Goal: Task Accomplishment & Management: Manage account settings

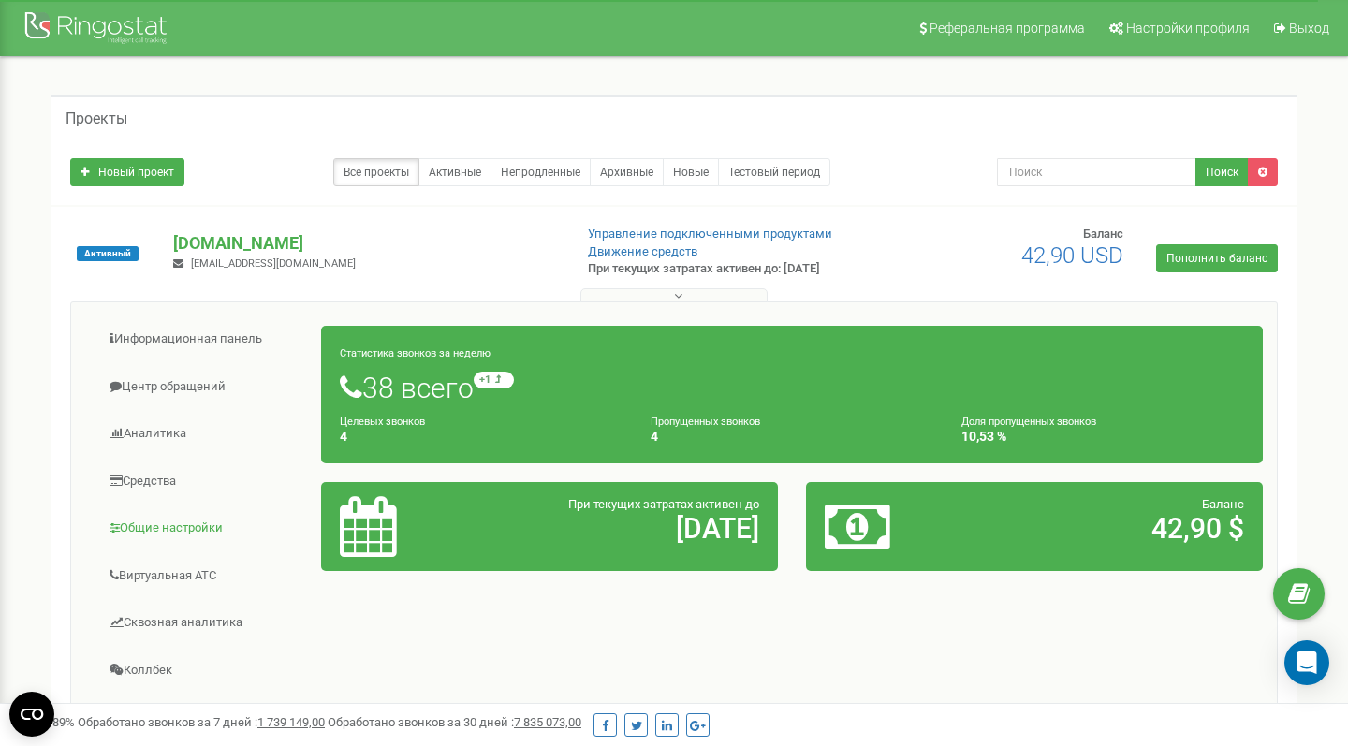
click at [172, 532] on link "Общие настройки" at bounding box center [203, 528] width 237 height 46
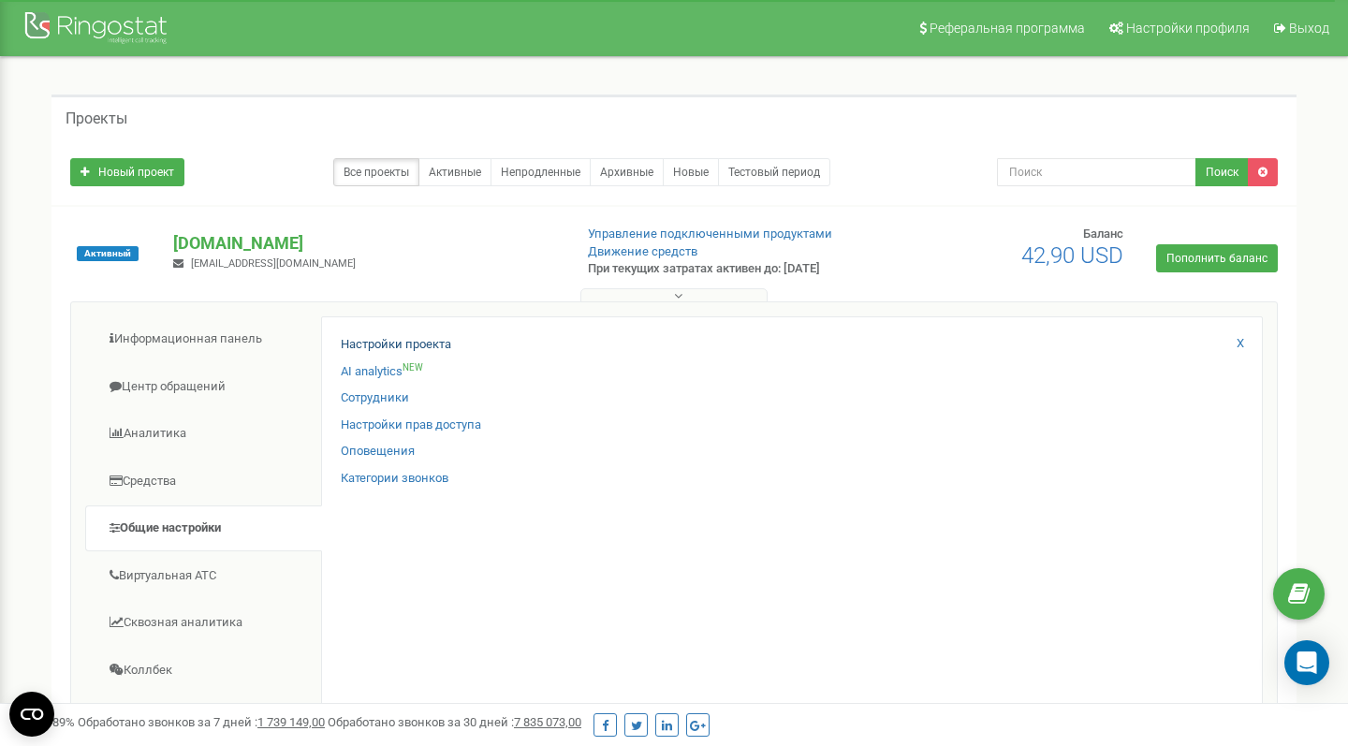
click at [378, 344] on link "Настройки проекта" at bounding box center [396, 345] width 110 height 18
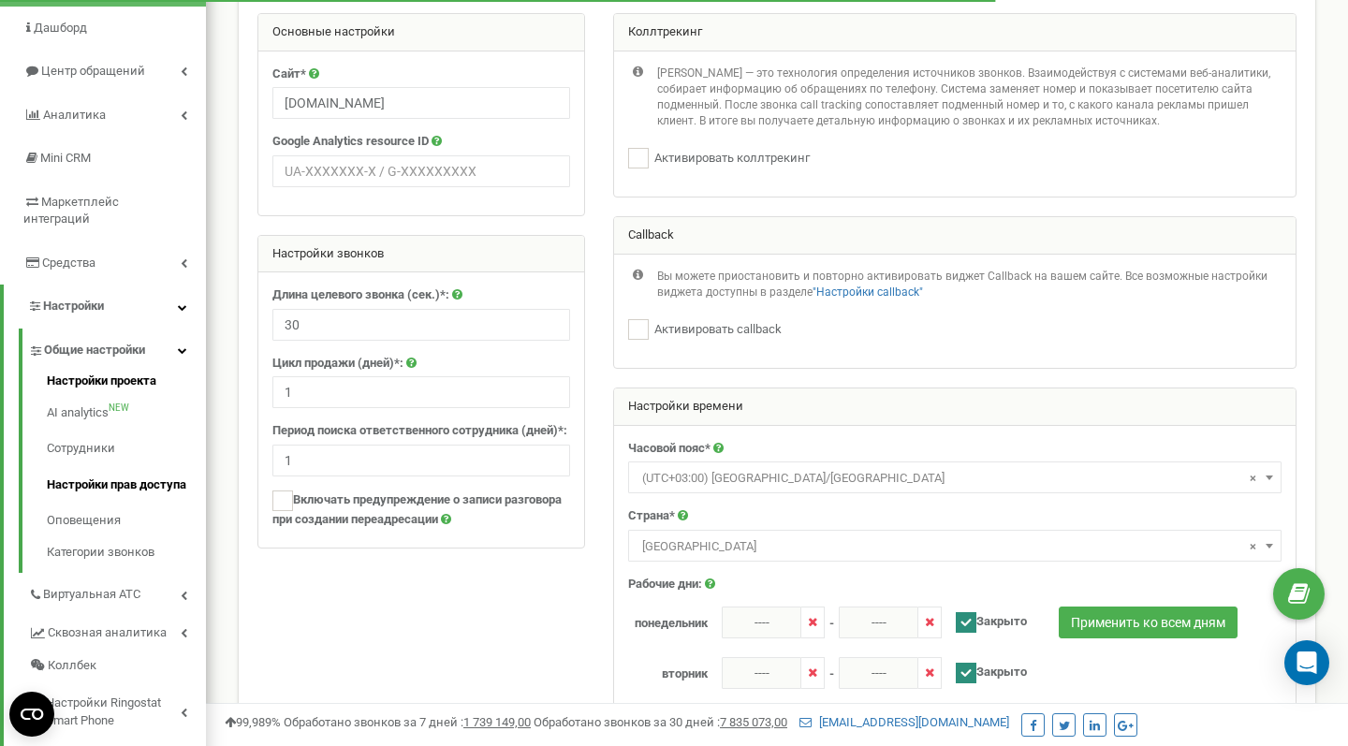
scroll to position [164, 0]
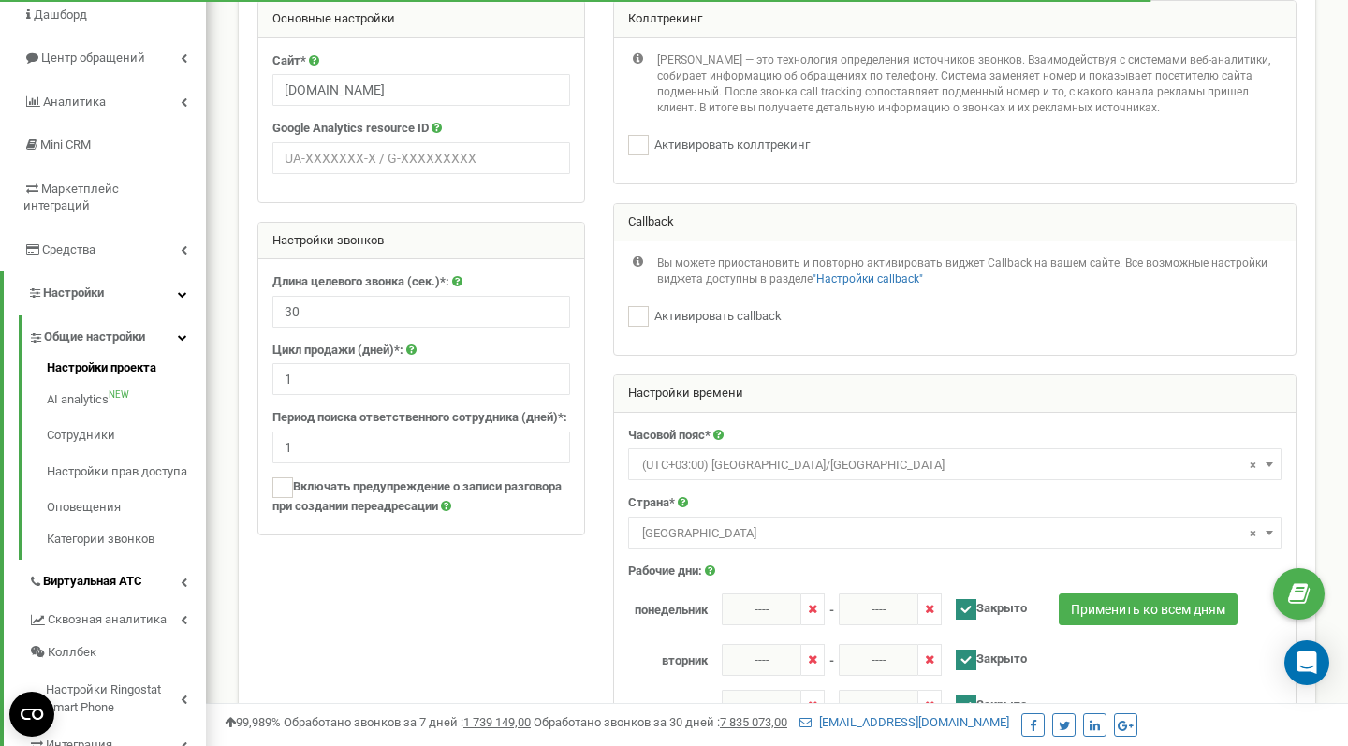
click at [96, 573] on span "Виртуальная АТС" at bounding box center [92, 582] width 99 height 18
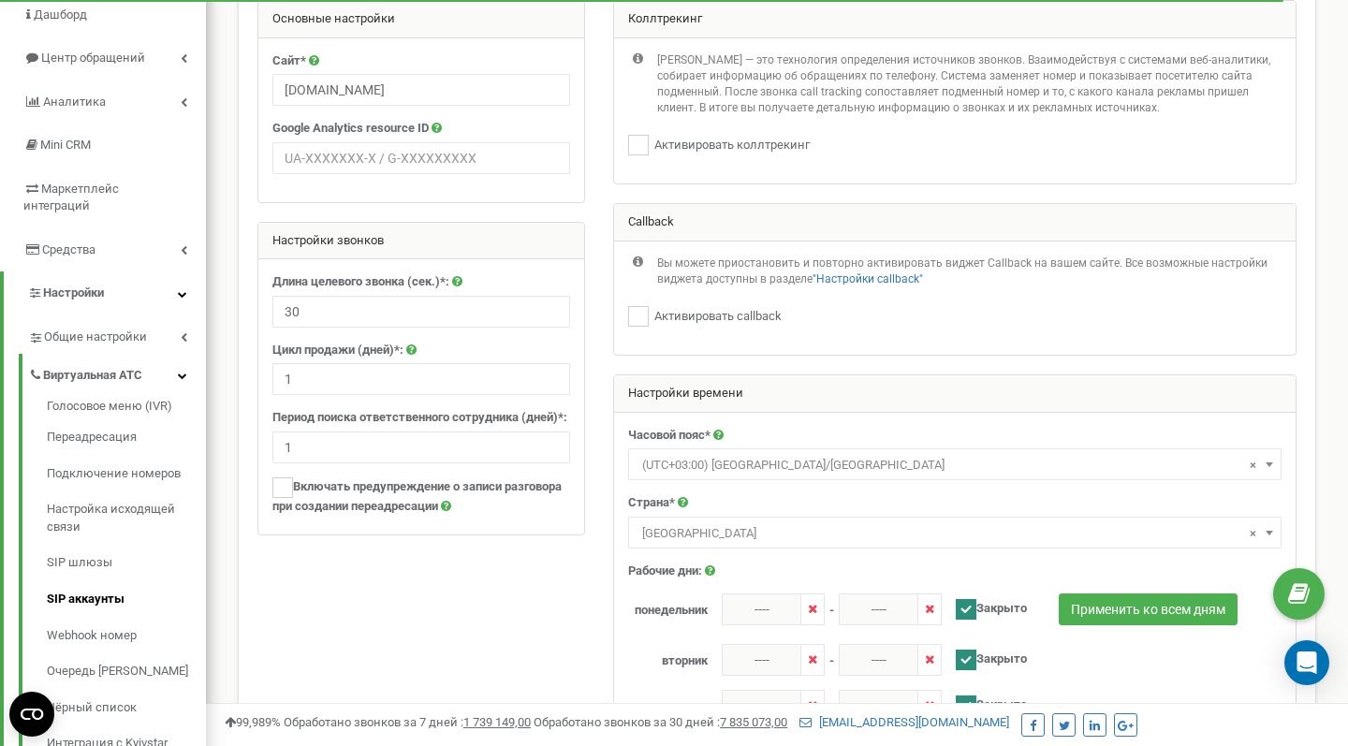
click at [95, 581] on link "SIP аккаунты" at bounding box center [126, 599] width 159 height 37
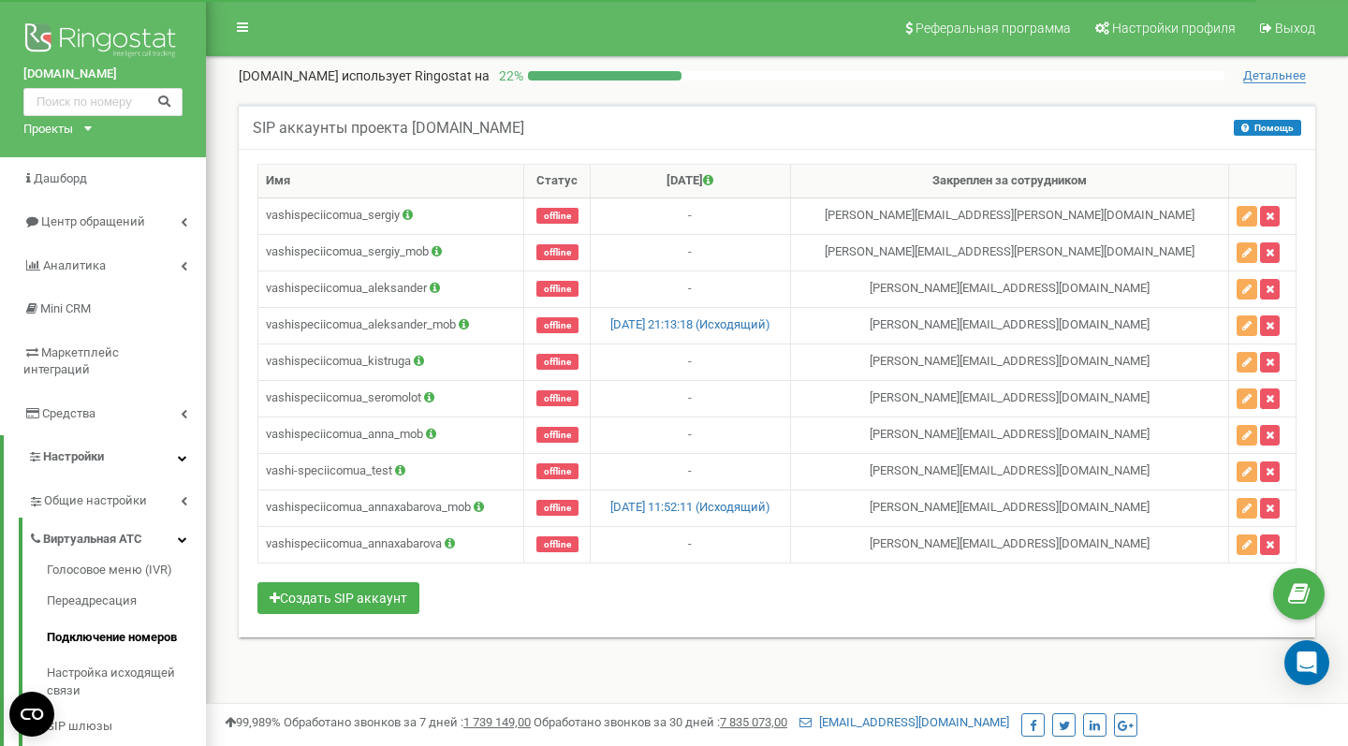
click at [107, 620] on link "Подключение номеров" at bounding box center [126, 638] width 159 height 37
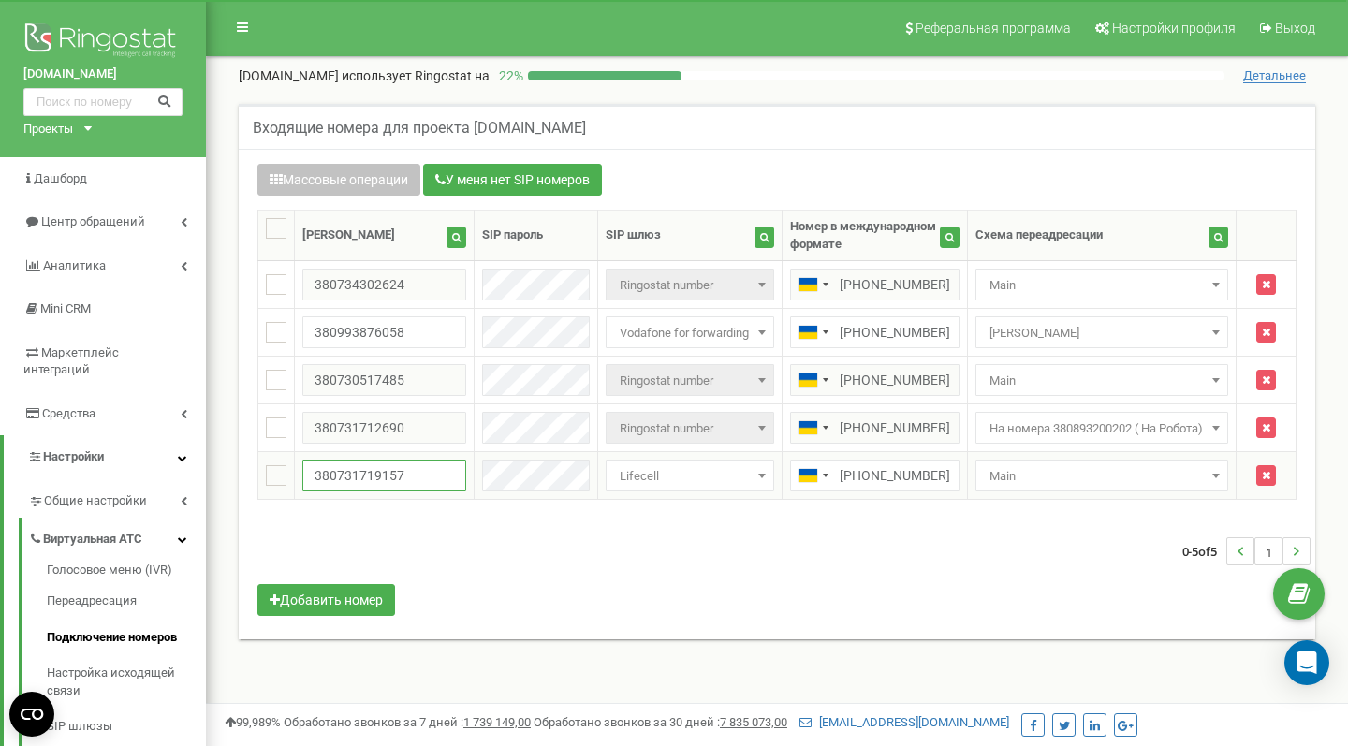
click at [372, 475] on input "380731719157" at bounding box center [384, 476] width 164 height 32
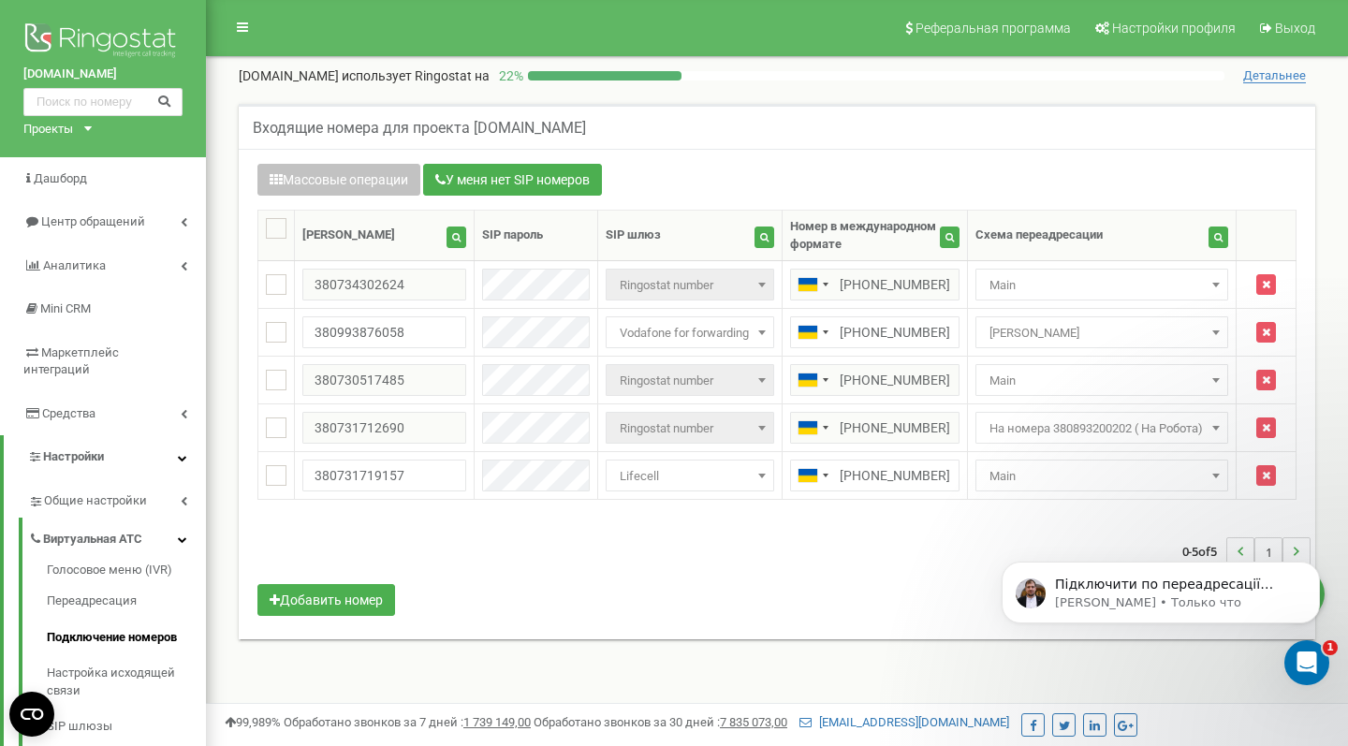
click at [897, 554] on div "0-5 of 5 1" at bounding box center [776, 552] width 1067 height 66
click at [1025, 336] on span "Анна бронист" at bounding box center [1102, 333] width 240 height 26
click at [98, 583] on link "Переадресация" at bounding box center [126, 601] width 159 height 37
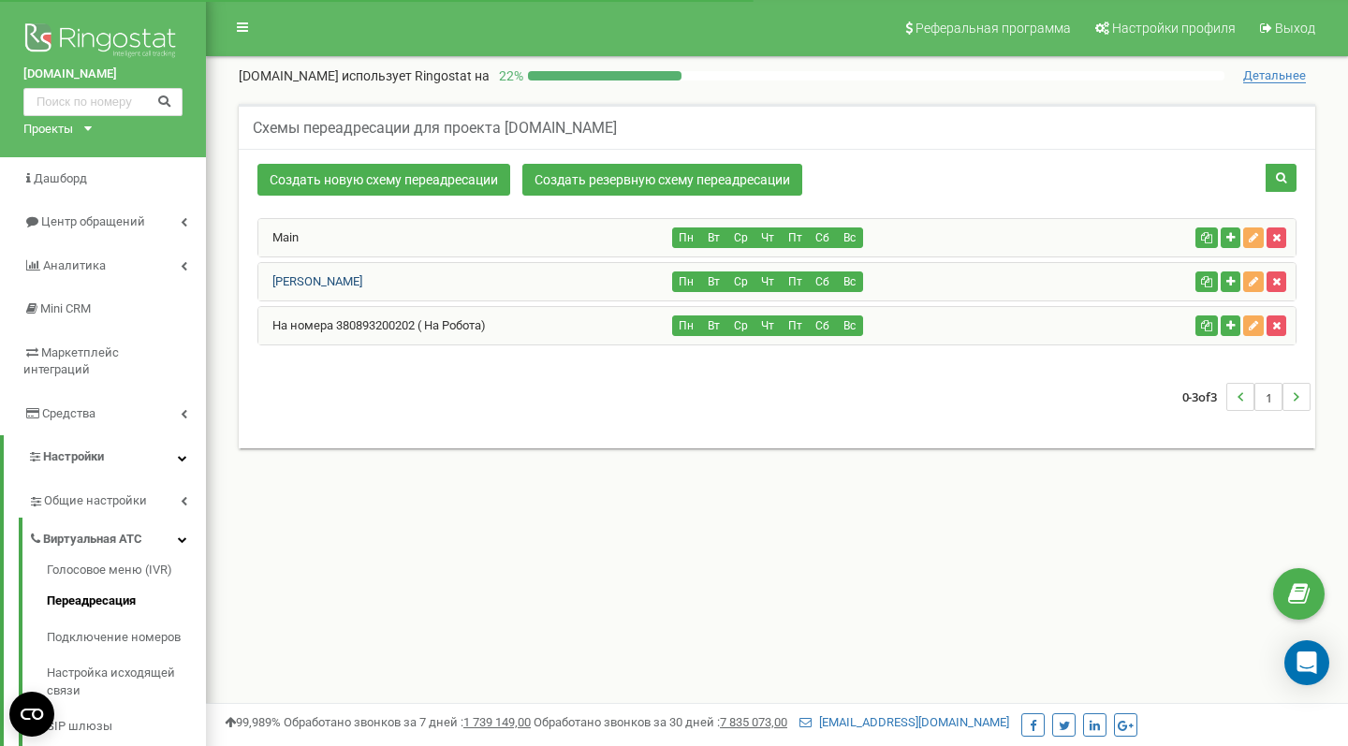
click at [336, 277] on link "[PERSON_NAME]" at bounding box center [310, 281] width 104 height 14
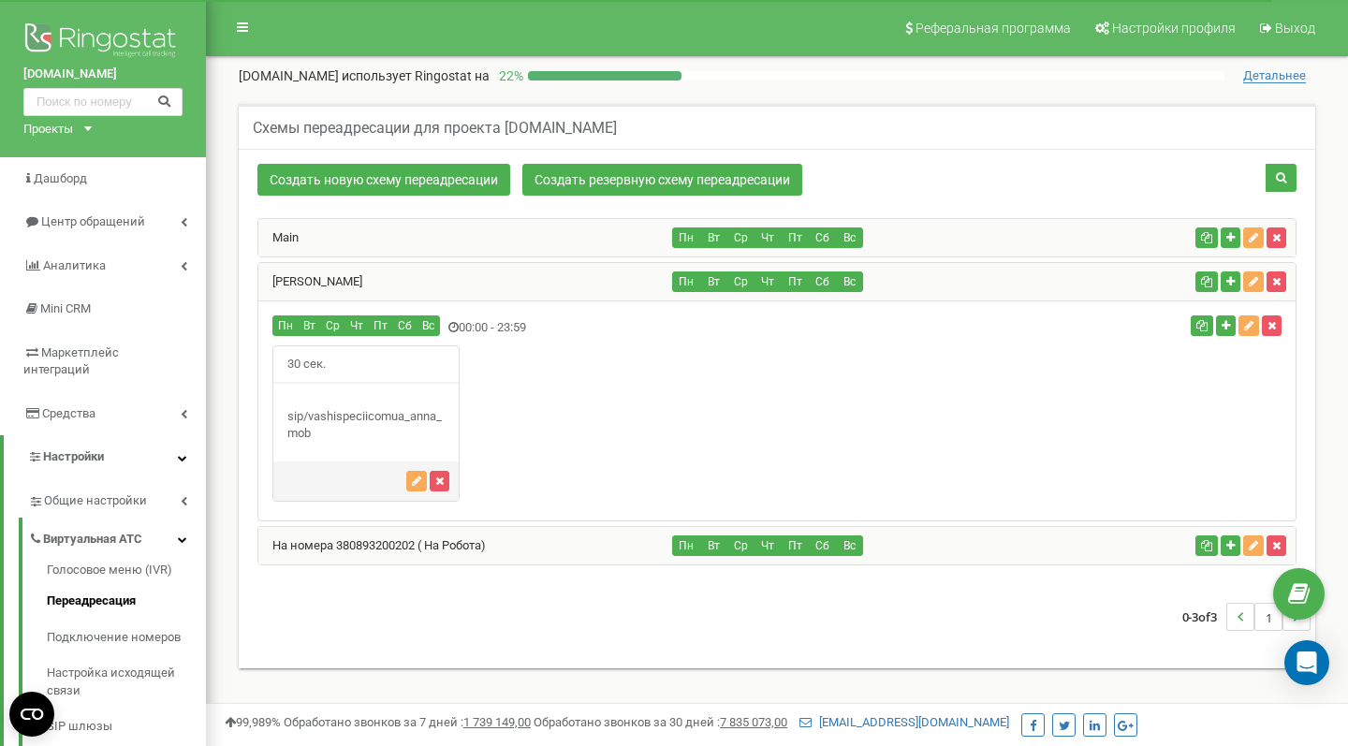
click at [320, 245] on div "Main" at bounding box center [465, 237] width 415 height 37
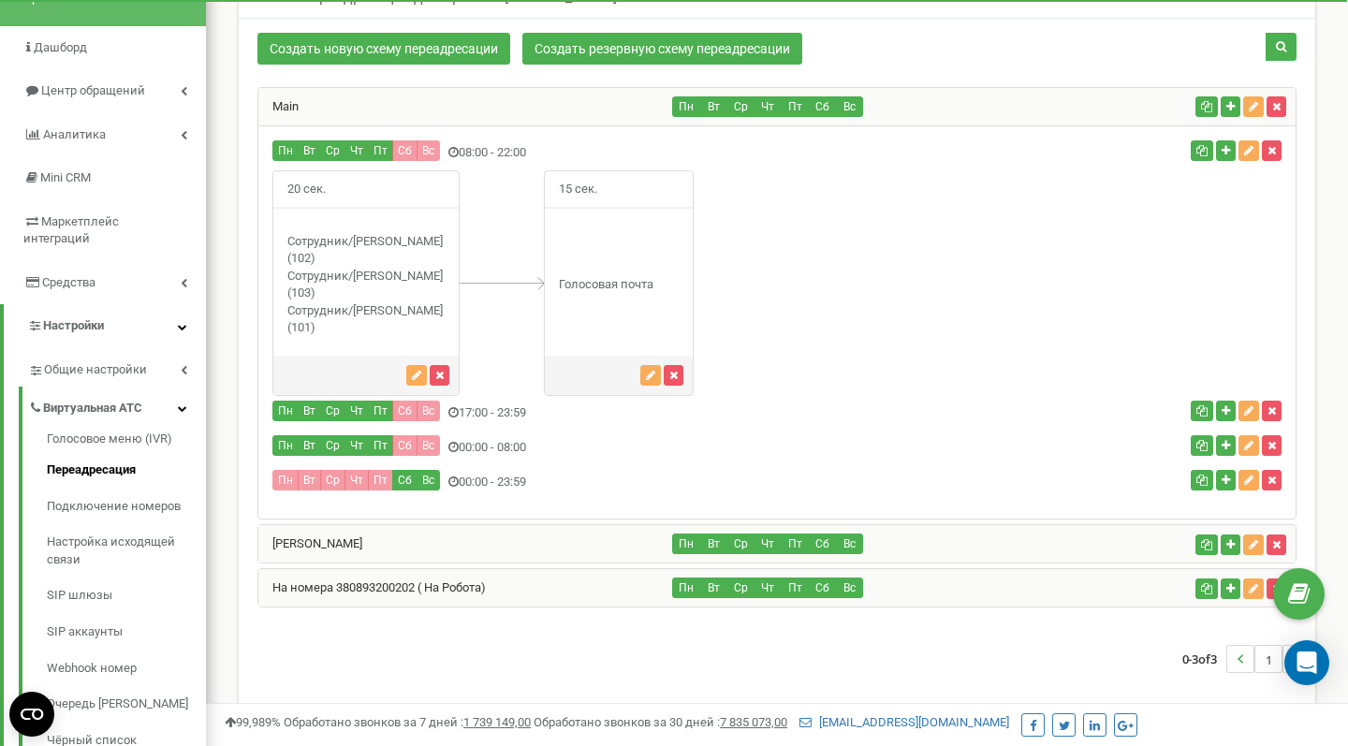
scroll to position [135, 0]
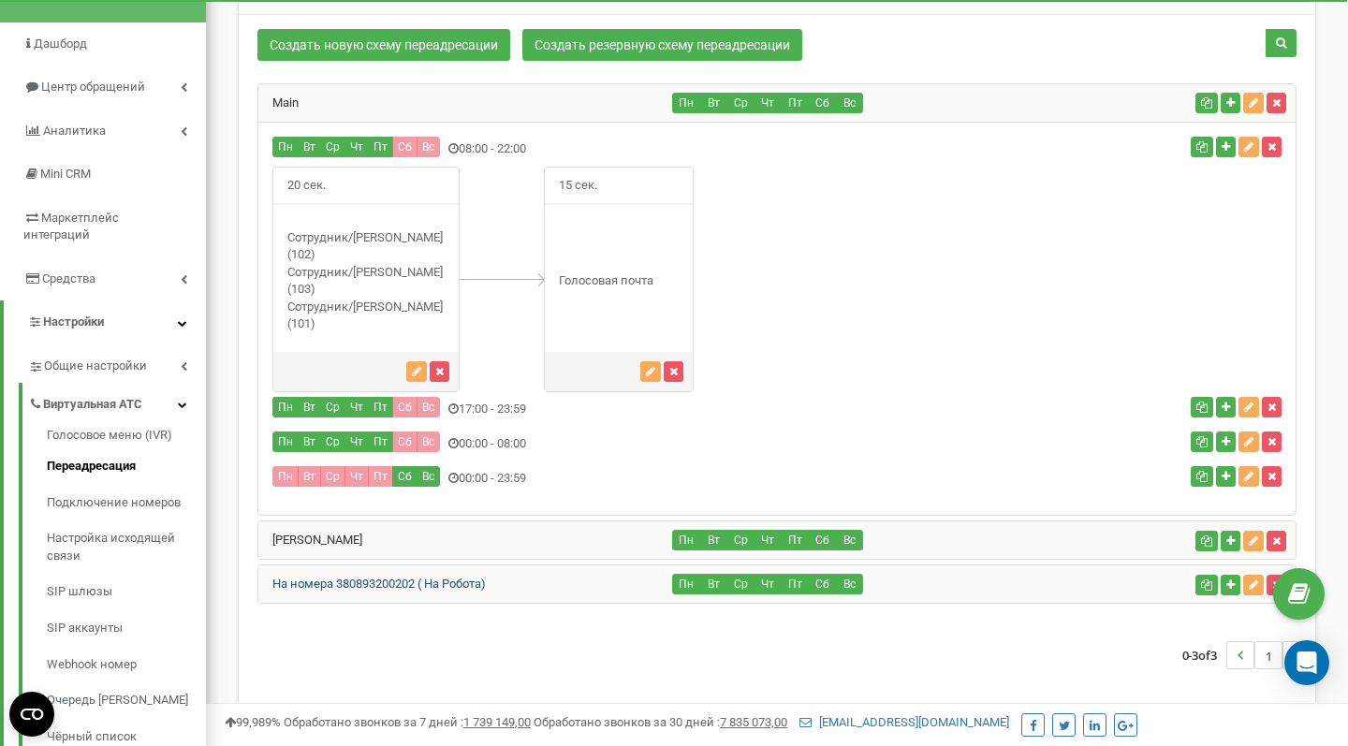
click at [368, 577] on link "На номера 380893200202 ( На Робота)" at bounding box center [371, 584] width 227 height 14
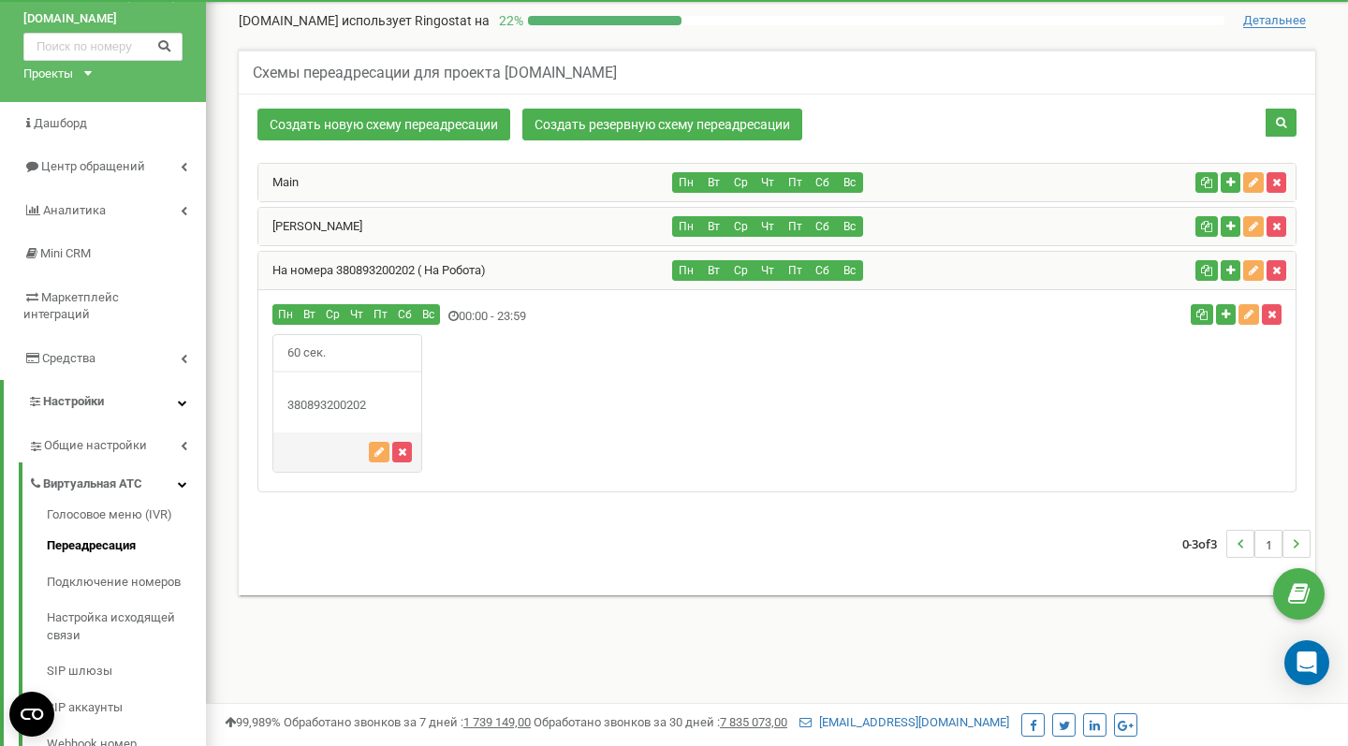
scroll to position [53, 0]
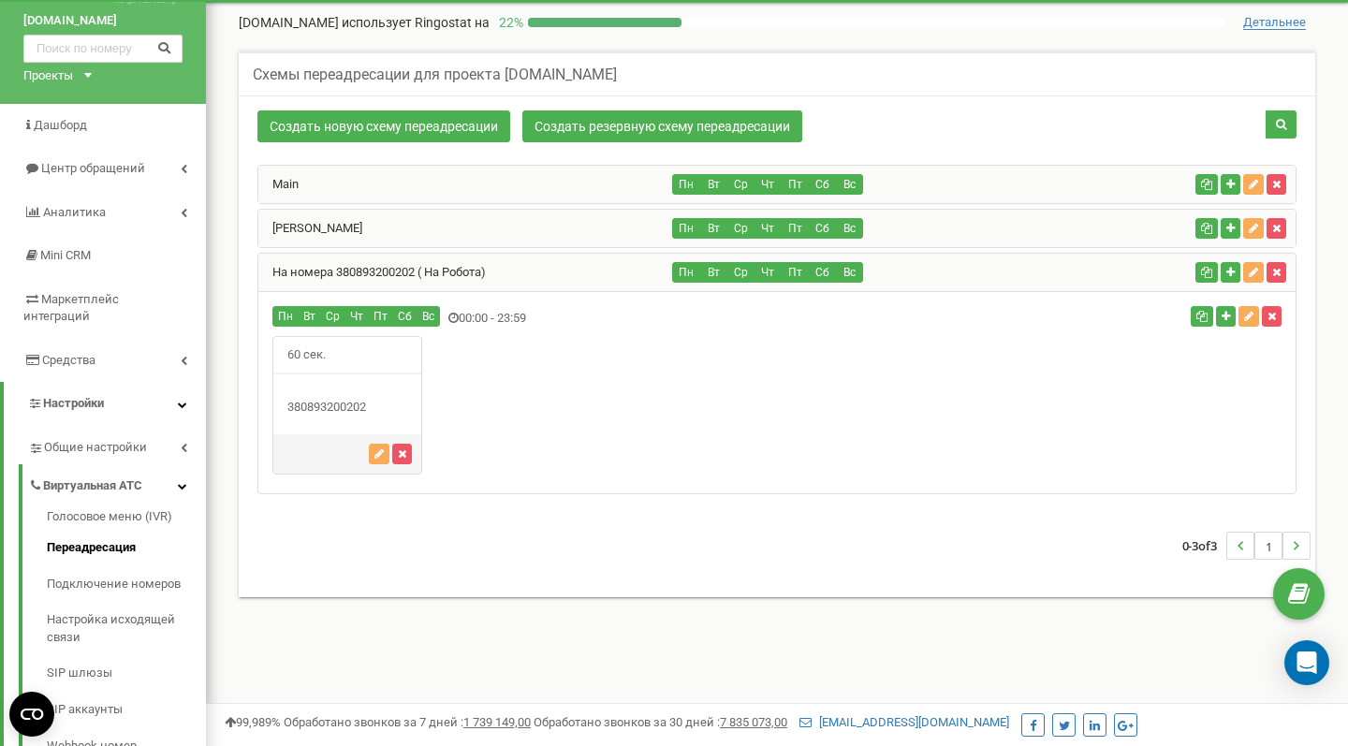
click at [324, 191] on div "Main" at bounding box center [465, 184] width 415 height 37
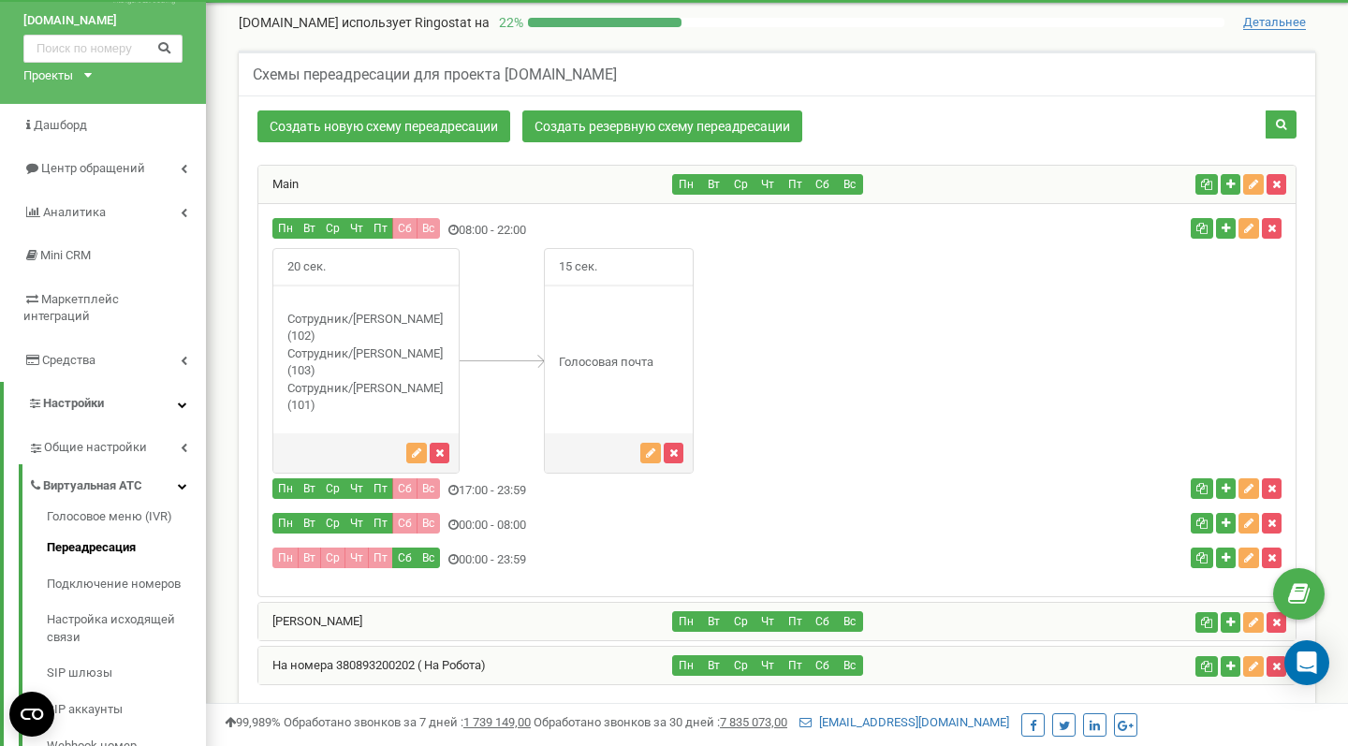
click at [324, 191] on div "Main" at bounding box center [465, 184] width 415 height 37
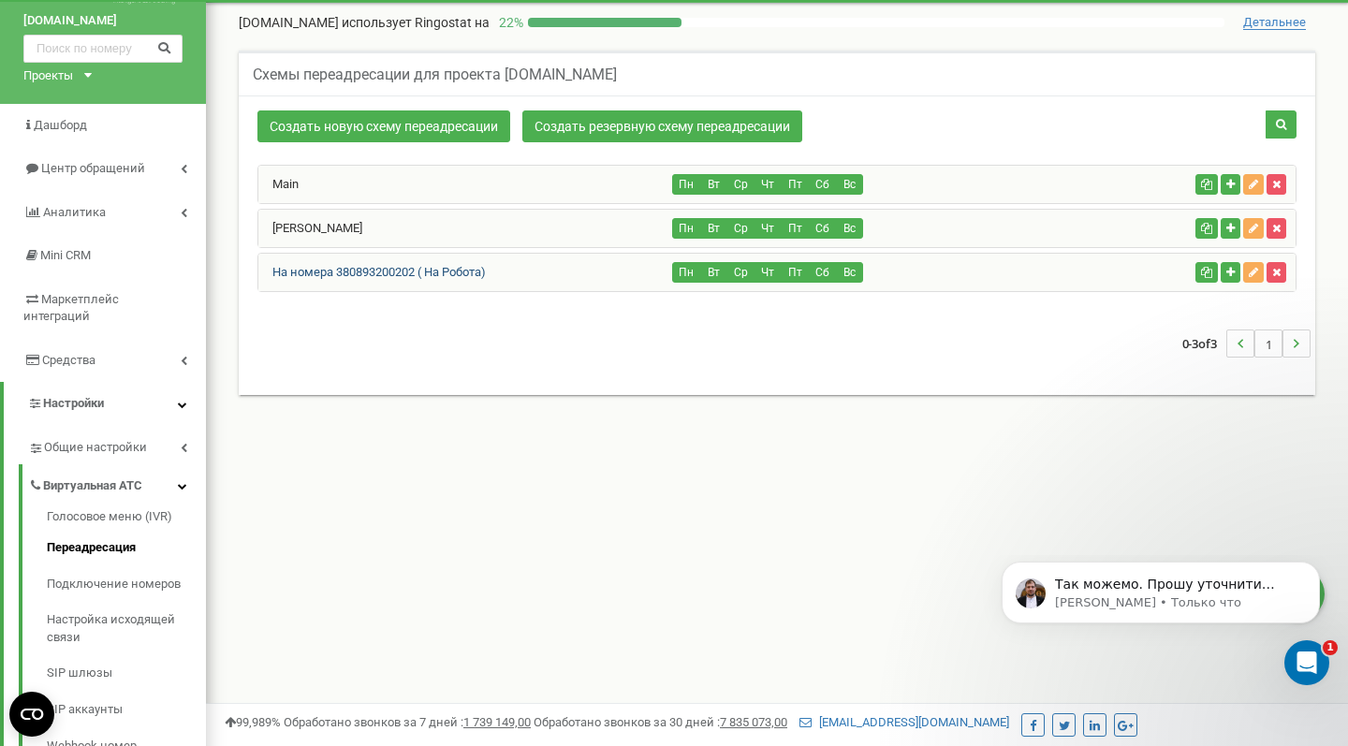
scroll to position [0, 0]
click at [1167, 581] on p "Так можемо. Прошу уточнити куди потрібно направляти дзвінки та за яким графіком…" at bounding box center [1175, 585] width 241 height 19
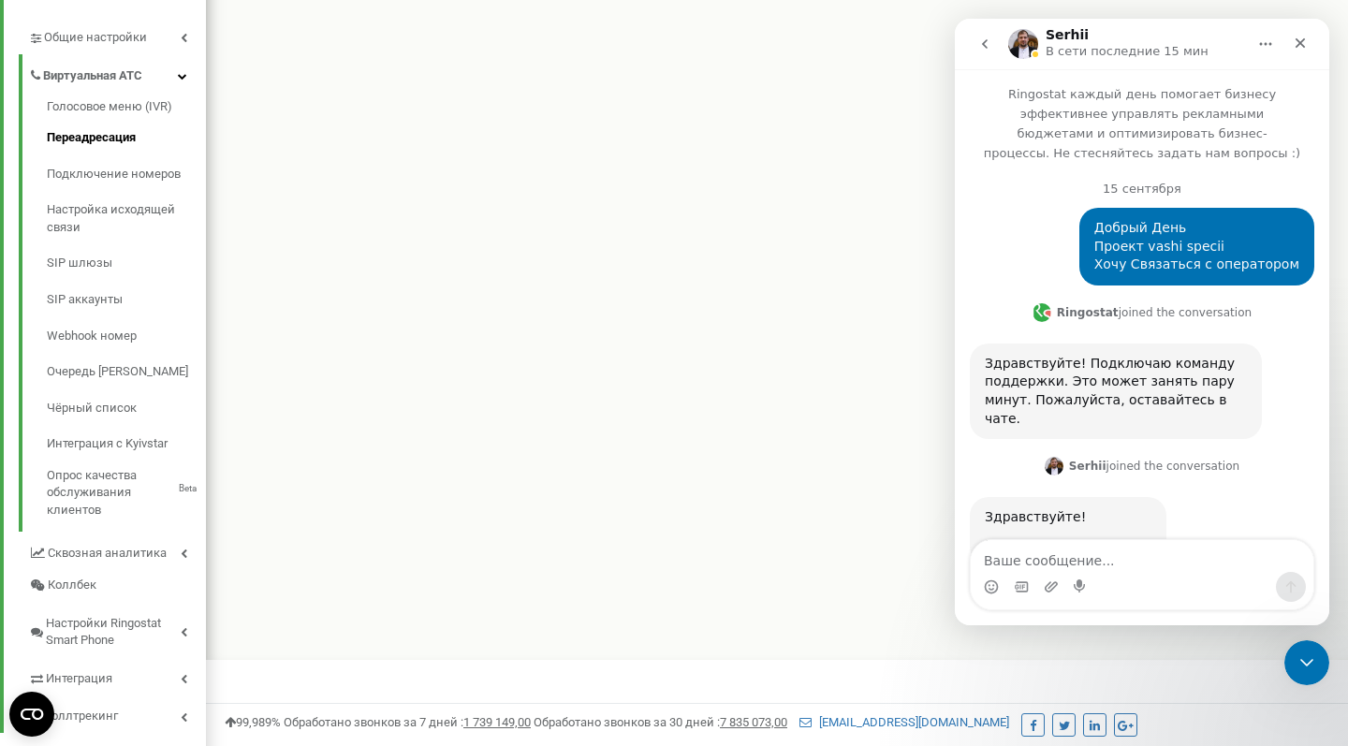
scroll to position [14492, 0]
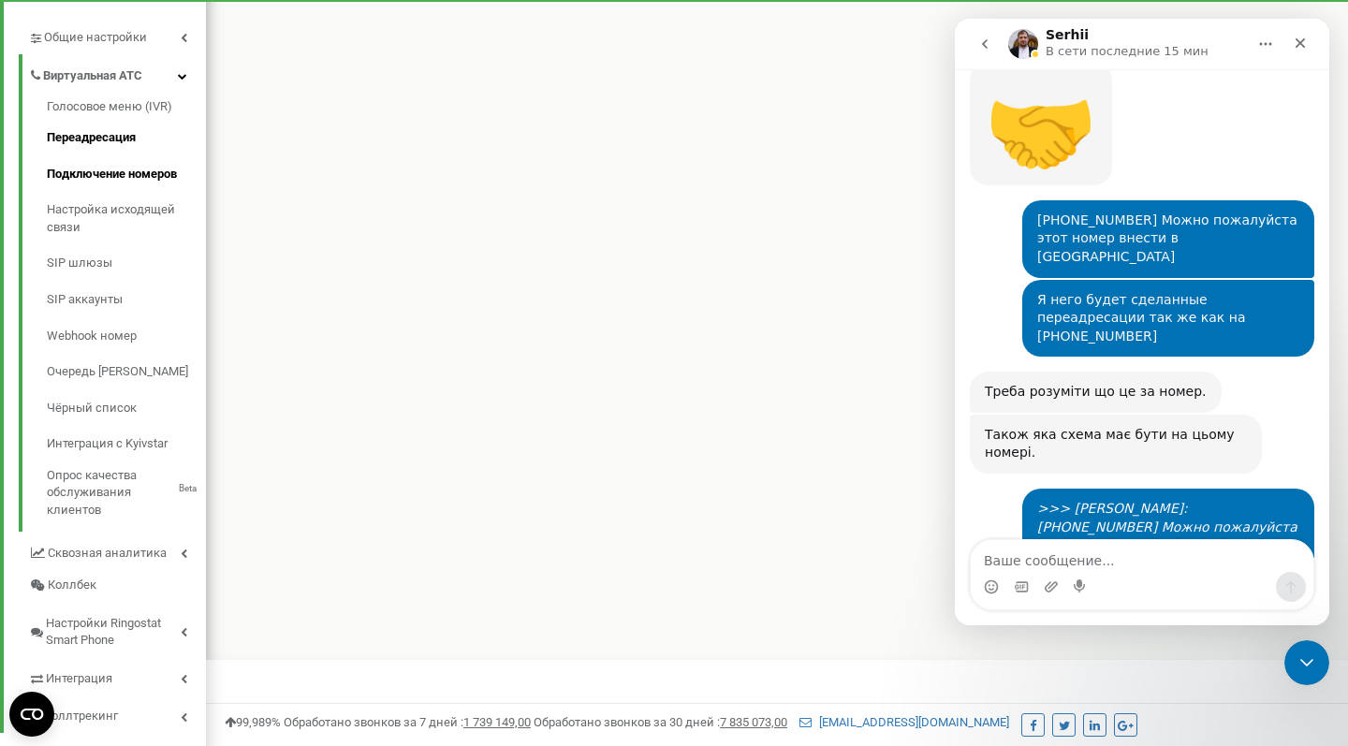
click at [141, 156] on link "Подключение номеров" at bounding box center [126, 174] width 159 height 37
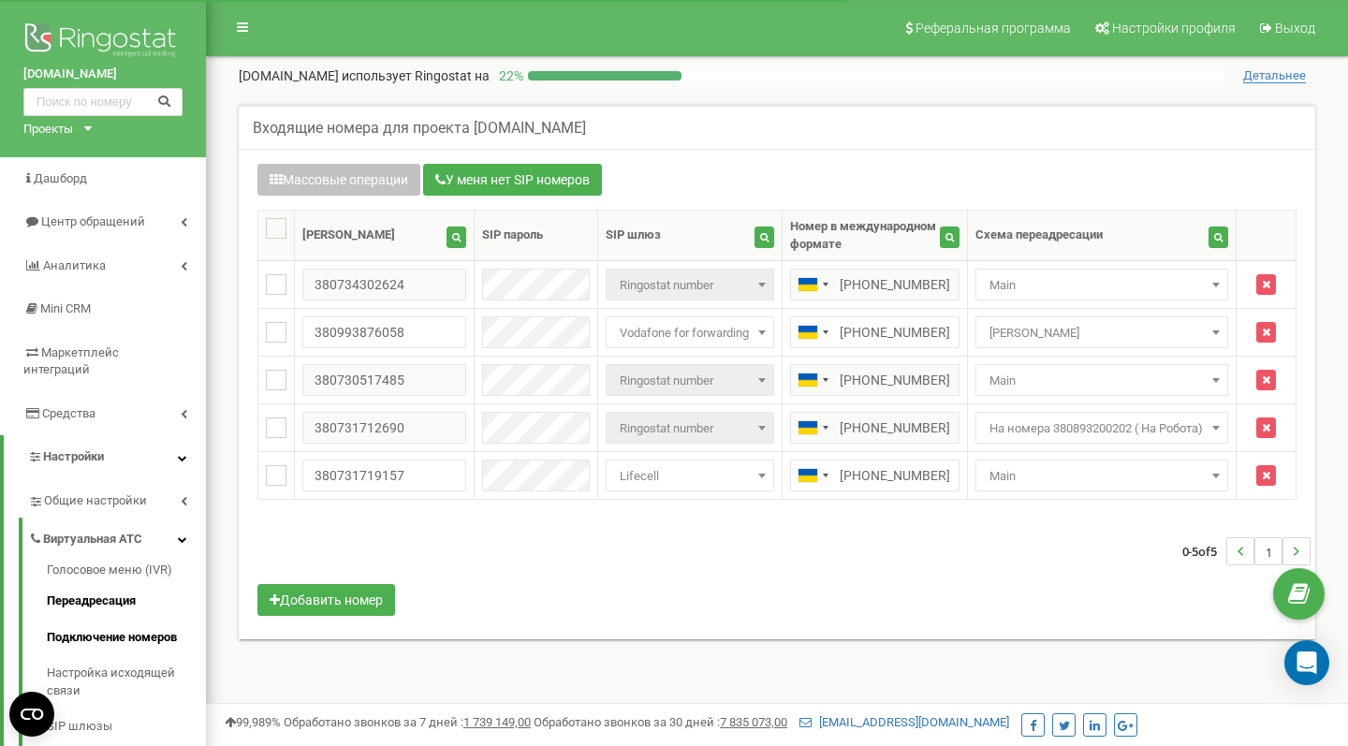
click at [97, 583] on link "Переадресация" at bounding box center [126, 601] width 159 height 37
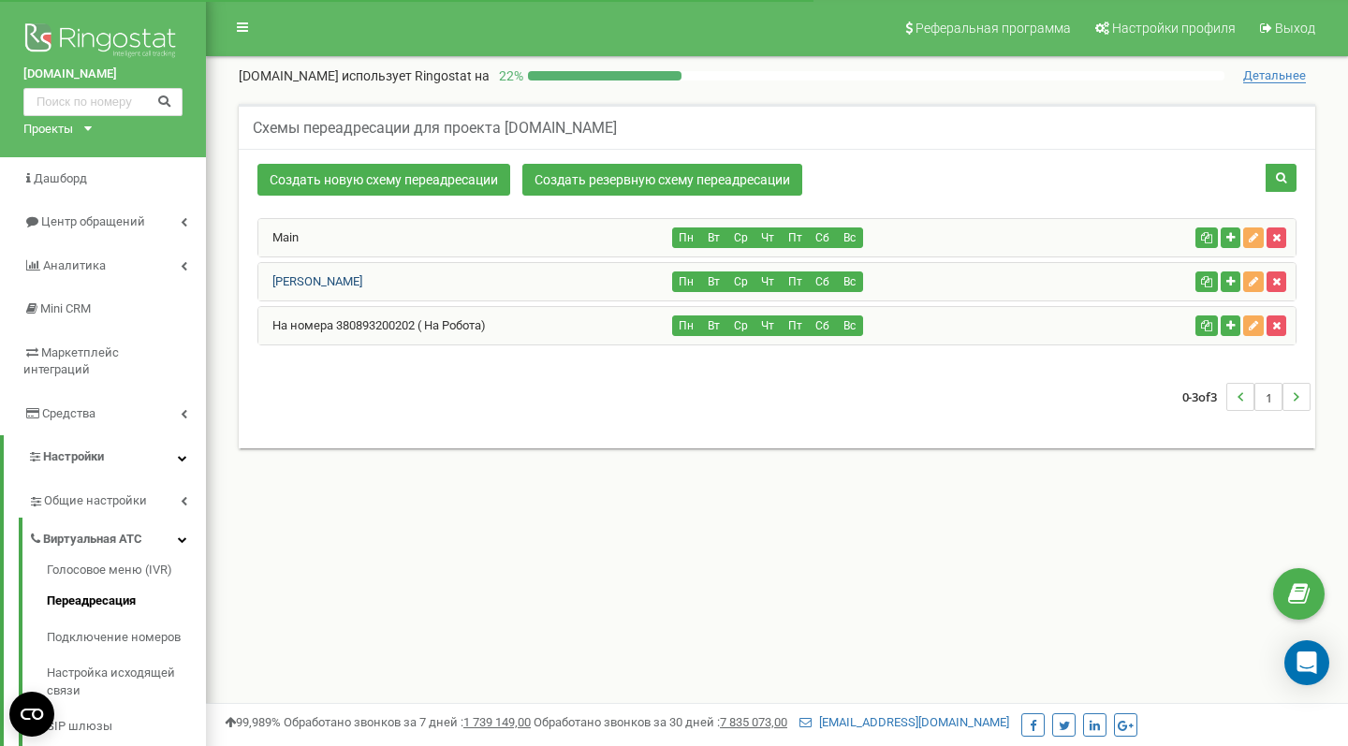
click at [327, 280] on link "[PERSON_NAME]" at bounding box center [310, 281] width 104 height 14
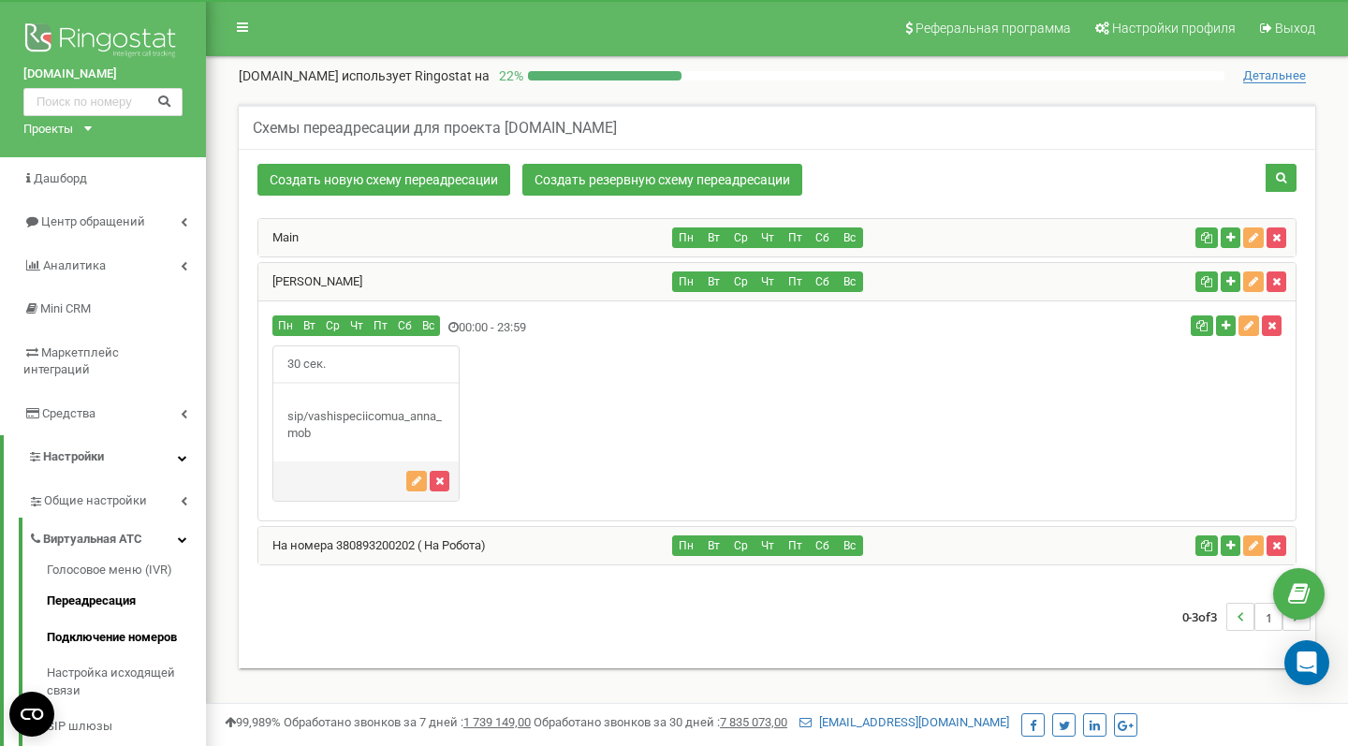
click at [108, 622] on link "Подключение номеров" at bounding box center [126, 638] width 159 height 37
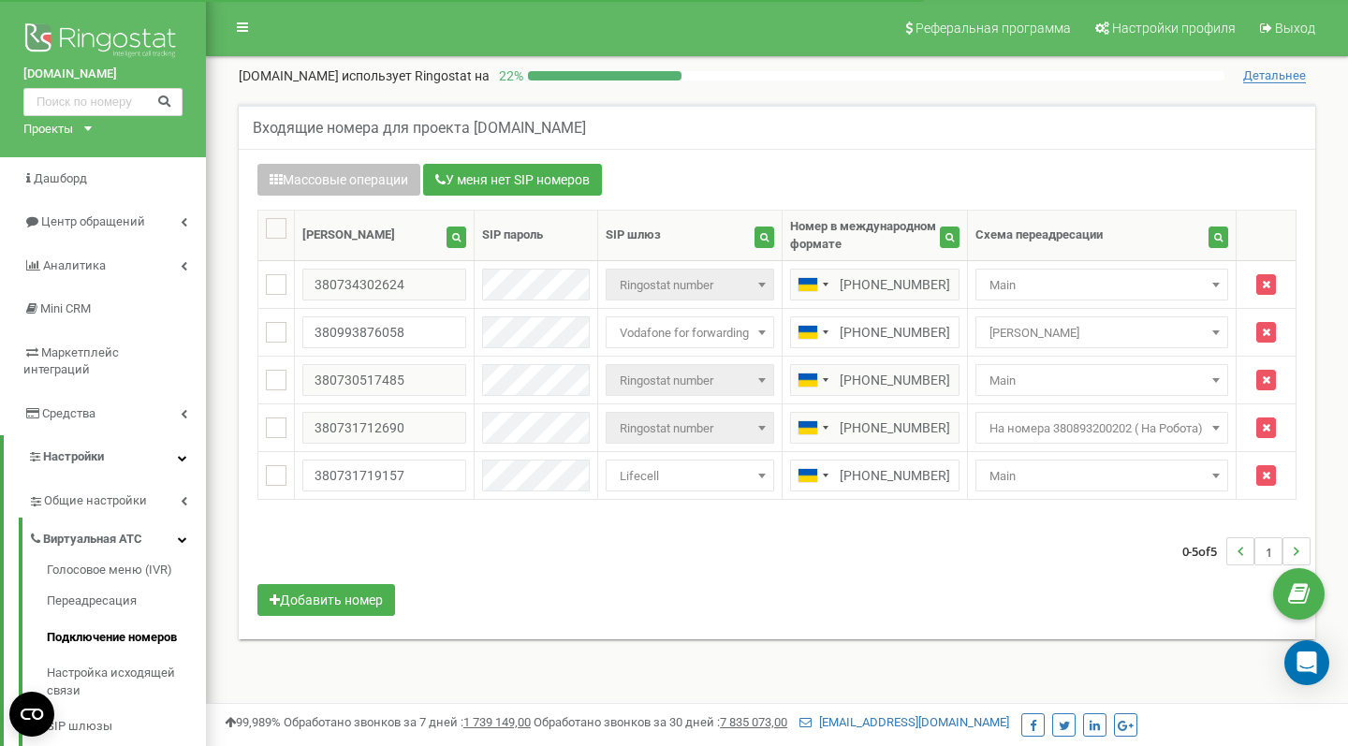
click at [111, 440] on link "Настройки" at bounding box center [105, 457] width 202 height 44
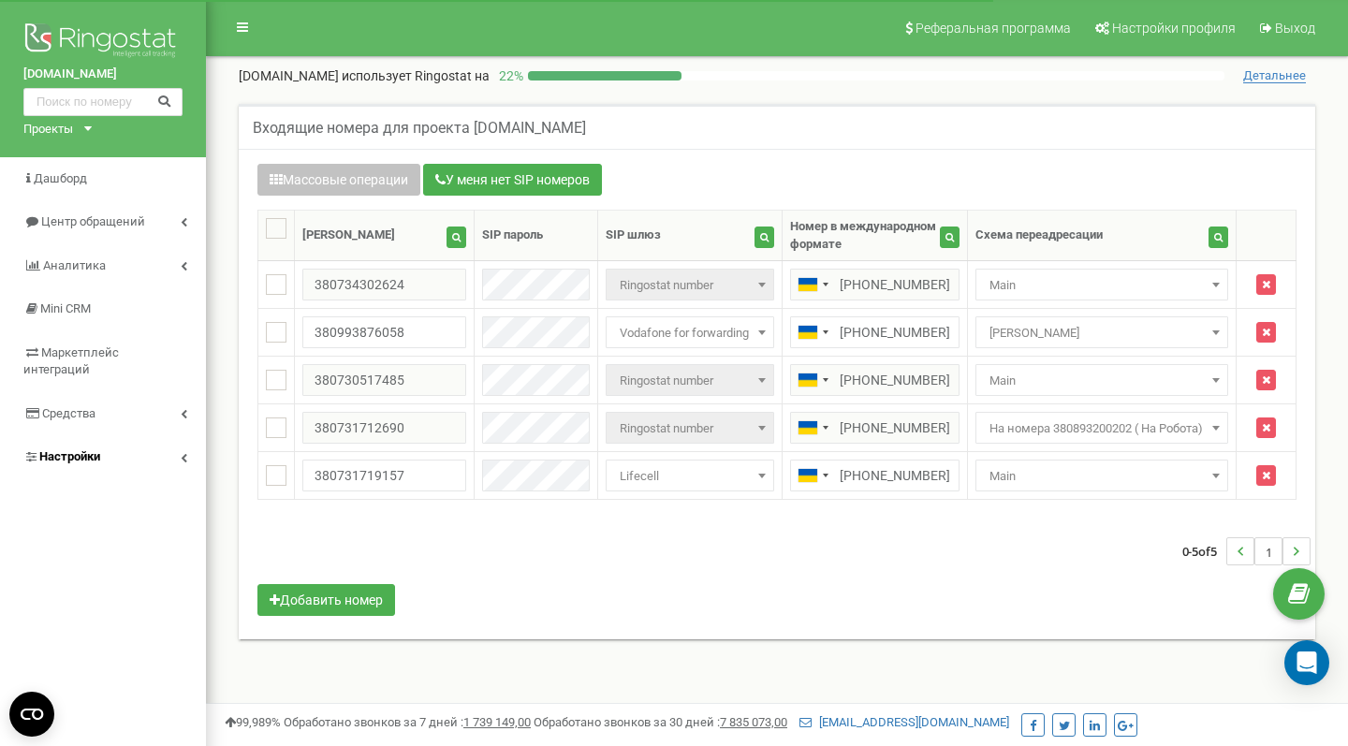
click at [111, 440] on link "Настройки" at bounding box center [103, 457] width 206 height 44
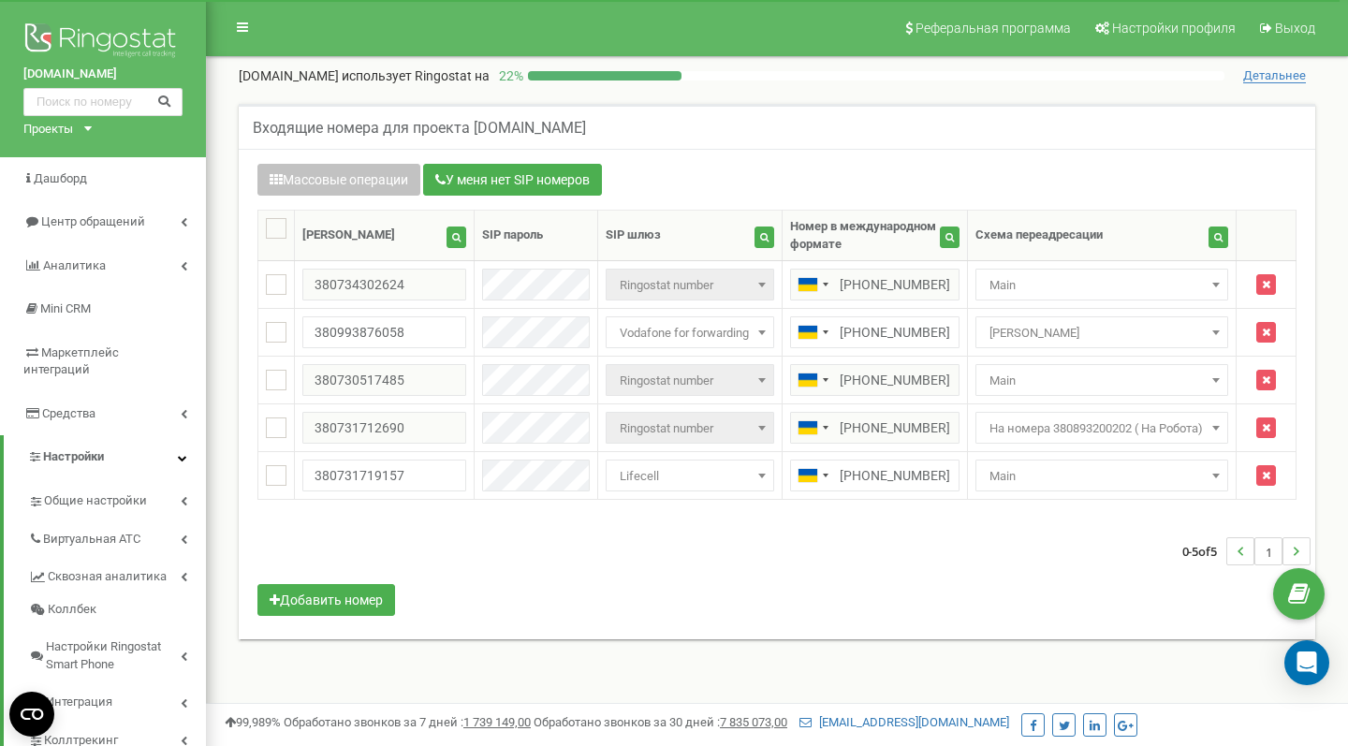
click at [64, 448] on span "Настройки" at bounding box center [65, 457] width 77 height 18
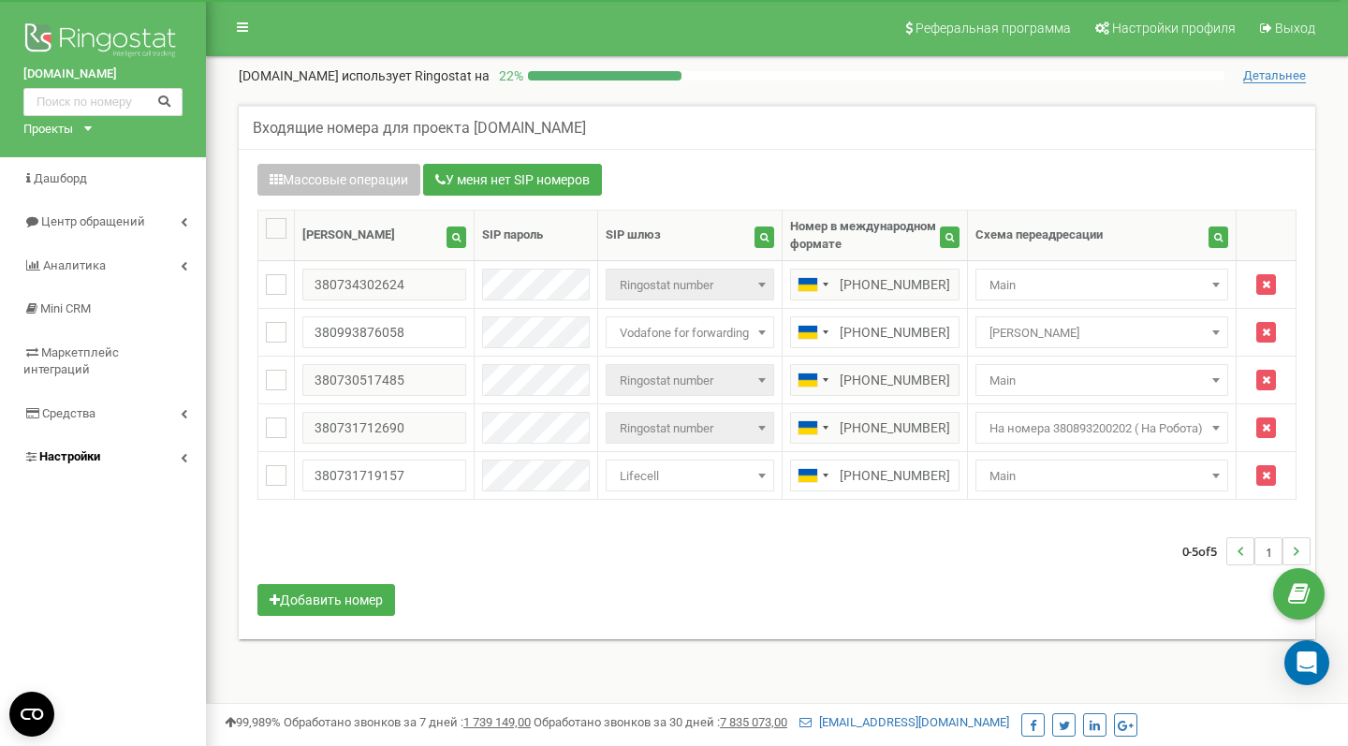
click at [64, 448] on span "Настройки" at bounding box center [61, 457] width 77 height 18
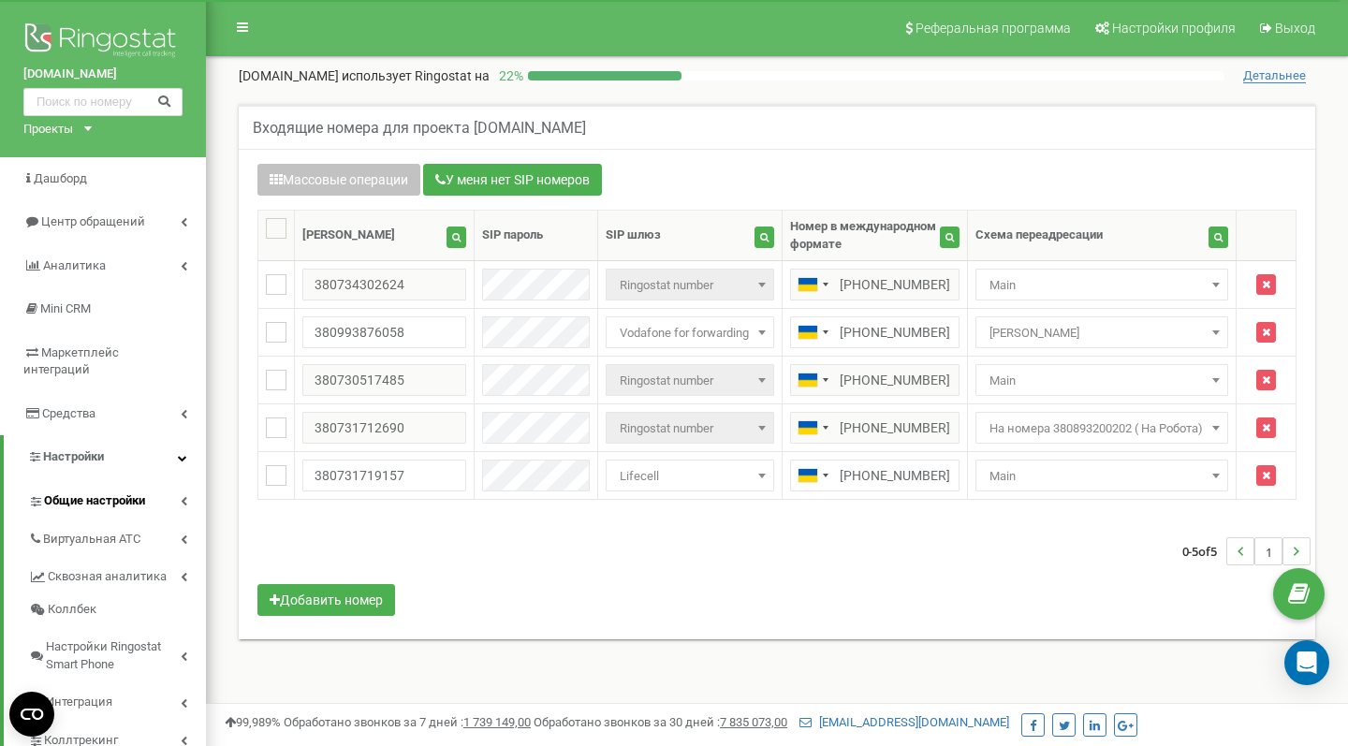
click at [77, 492] on span "Общие настройки" at bounding box center [94, 501] width 101 height 18
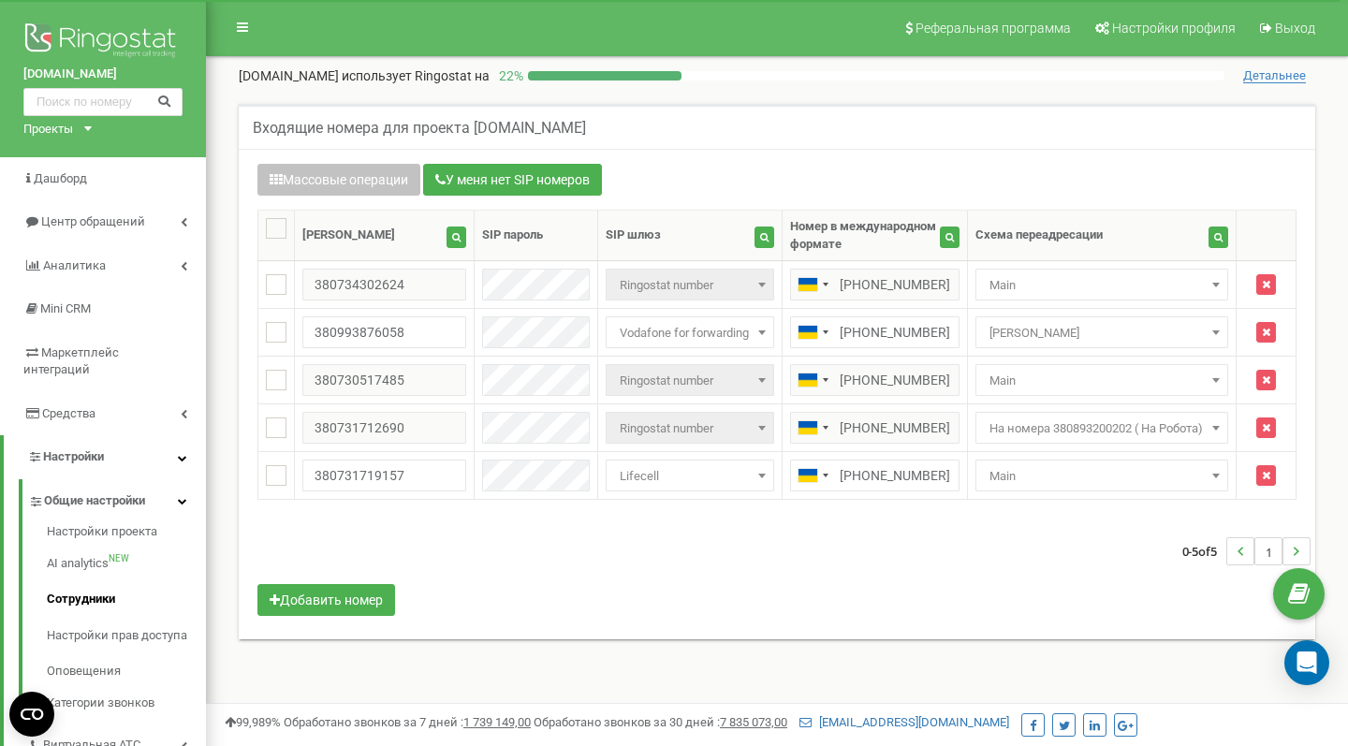
click at [96, 581] on link "Сотрудники" at bounding box center [126, 599] width 159 height 37
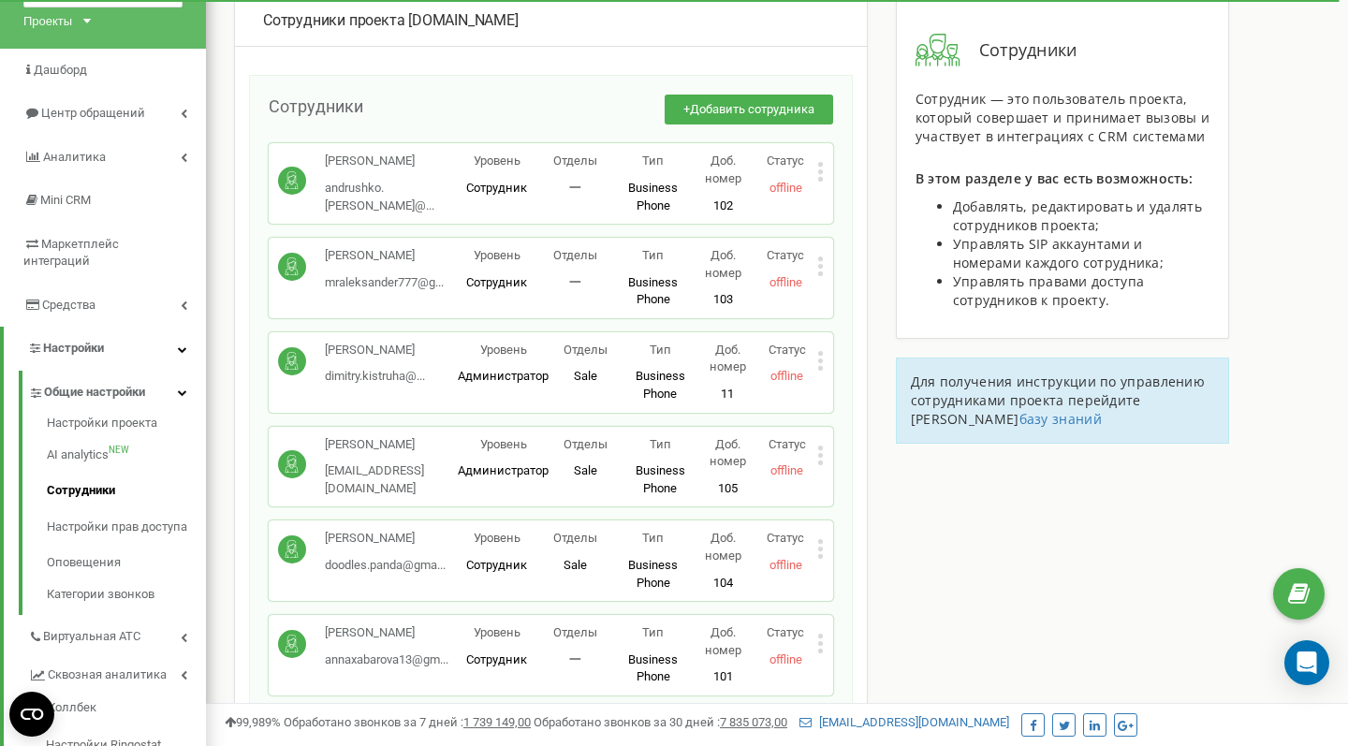
scroll to position [103, 0]
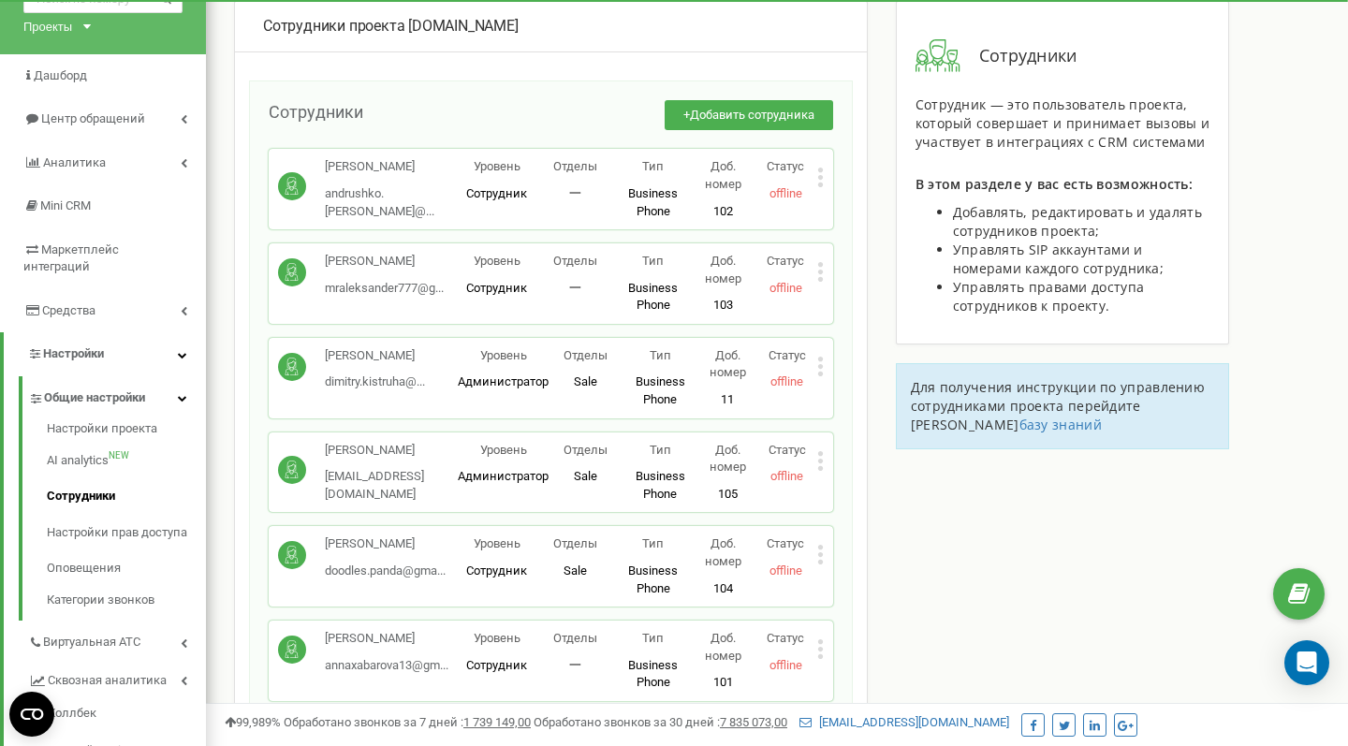
click at [344, 160] on p "[PERSON_NAME]" at bounding box center [391, 167] width 133 height 18
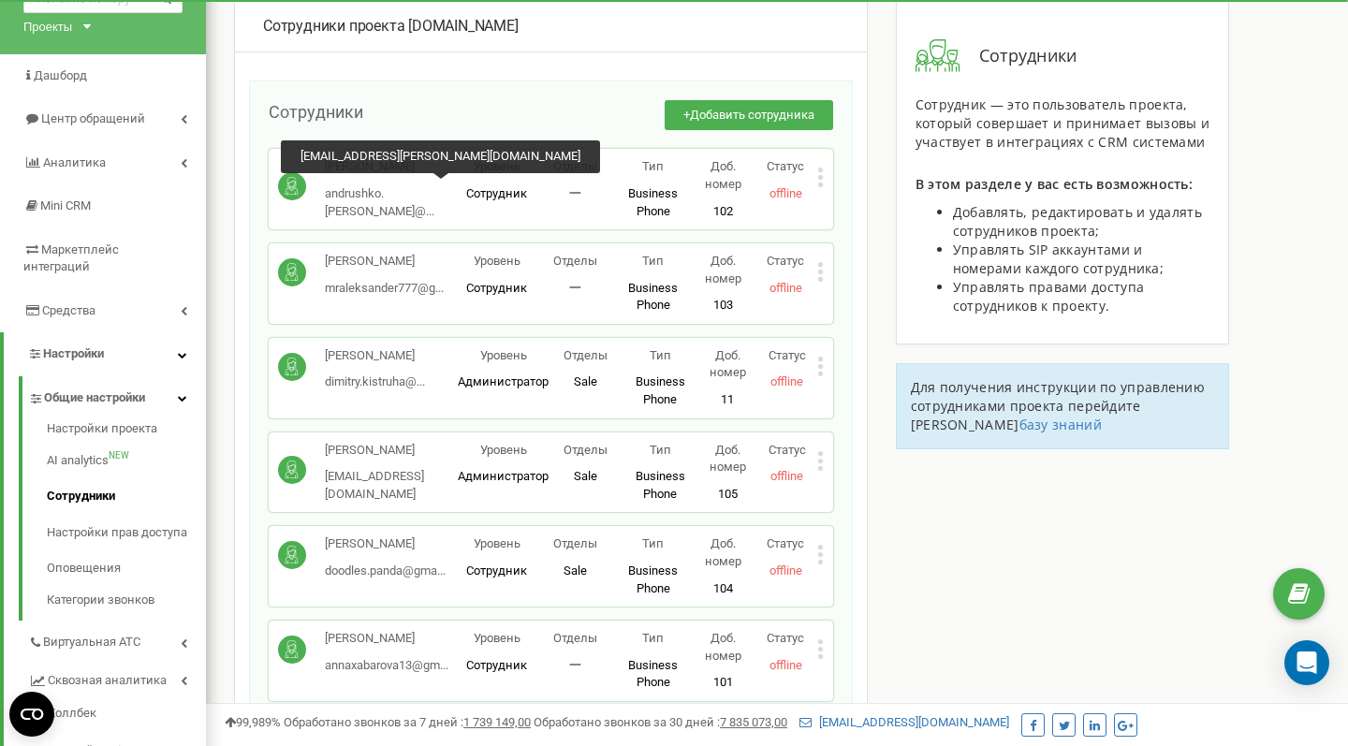
click at [389, 189] on span "andrushko.[PERSON_NAME]@..." at bounding box center [380, 202] width 110 height 32
click at [389, 189] on span "andrushko.sergiy@..." at bounding box center [380, 202] width 110 height 32
click at [390, 190] on span "andrushko.sergiy@..." at bounding box center [380, 202] width 110 height 32
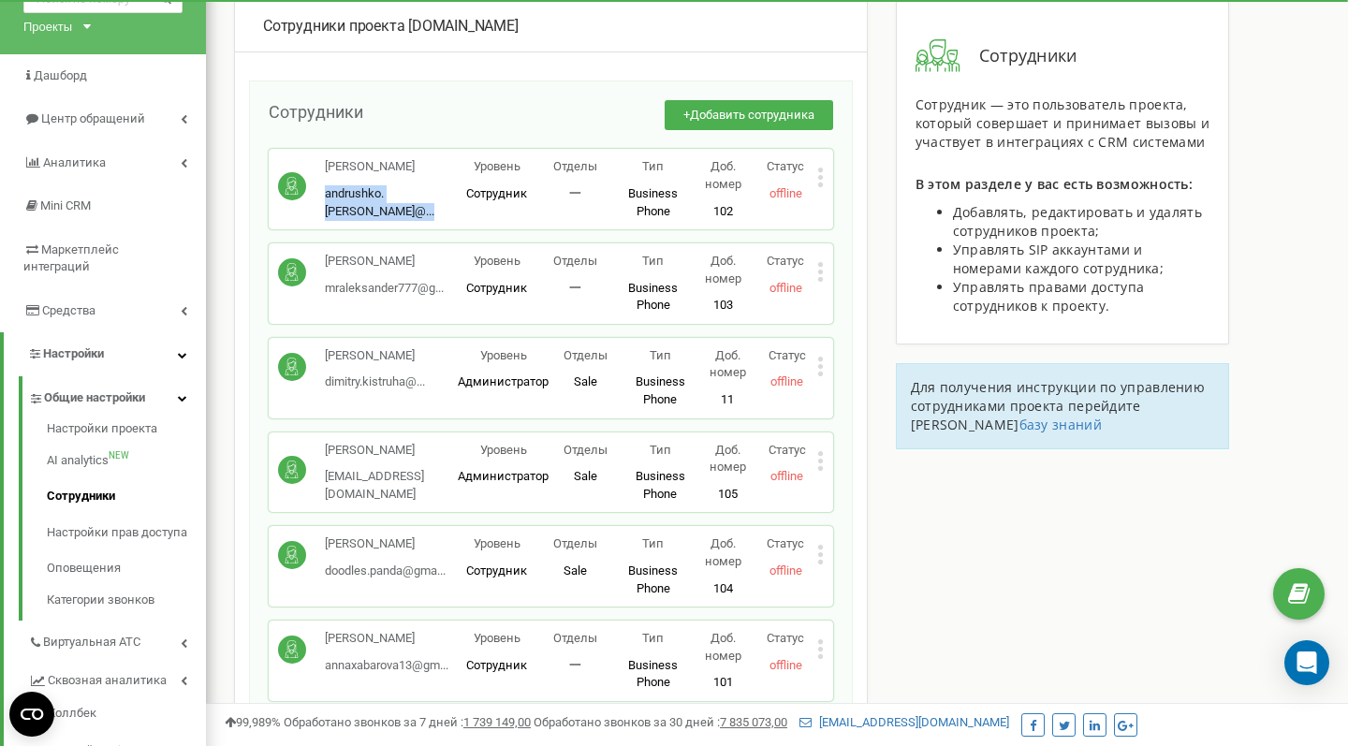
click at [422, 198] on p "andrushko.sergiy@... andrushko.sergiy@gmail.com" at bounding box center [391, 202] width 133 height 35
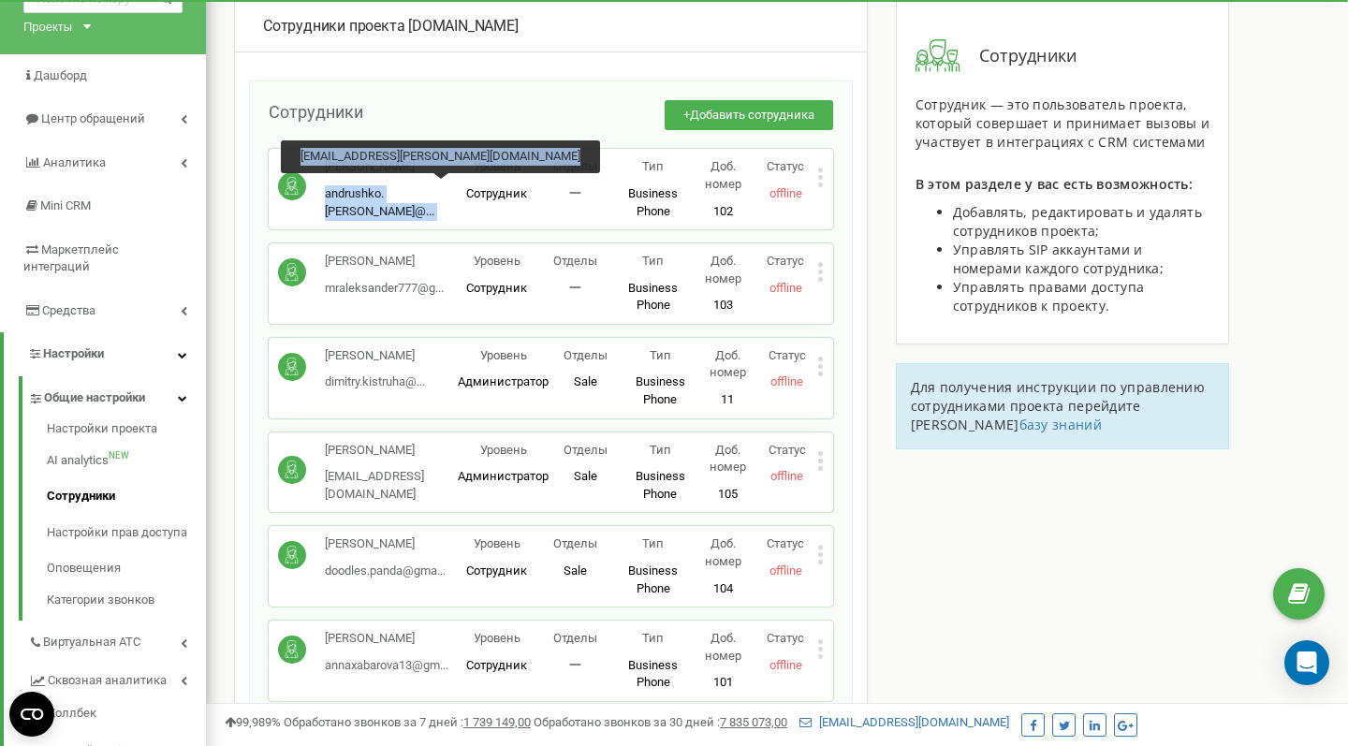
copy p "andrushko.sergiy@... andrushko.sergiy@gmail.com"
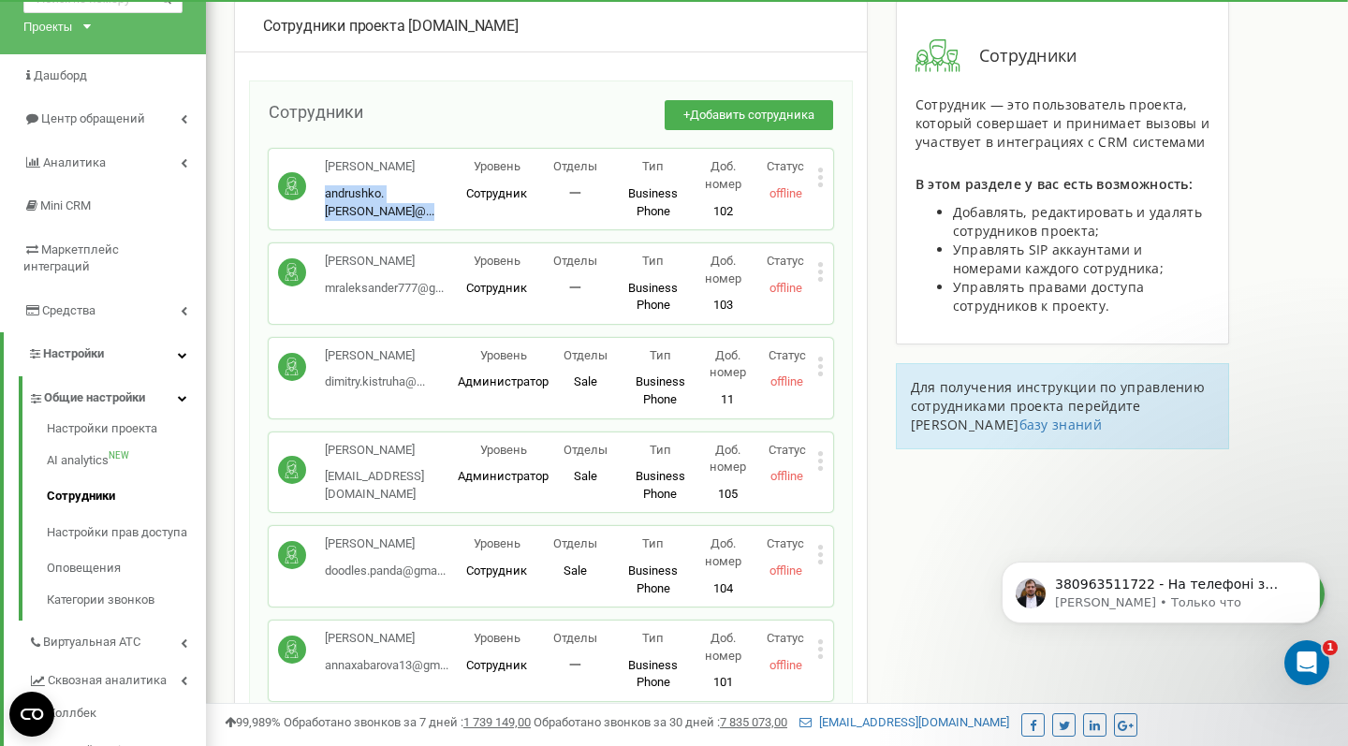
scroll to position [0, 0]
click at [148, 515] on link "Настройки прав доступа" at bounding box center [126, 533] width 159 height 37
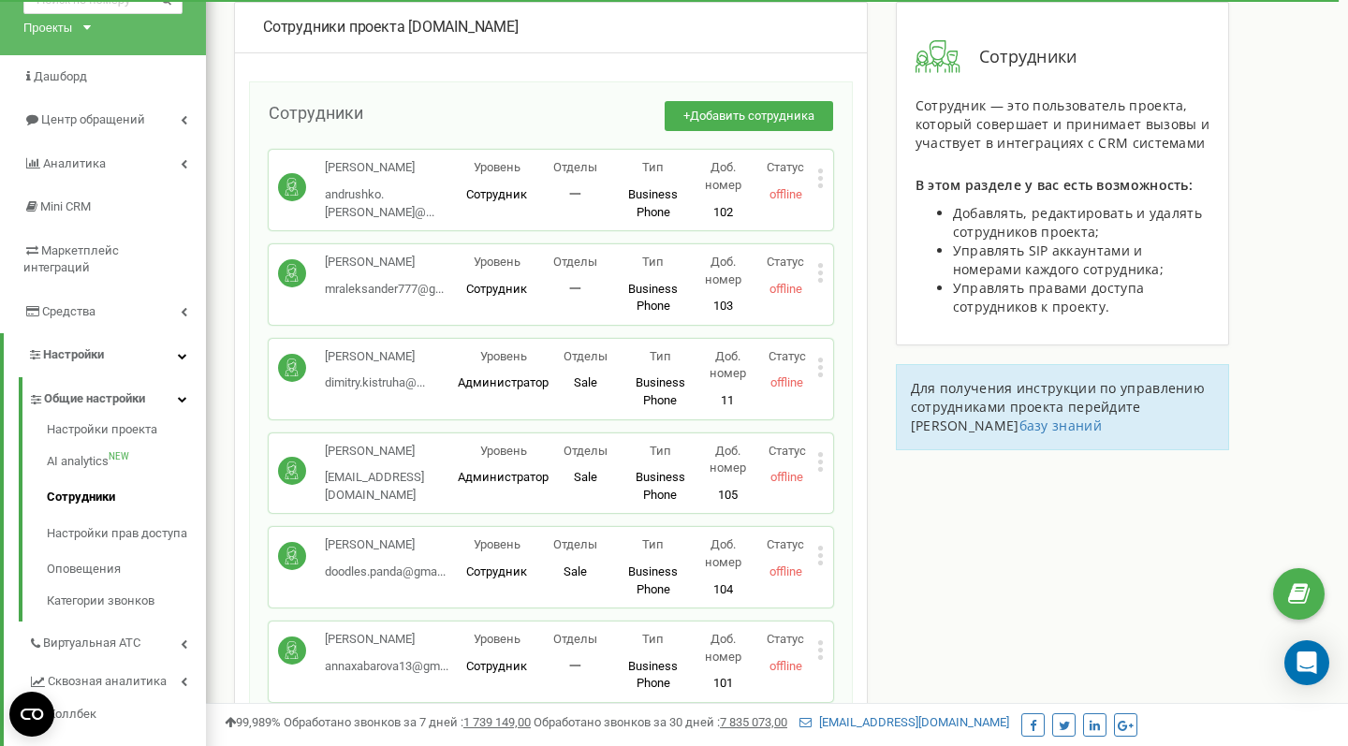
scroll to position [153, 0]
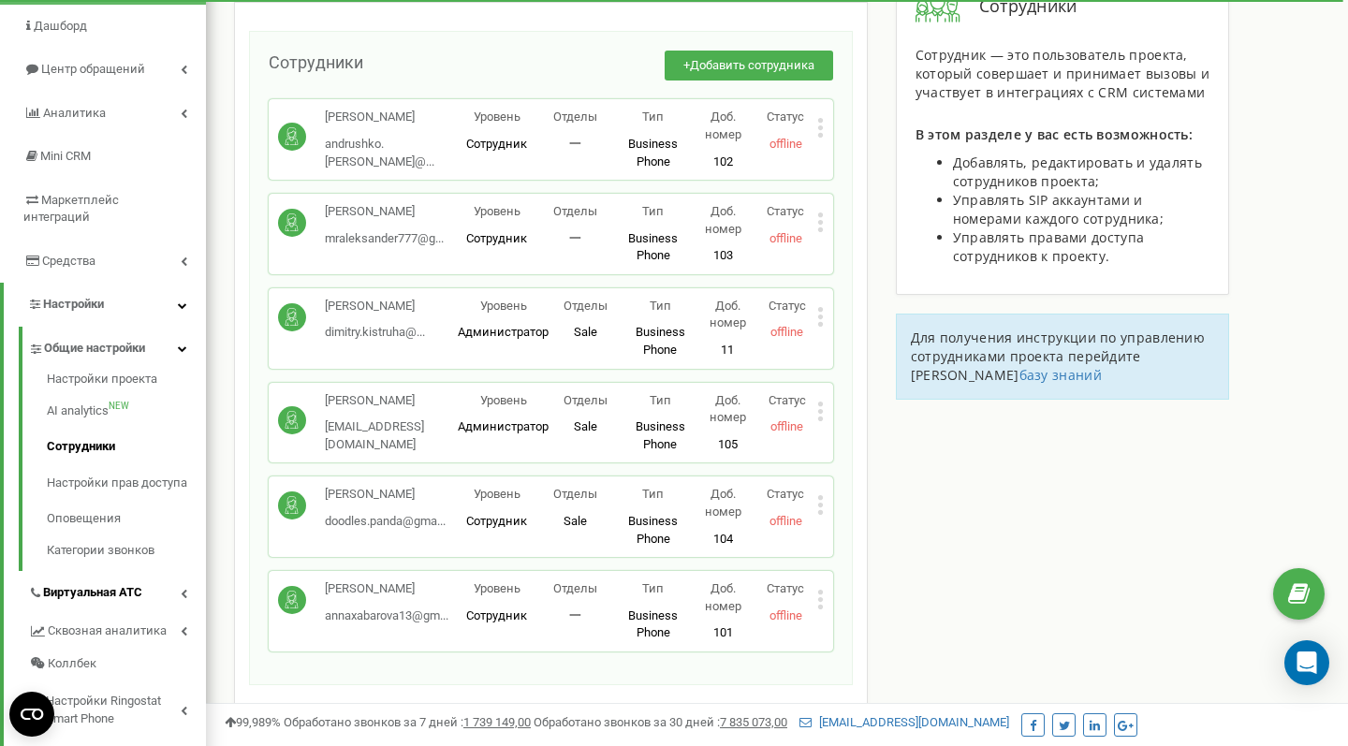
click at [116, 584] on span "Виртуальная АТС" at bounding box center [92, 593] width 99 height 18
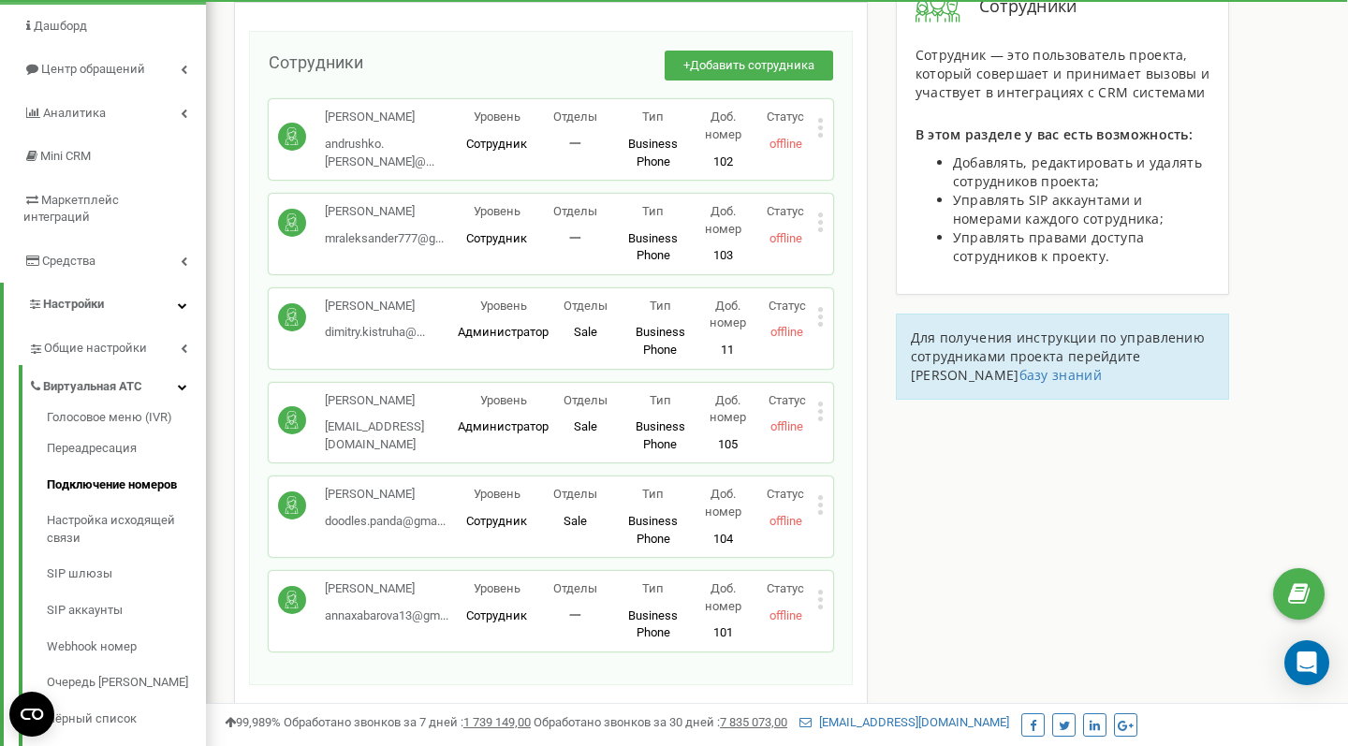
click at [107, 467] on link "Подключение номеров" at bounding box center [126, 485] width 159 height 37
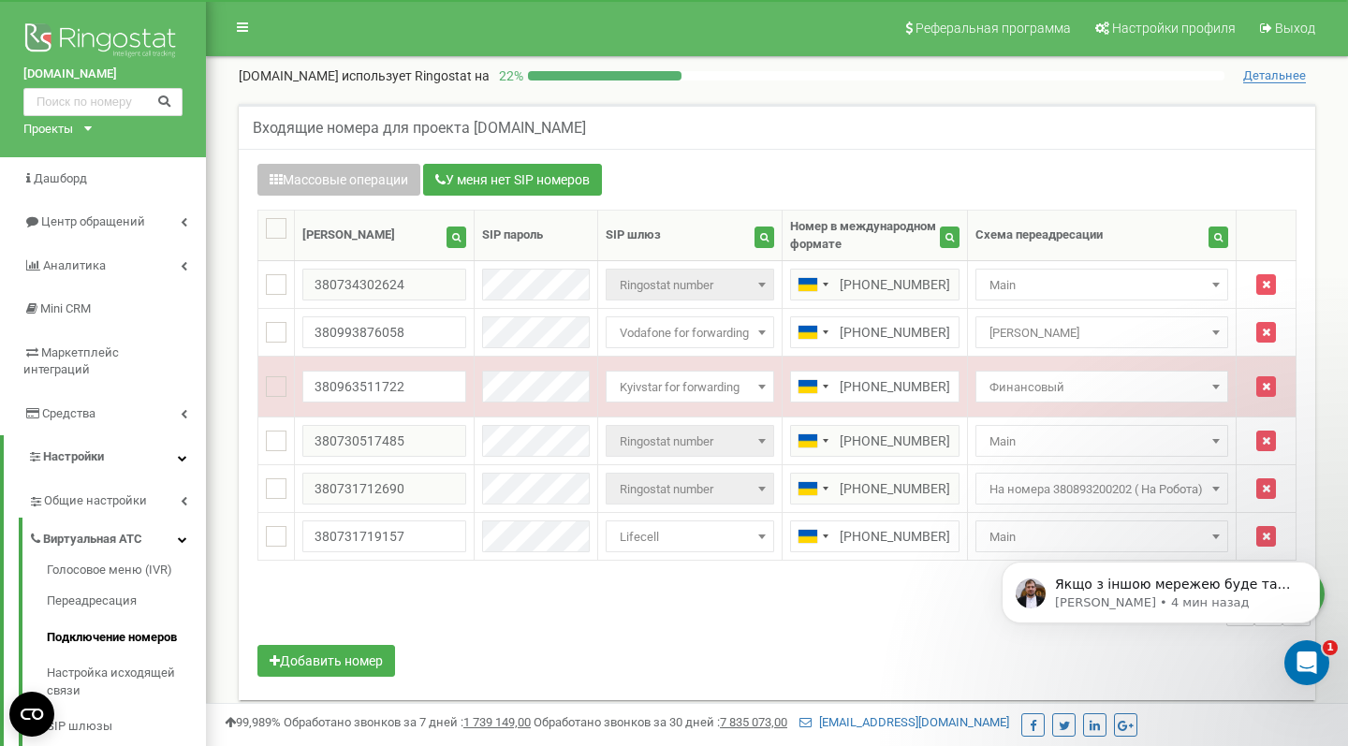
click at [638, 579] on div "0-6 of 6 1" at bounding box center [776, 612] width 1067 height 66
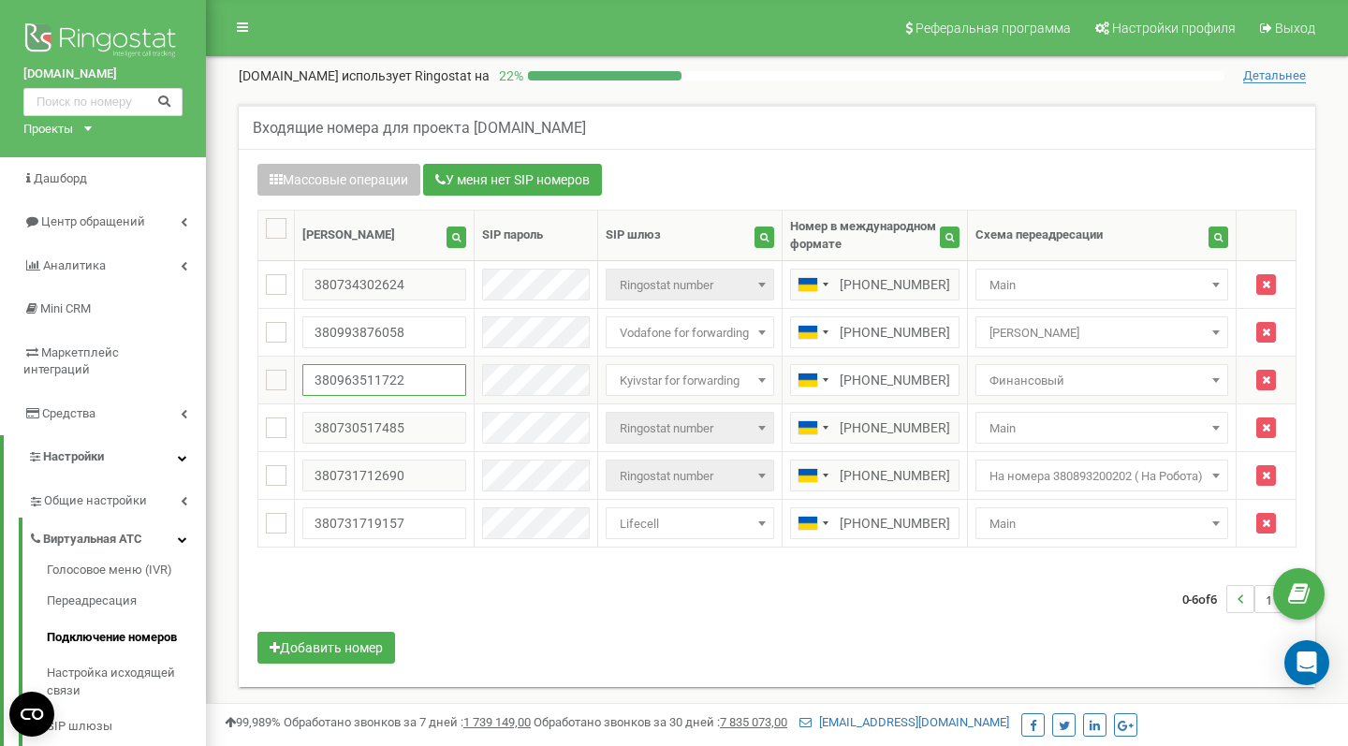
click at [369, 383] on input "380963511722" at bounding box center [384, 380] width 164 height 32
click at [1017, 385] on span "Финансовый" at bounding box center [1102, 381] width 240 height 26
click at [108, 583] on link "Переадресация" at bounding box center [126, 601] width 159 height 37
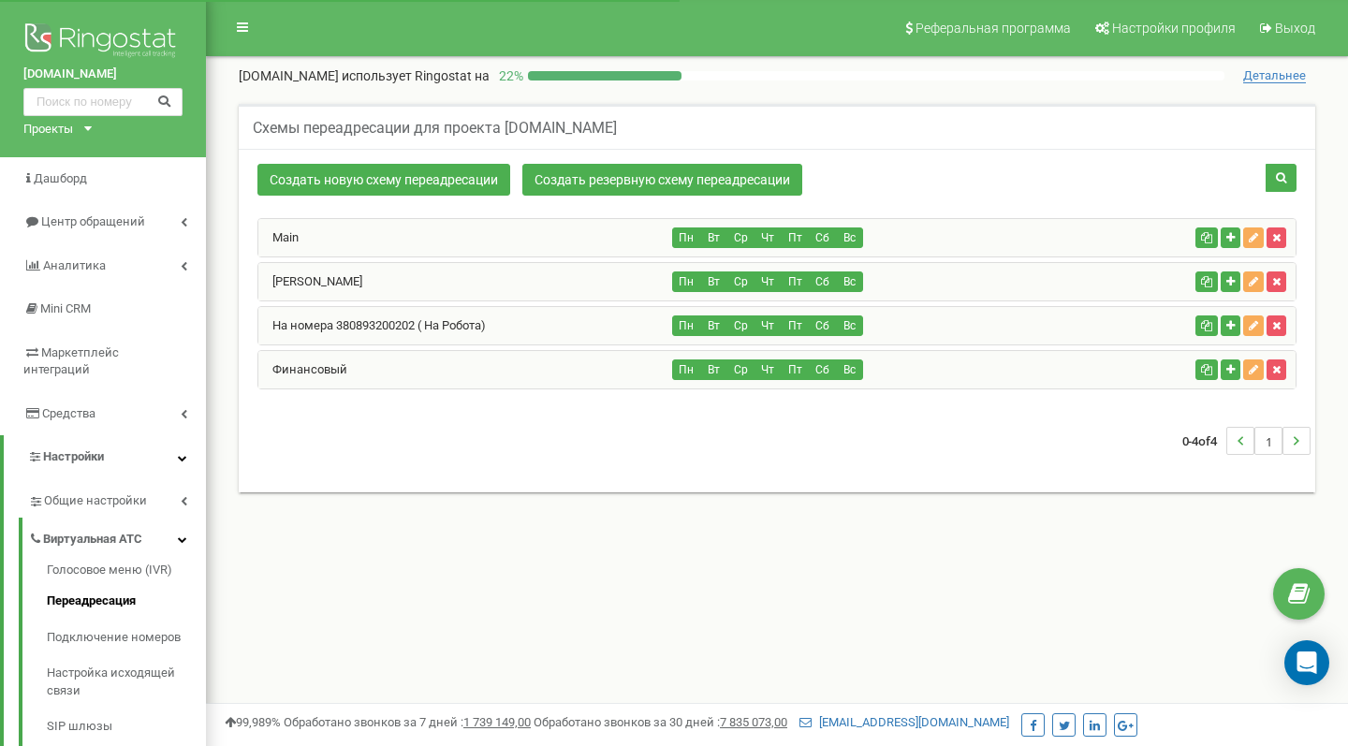
click at [392, 368] on div "Финансовый" at bounding box center [465, 369] width 415 height 37
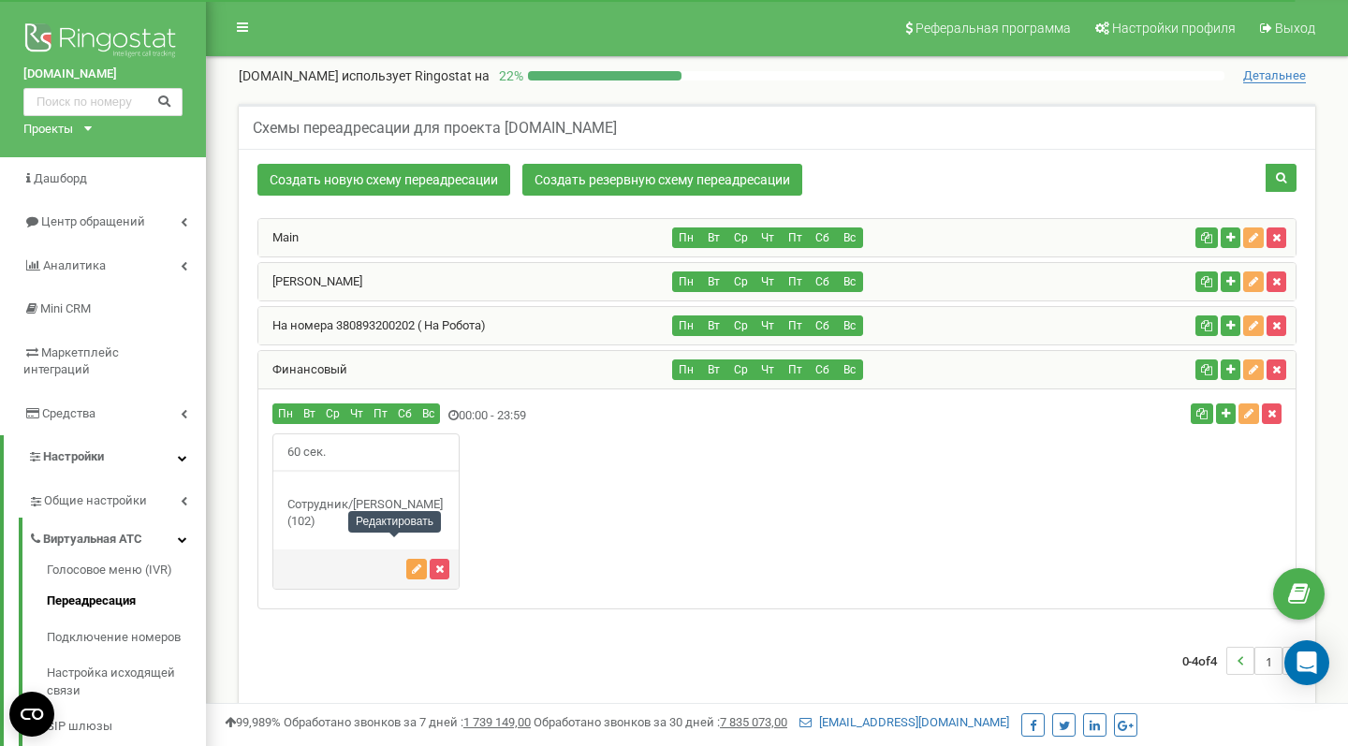
click at [412, 563] on icon "button" at bounding box center [416, 568] width 9 height 11
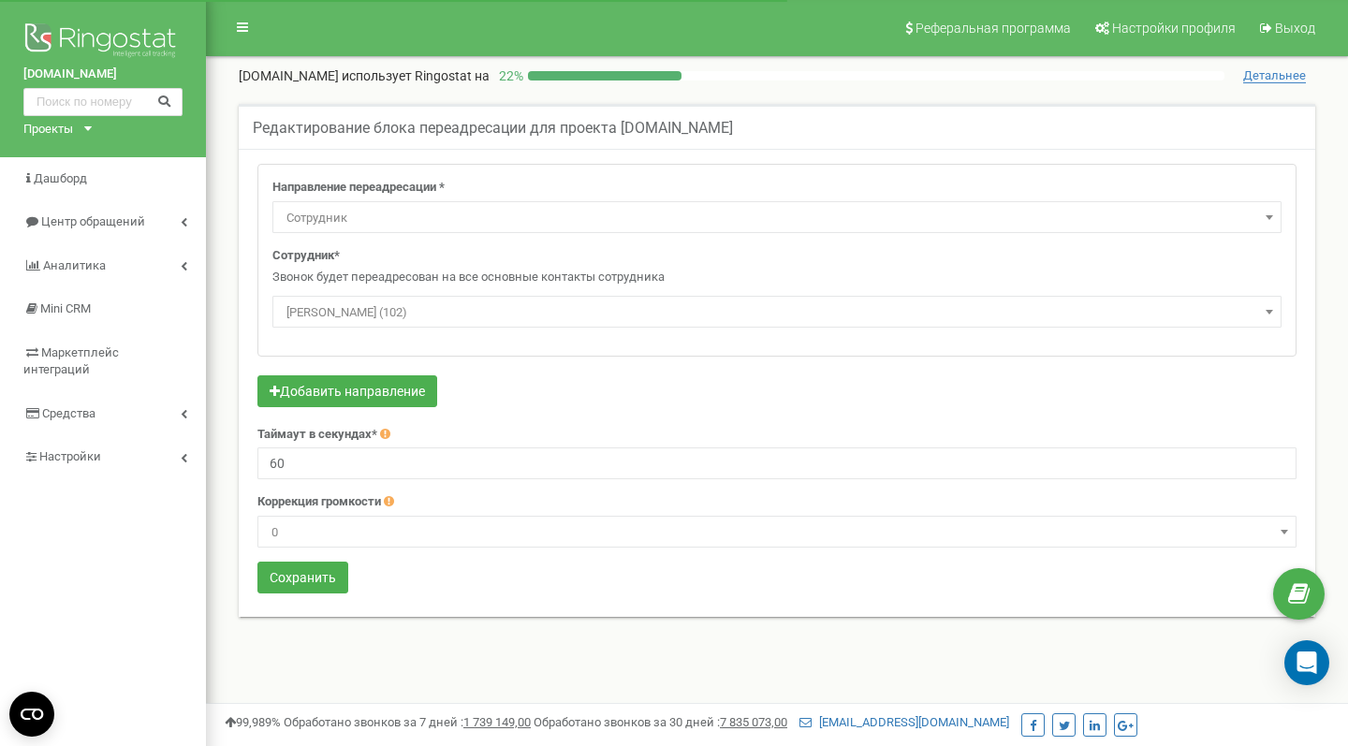
select select "Employee"
select select "401756"
click at [437, 307] on span "[PERSON_NAME] (102)" at bounding box center [777, 313] width 996 height 26
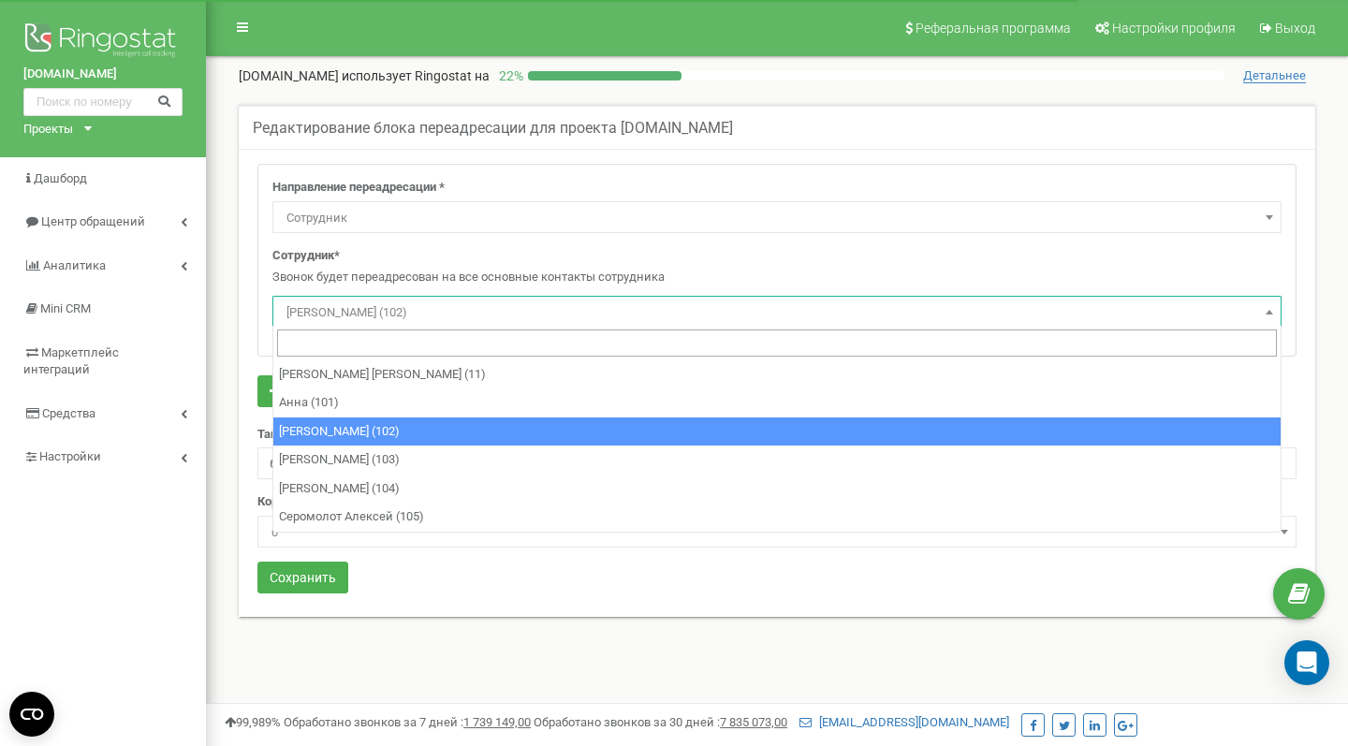
click at [437, 307] on span "[PERSON_NAME] (102)" at bounding box center [777, 313] width 996 height 26
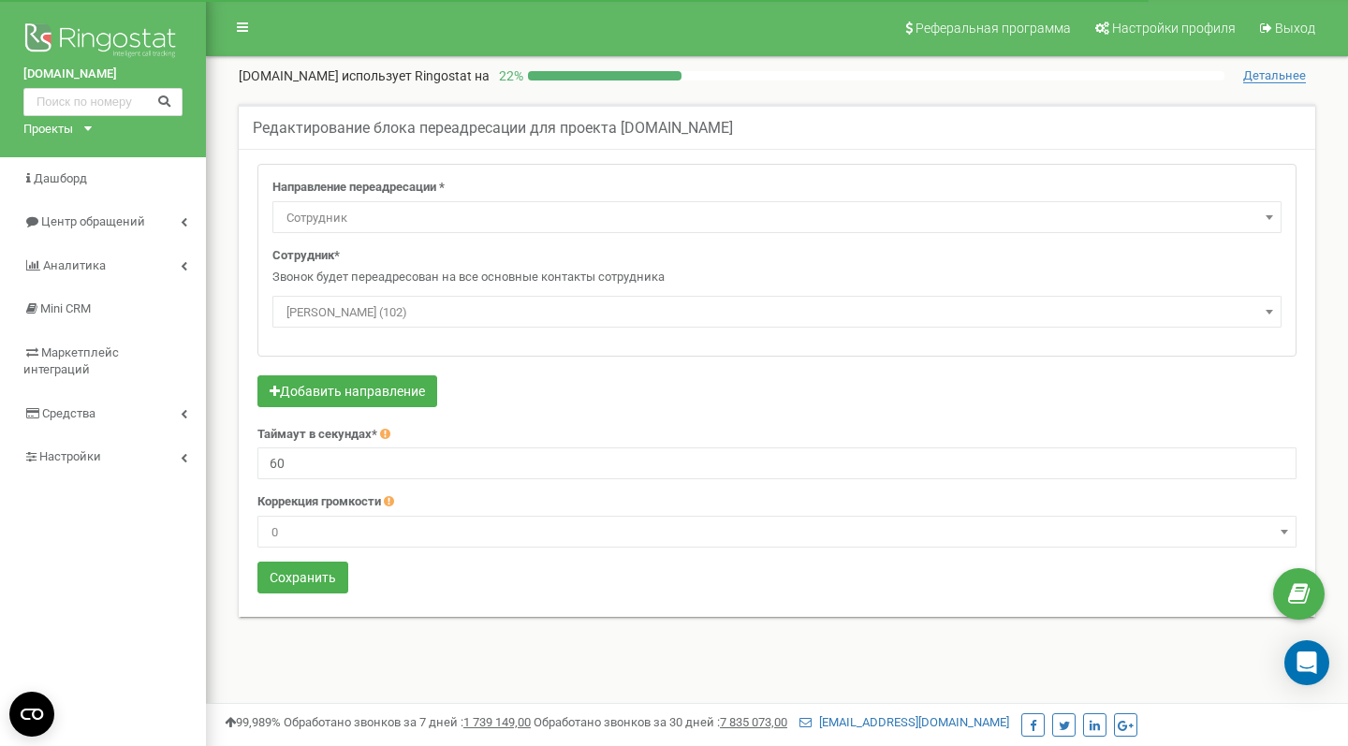
click at [466, 261] on div "Сотрудник* Звонок будет переадресован на все основные контакты сотрудника Кистр…" at bounding box center [776, 287] width 1009 height 80
click at [356, 385] on button "Добавить направление" at bounding box center [347, 391] width 180 height 32
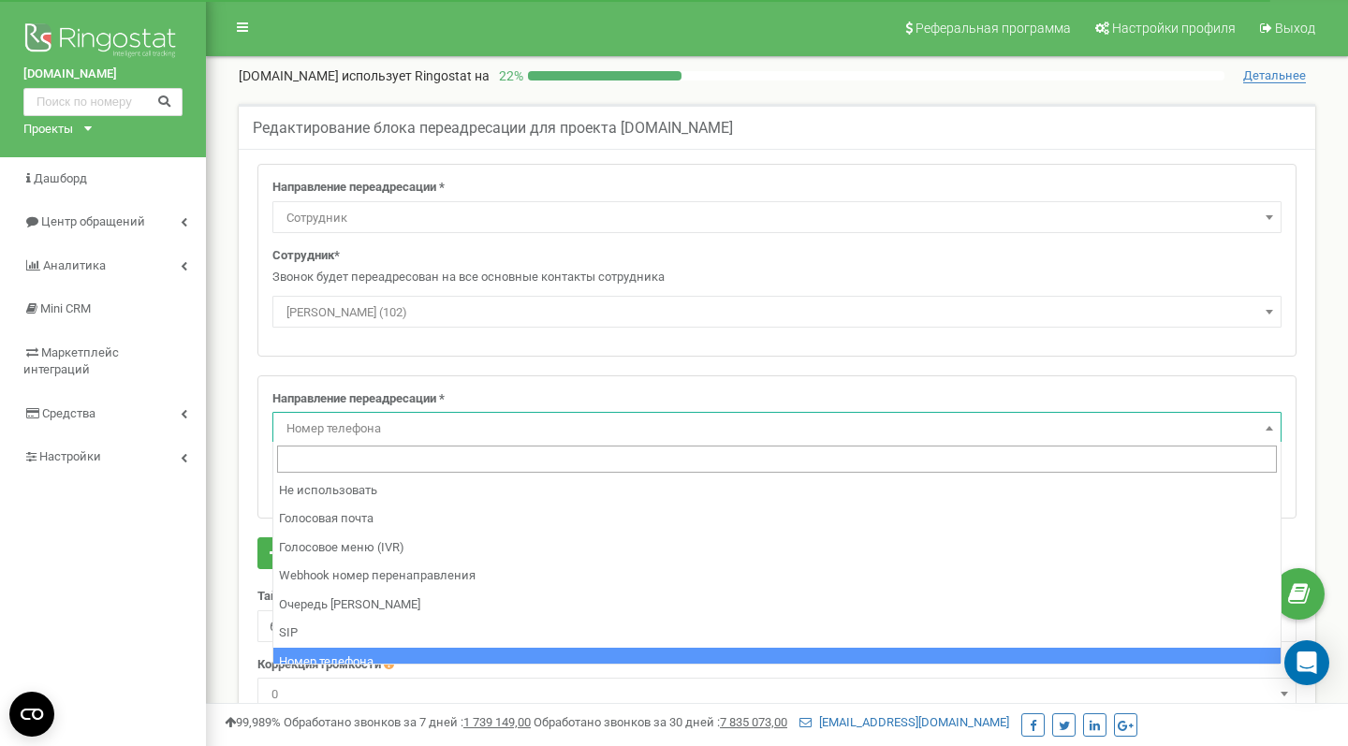
click at [363, 427] on span "Номер телефона" at bounding box center [777, 429] width 996 height 26
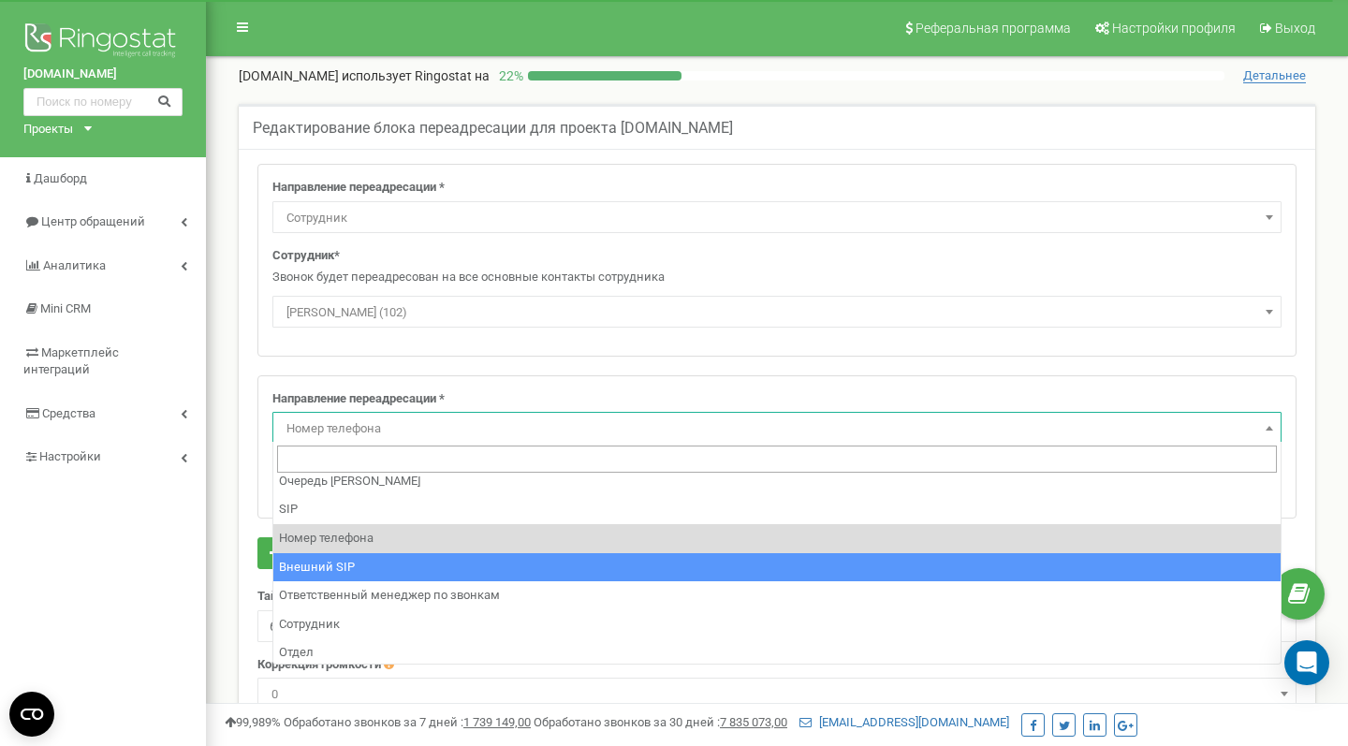
scroll to position [122, 0]
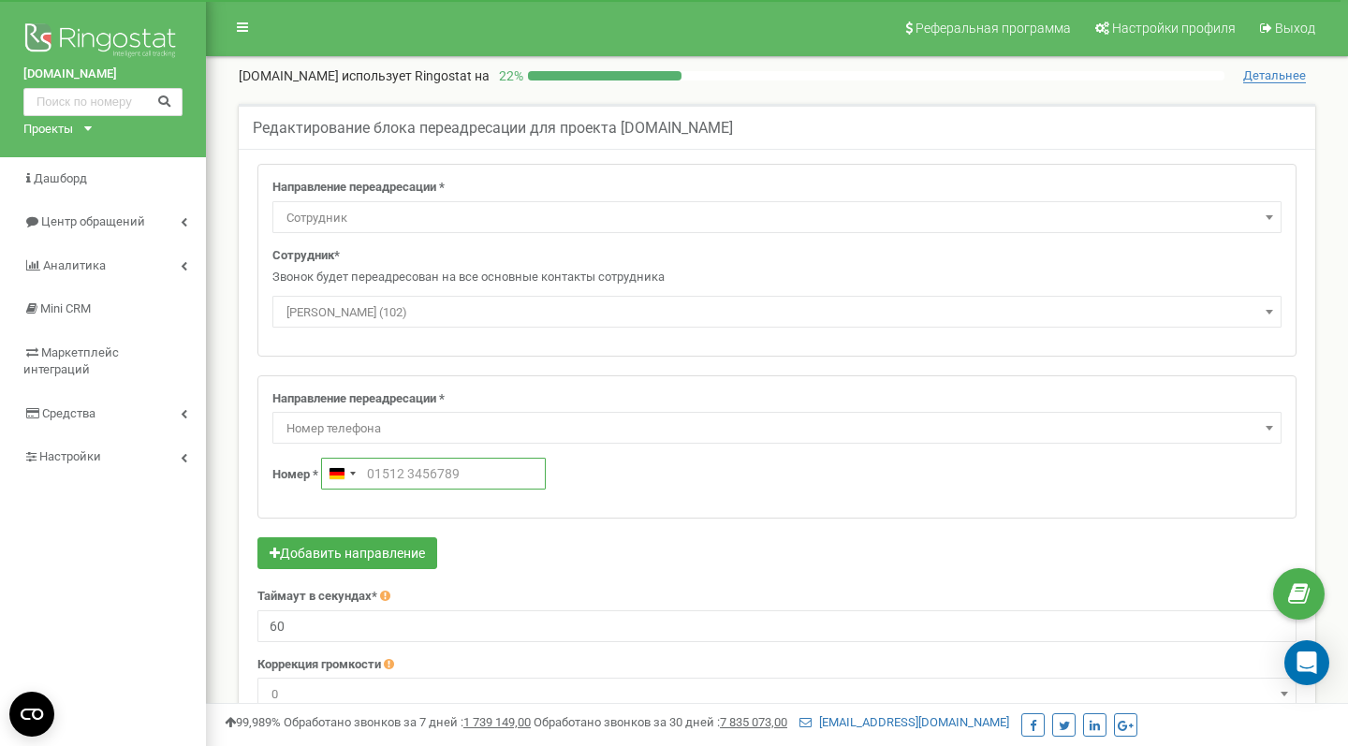
click at [406, 476] on input "text" at bounding box center [433, 474] width 225 height 32
click at [337, 477] on div "[GEOGRAPHIC_DATA] +49" at bounding box center [341, 474] width 39 height 30
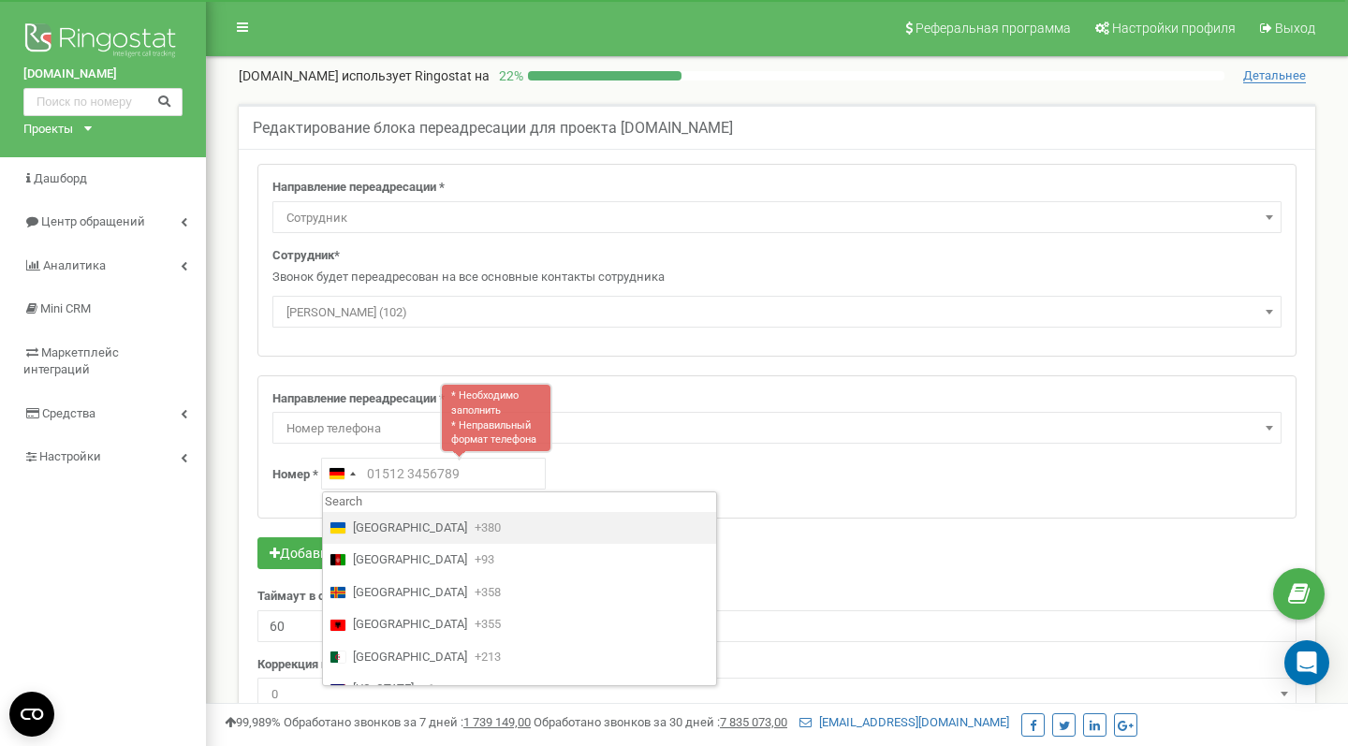
click at [400, 533] on li "[GEOGRAPHIC_DATA] +380" at bounding box center [519, 528] width 393 height 33
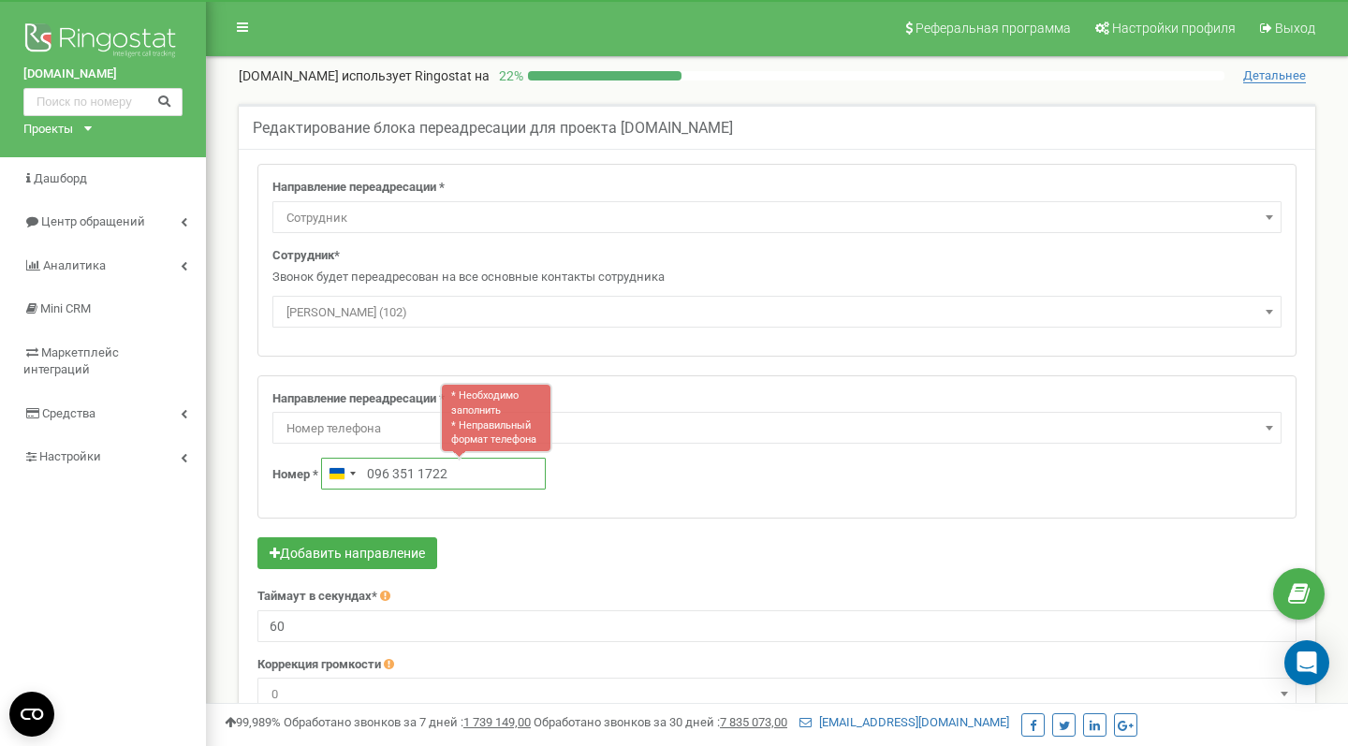
type input "096 351 1722"
click at [584, 493] on div "Направление переадресации * Не использовать Голосовая почта Голосовое меню (IVR…" at bounding box center [776, 447] width 1037 height 142
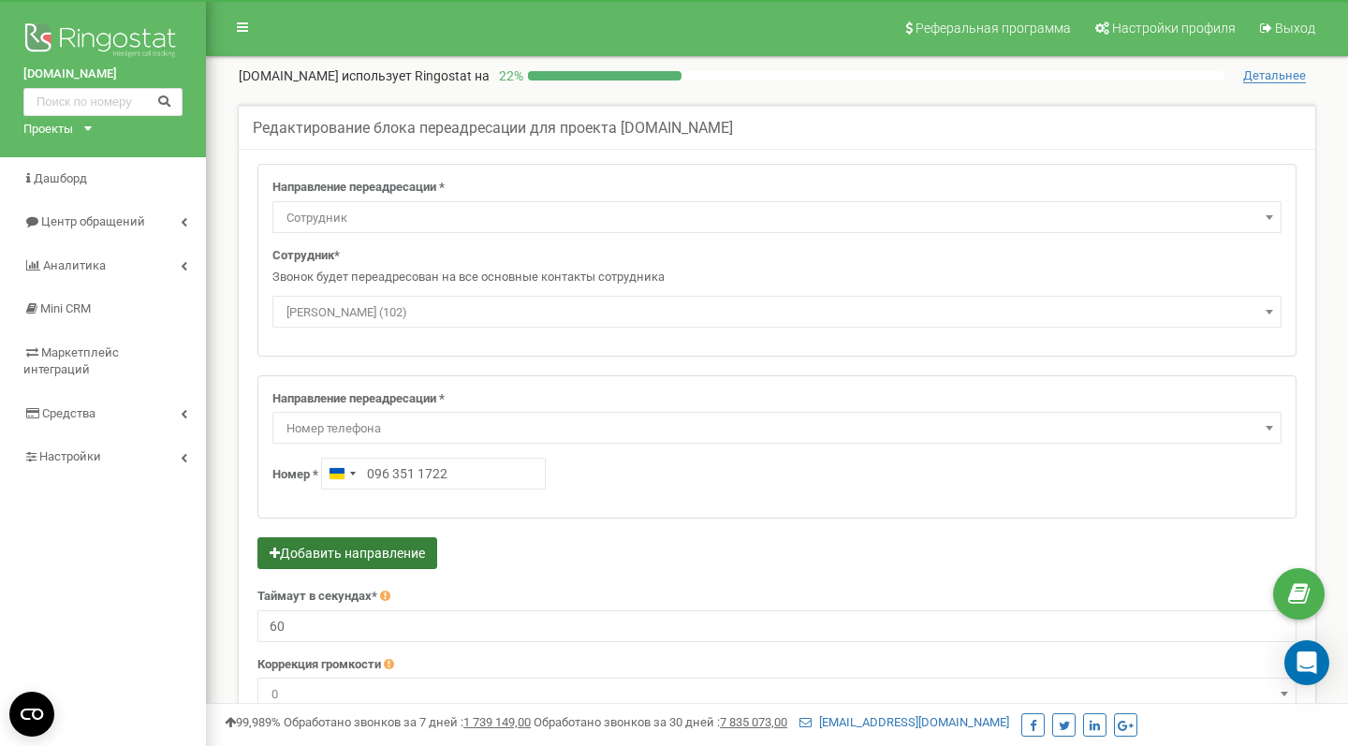
click at [373, 547] on button "Добавить направление" at bounding box center [347, 553] width 180 height 32
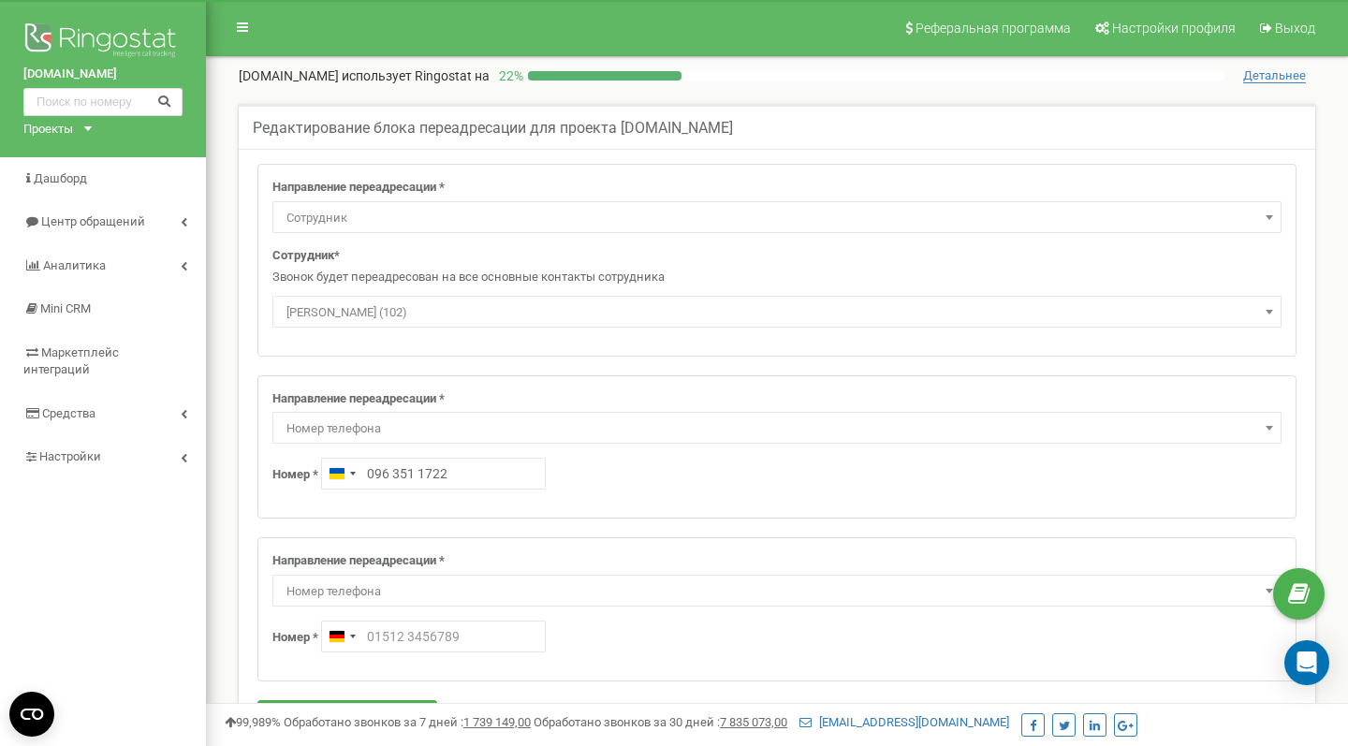
click at [689, 238] on div "Направление переадресации * Не использовать Голосовая почта Голосовое меню (IVR…" at bounding box center [776, 260] width 1037 height 191
click at [614, 254] on div "Сотрудник* Звонок будет переадресован на все основные контакты сотрудника Кистр…" at bounding box center [776, 287] width 1009 height 80
click at [719, 172] on div "Направление переадресации * Не использовать Голосовая почта Голосовое меню (IVR…" at bounding box center [776, 260] width 1037 height 191
click at [327, 317] on span "[PERSON_NAME] (102)" at bounding box center [777, 313] width 996 height 26
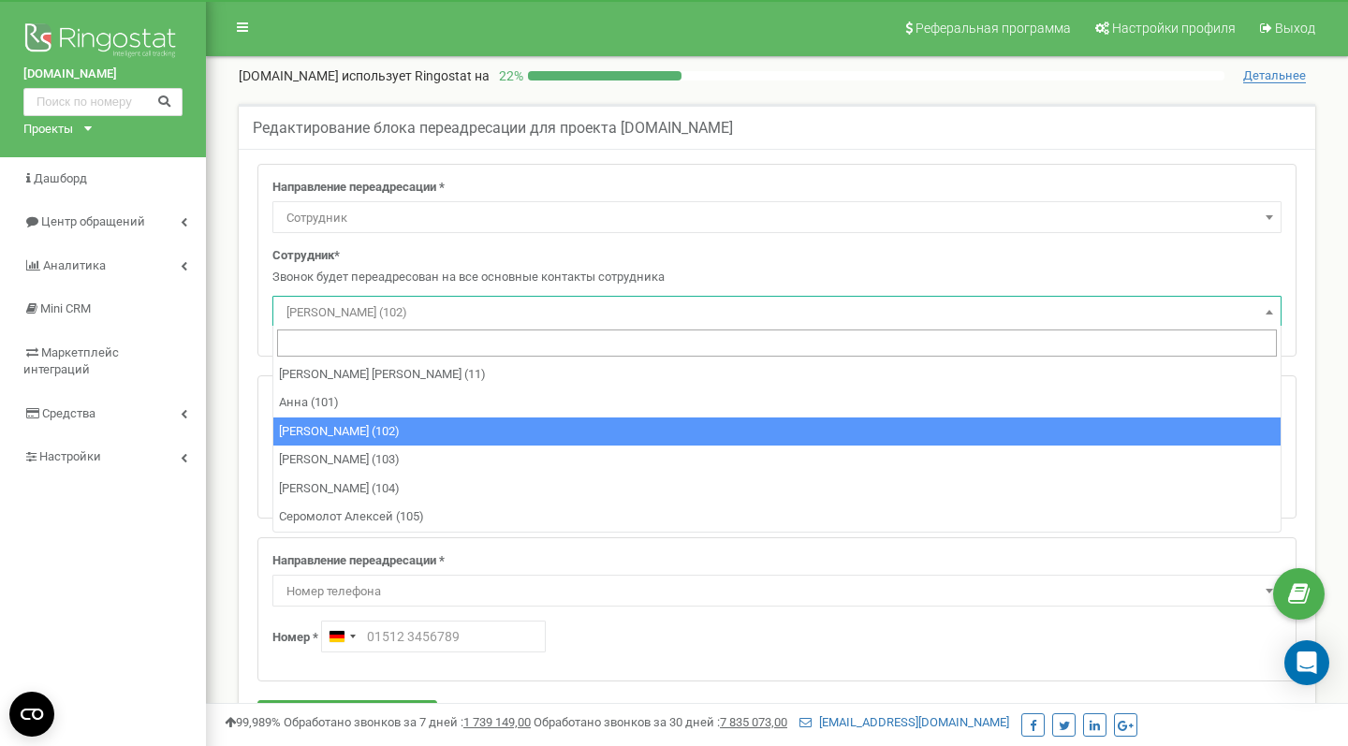
click at [418, 265] on div "Сотрудник* Звонок будет переадресован на все основные контакты сотрудника Кистр…" at bounding box center [776, 287] width 1009 height 80
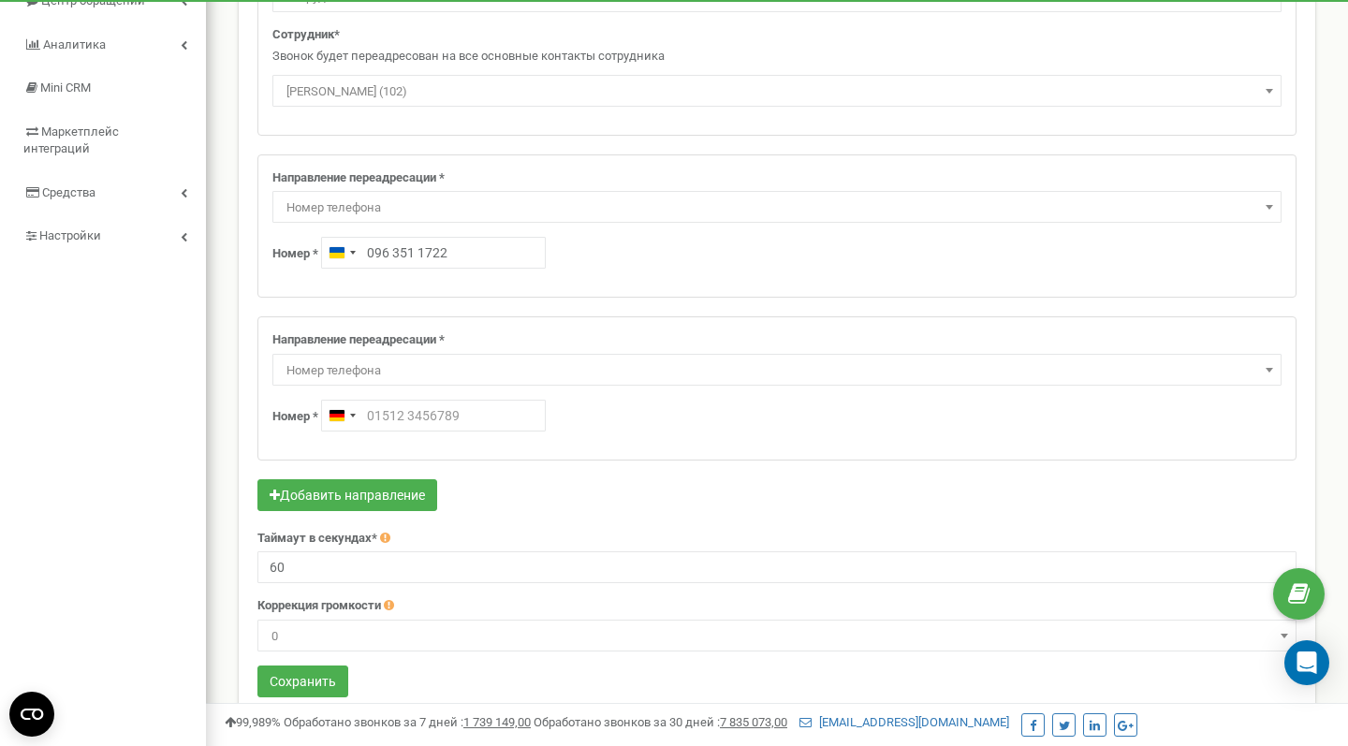
scroll to position [238, 0]
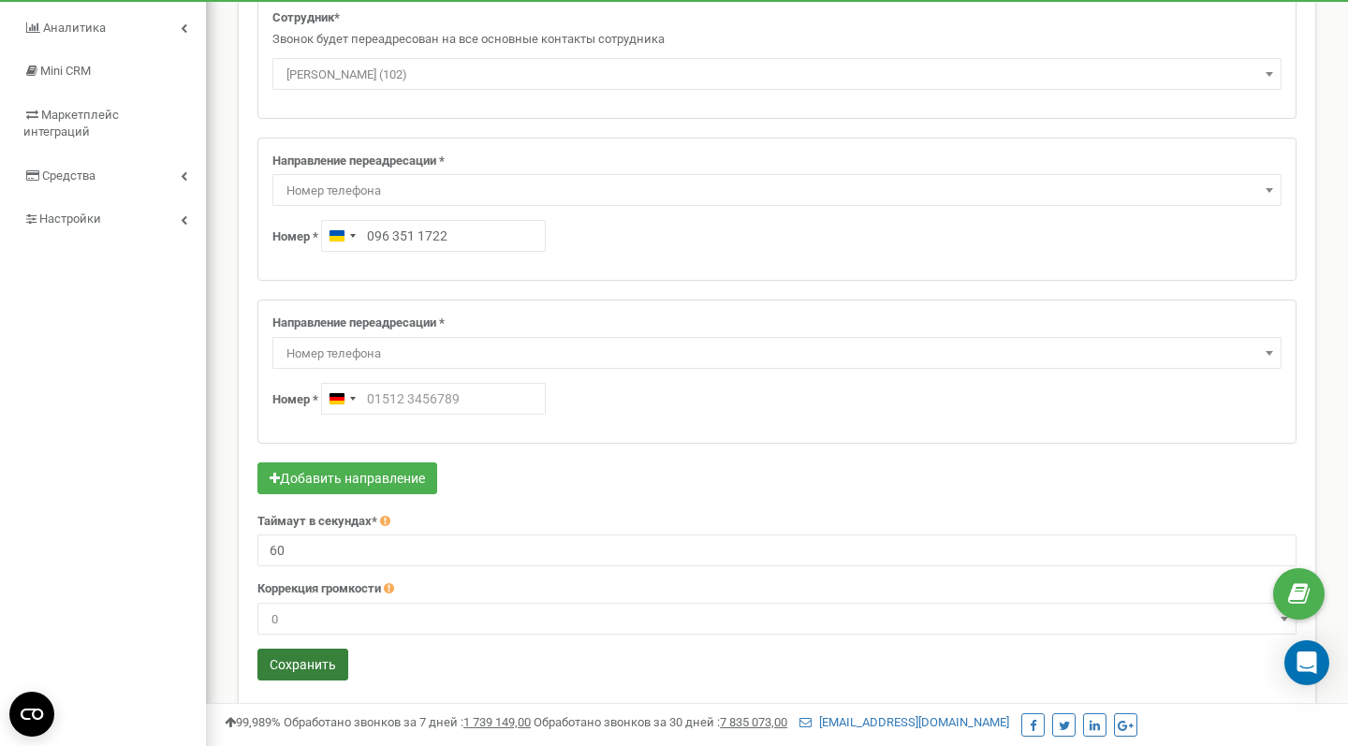
click at [312, 655] on button "Сохранить" at bounding box center [302, 665] width 91 height 32
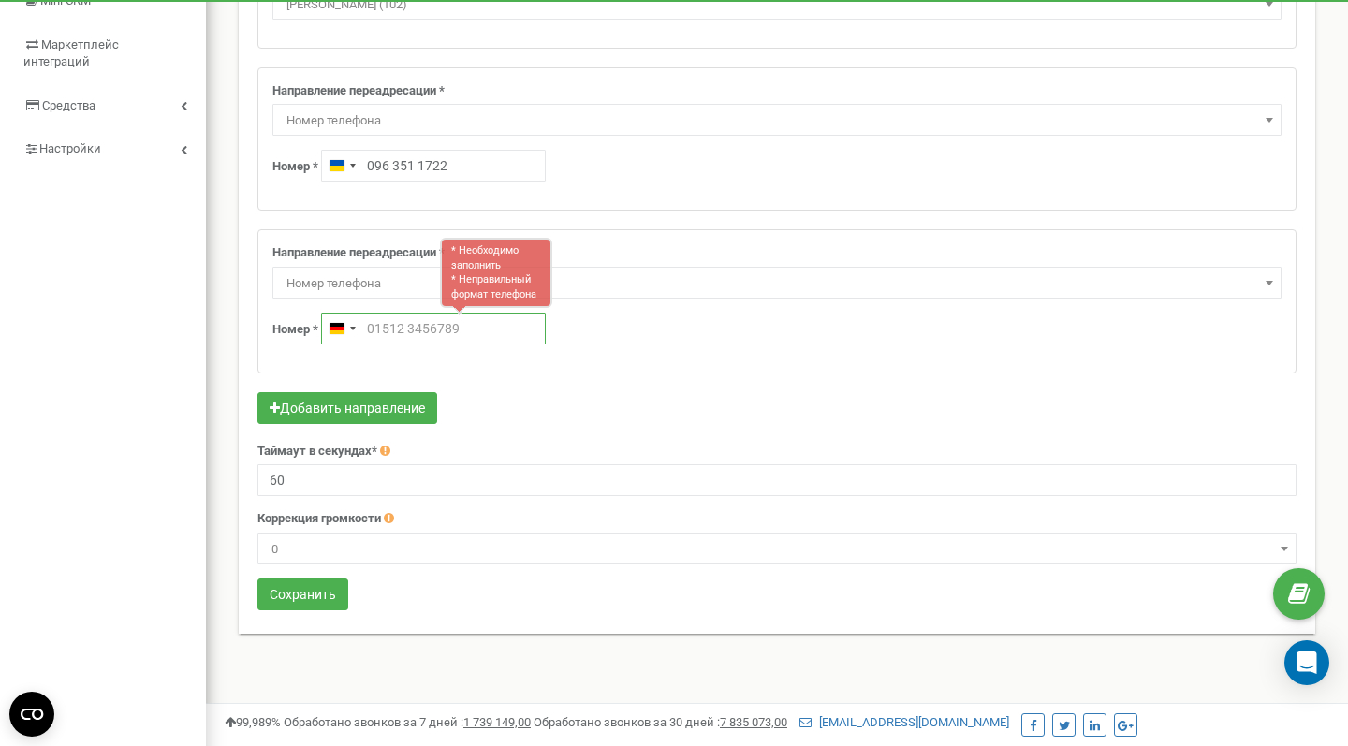
scroll to position [293, 0]
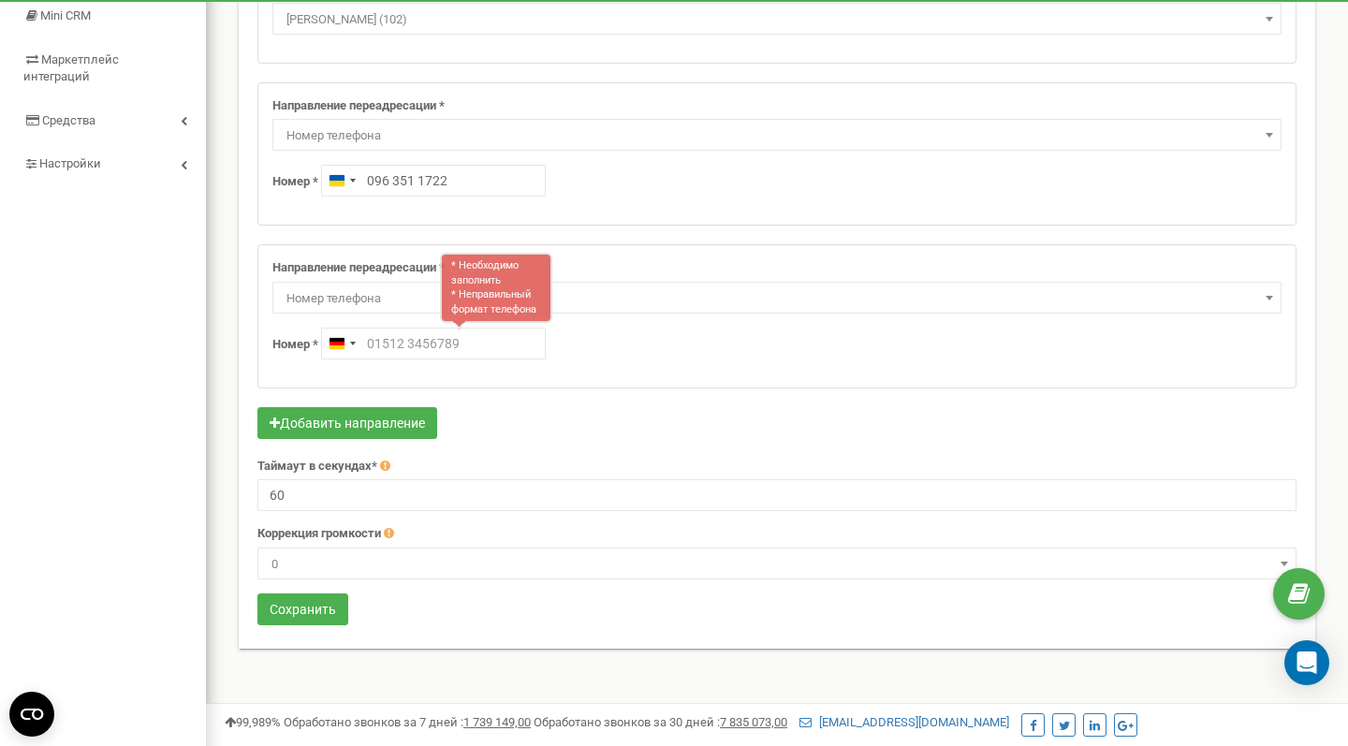
click at [1007, 302] on span "Номер телефона" at bounding box center [777, 298] width 996 height 26
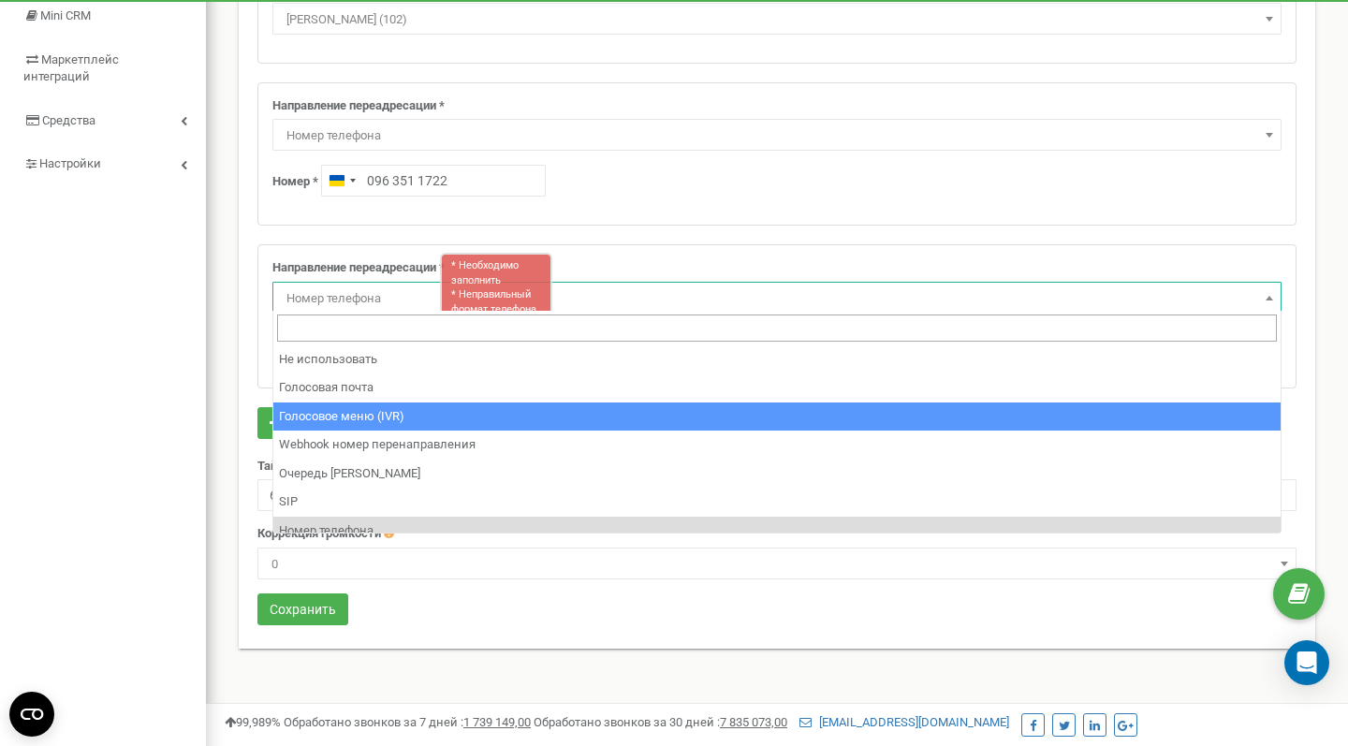
scroll to position [0, 0]
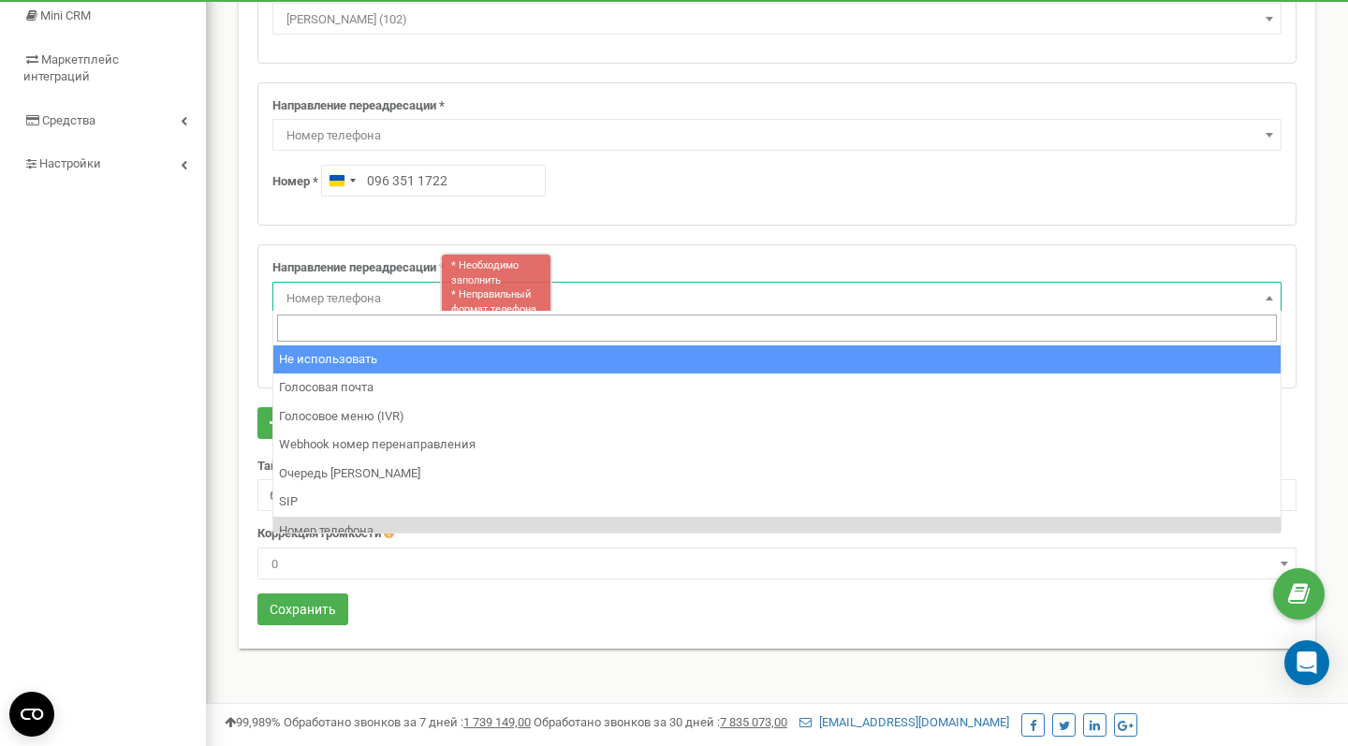
select select "pro"
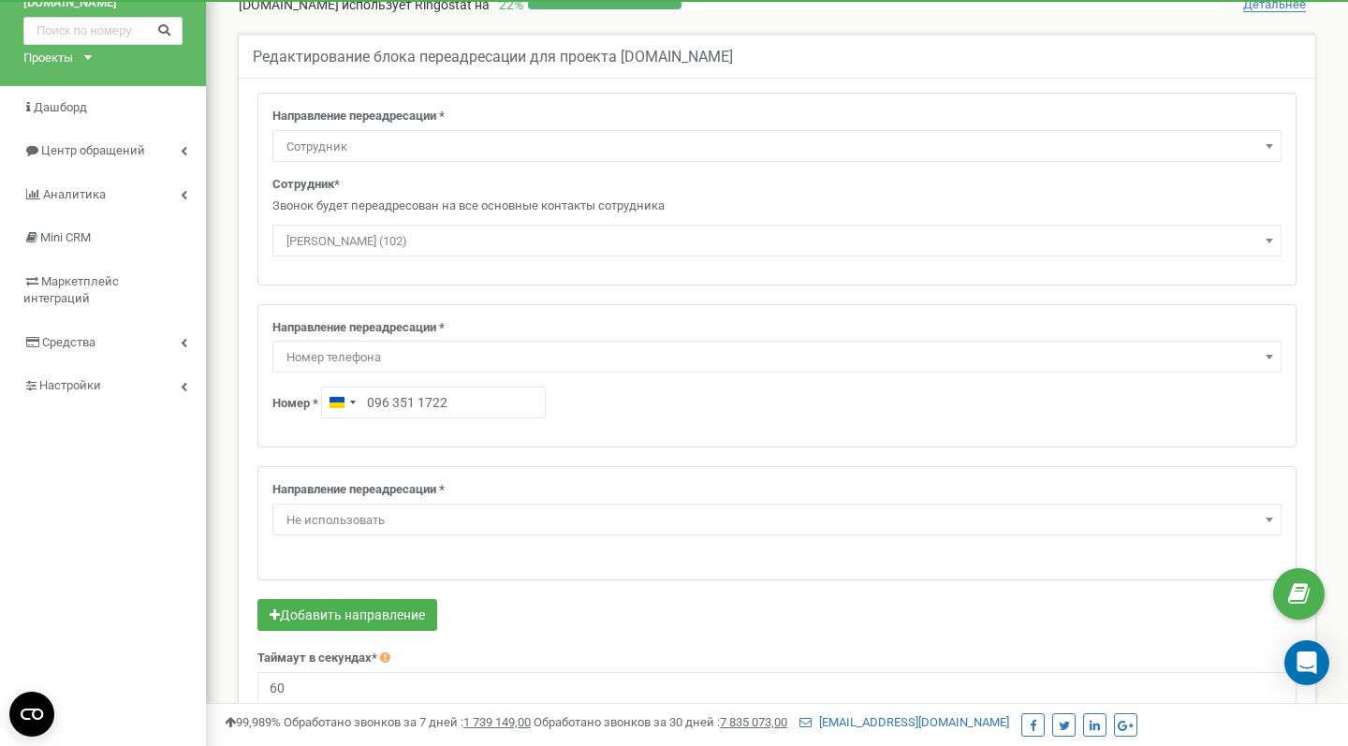
scroll to position [66, 0]
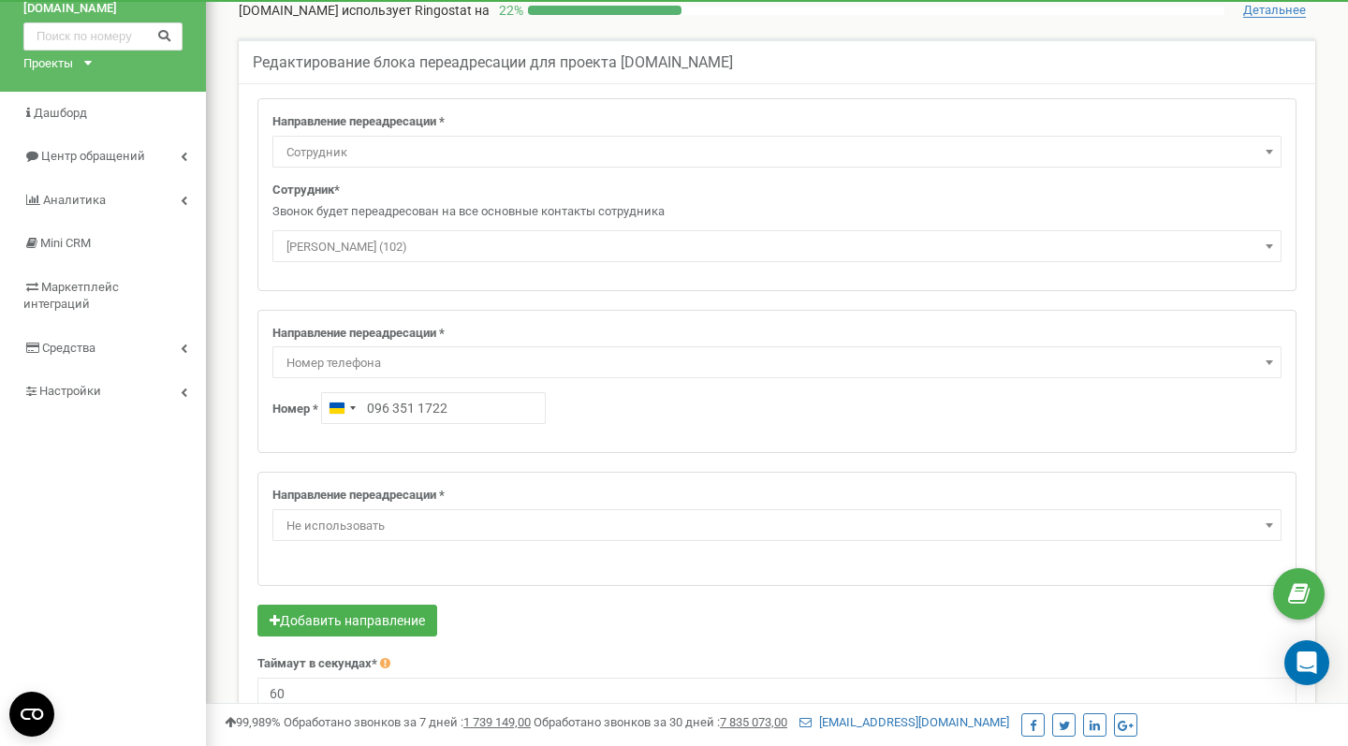
click at [373, 157] on span "Сотрудник" at bounding box center [777, 152] width 996 height 26
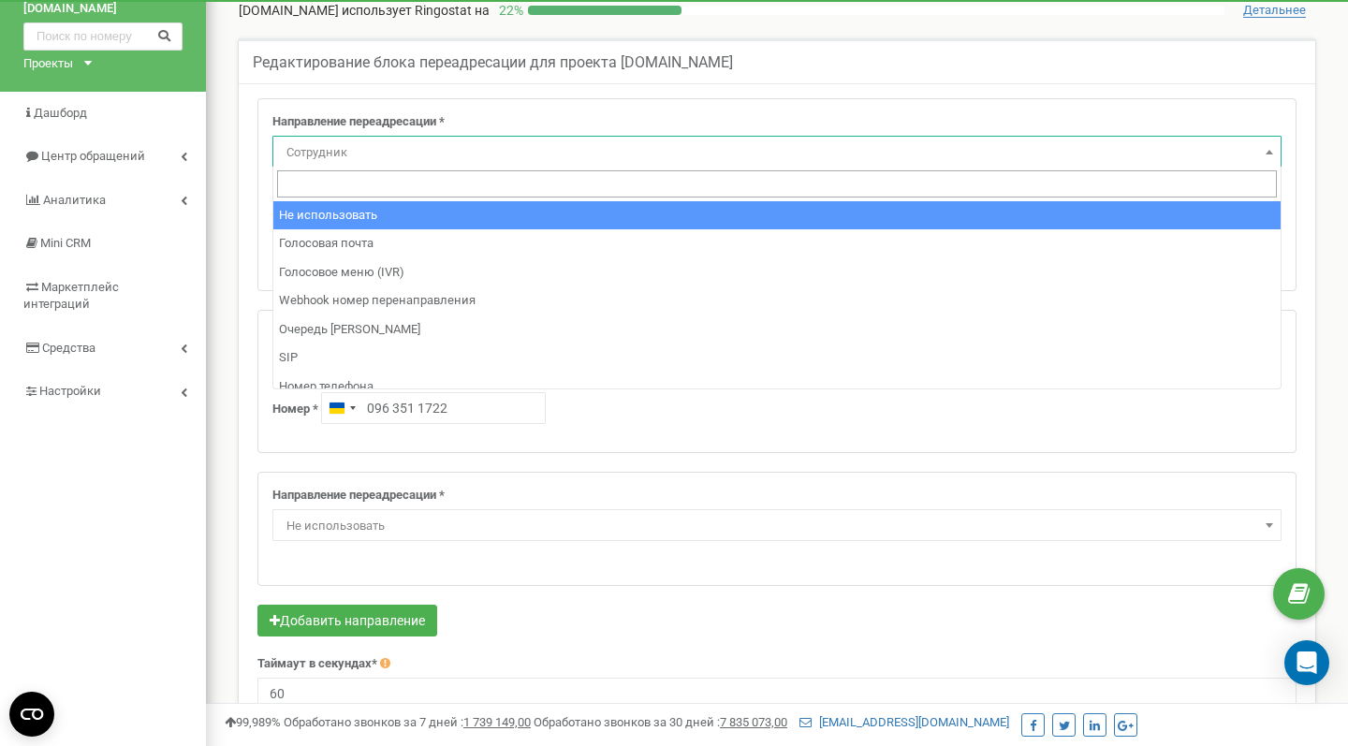
select select "pro"
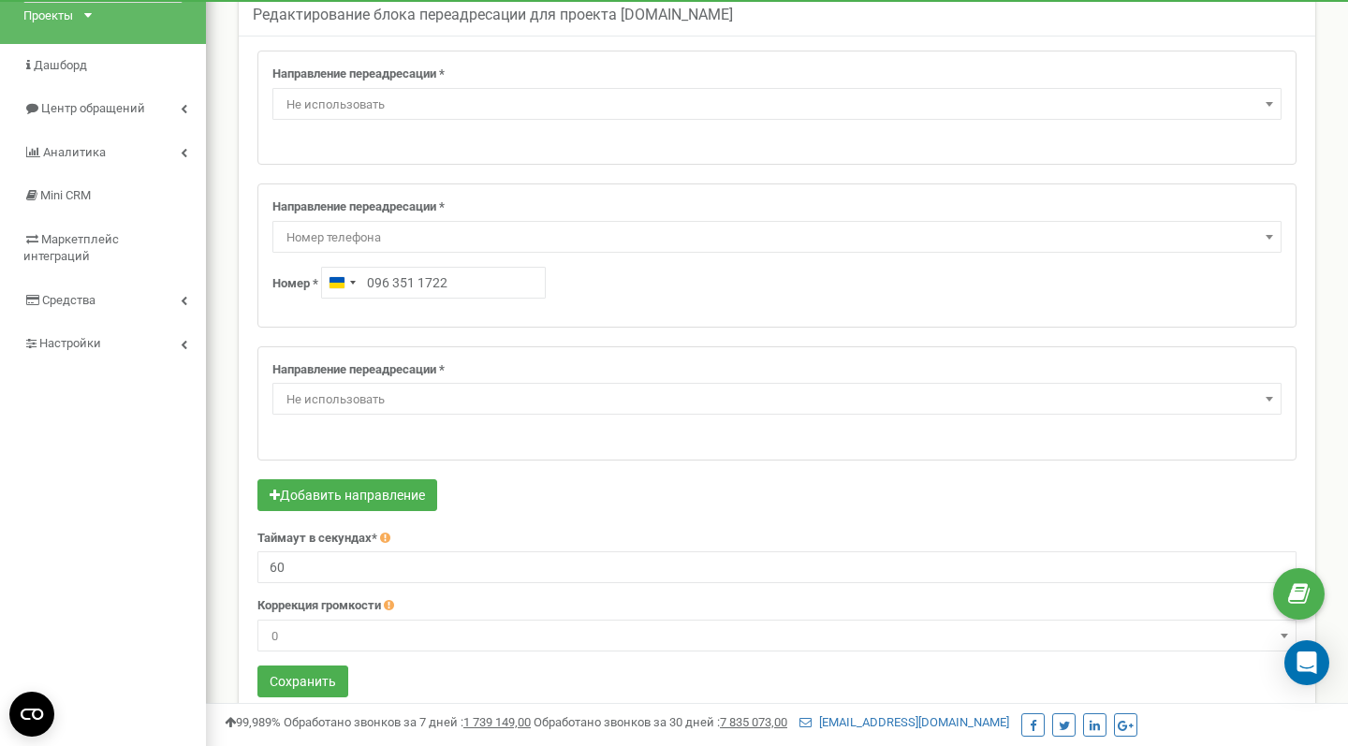
scroll to position [195, 0]
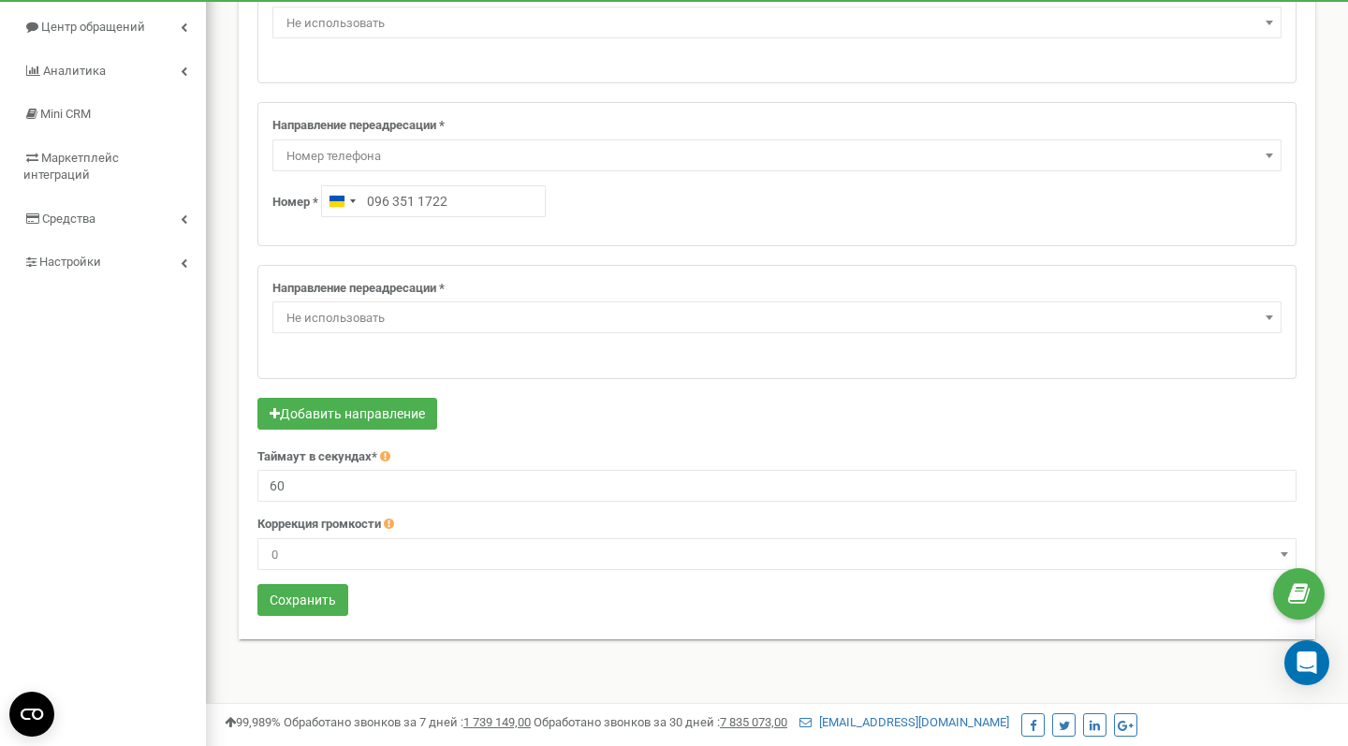
click at [294, 581] on form "Направление переадресации * Не использовать Голосовая почта Голосовое меню (IVR…" at bounding box center [776, 294] width 1039 height 651
click at [283, 607] on button "Сохранить" at bounding box center [302, 600] width 91 height 32
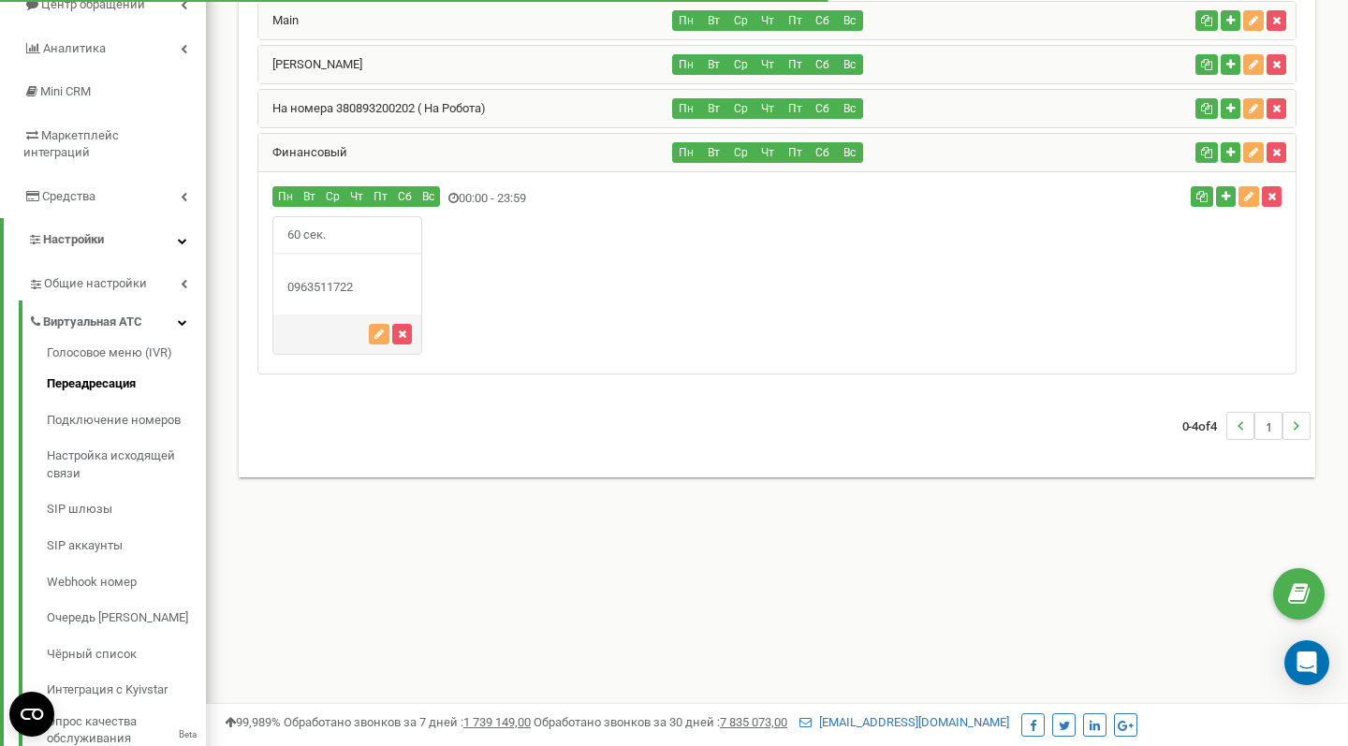
scroll to position [194, 0]
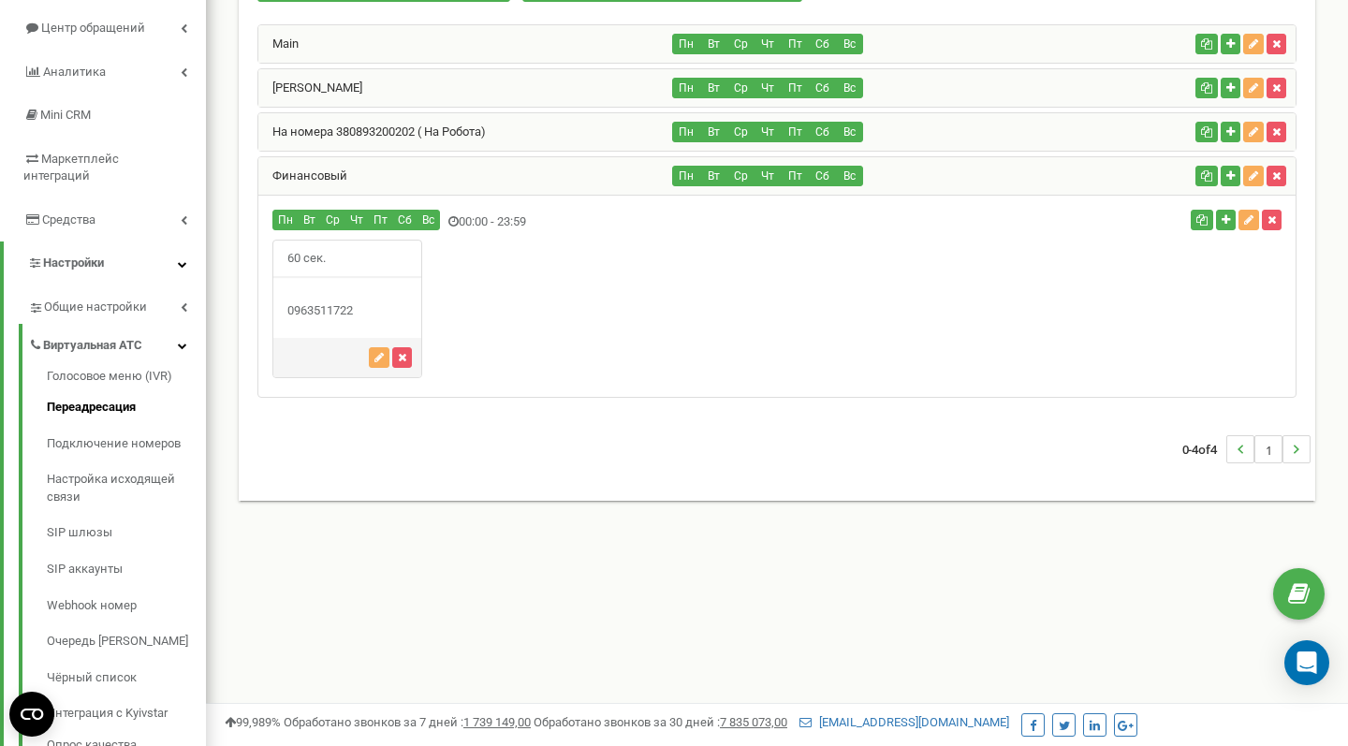
click at [481, 182] on div "Финансовый" at bounding box center [465, 175] width 415 height 37
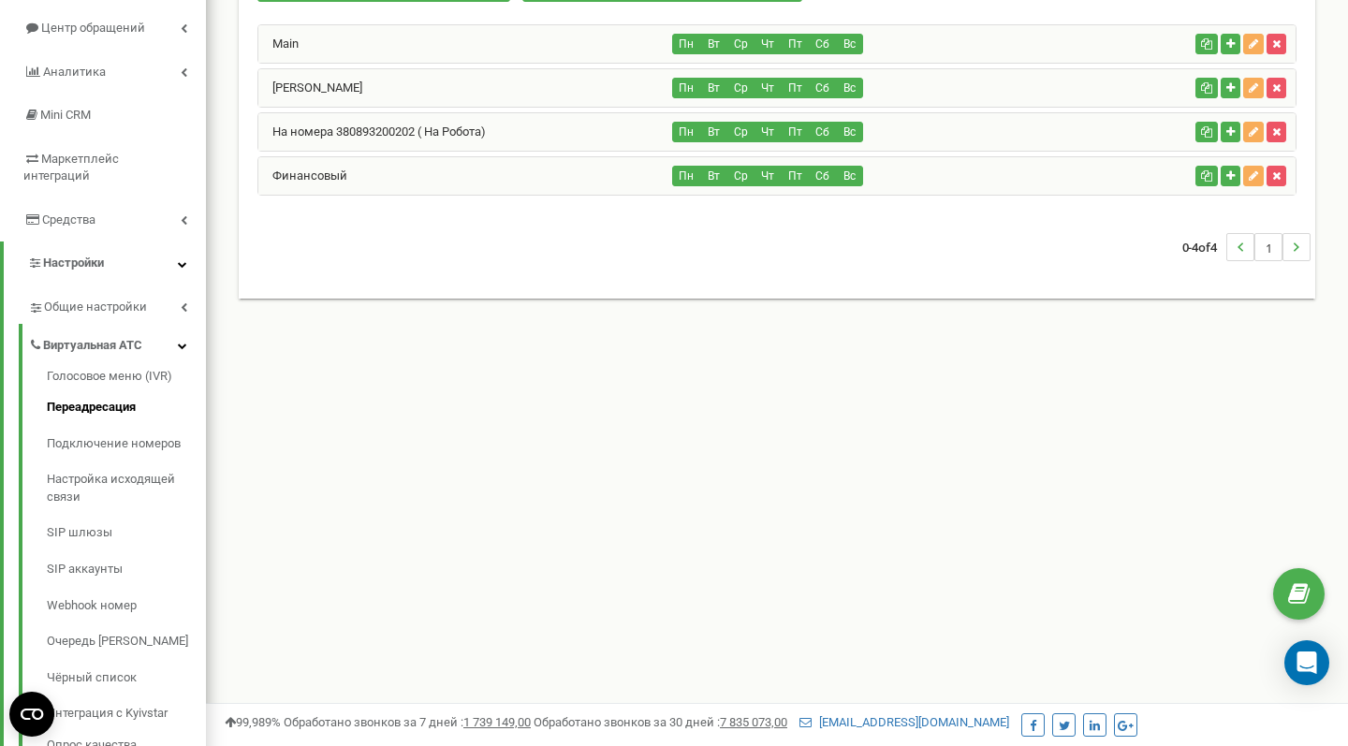
click at [481, 182] on div "Финансовый" at bounding box center [465, 175] width 415 height 37
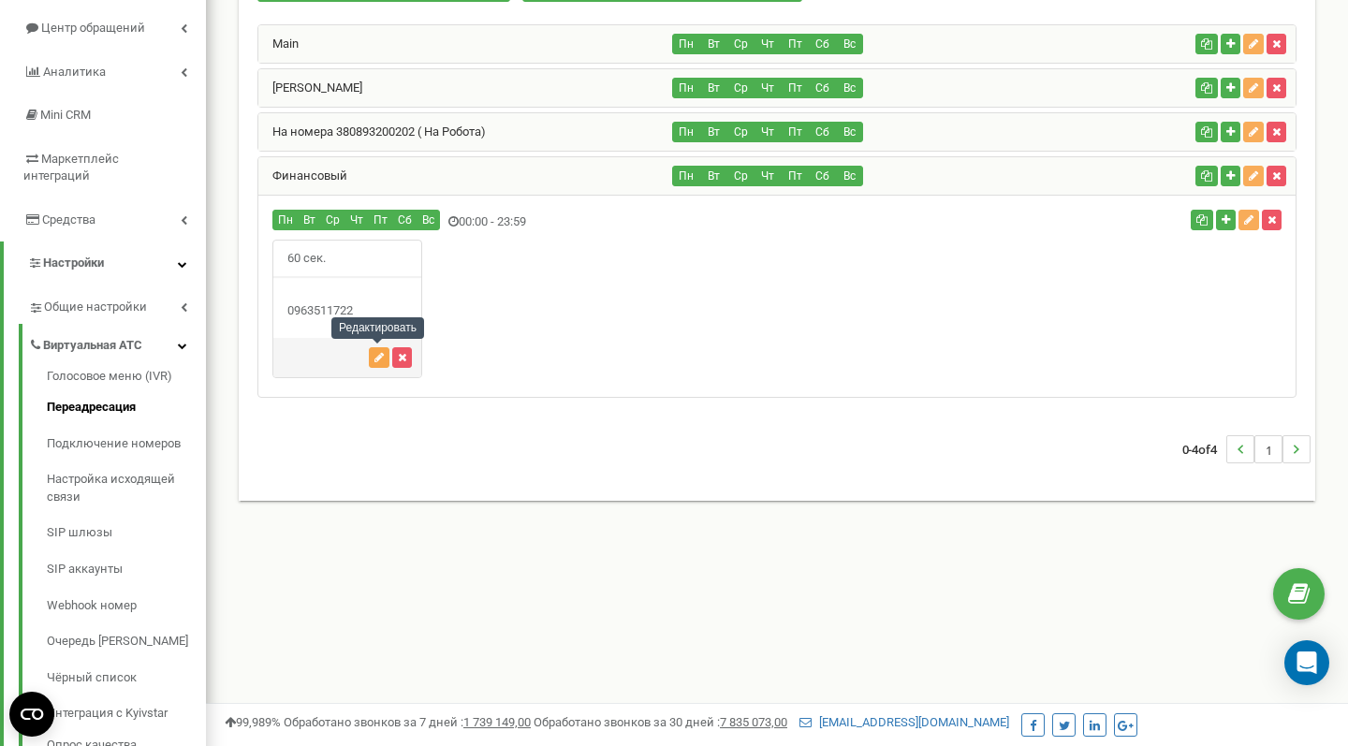
click at [375, 356] on icon "button" at bounding box center [378, 357] width 9 height 11
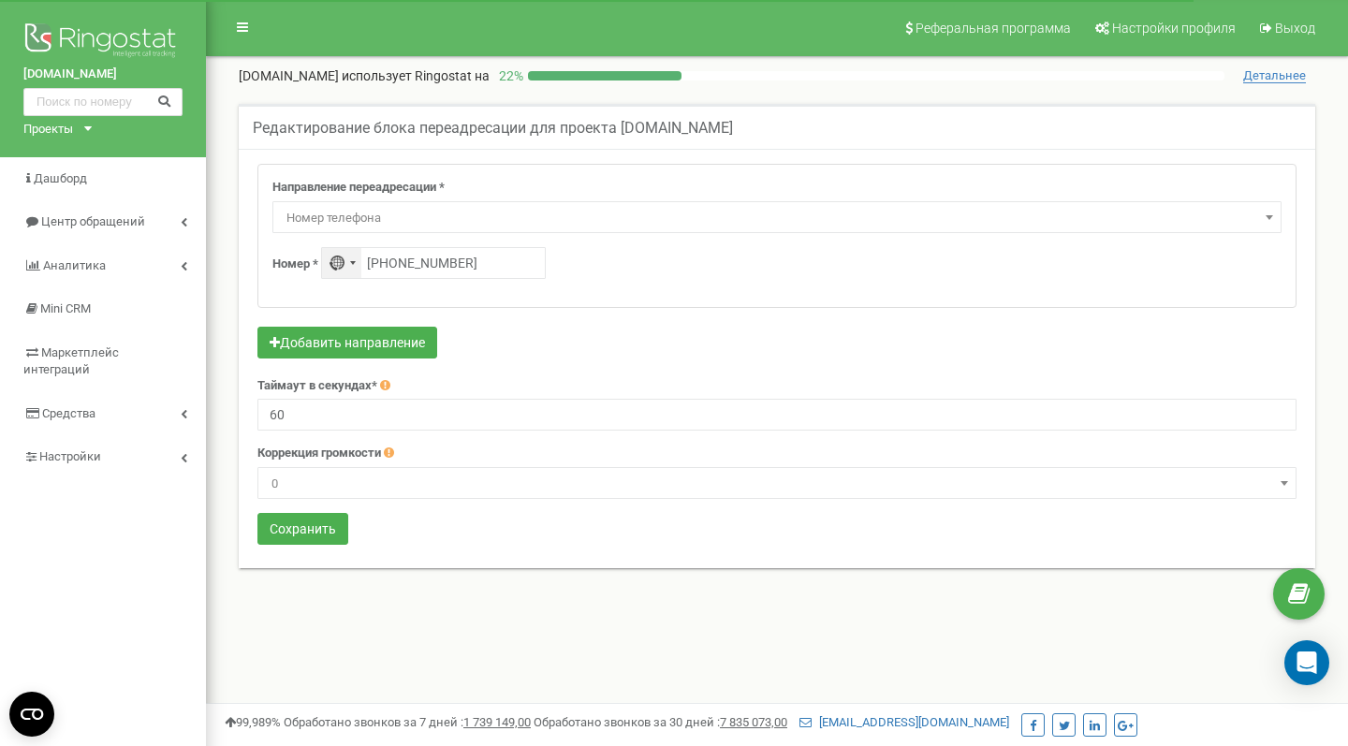
click at [351, 266] on div "No country selected" at bounding box center [341, 263] width 39 height 30
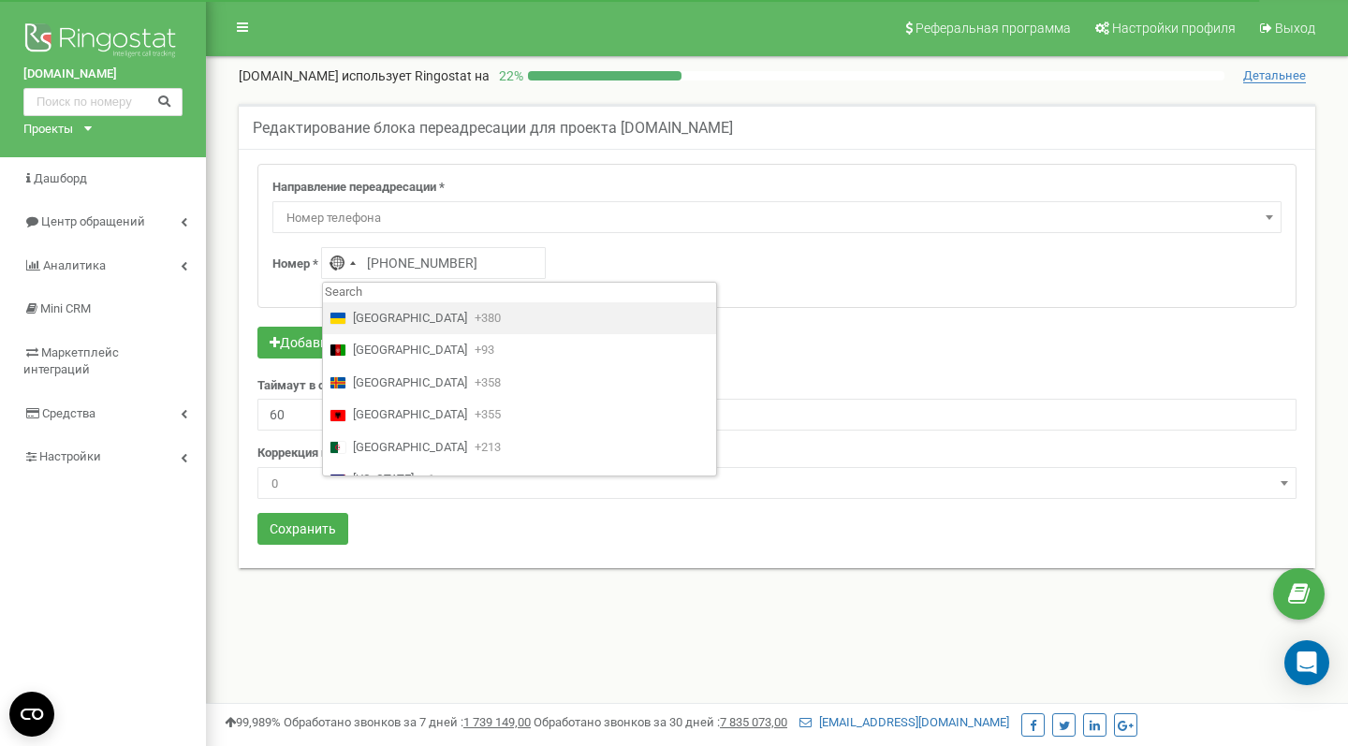
click at [368, 319] on span "Ukraine" at bounding box center [410, 319] width 114 height 18
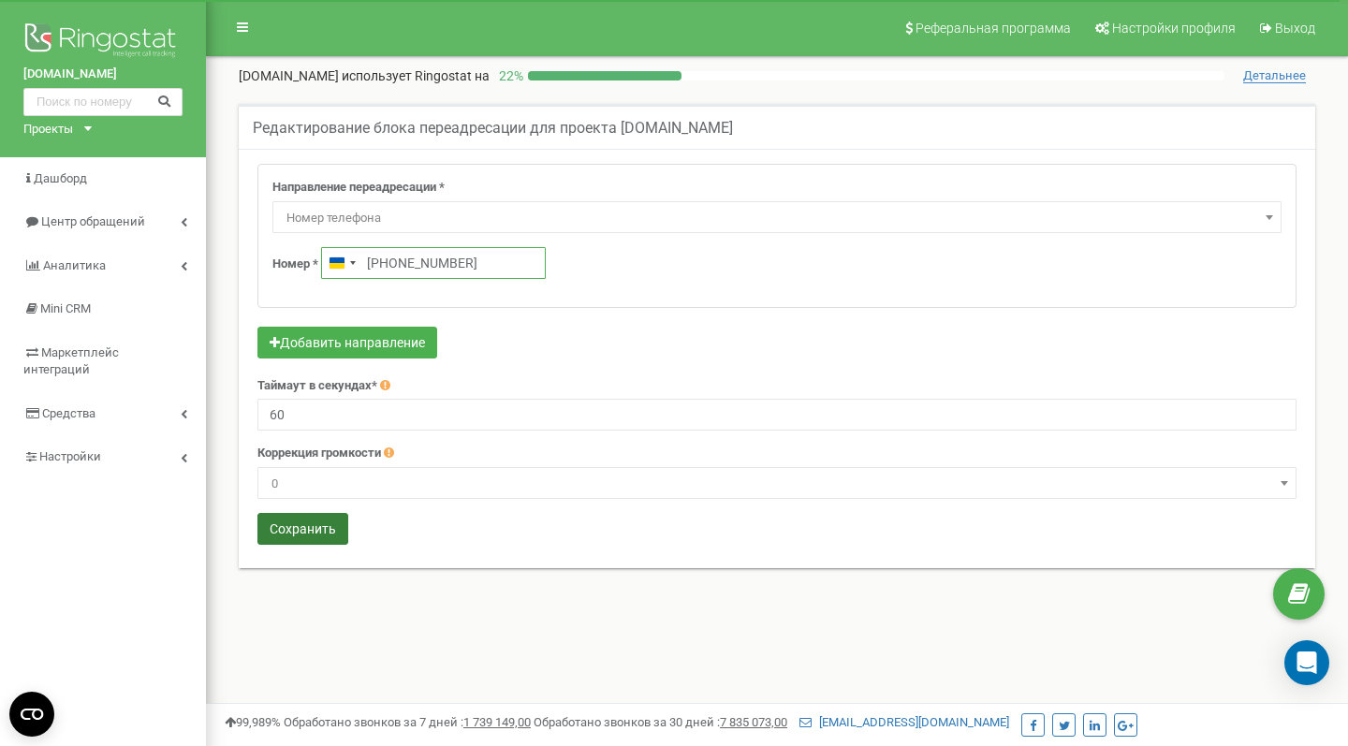
type input "+380 96 351 1722"
click at [301, 528] on button "Сохранить" at bounding box center [302, 529] width 91 height 32
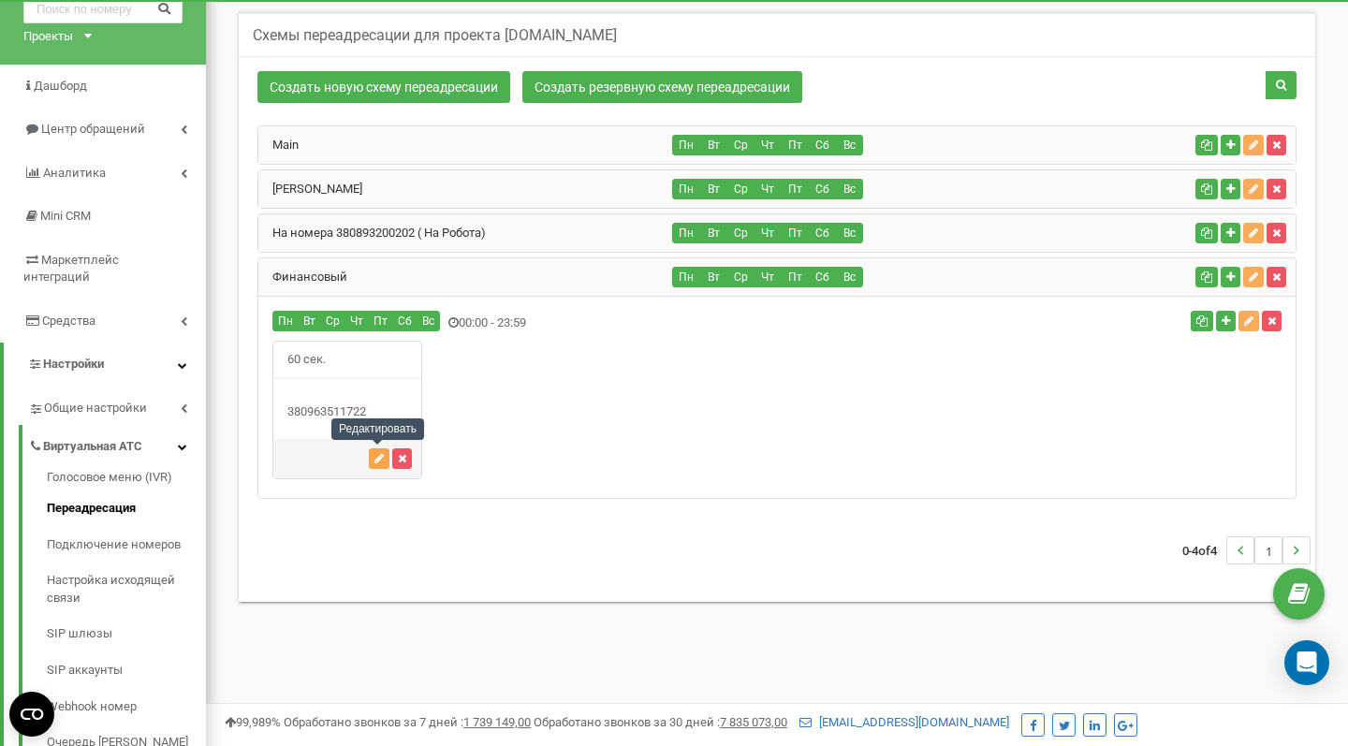
click at [380, 456] on icon "button" at bounding box center [378, 458] width 9 height 11
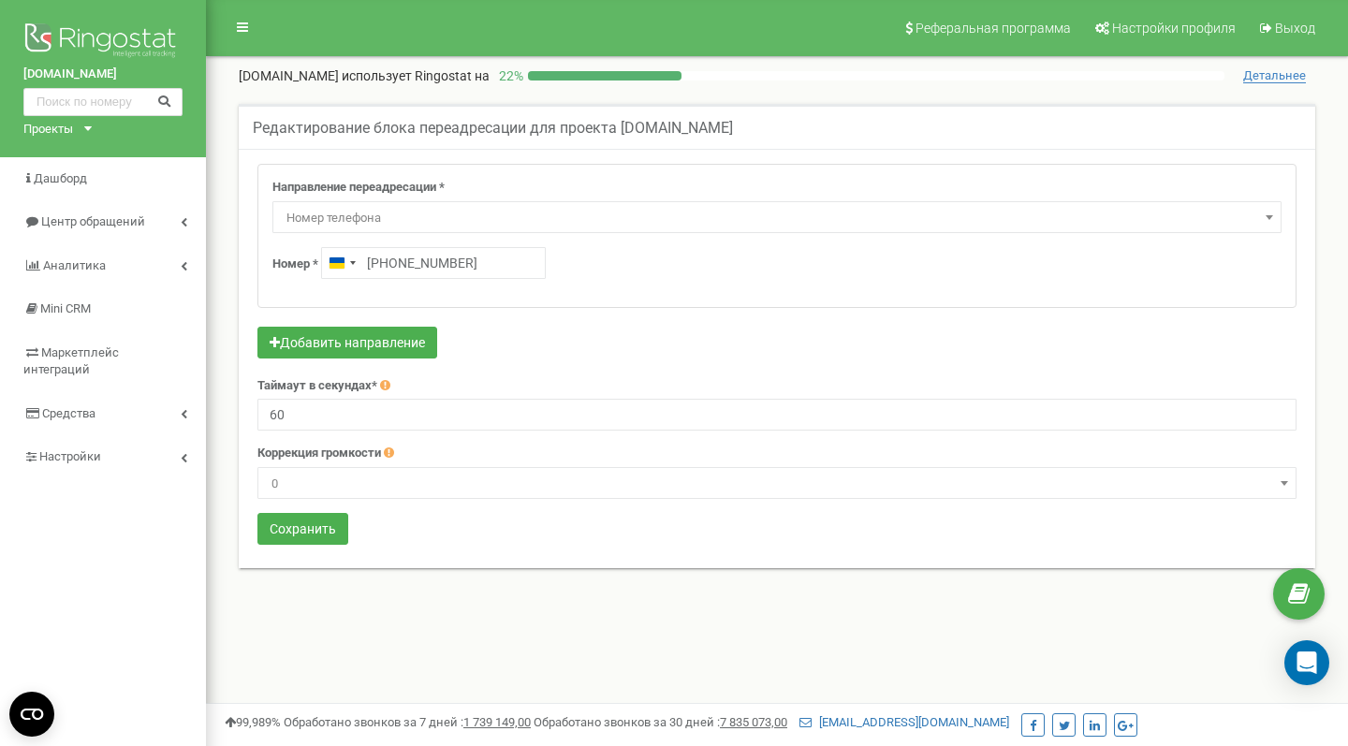
click at [705, 280] on div "Направление переадресации * Не использовать Голосовая почта Голосовое меню (IVR…" at bounding box center [776, 236] width 1037 height 142
click at [277, 647] on div "Реферальная программа Настройки профиля Выход [DOMAIN_NAME] использует Ringosta…" at bounding box center [777, 561] width 1142 height 1123
click at [242, 28] on icon at bounding box center [242, 27] width 11 height 13
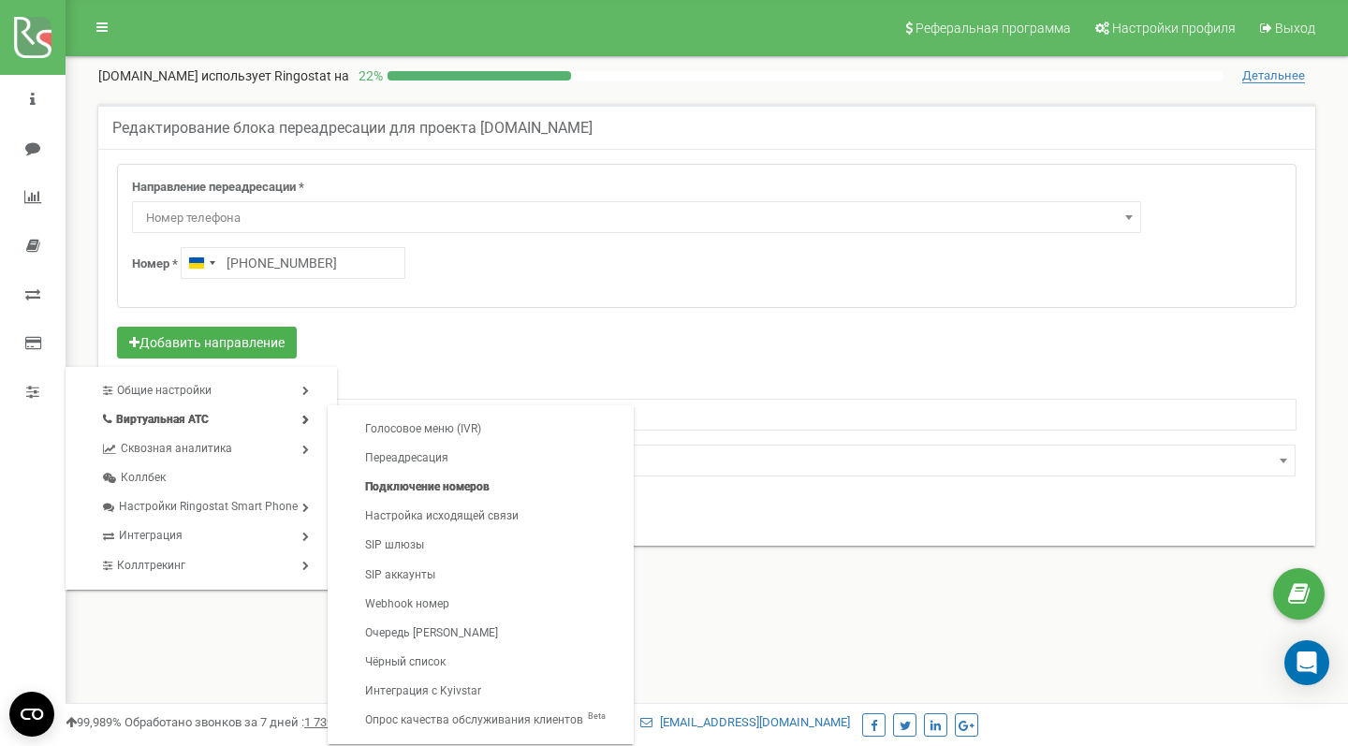
click at [432, 491] on link "Подключение номеров" at bounding box center [485, 487] width 278 height 29
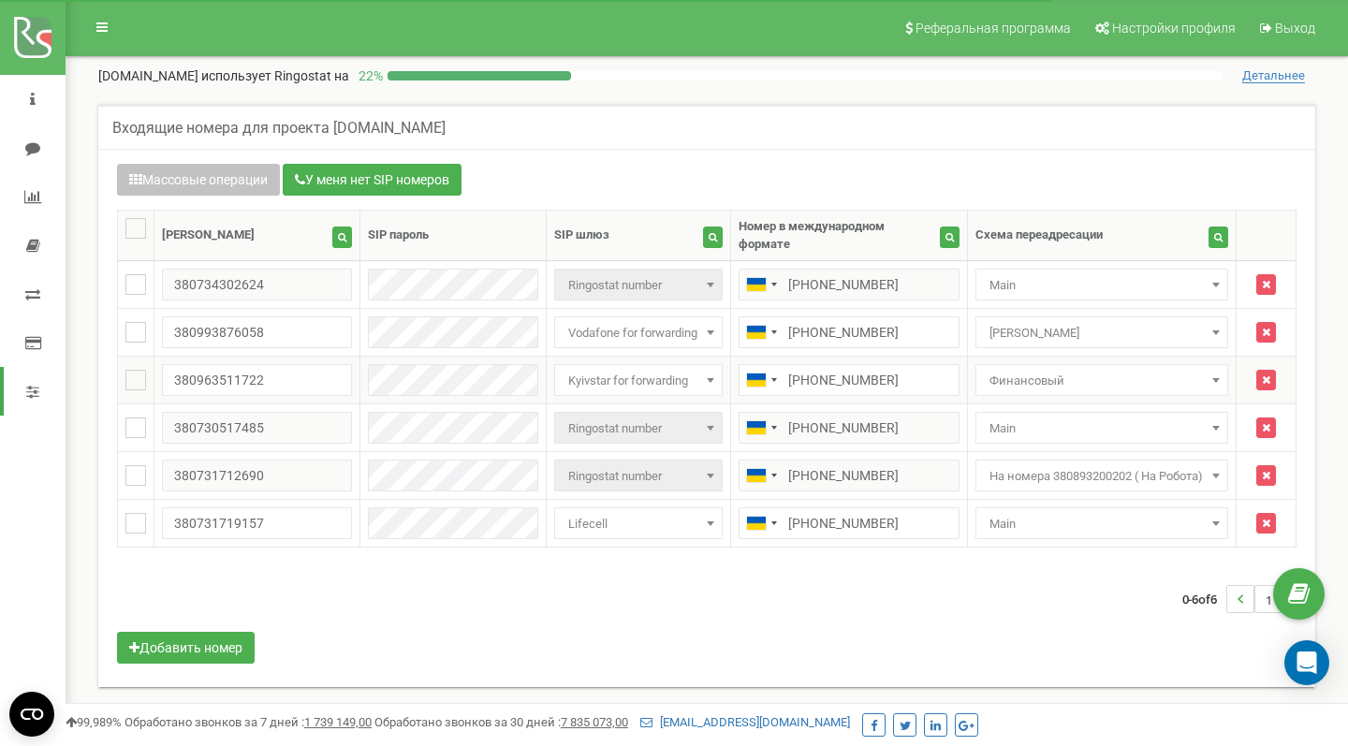
click at [683, 368] on span "Kyivstar for forwarding" at bounding box center [638, 381] width 155 height 26
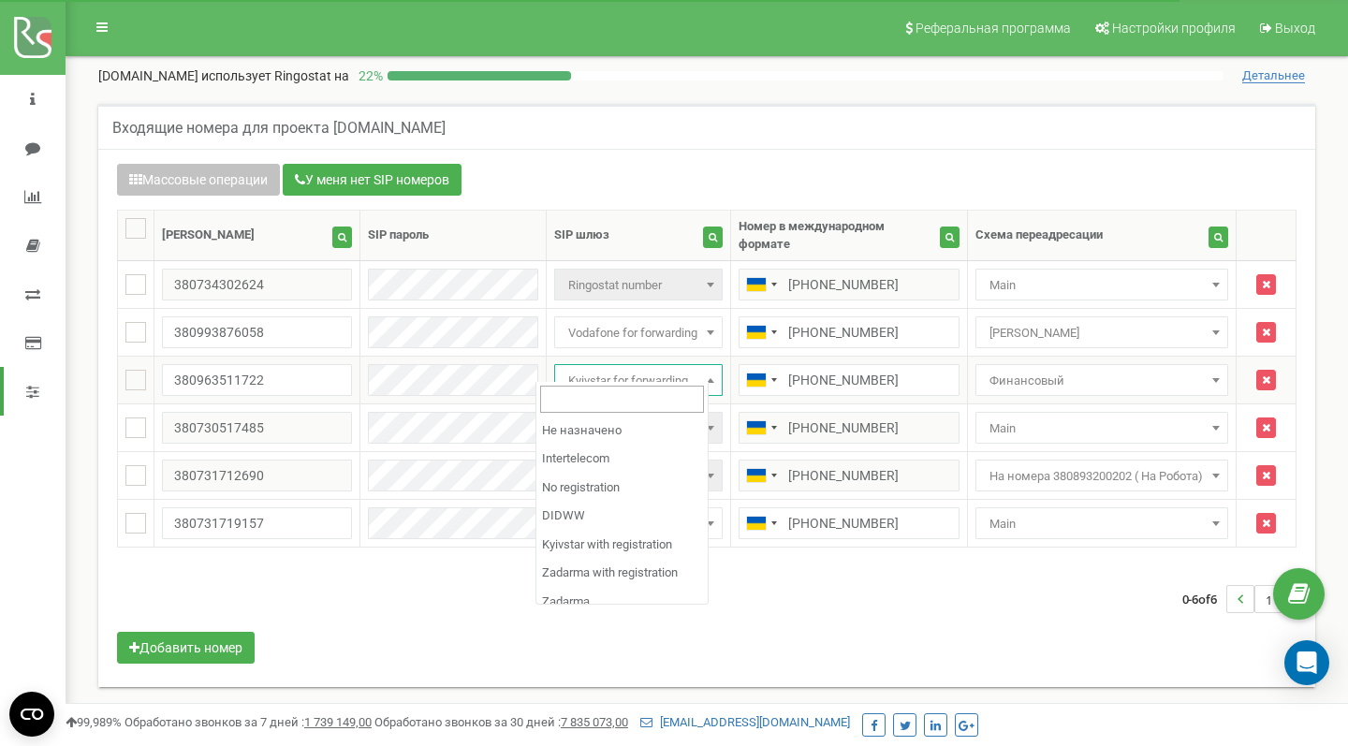
click at [683, 368] on span "Kyivstar for forwarding" at bounding box center [638, 381] width 155 height 26
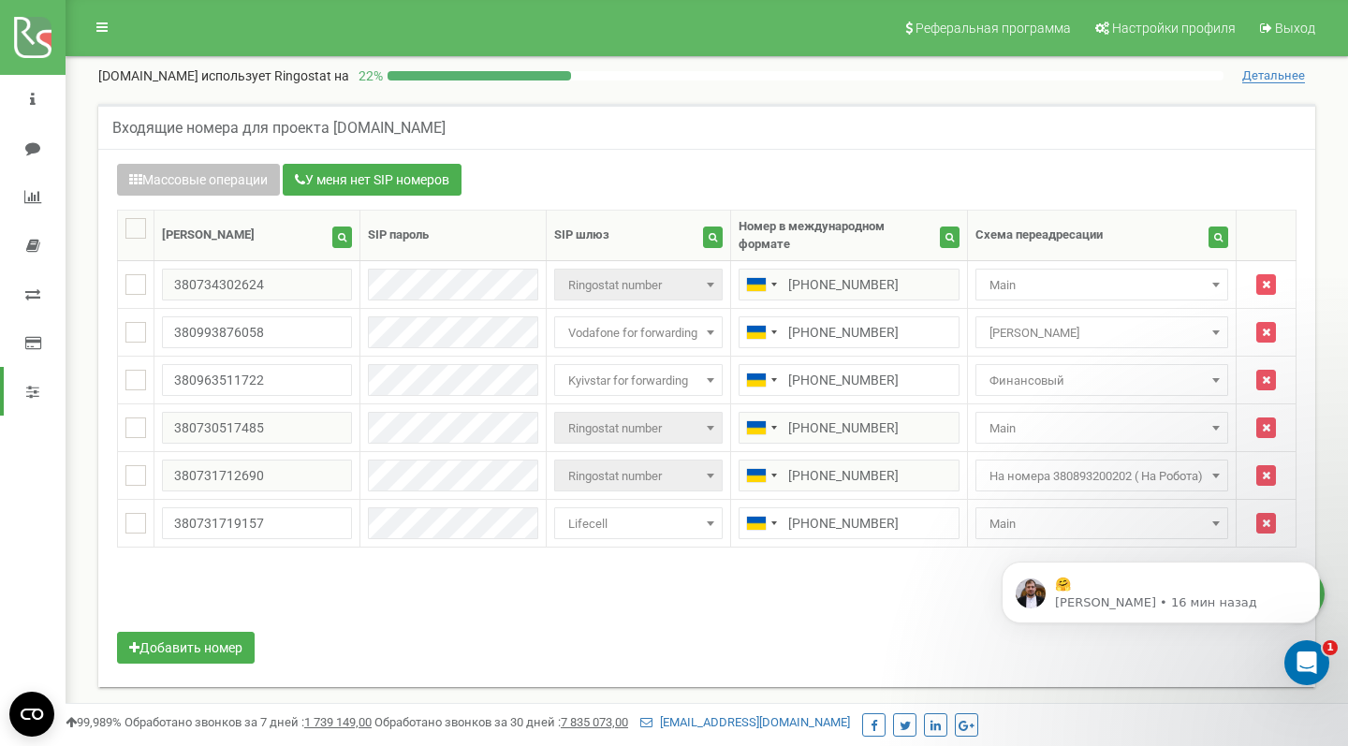
click at [27, 36] on img at bounding box center [32, 37] width 37 height 41
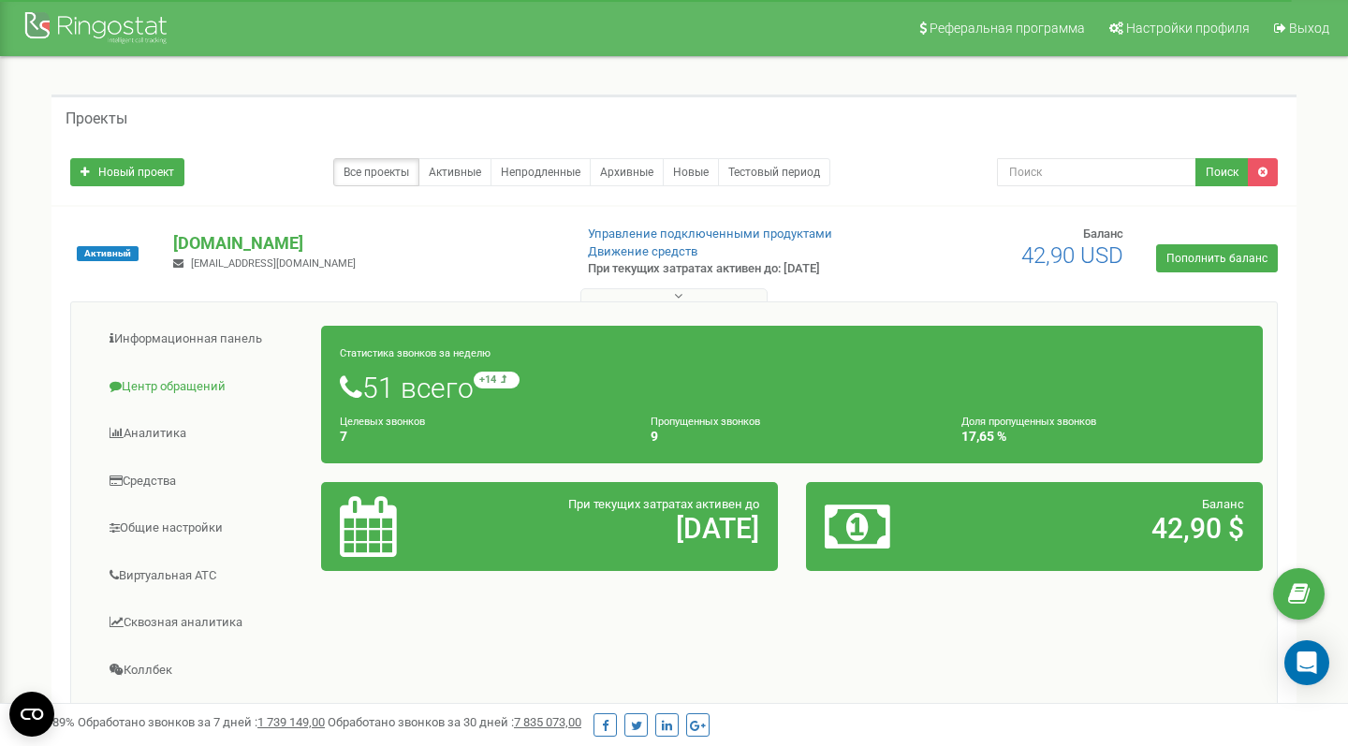
click at [184, 385] on link "Центр обращений" at bounding box center [203, 387] width 237 height 46
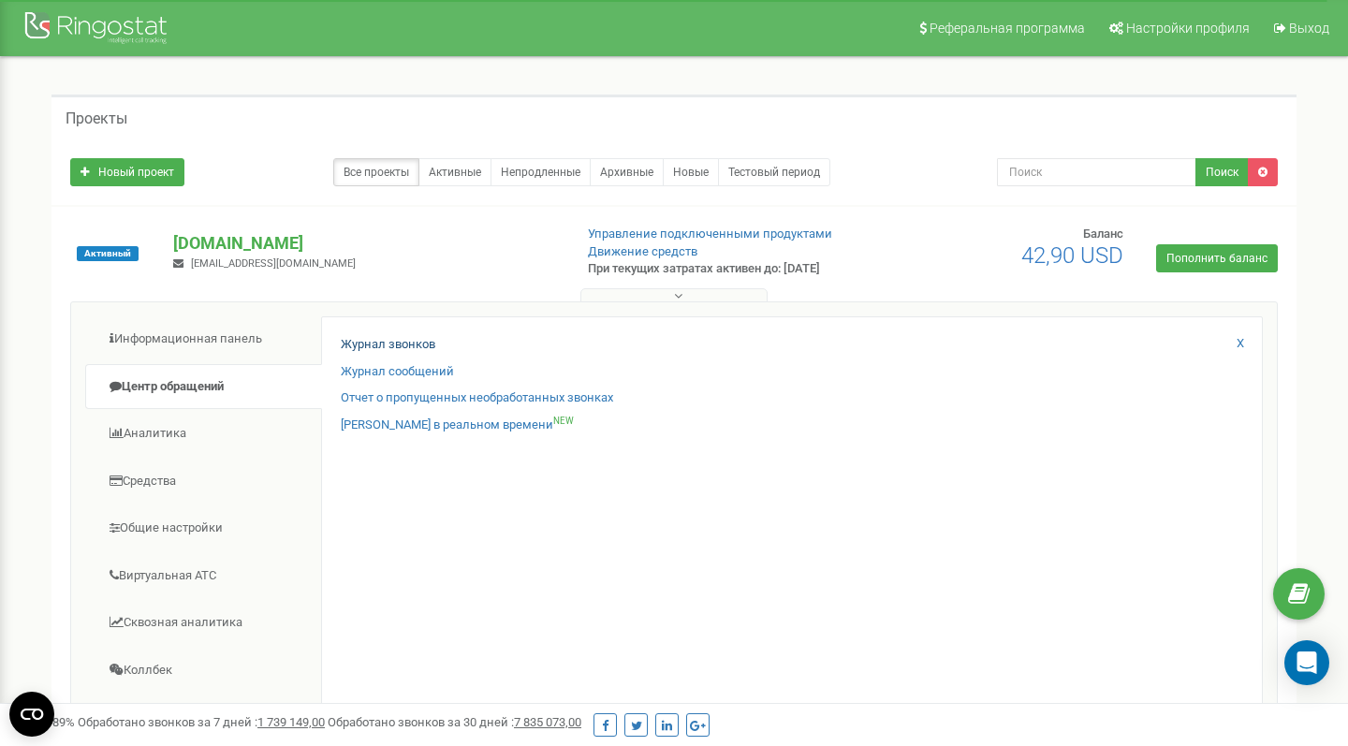
click at [372, 339] on link "Журнал звонков" at bounding box center [388, 345] width 95 height 18
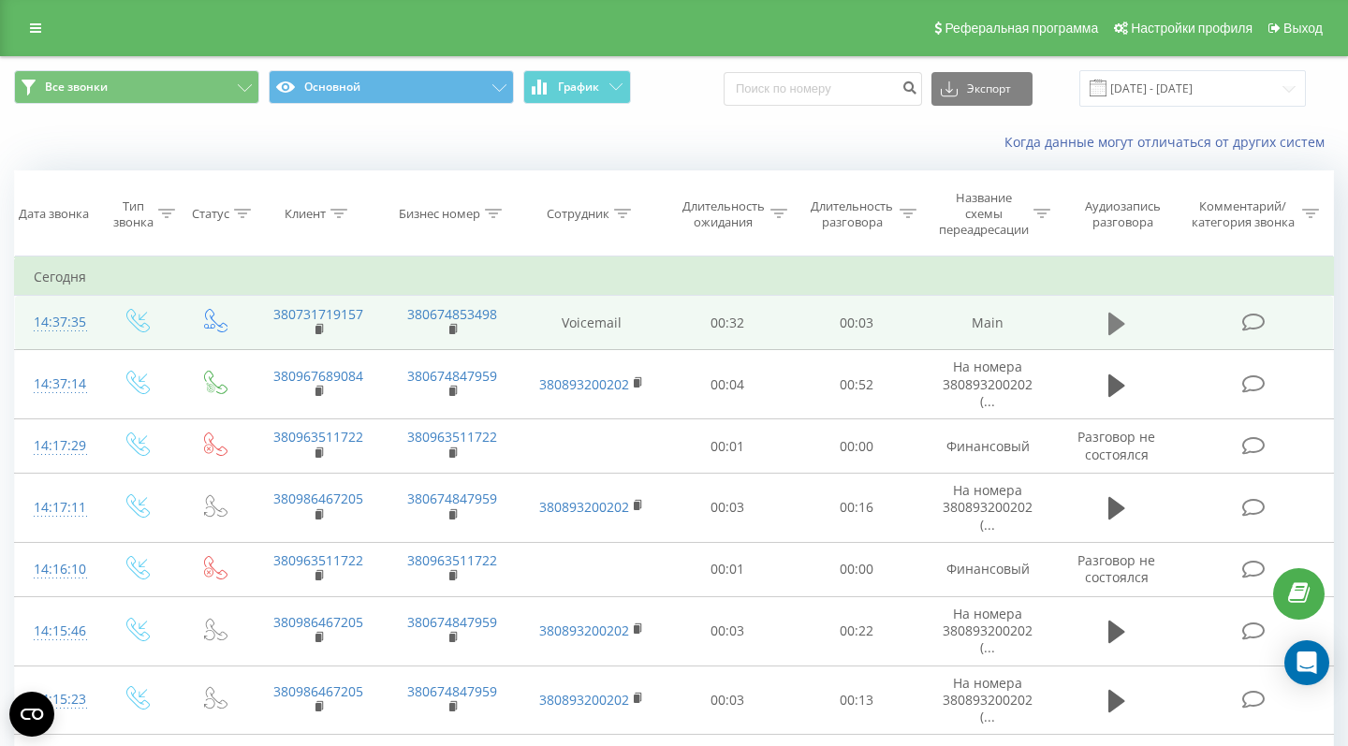
click at [1114, 335] on icon at bounding box center [1116, 324] width 17 height 22
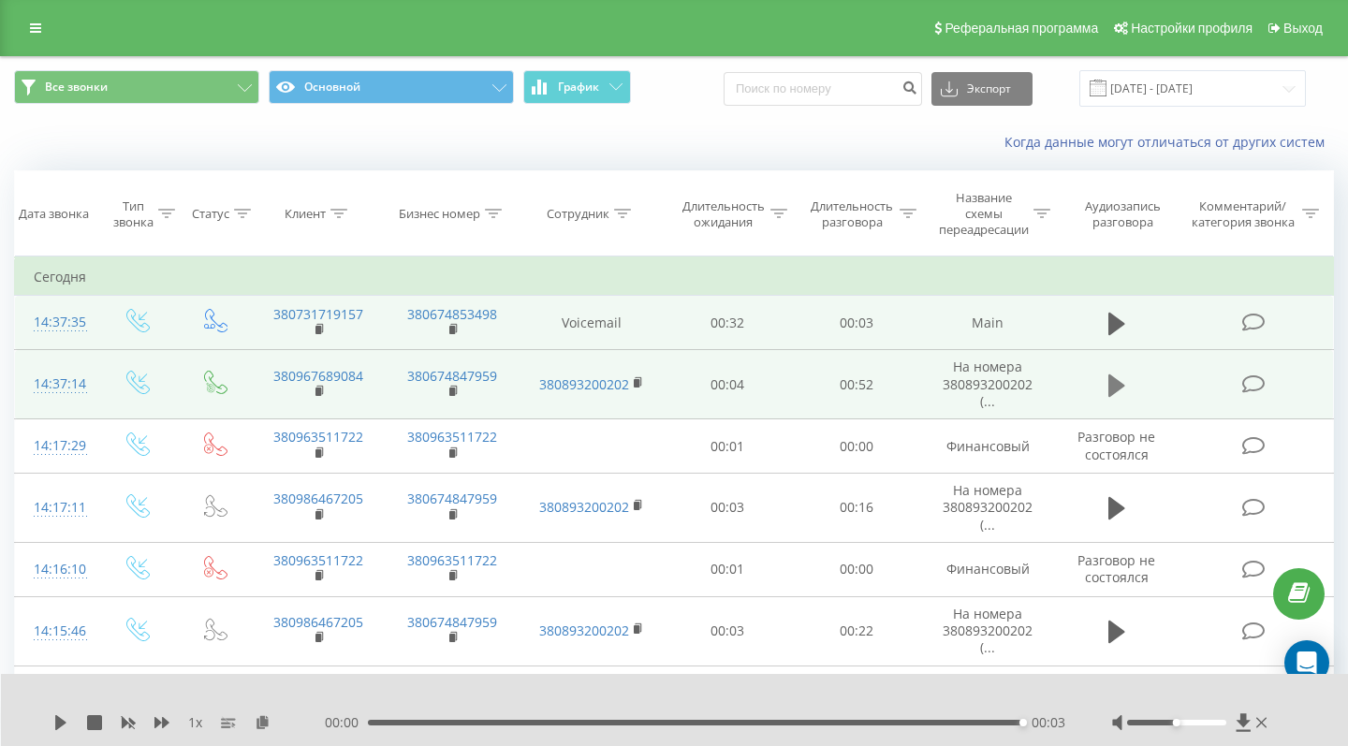
click at [1110, 396] on icon at bounding box center [1116, 384] width 17 height 22
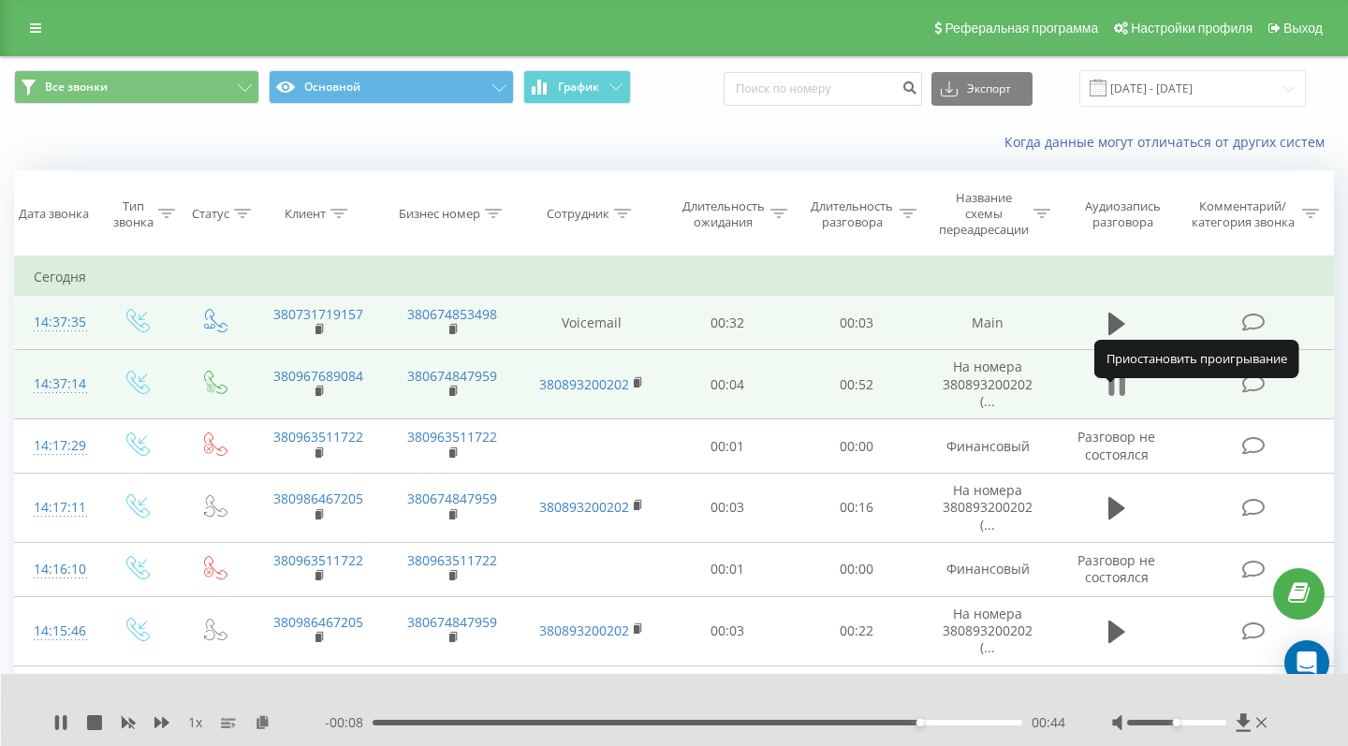
click at [1116, 399] on icon at bounding box center [1116, 386] width 17 height 26
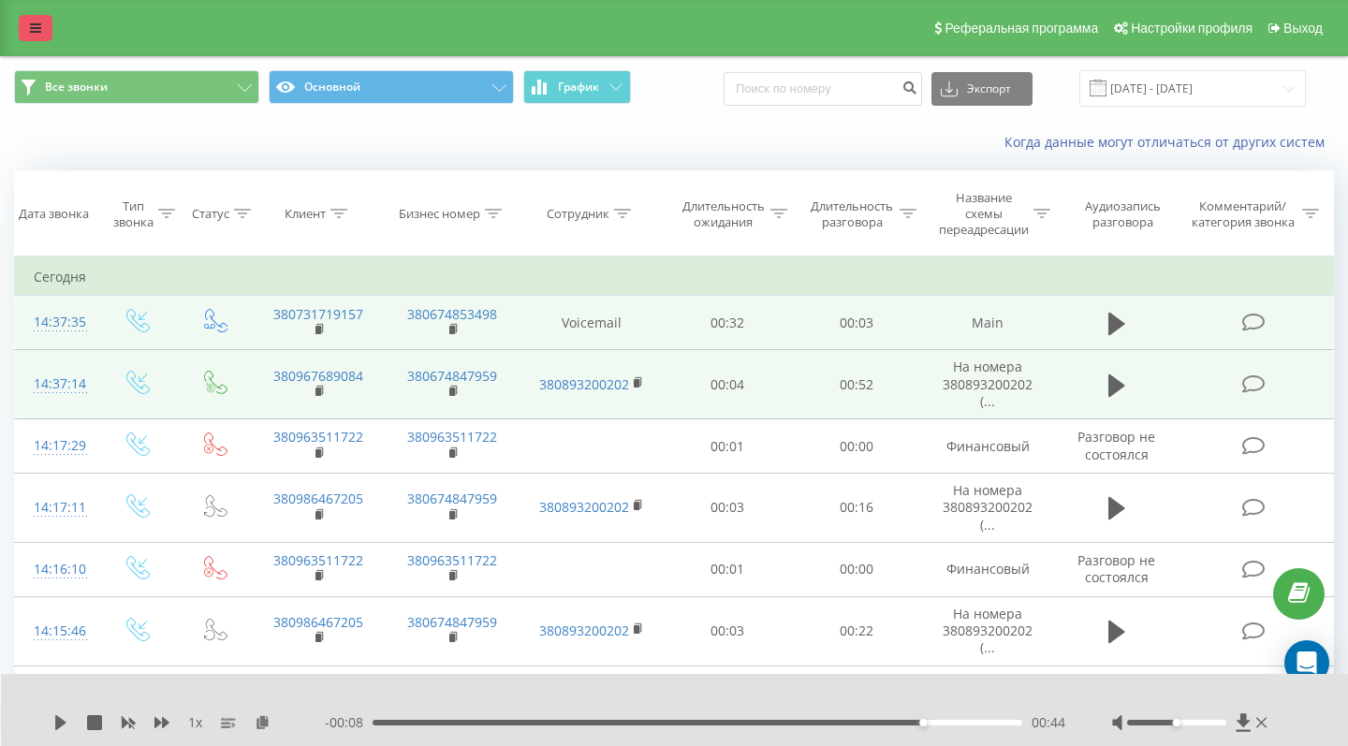
click at [25, 32] on link at bounding box center [36, 28] width 34 height 26
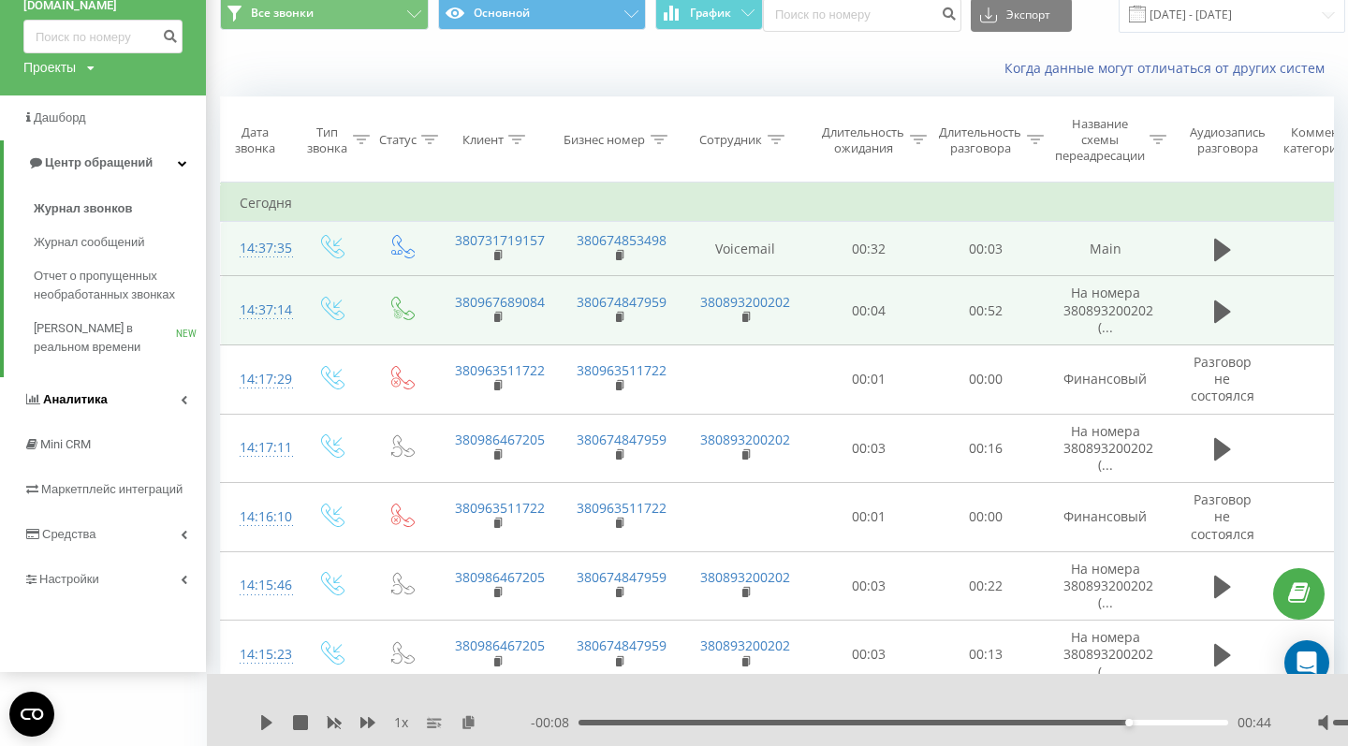
scroll to position [141, 0]
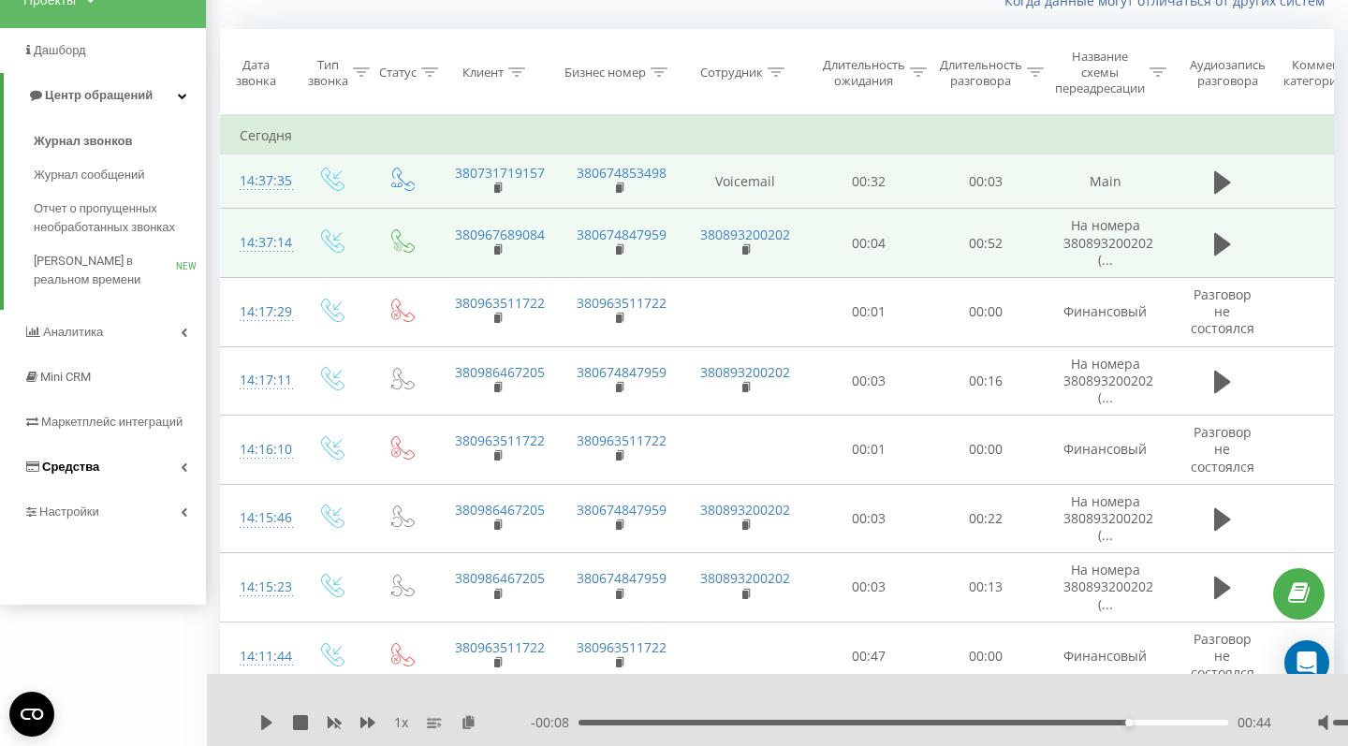
click at [91, 486] on link "Средства" at bounding box center [103, 467] width 206 height 45
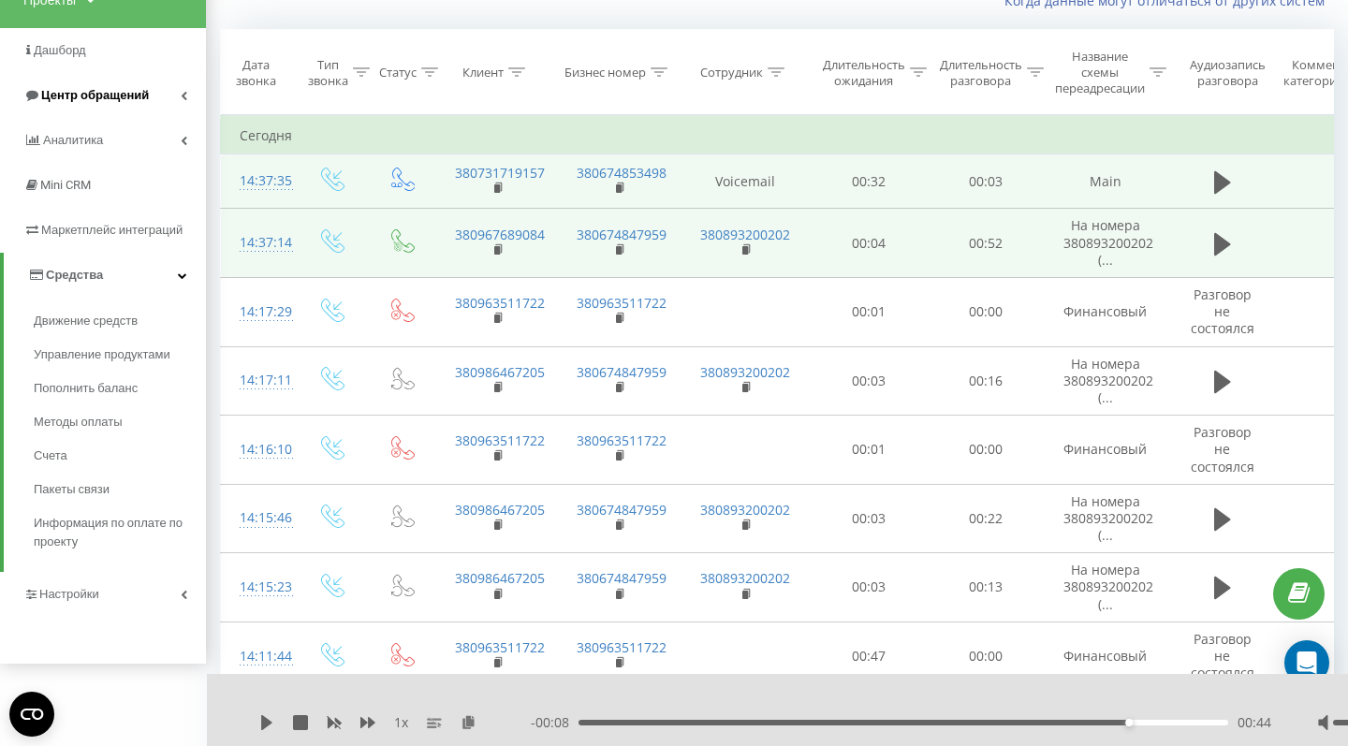
click at [114, 101] on link "Центр обращений" at bounding box center [103, 95] width 206 height 45
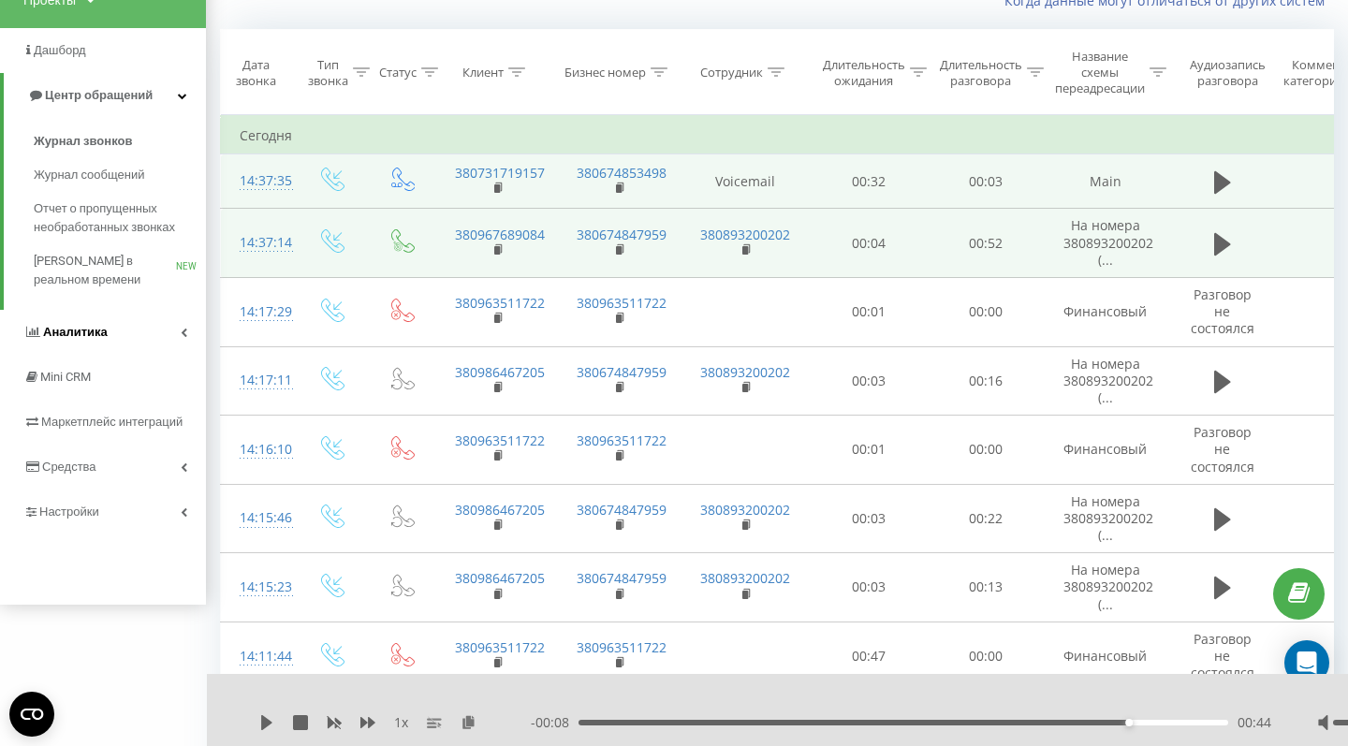
click at [80, 339] on span "Аналитика" at bounding box center [75, 332] width 65 height 14
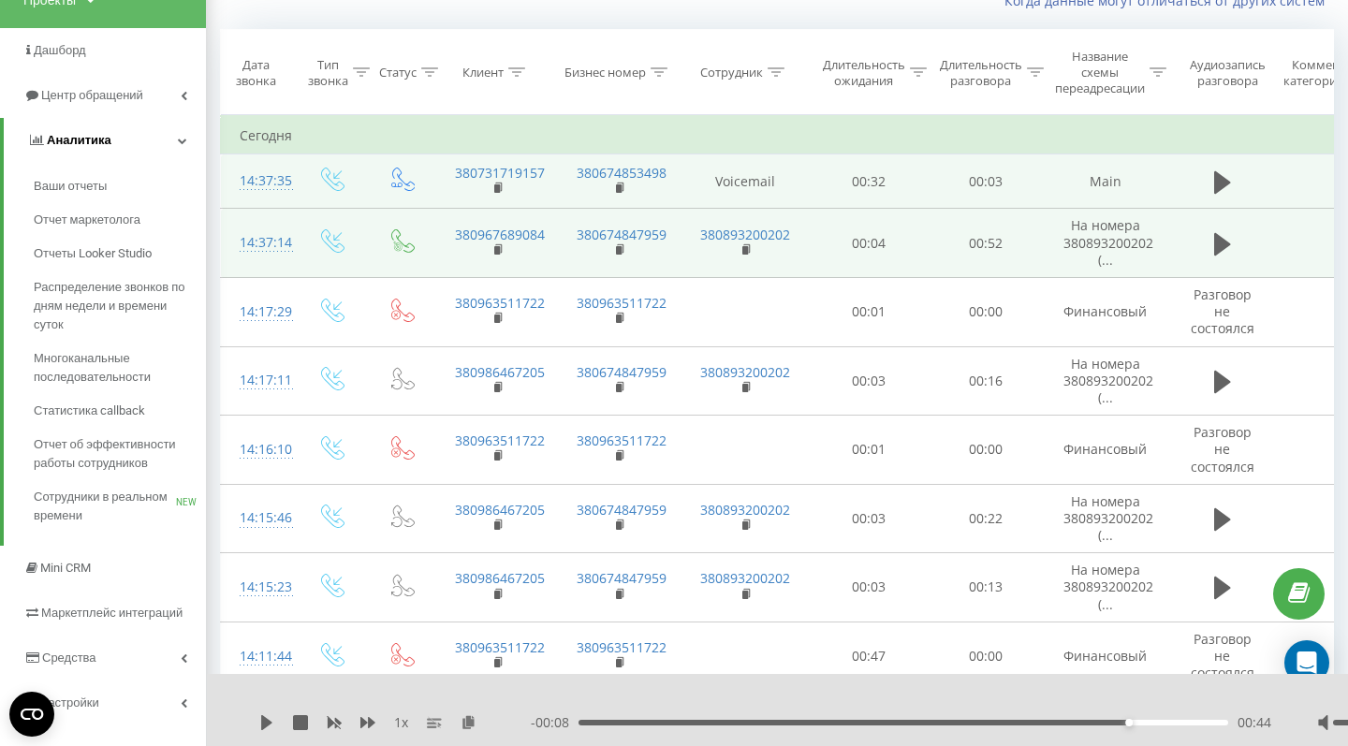
click at [85, 147] on span "Аналитика" at bounding box center [69, 140] width 84 height 19
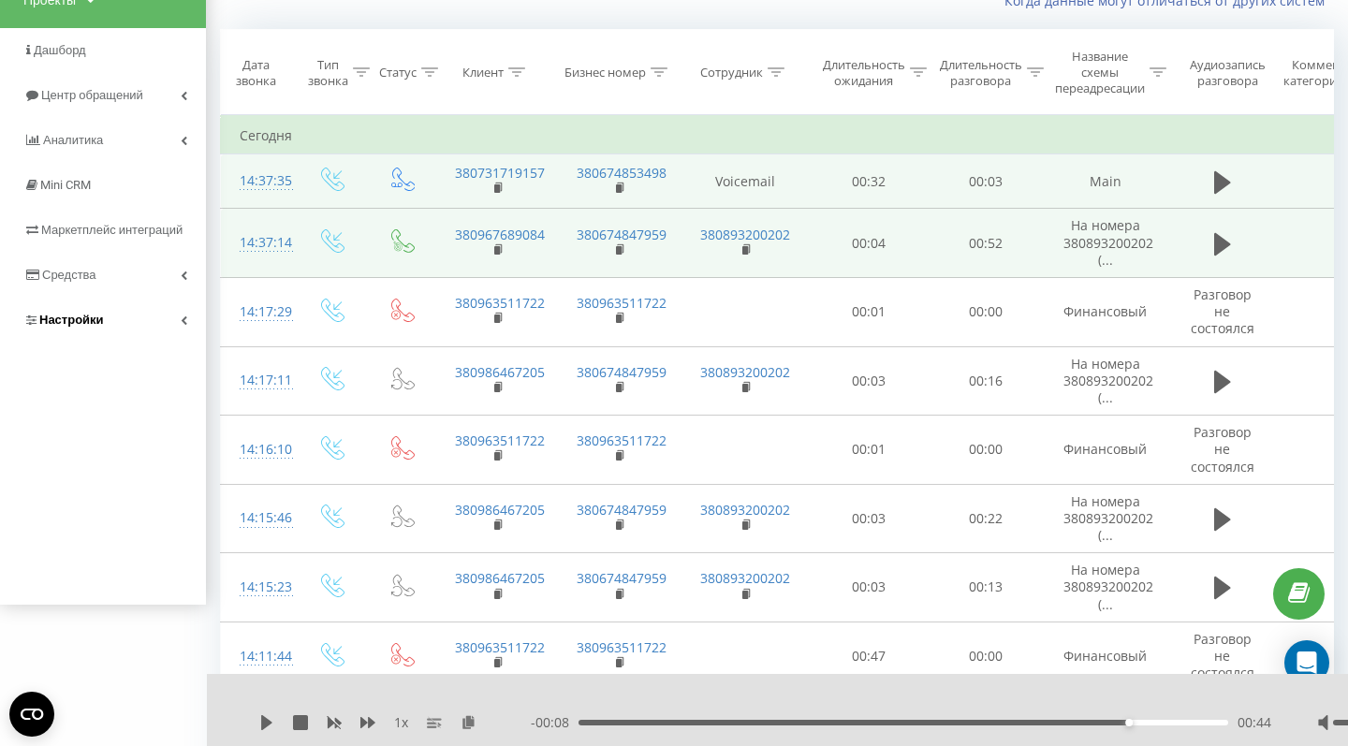
click at [80, 327] on span "Настройки" at bounding box center [71, 320] width 65 height 14
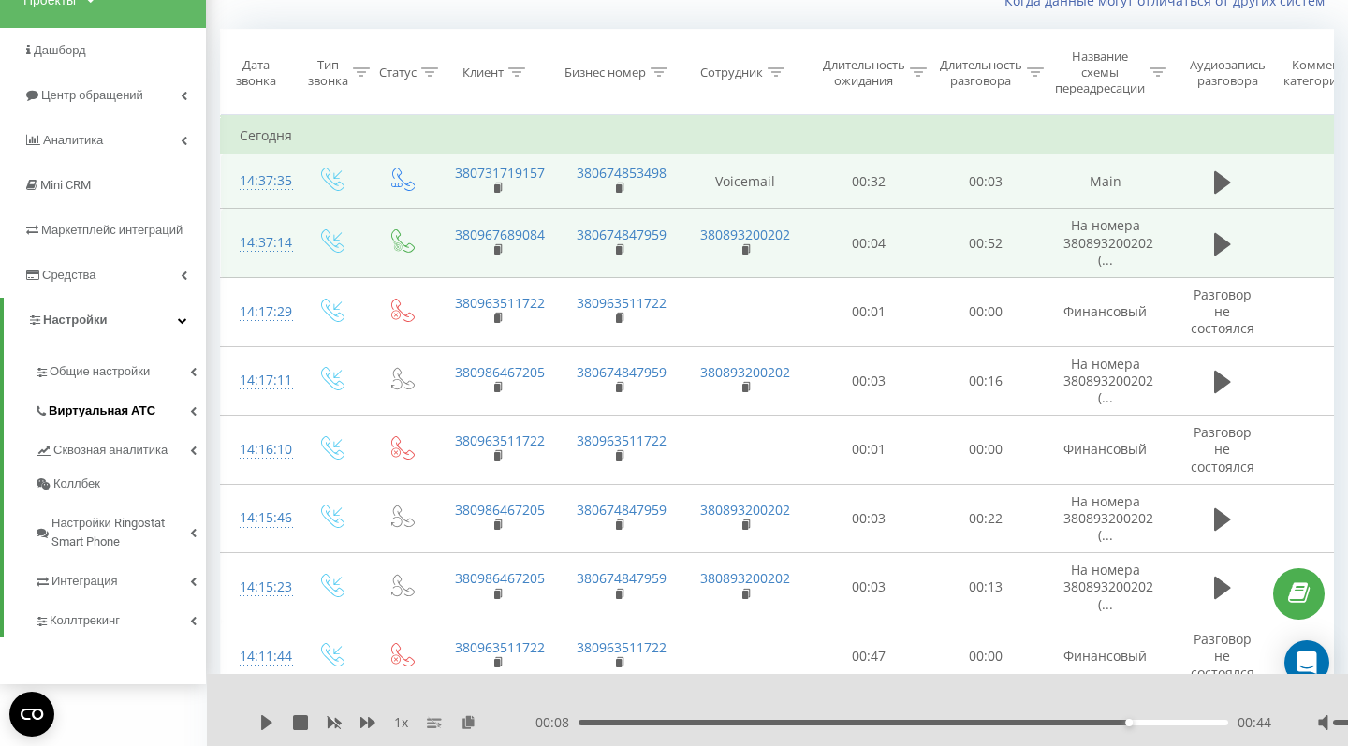
click at [109, 420] on span "Виртуальная АТС" at bounding box center [102, 411] width 107 height 19
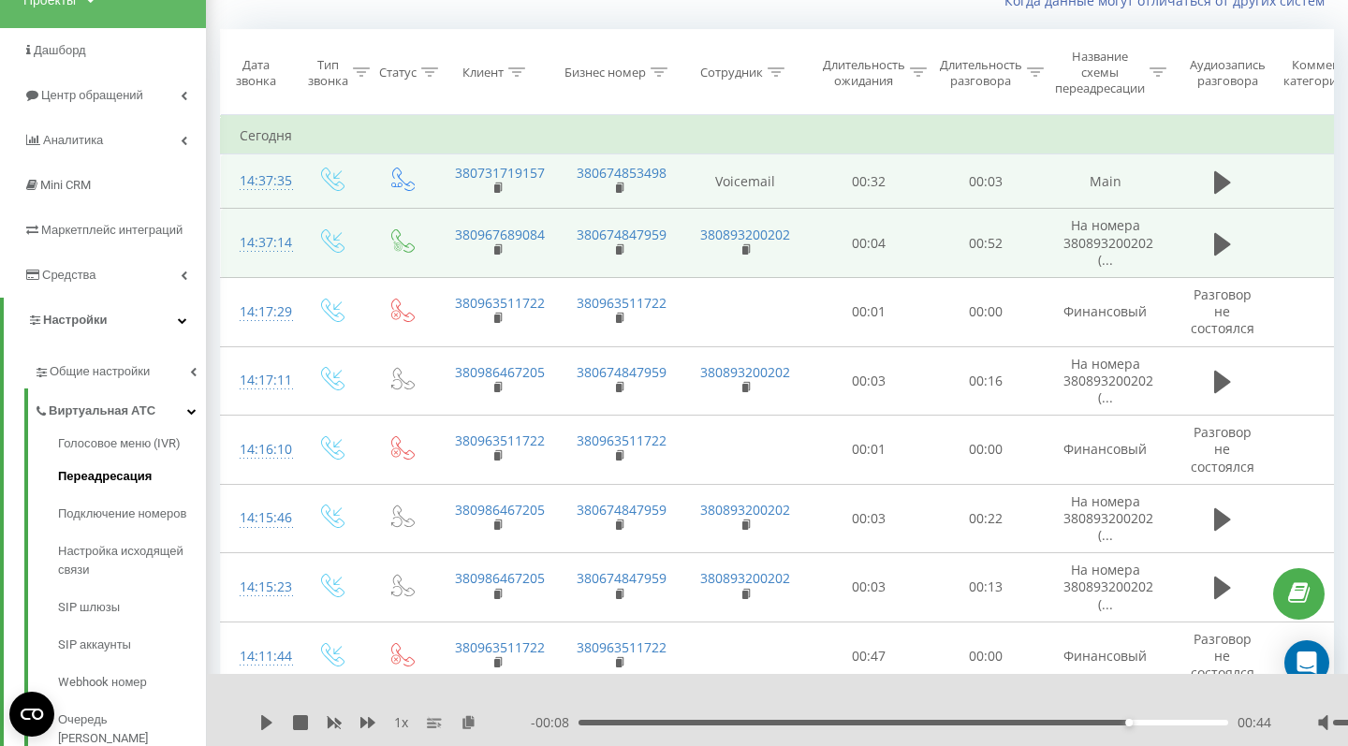
click at [108, 486] on span "Переадресация" at bounding box center [105, 476] width 94 height 19
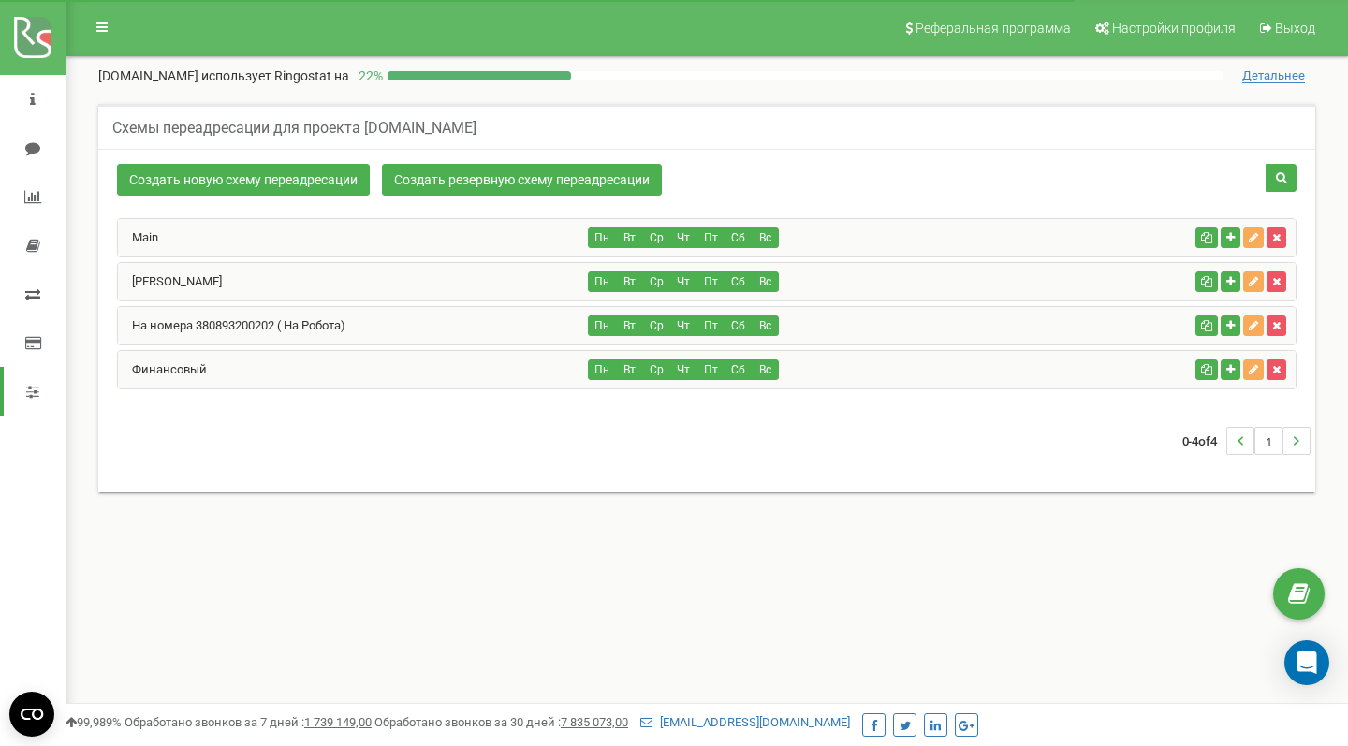
click at [26, 301] on link at bounding box center [33, 294] width 66 height 49
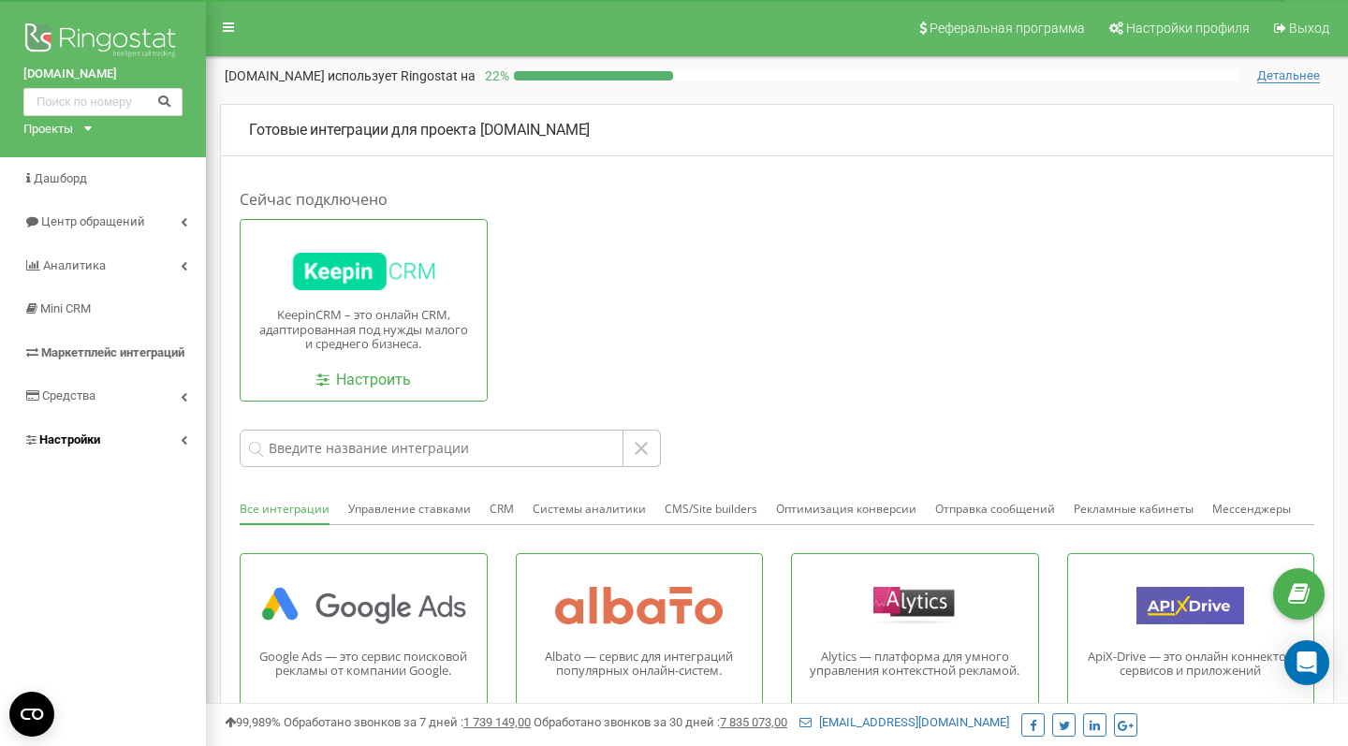
click at [87, 438] on span "Настройки" at bounding box center [69, 439] width 61 height 14
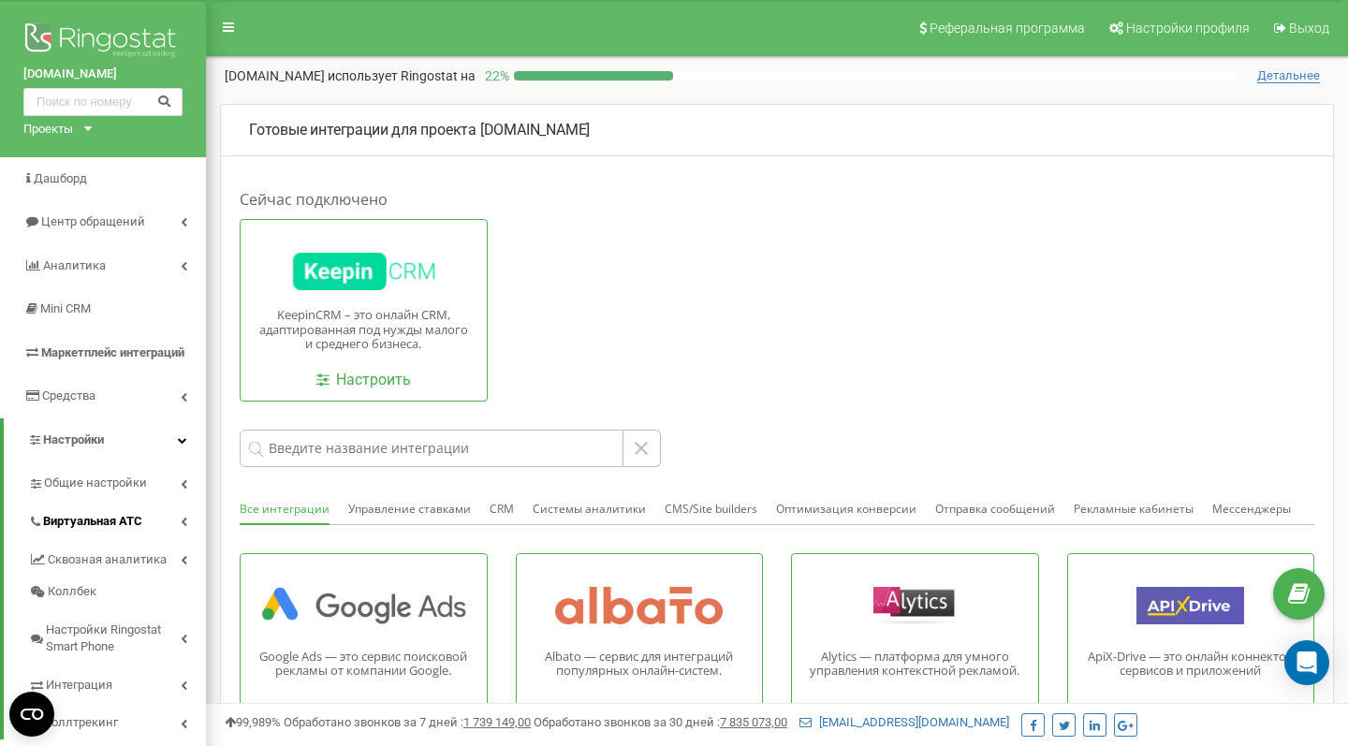
click at [117, 513] on span "Виртуальная АТС" at bounding box center [92, 522] width 99 height 18
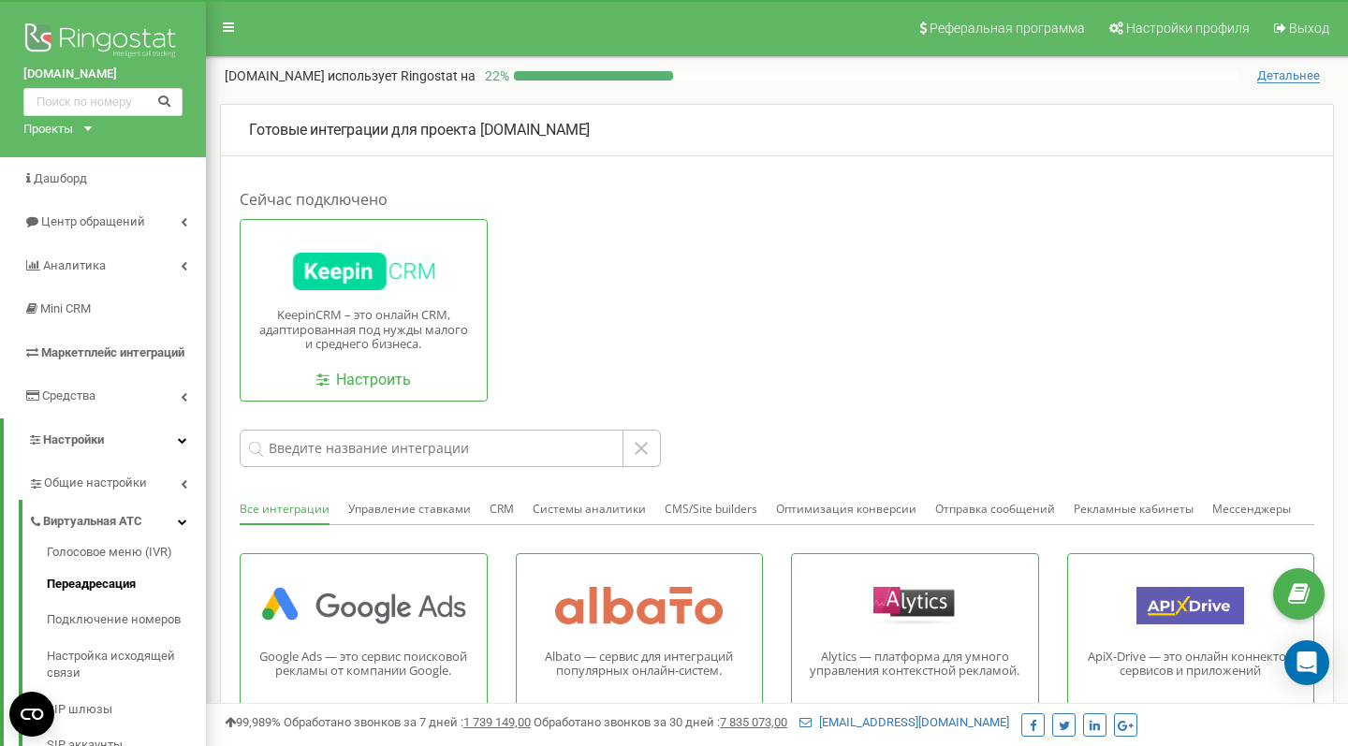
click at [112, 572] on link "Переадресация" at bounding box center [126, 584] width 159 height 37
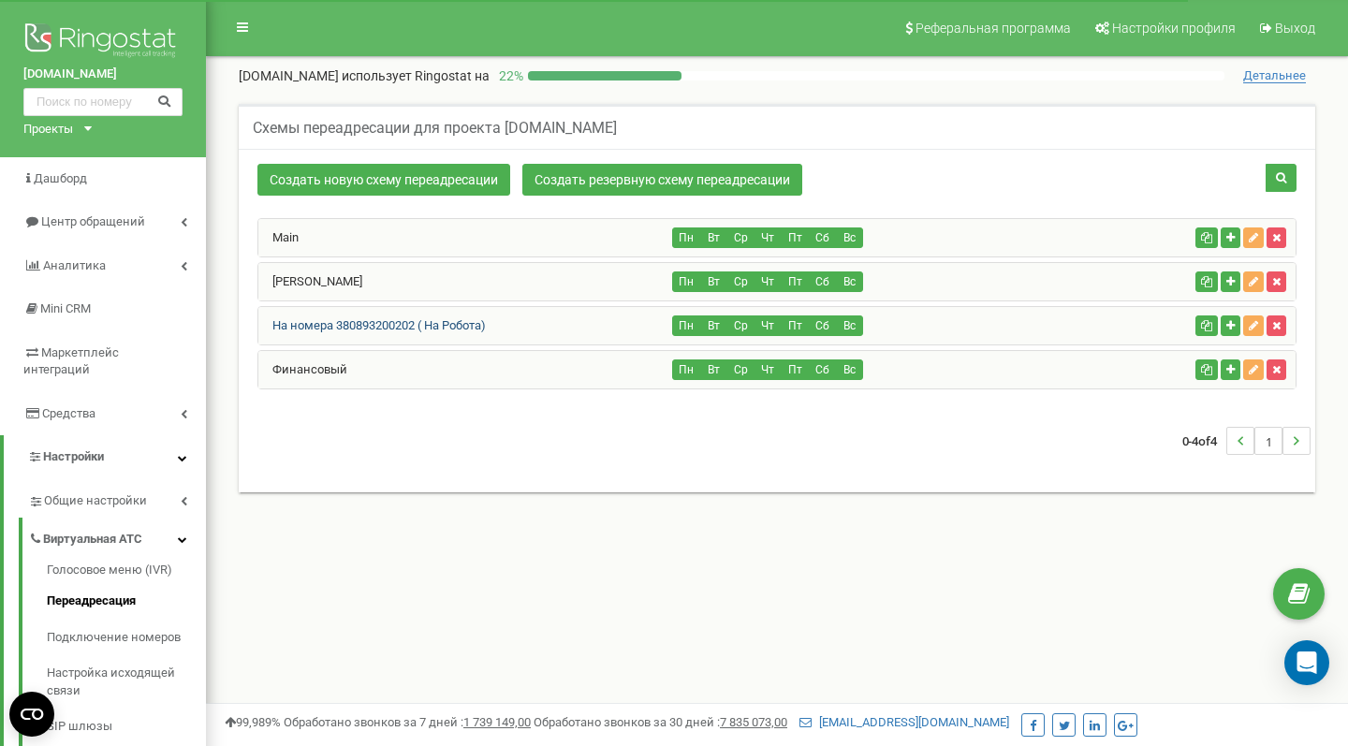
click at [345, 329] on link "На номера 380893200202 ( На Робота)" at bounding box center [371, 325] width 227 height 14
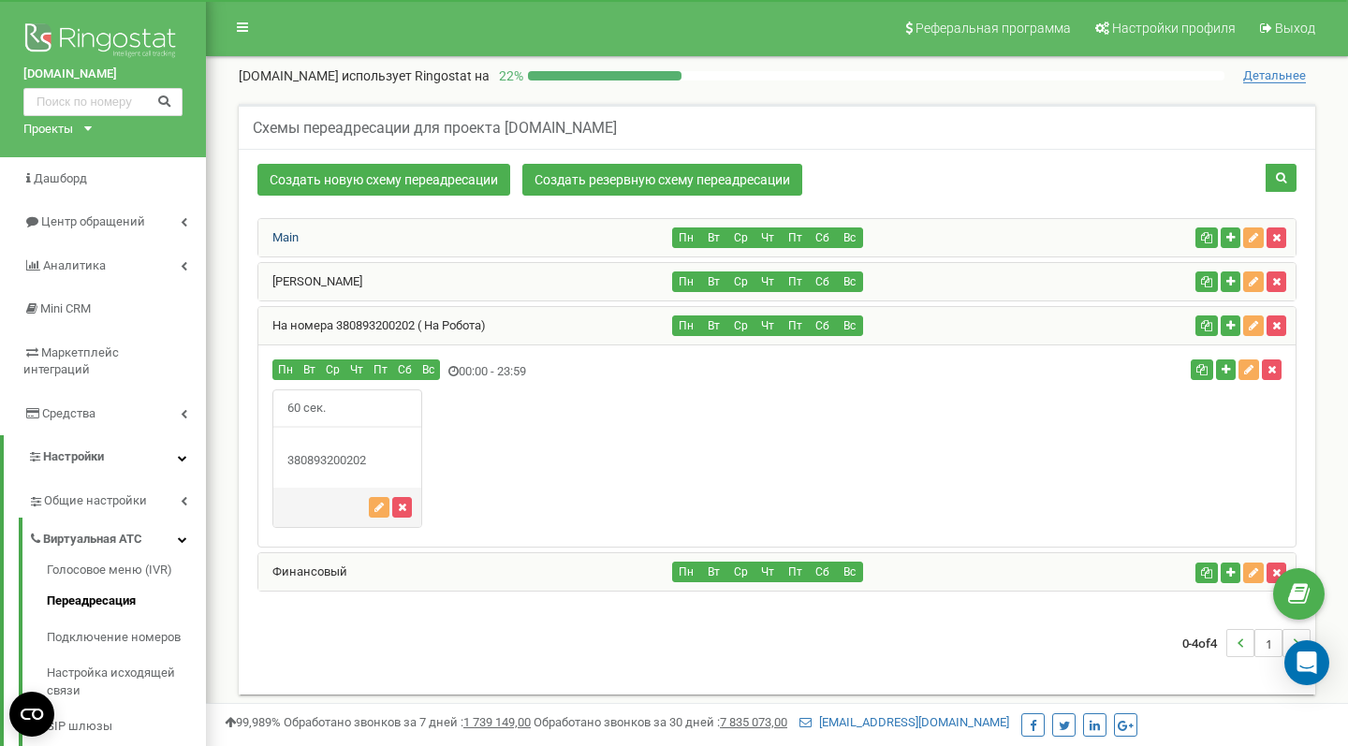
click at [297, 239] on link "Main" at bounding box center [278, 237] width 40 height 14
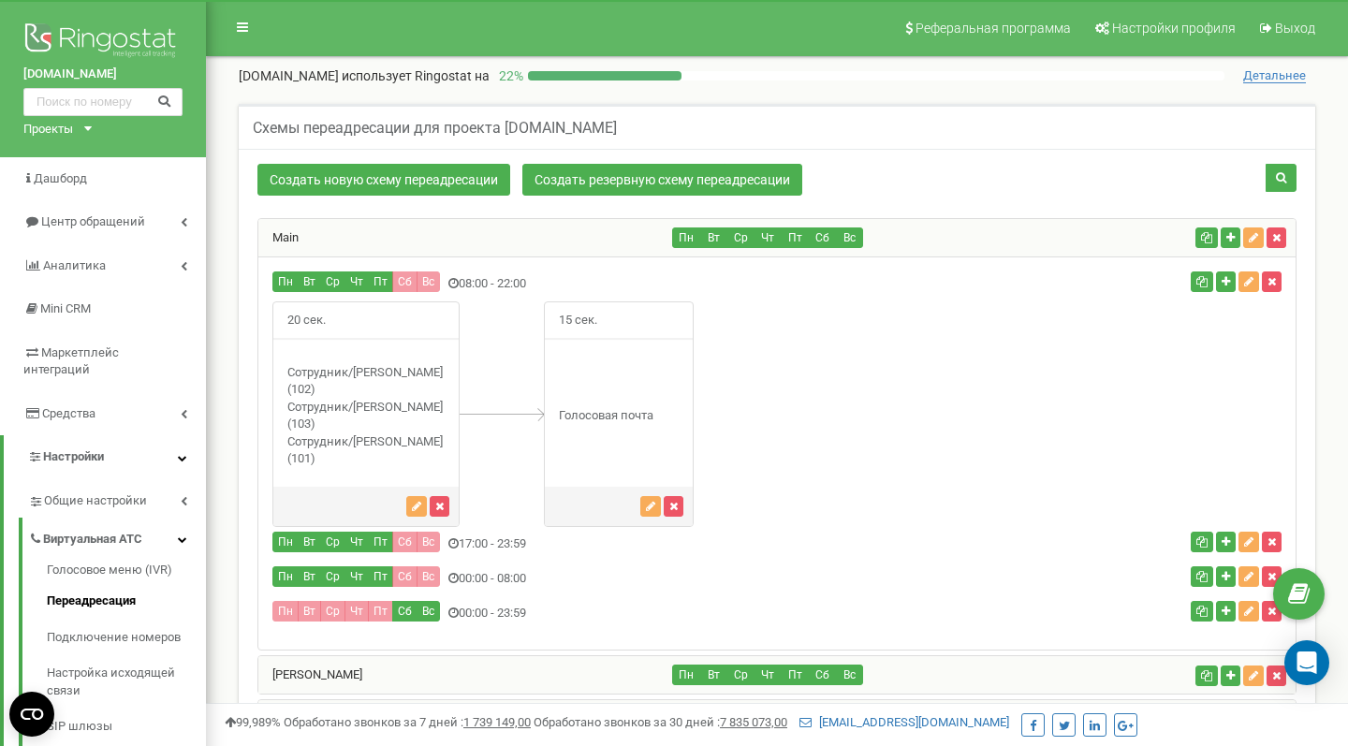
click at [366, 390] on div "Сотрудник/[PERSON_NAME] (102)" at bounding box center [365, 416] width 185 height 104
click at [106, 583] on link "Переадресация" at bounding box center [126, 601] width 159 height 37
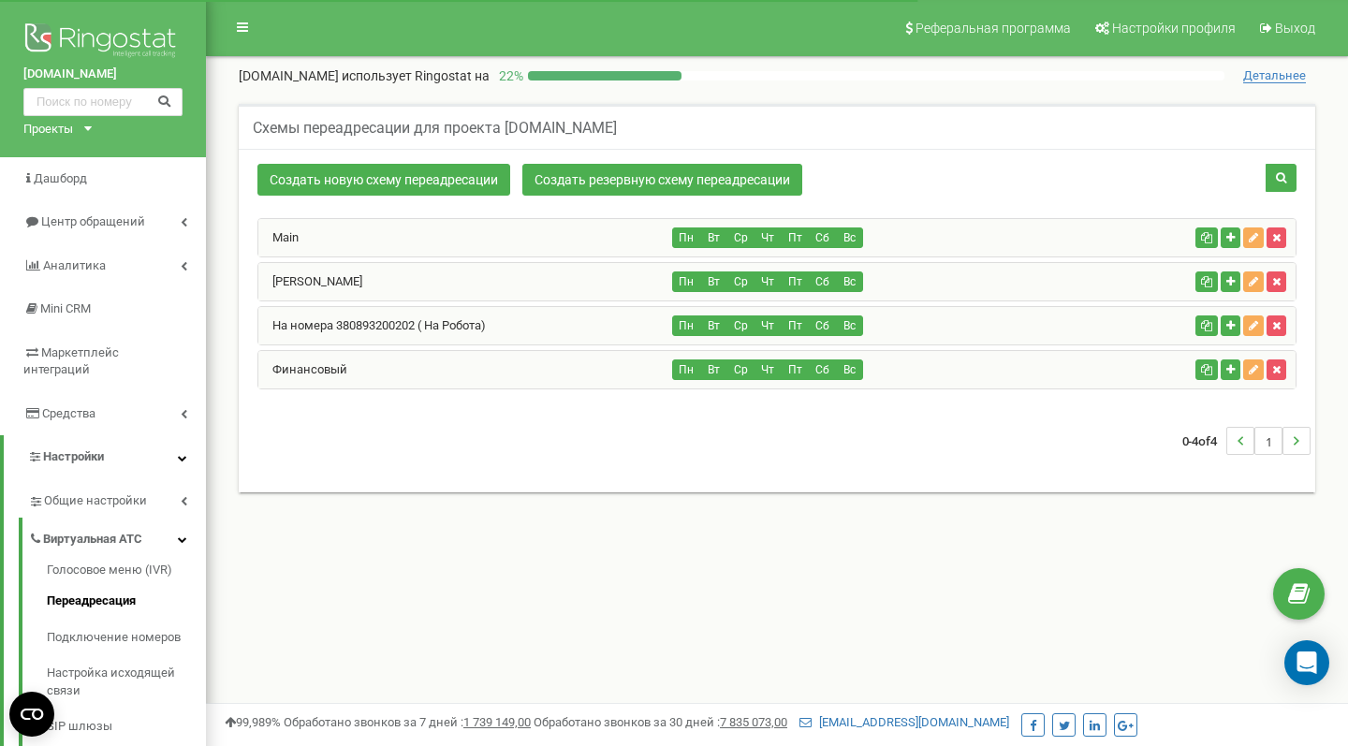
click at [347, 373] on div "Финансовый" at bounding box center [465, 369] width 415 height 37
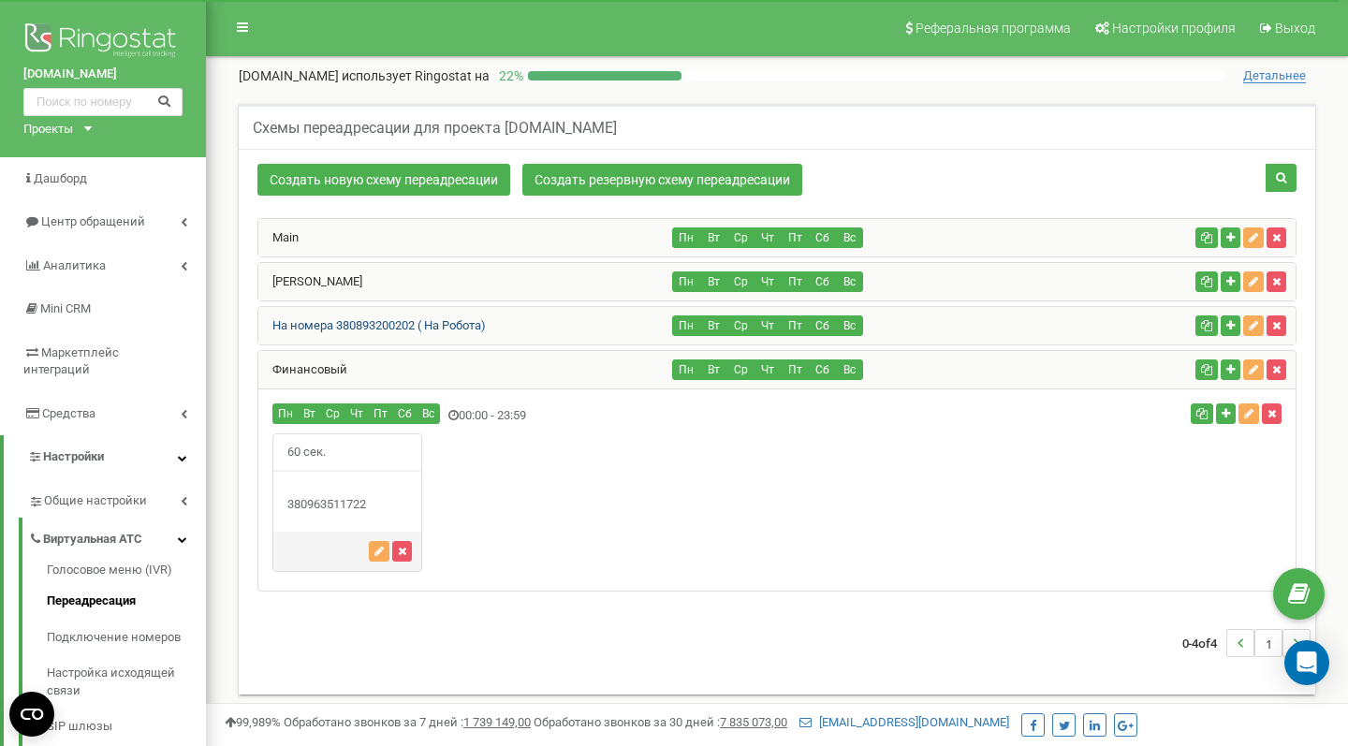
click at [375, 328] on link "На номера 380893200202 ( На Робота)" at bounding box center [371, 325] width 227 height 14
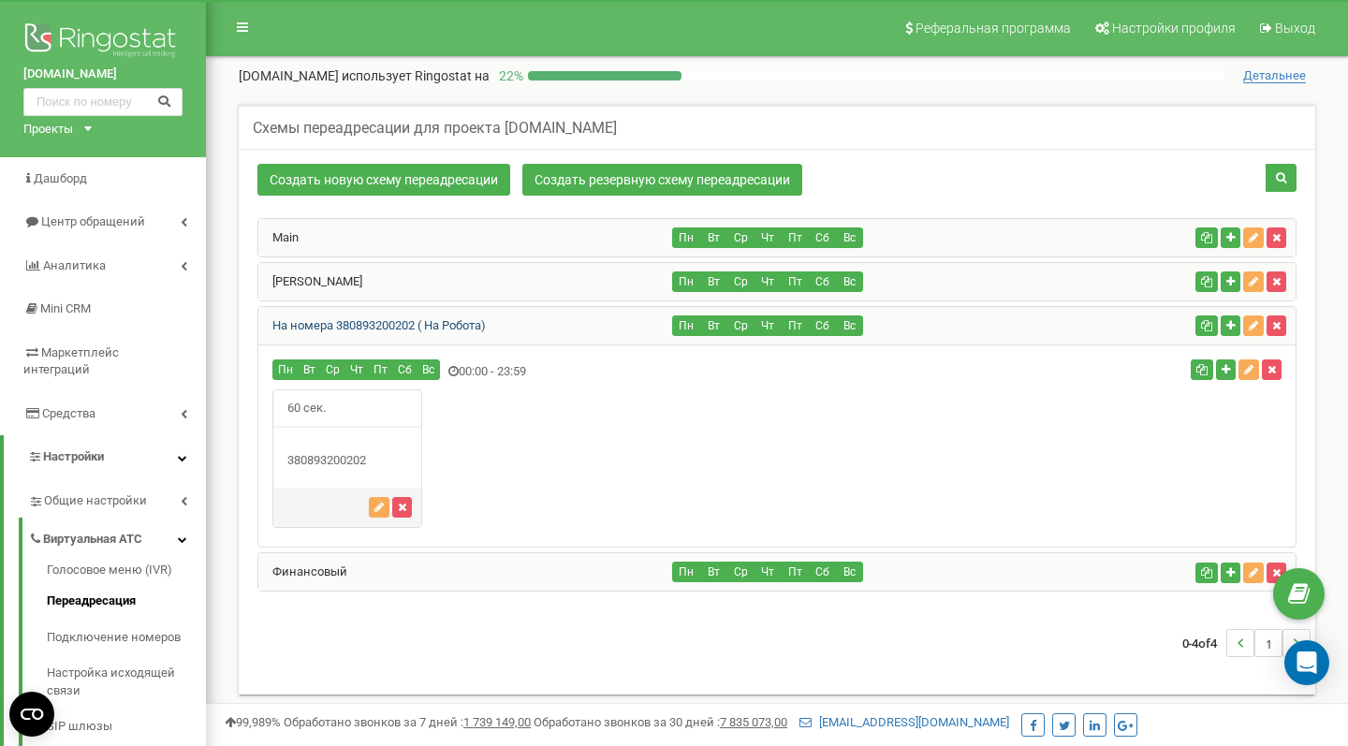
click at [375, 328] on link "На номера 380893200202 ( На Робота)" at bounding box center [371, 325] width 227 height 14
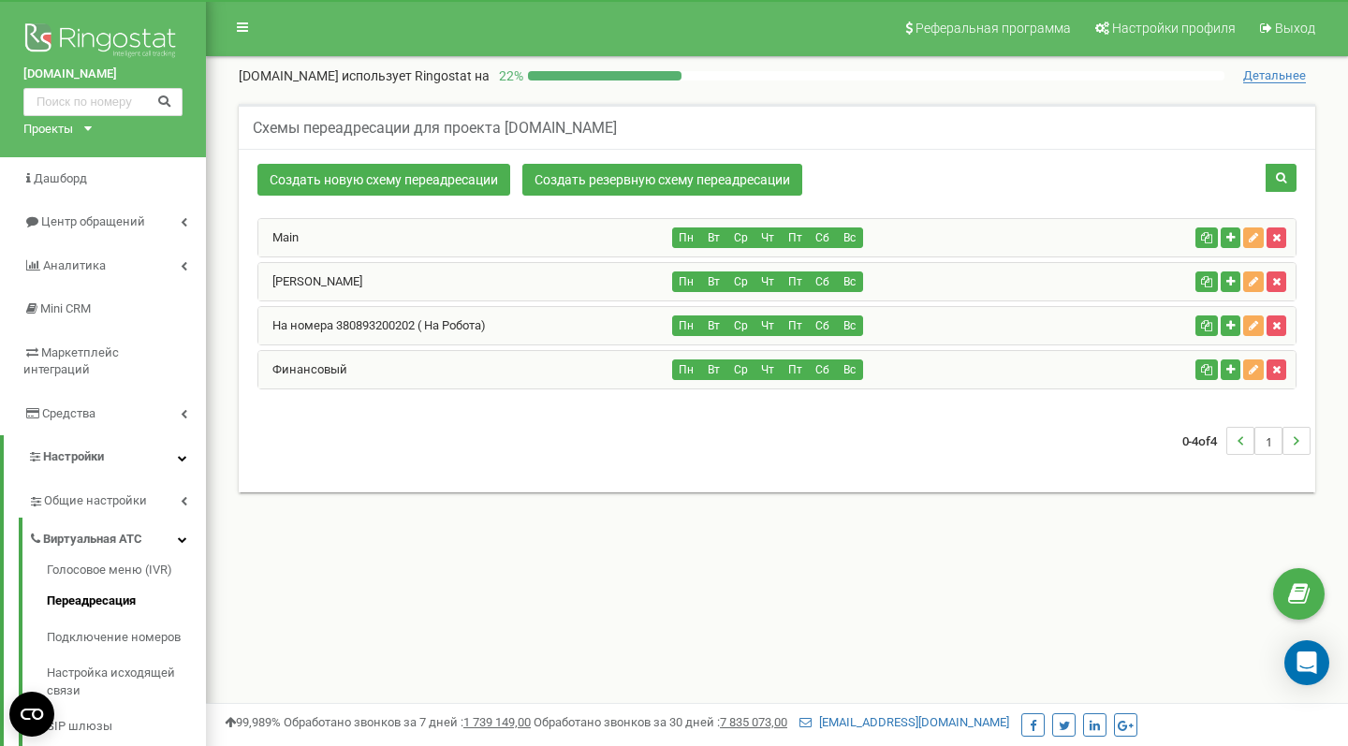
click at [353, 367] on div "Финансовый" at bounding box center [465, 369] width 415 height 37
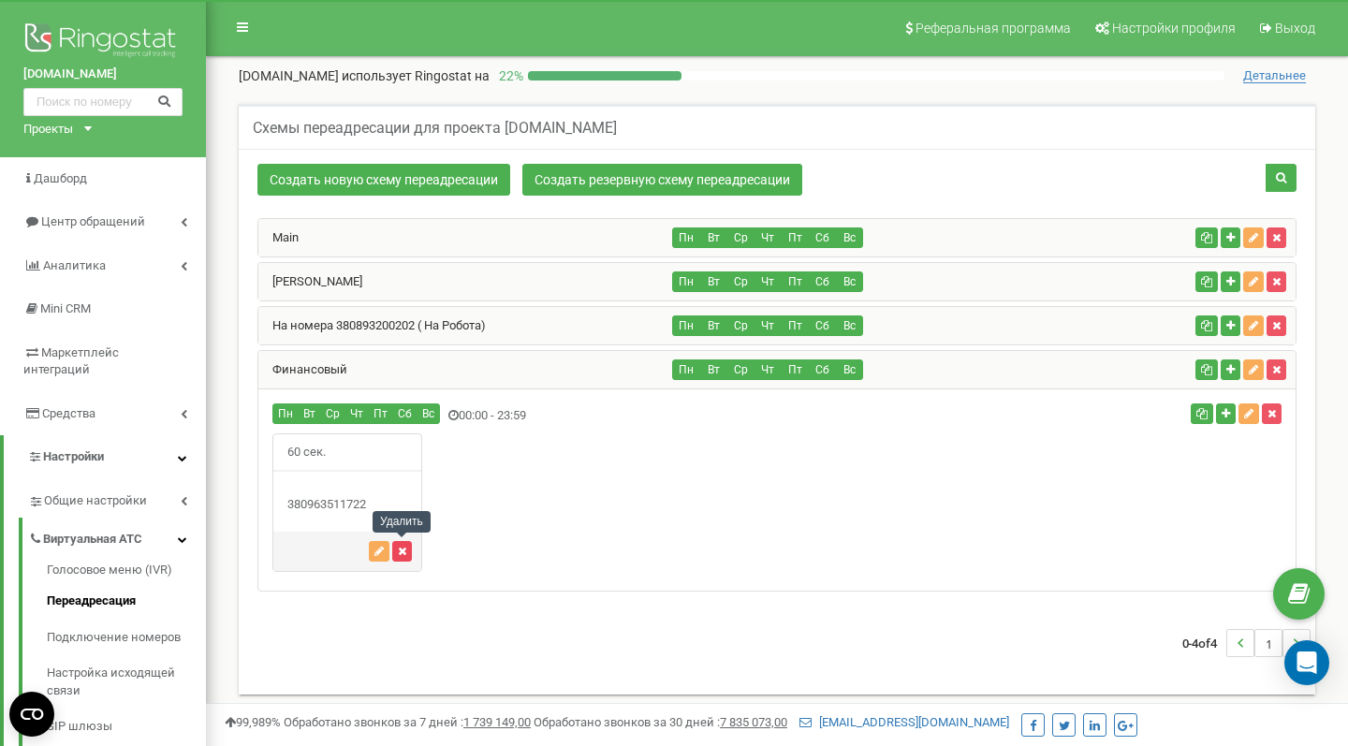
click at [407, 550] on button "button" at bounding box center [402, 551] width 20 height 21
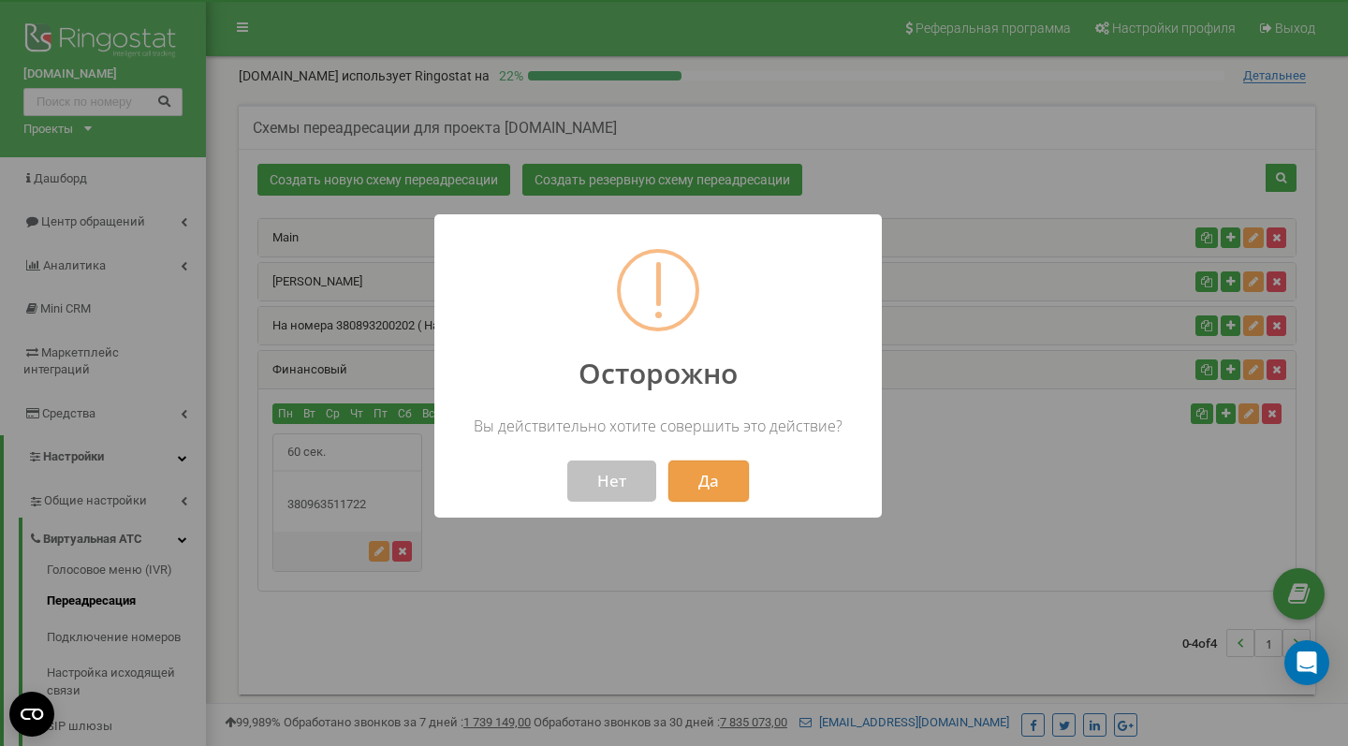
click at [703, 480] on button "Да" at bounding box center [708, 481] width 80 height 41
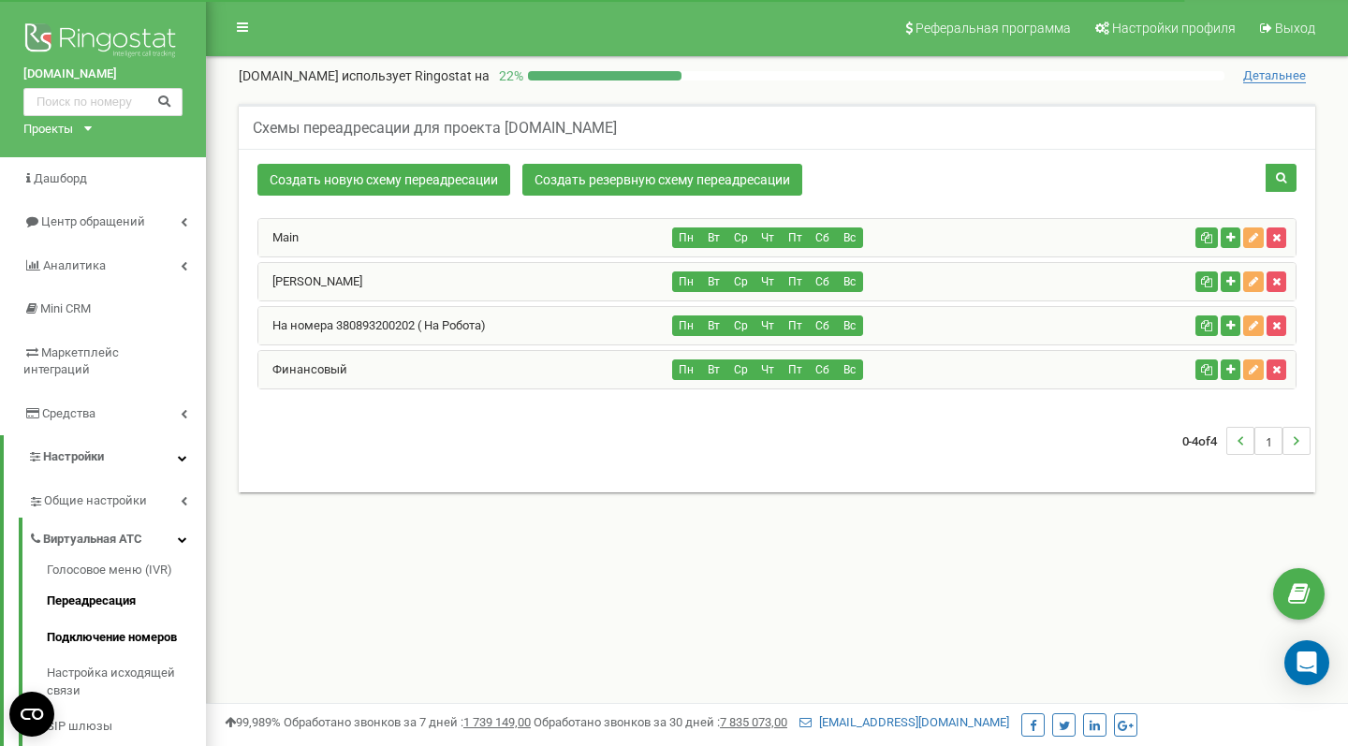
click at [107, 620] on link "Подключение номеров" at bounding box center [126, 638] width 159 height 37
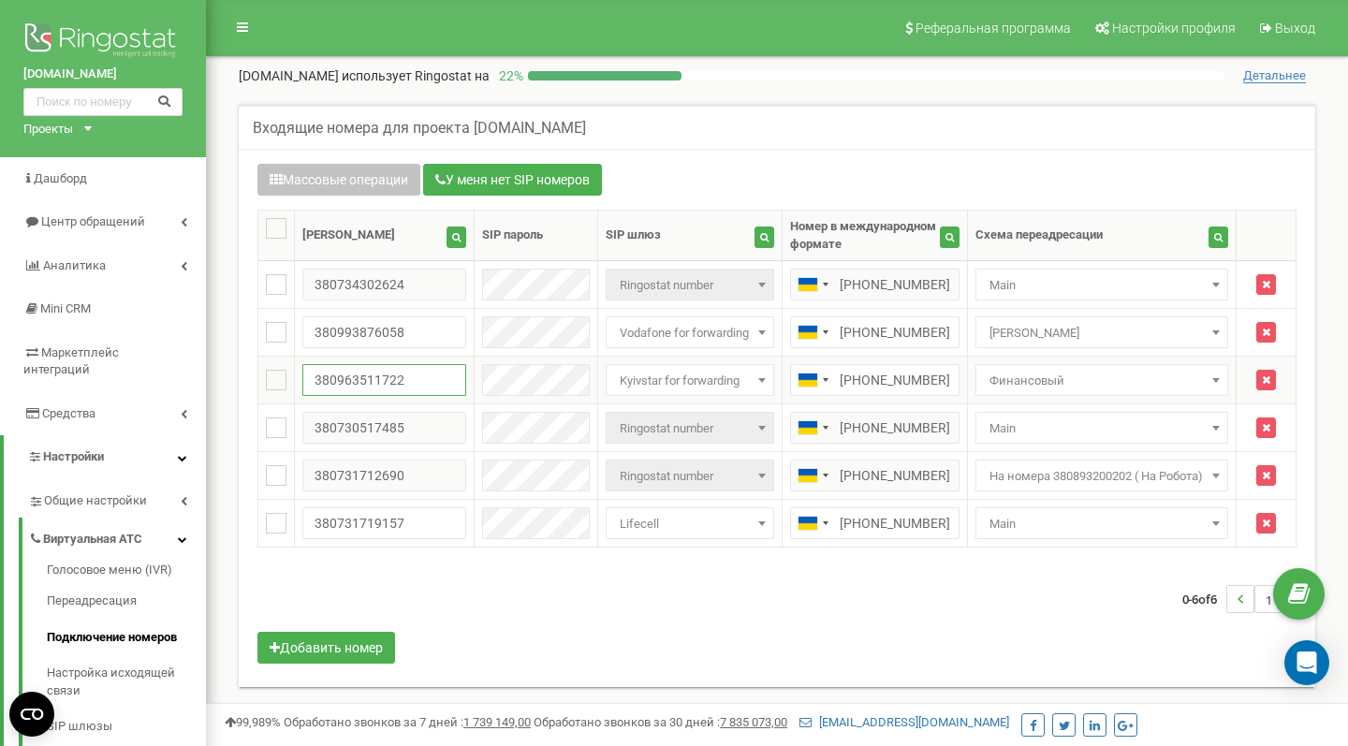
click at [397, 377] on input "380963511722" at bounding box center [384, 380] width 164 height 32
click at [737, 335] on span "Vodafone for forwarding" at bounding box center [689, 333] width 155 height 26
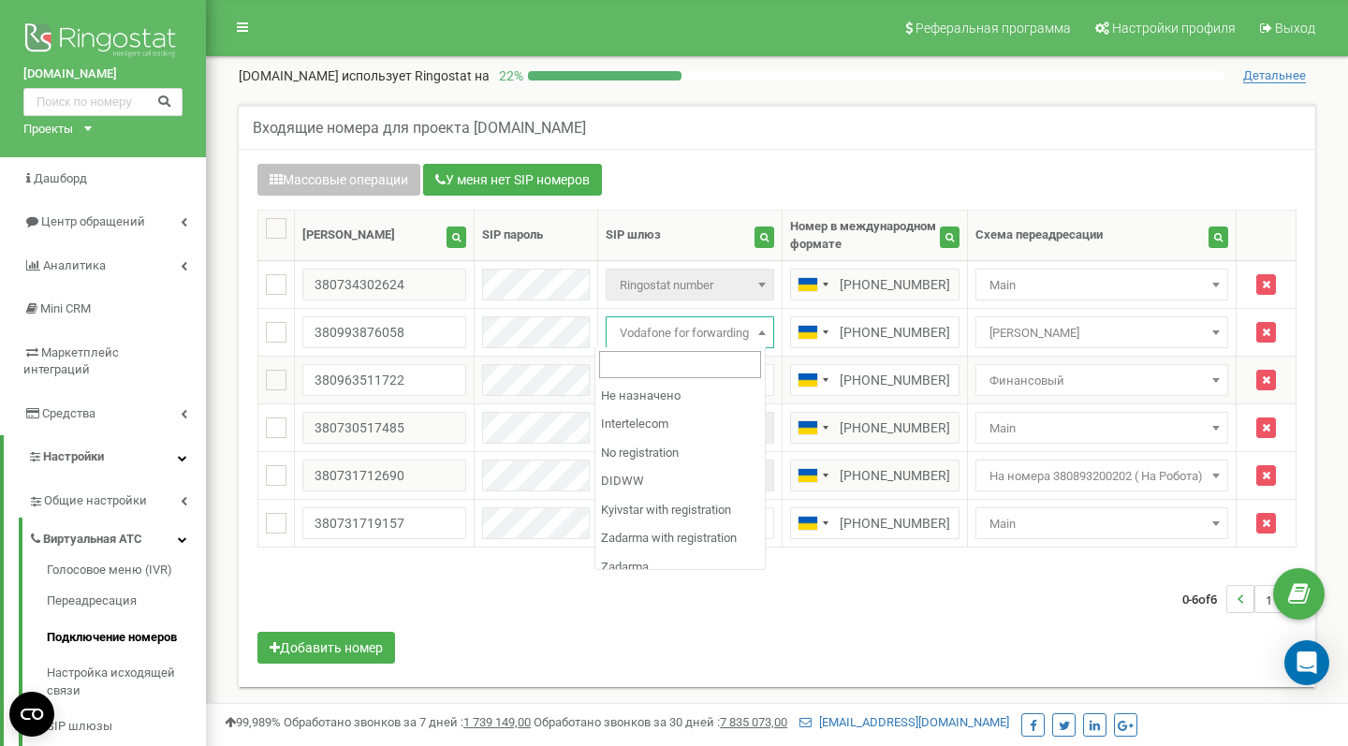
click at [1031, 377] on span "Финансовый" at bounding box center [1102, 381] width 240 height 26
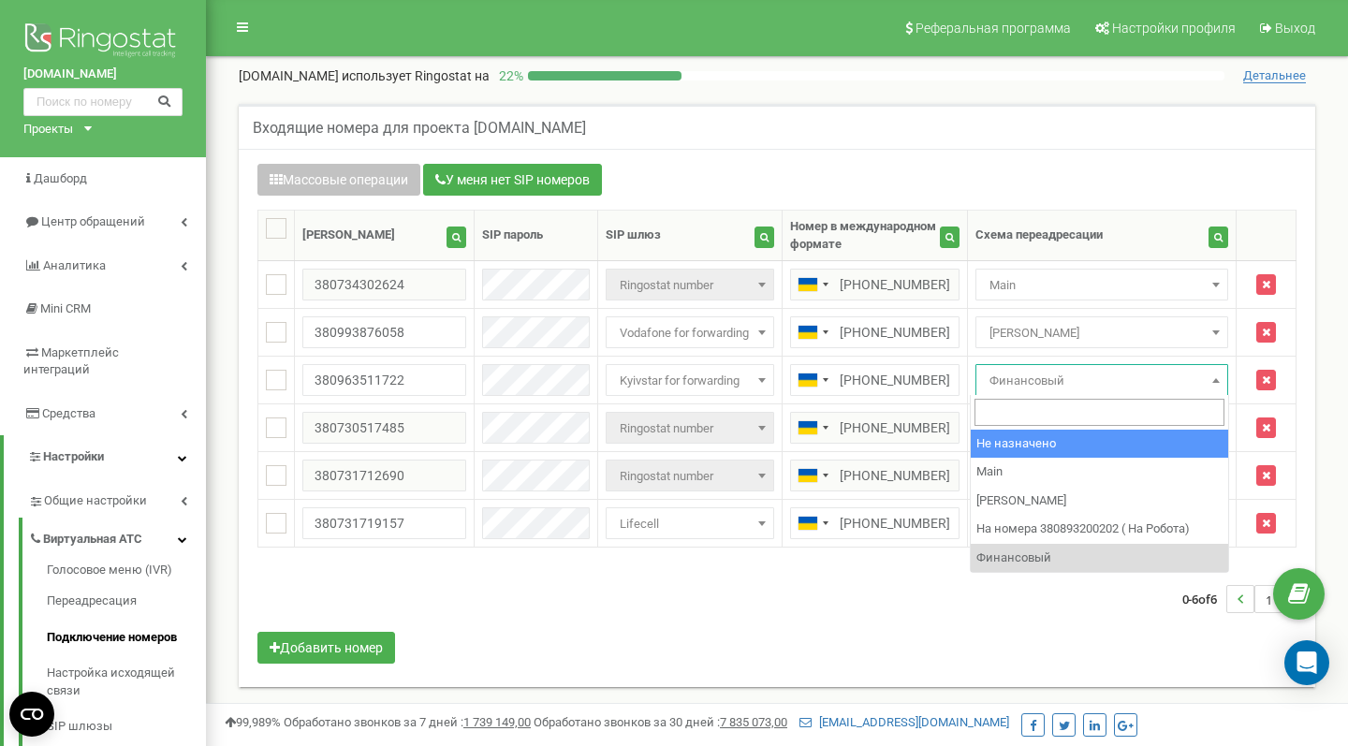
select select "0"
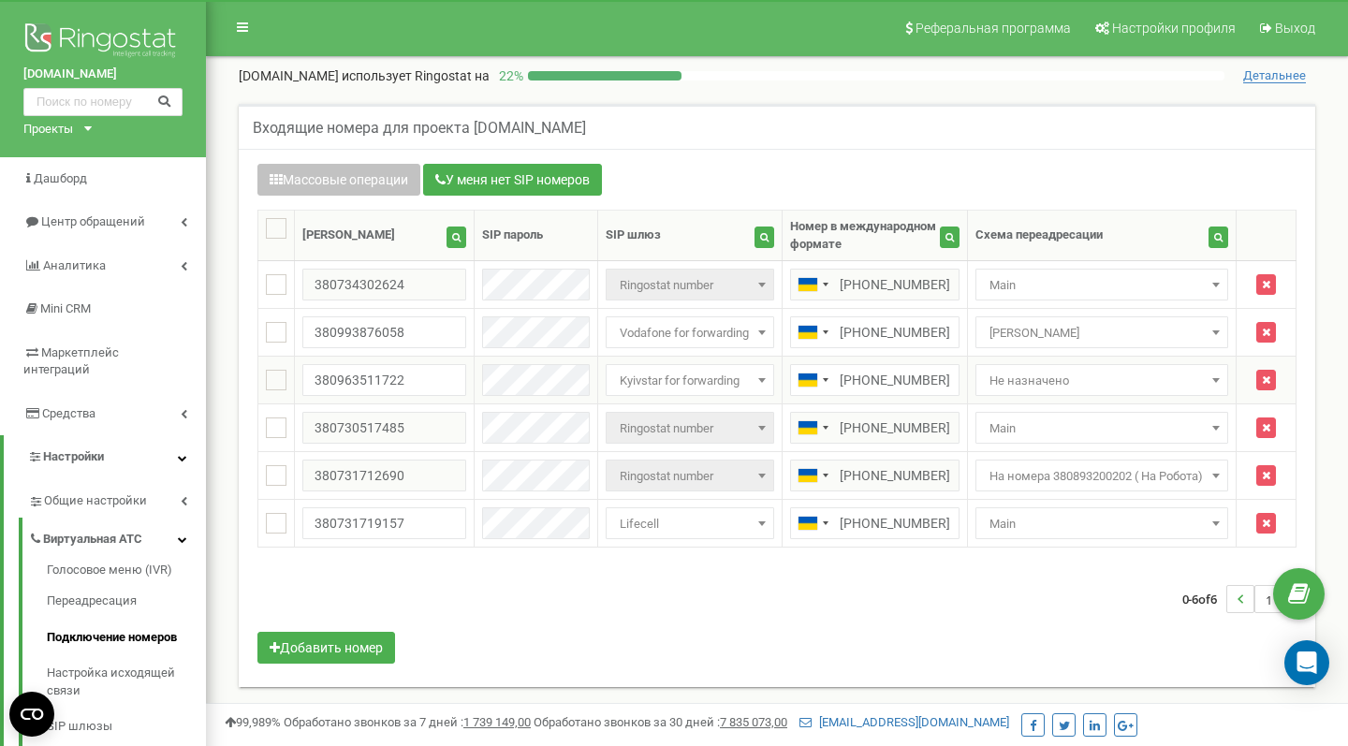
click at [1209, 385] on span at bounding box center [1216, 380] width 19 height 24
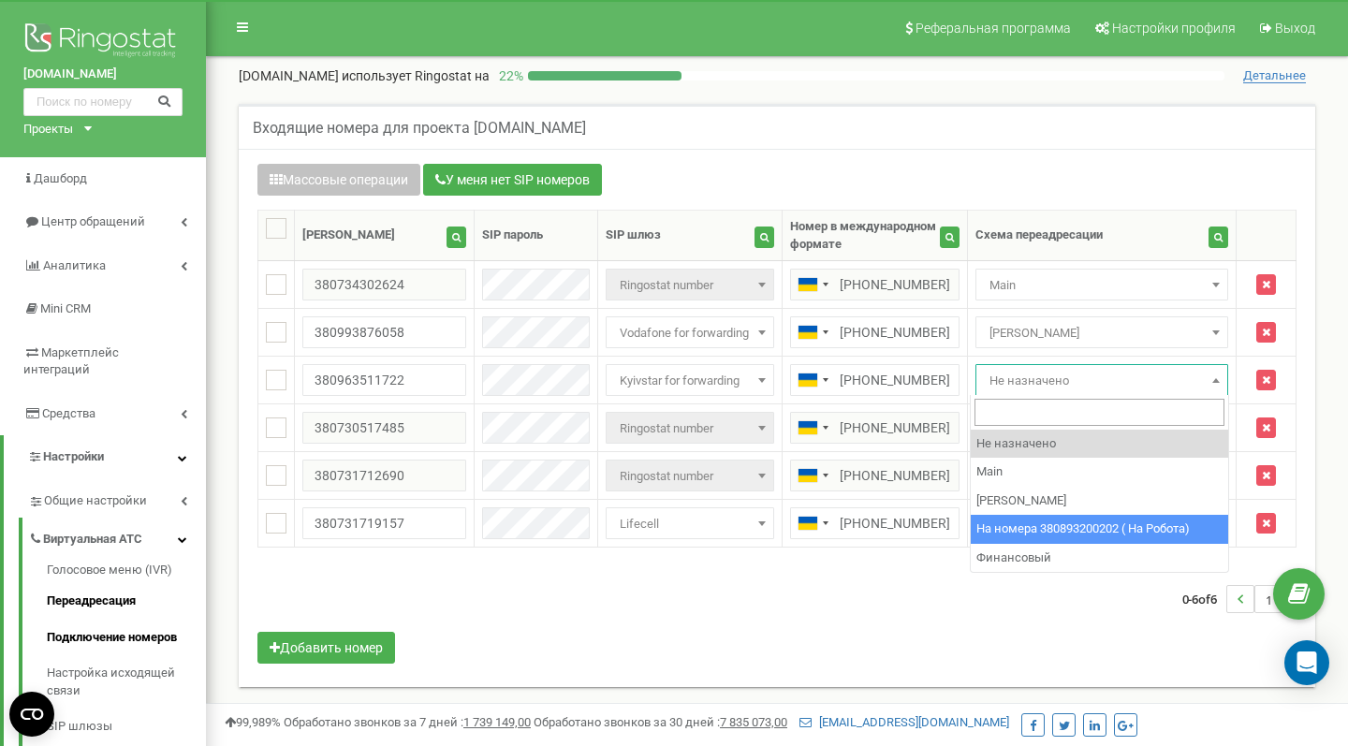
click at [100, 583] on link "Переадресация" at bounding box center [126, 601] width 159 height 37
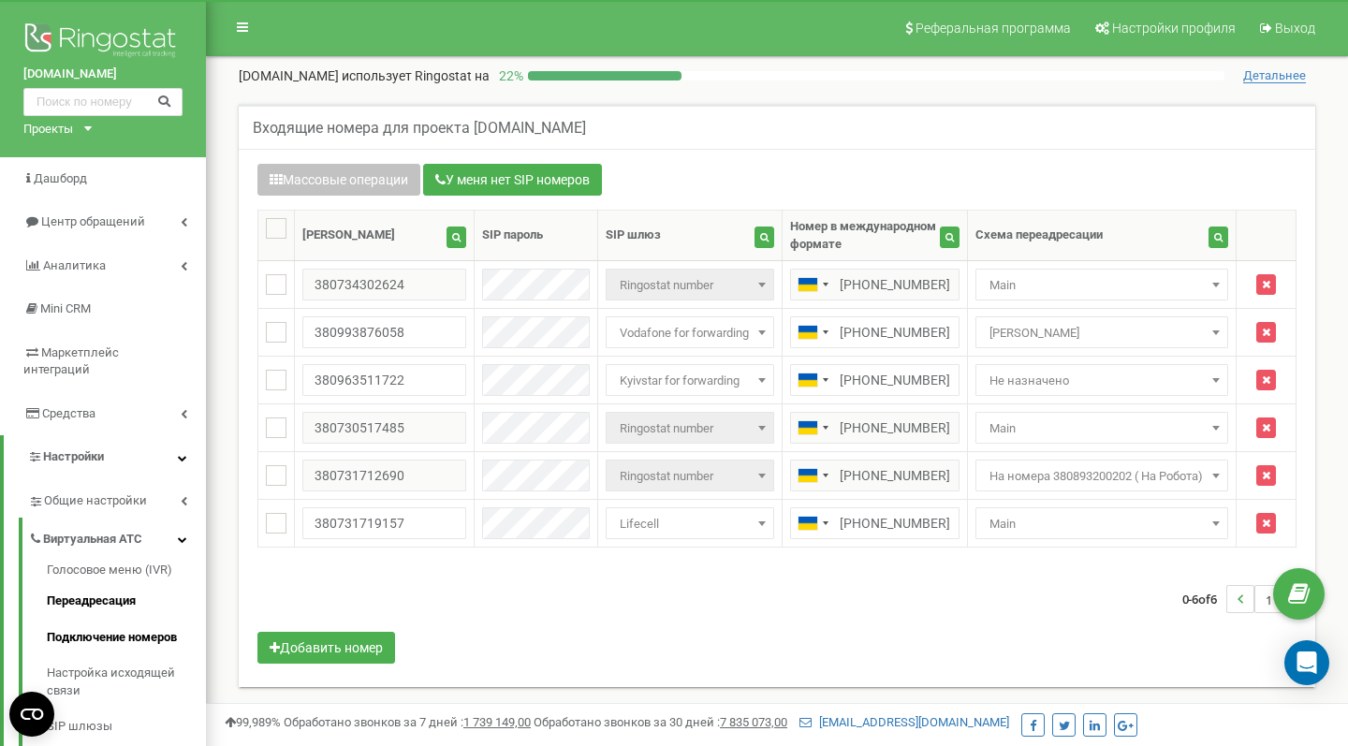
click at [100, 583] on link "Переадресация" at bounding box center [126, 601] width 159 height 37
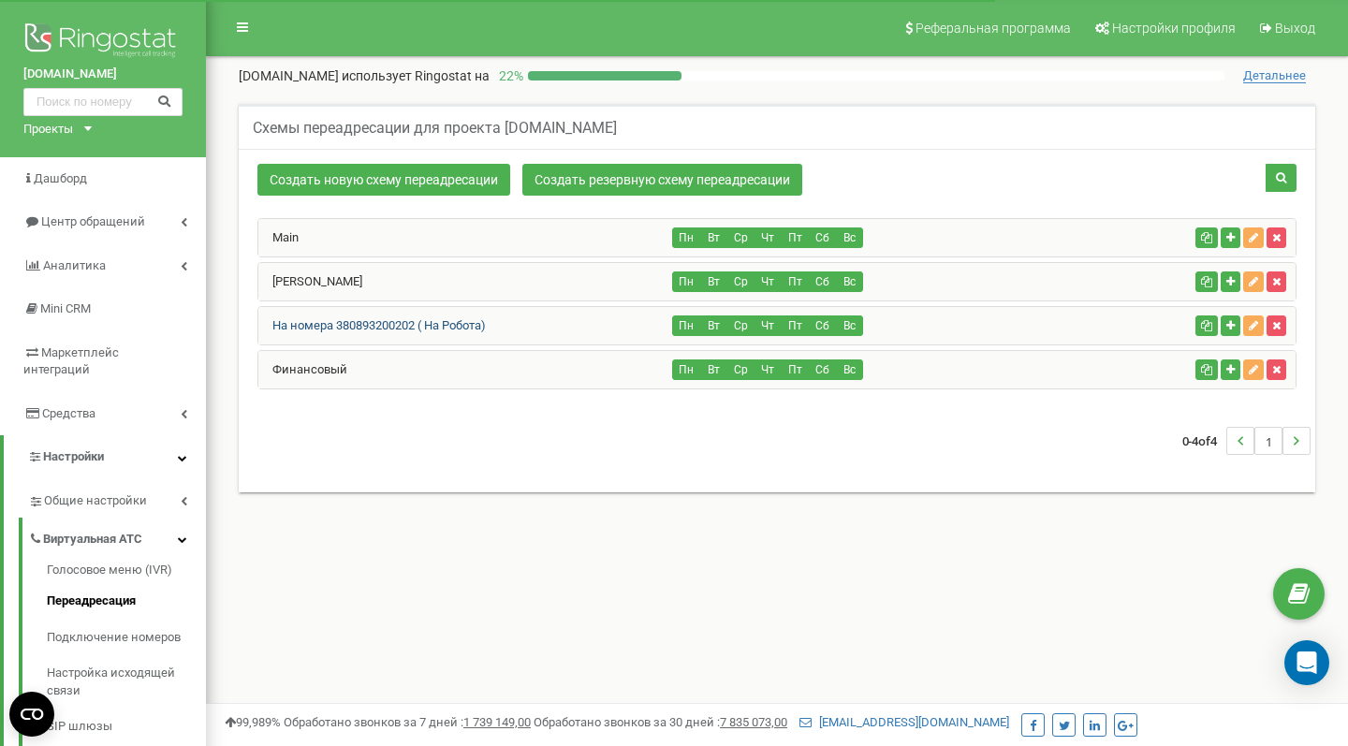
click at [386, 327] on link "На номера 380893200202 ( На Робота)" at bounding box center [371, 325] width 227 height 14
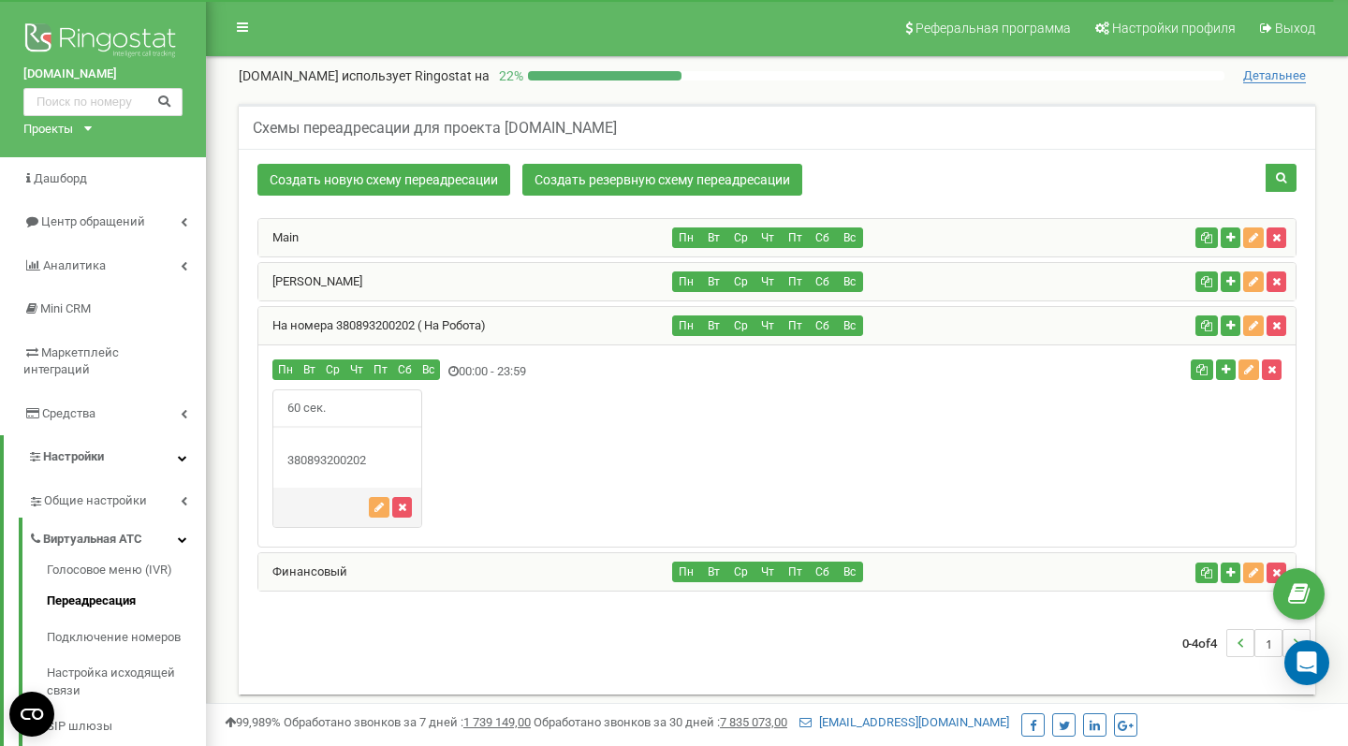
click at [333, 452] on div "380893200202" at bounding box center [347, 461] width 148 height 18
click at [362, 434] on div "60 сек." at bounding box center [347, 458] width 150 height 139
click at [375, 498] on button "button" at bounding box center [379, 507] width 21 height 21
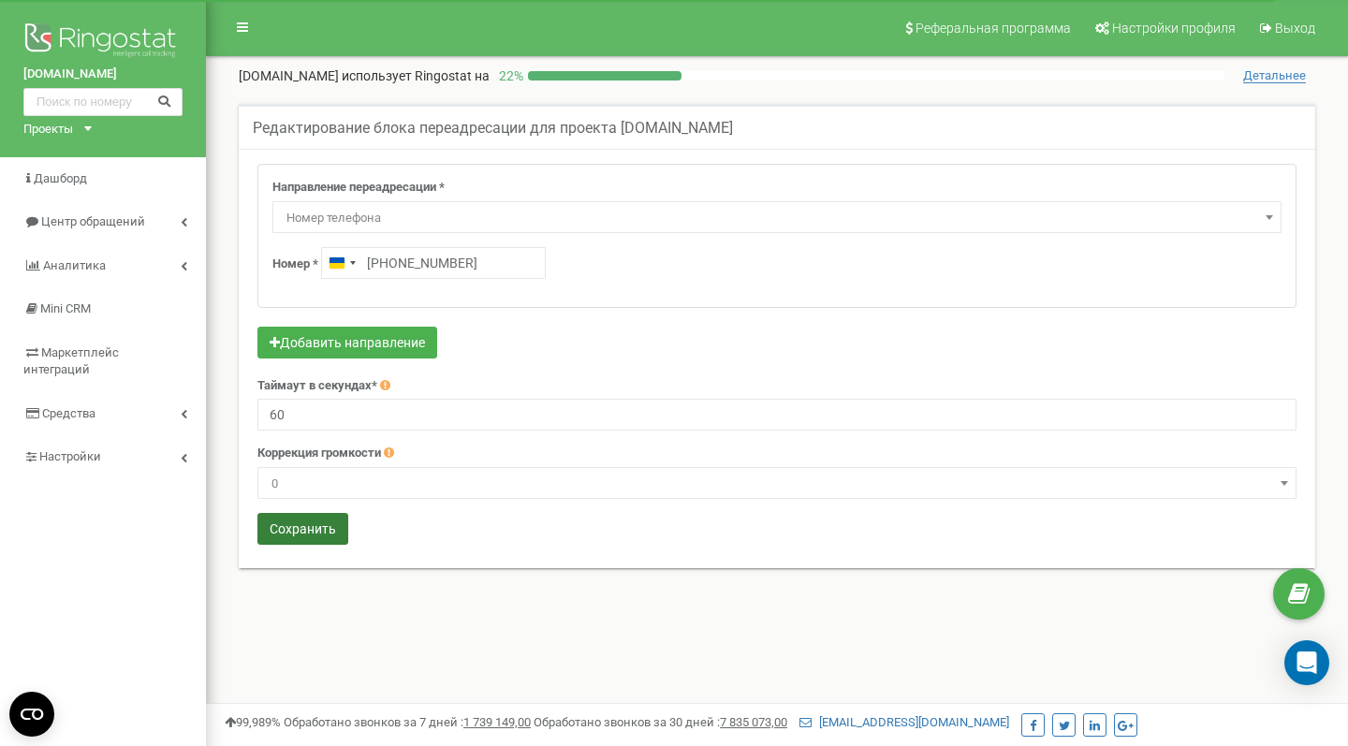
click at [289, 528] on button "Сохранить" at bounding box center [302, 529] width 91 height 32
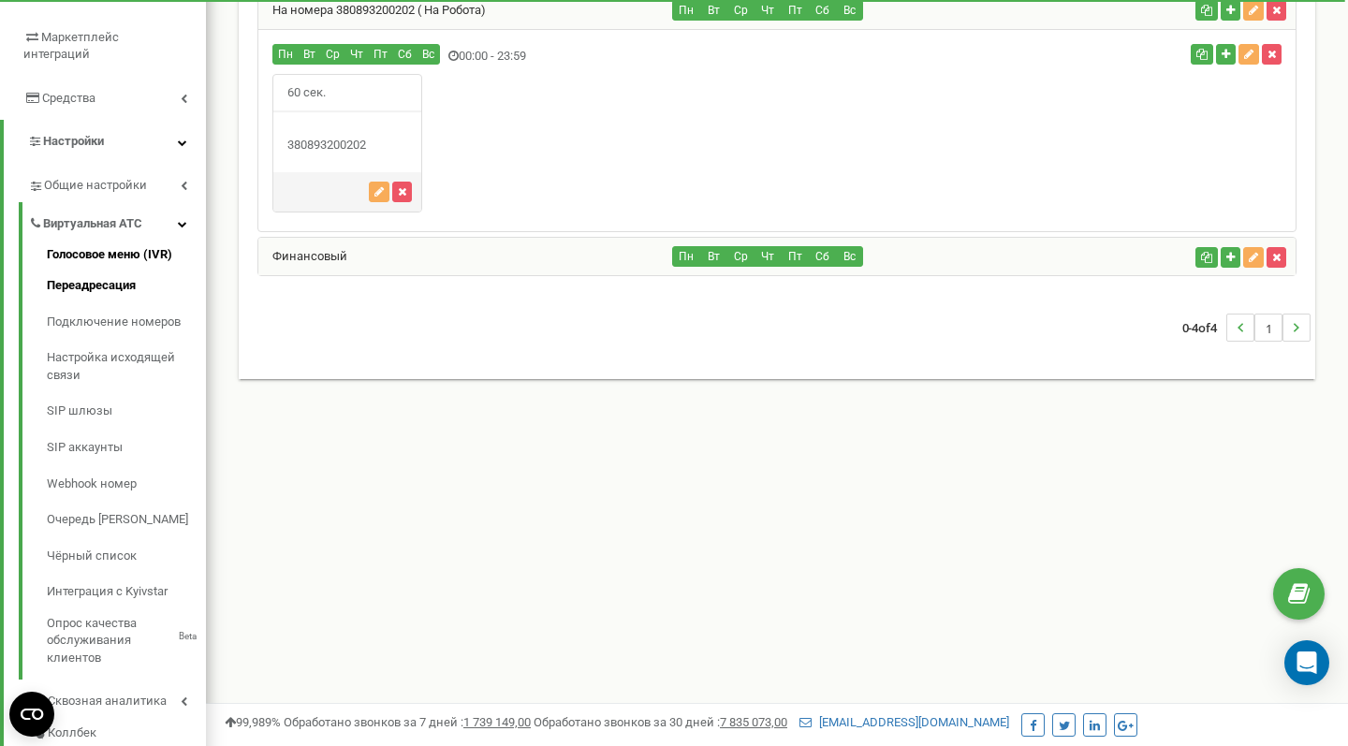
click at [119, 246] on link "Голосовое меню (IVR)" at bounding box center [126, 257] width 159 height 22
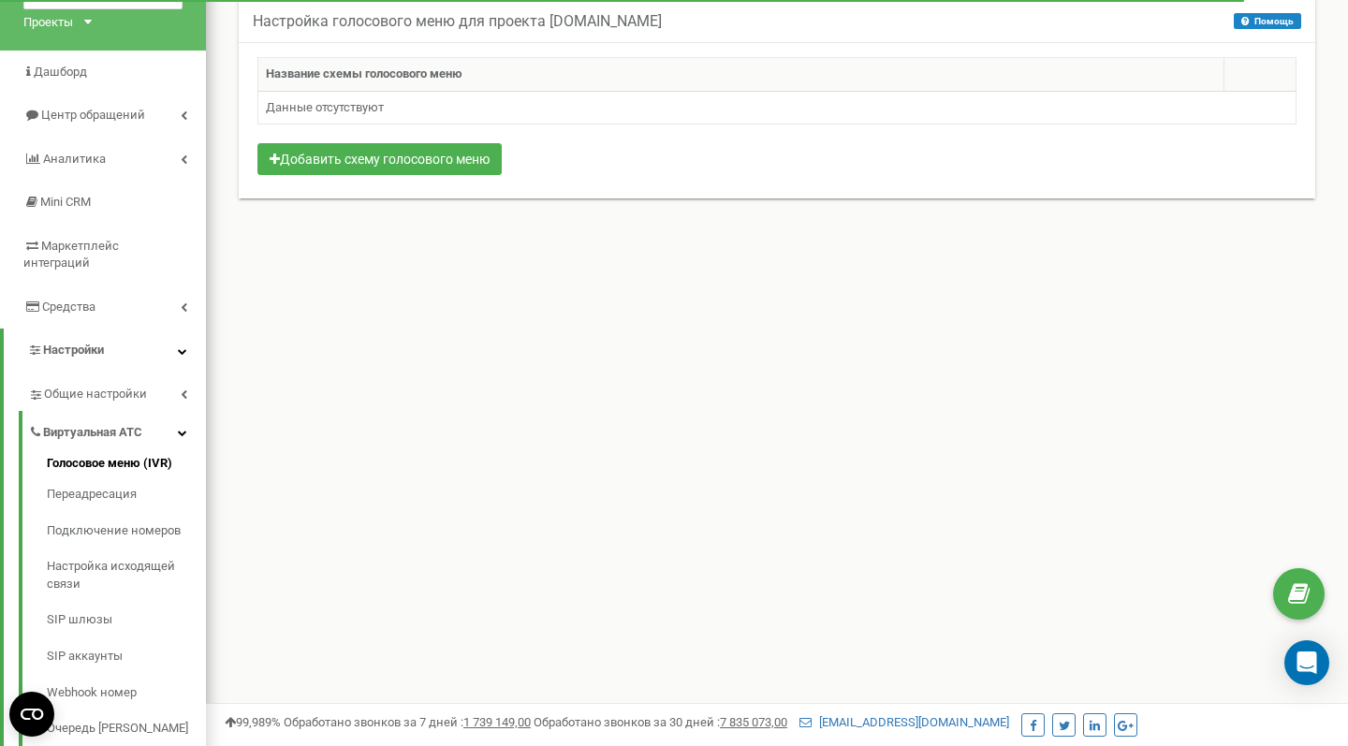
scroll to position [129, 0]
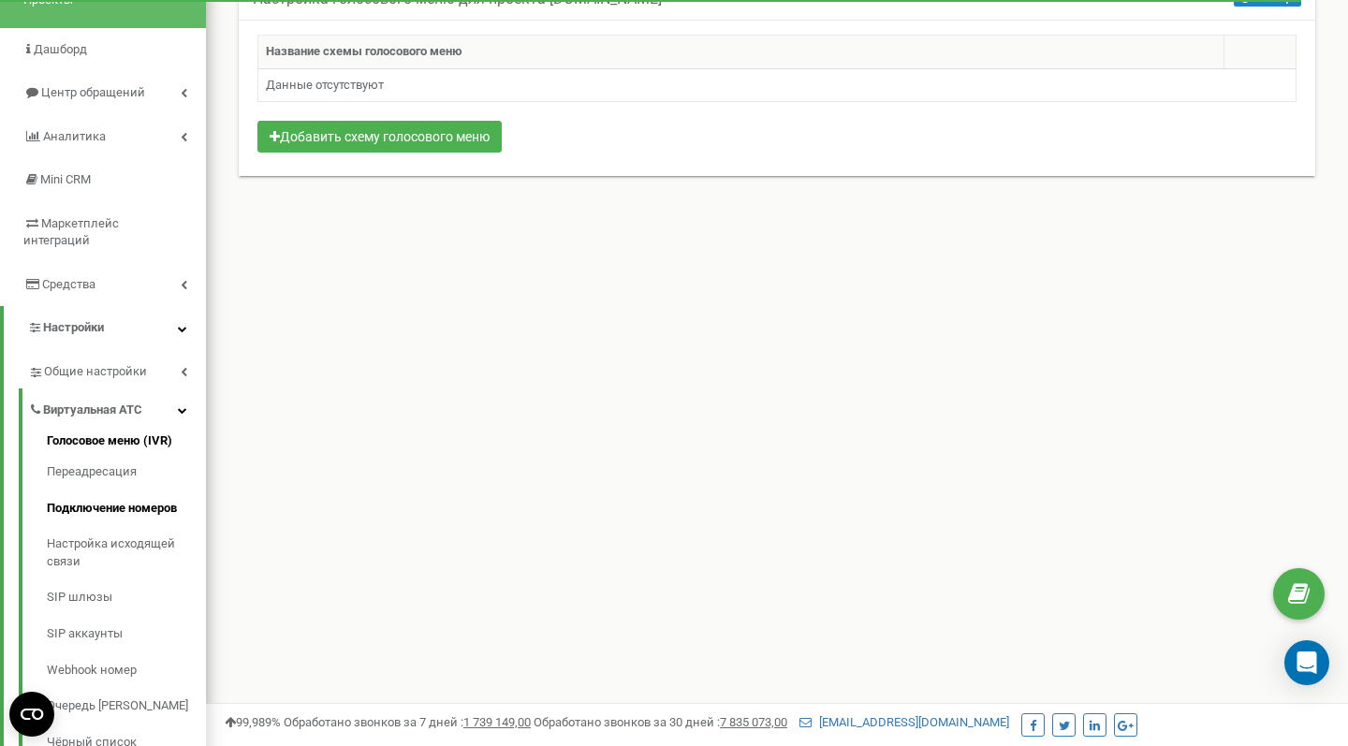
click at [92, 490] on link "Подключение номеров" at bounding box center [126, 508] width 159 height 37
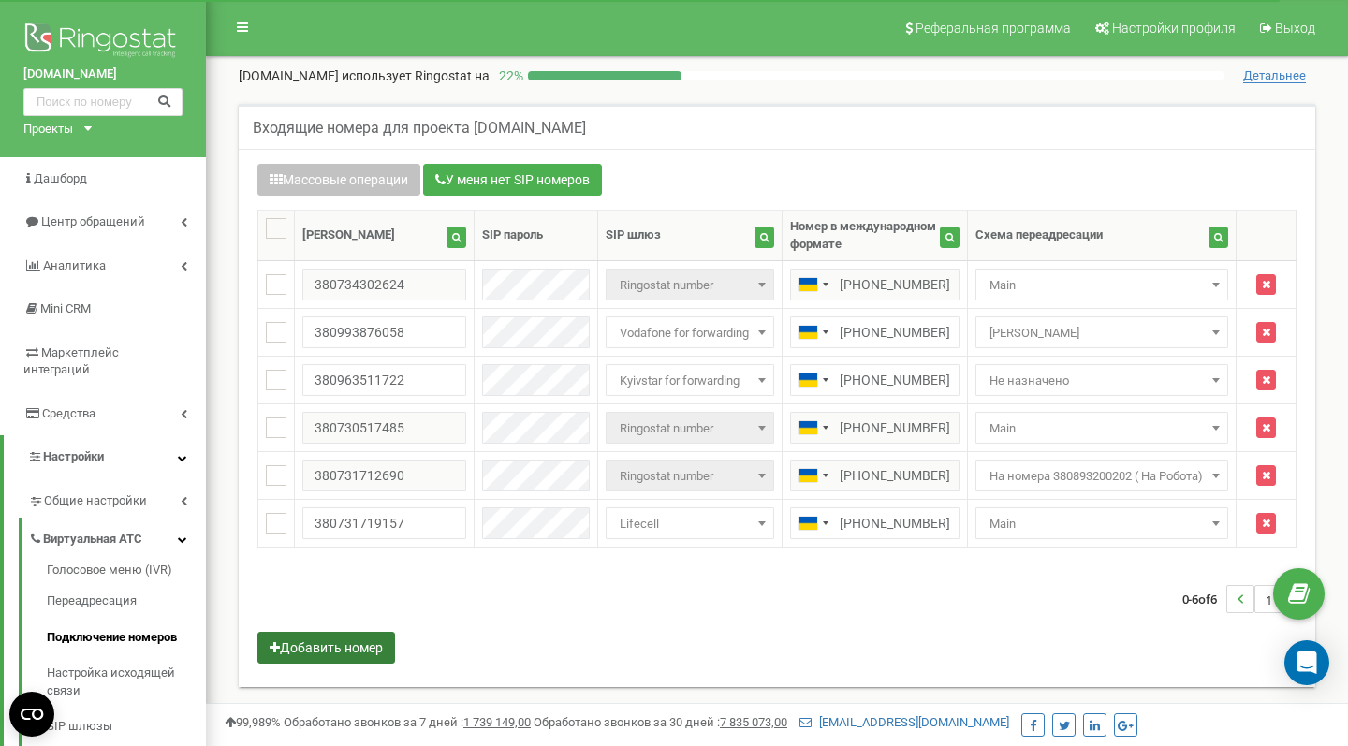
click at [362, 658] on button "Добавить номер" at bounding box center [326, 648] width 138 height 32
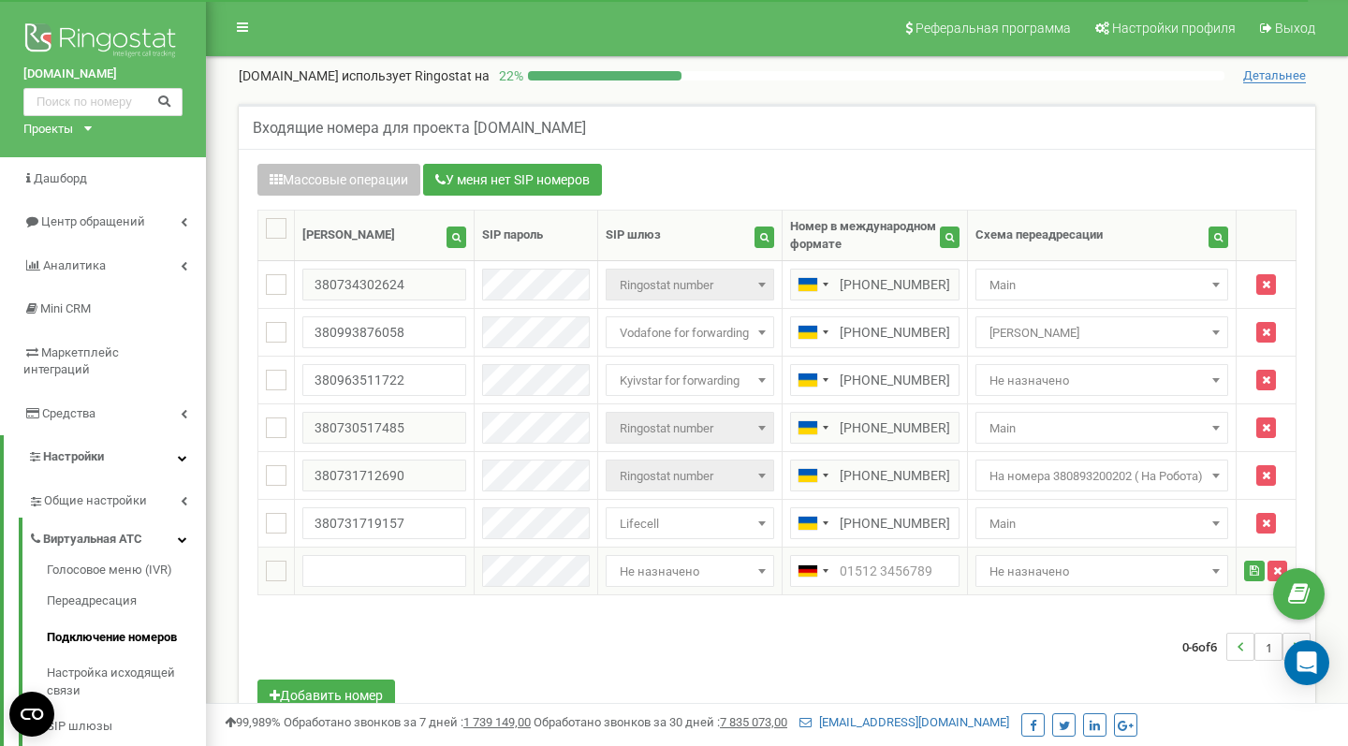
click at [676, 573] on span "Не назначено" at bounding box center [689, 572] width 155 height 26
type input "r"
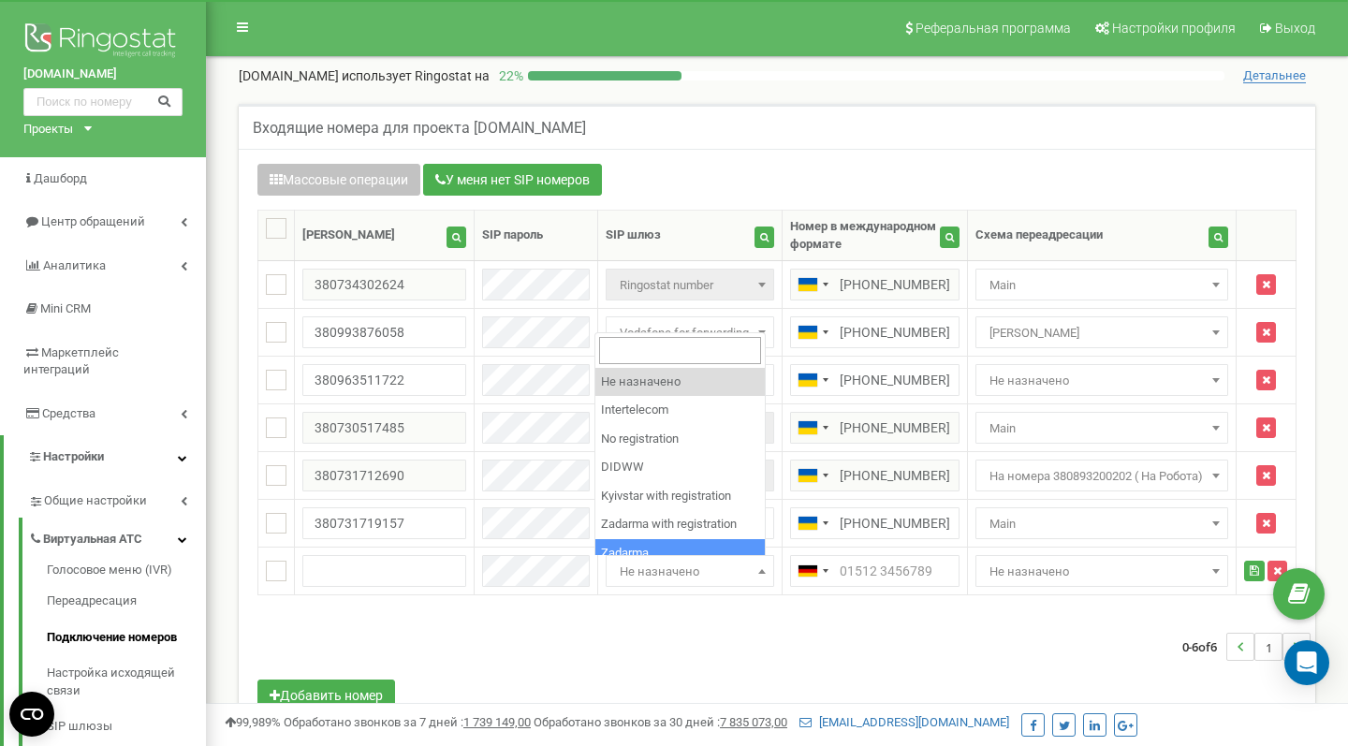
click at [753, 661] on div "0-6 of 6 1" at bounding box center [776, 647] width 1067 height 66
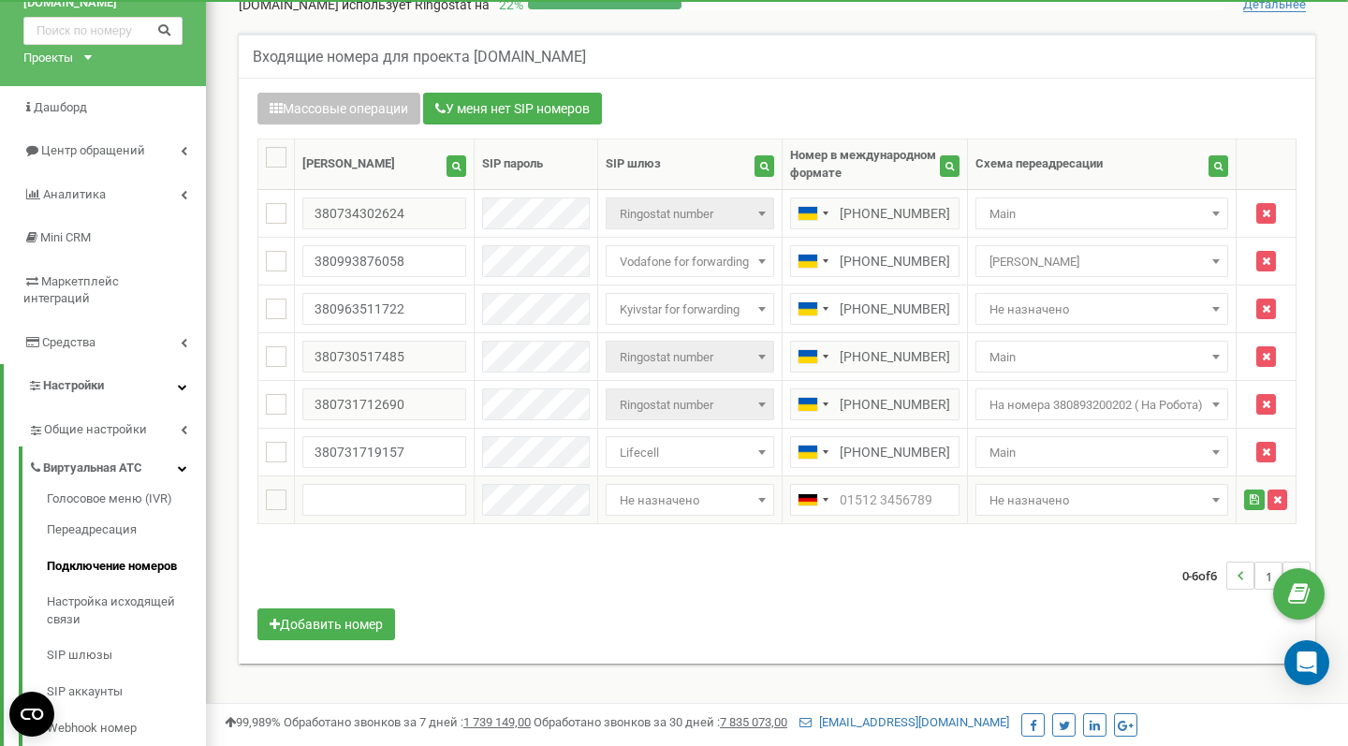
scroll to position [75, 0]
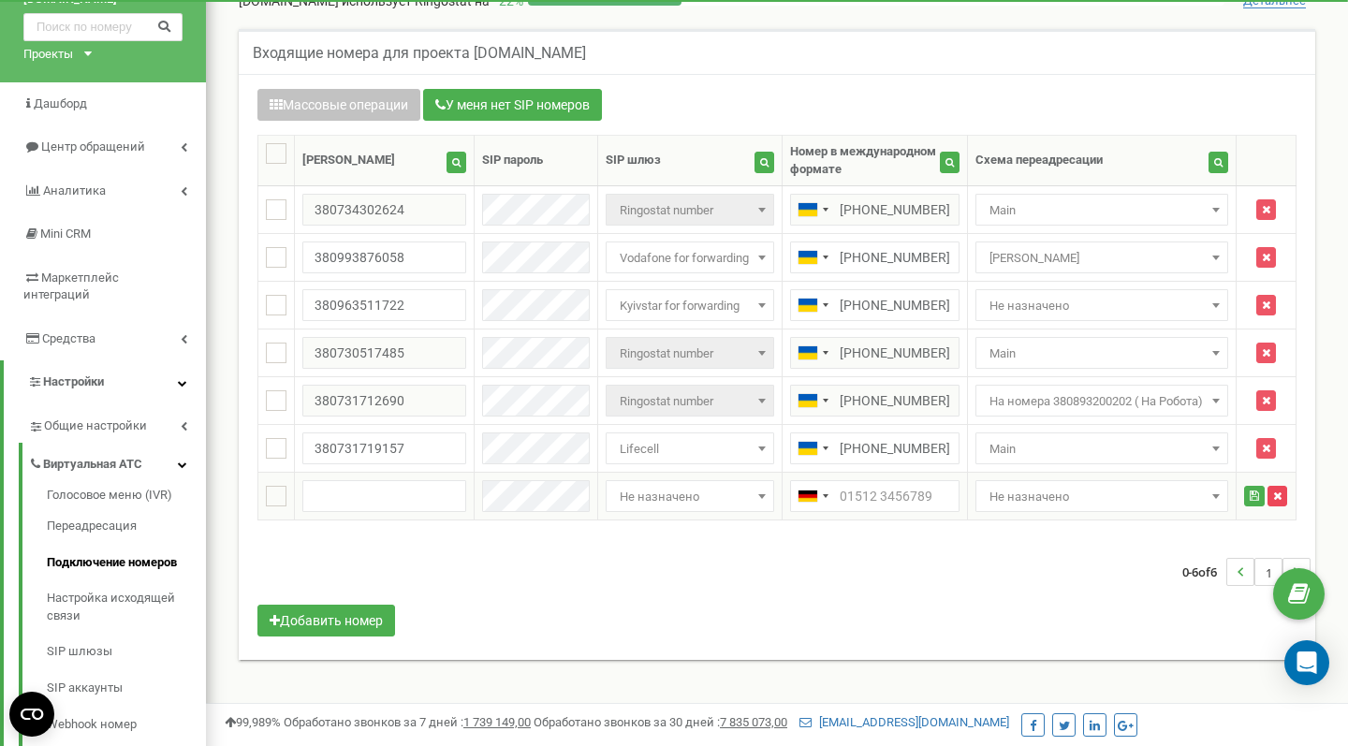
click at [1282, 503] on button "button" at bounding box center [1277, 496] width 20 height 21
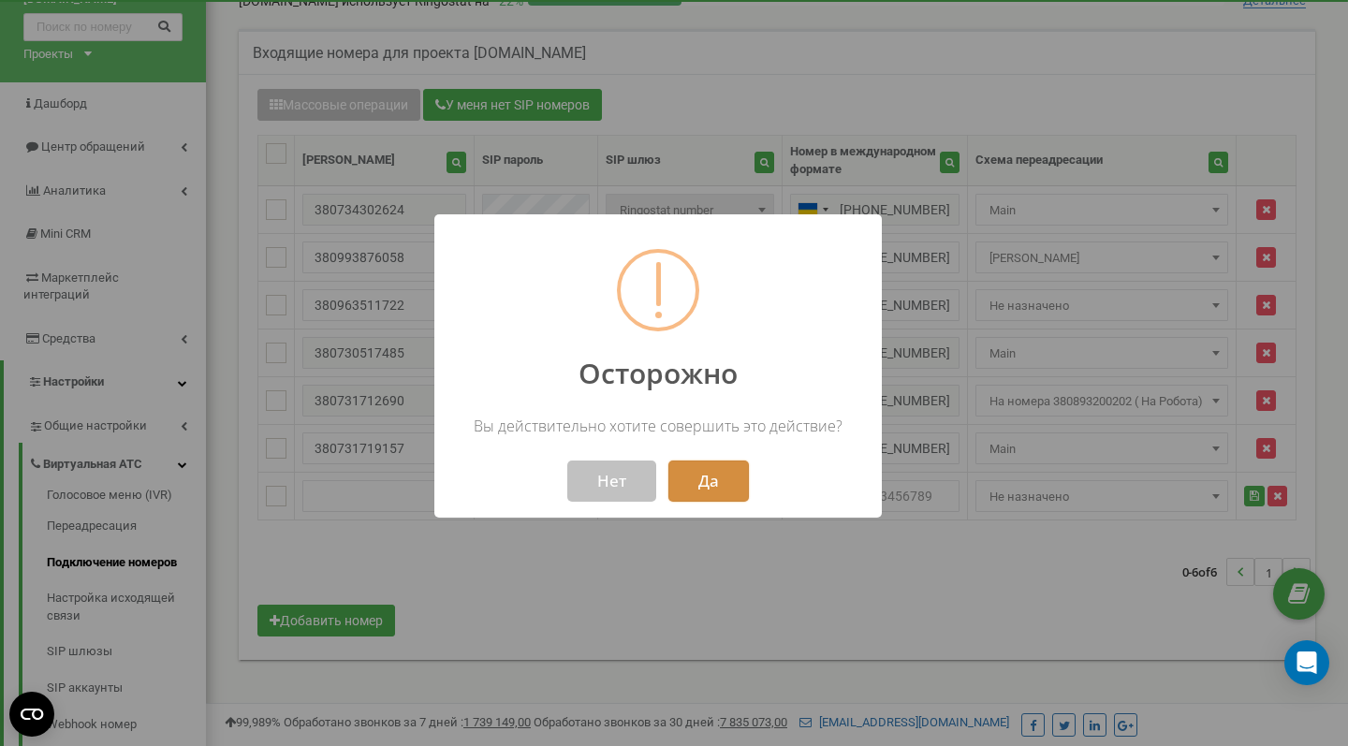
click at [693, 468] on button "Да" at bounding box center [708, 481] width 80 height 41
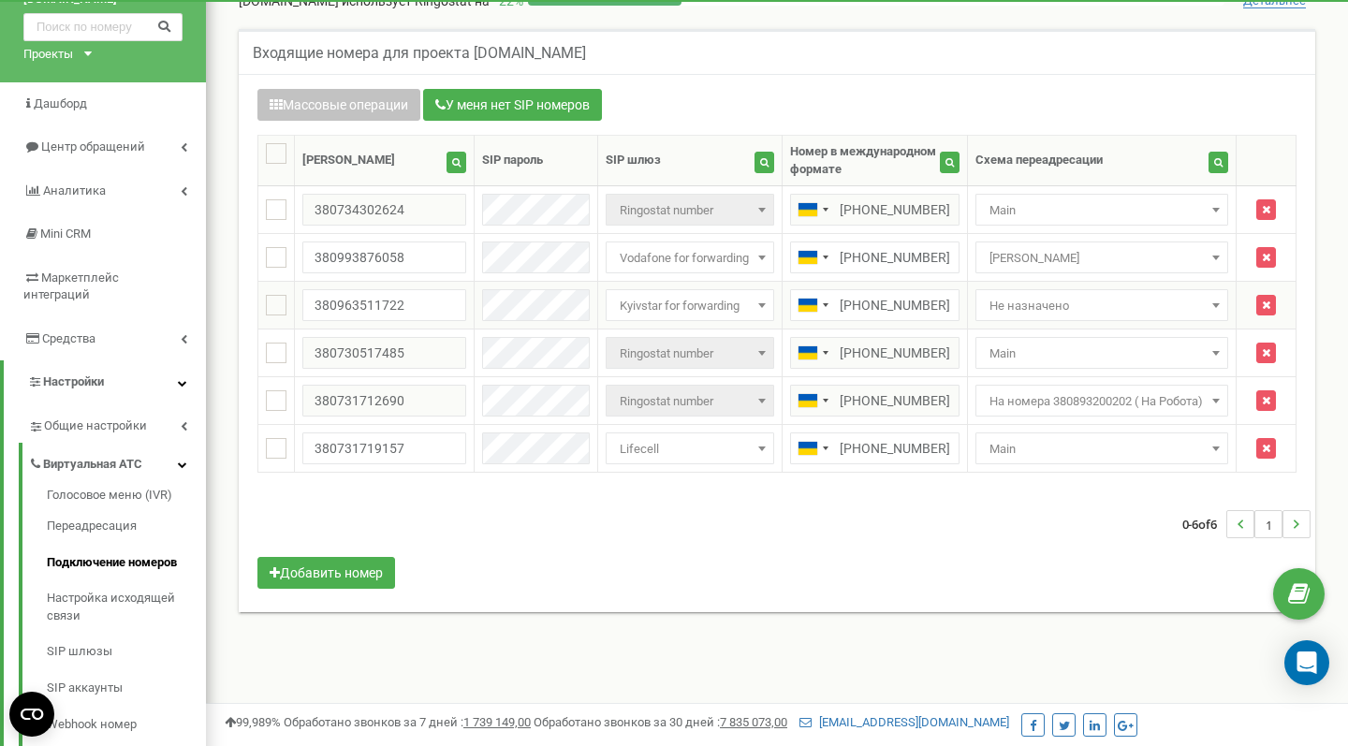
click at [989, 300] on span "Не назначено" at bounding box center [1102, 306] width 240 height 26
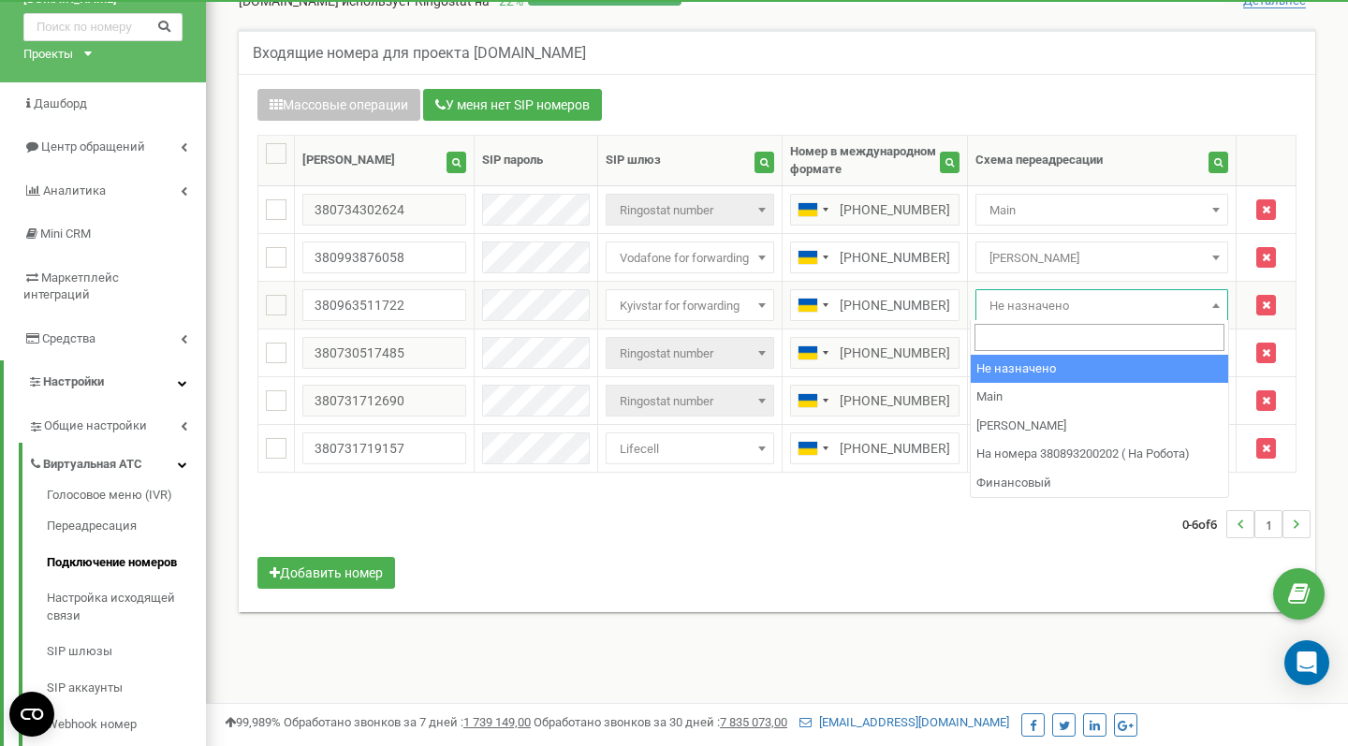
click at [989, 300] on span "Не назначено" at bounding box center [1102, 306] width 240 height 26
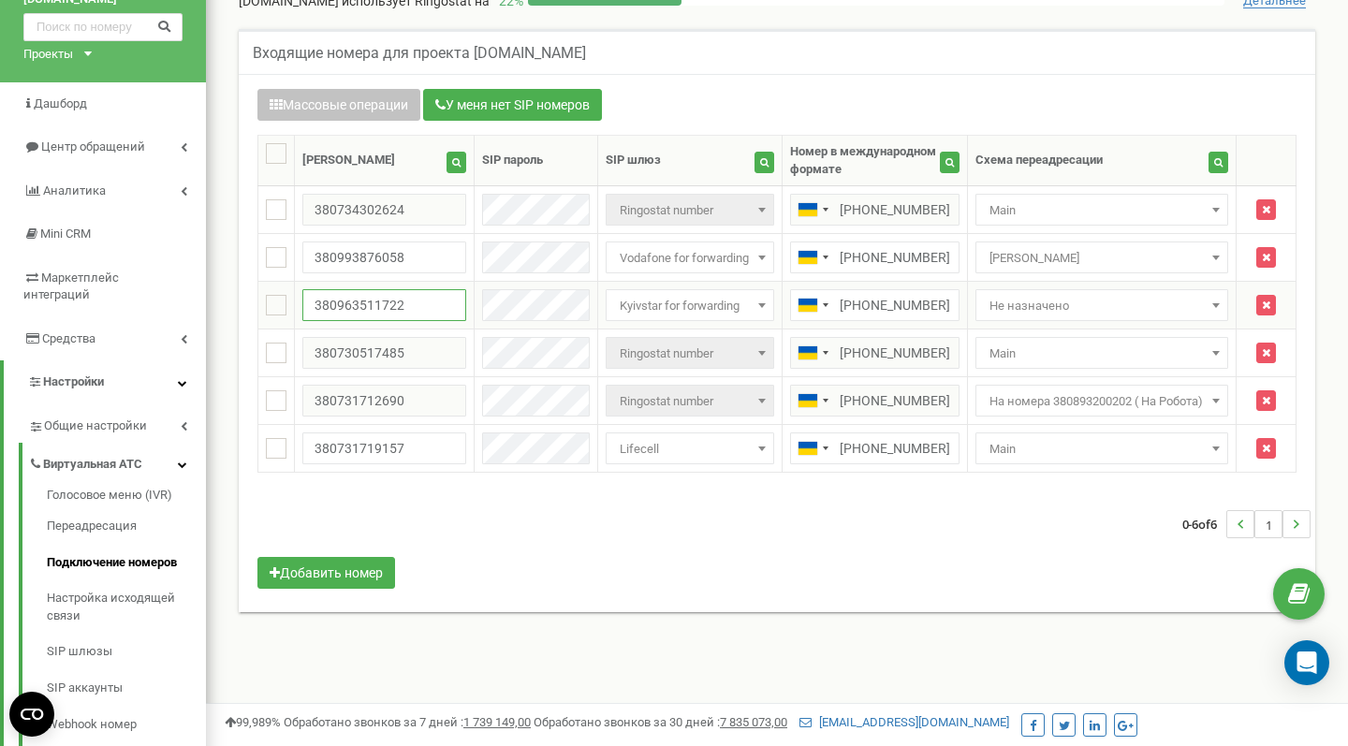
click at [387, 308] on input "380963511722" at bounding box center [384, 305] width 164 height 32
click at [104, 508] on link "Переадресация" at bounding box center [126, 526] width 159 height 37
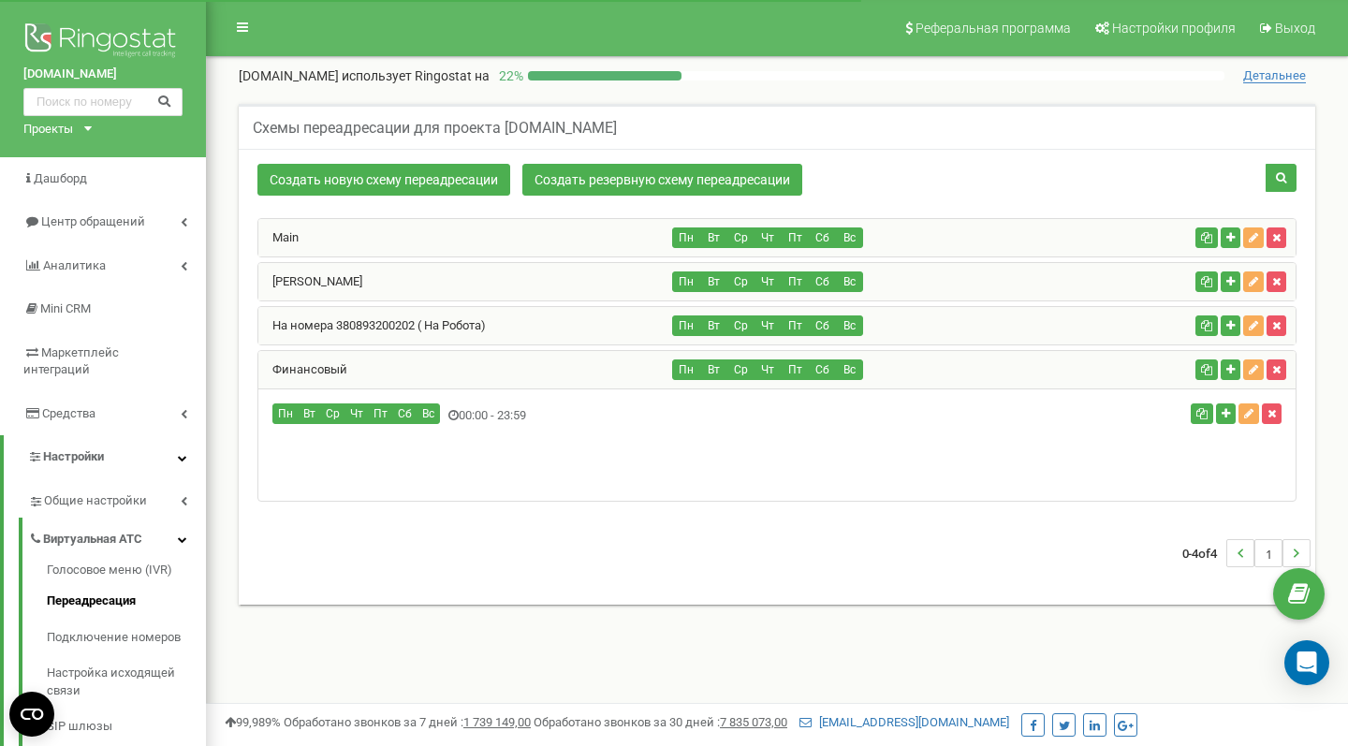
click at [365, 465] on div "Пн Вт" at bounding box center [776, 444] width 1037 height 112
click at [1224, 417] on icon "button" at bounding box center [1226, 413] width 8 height 11
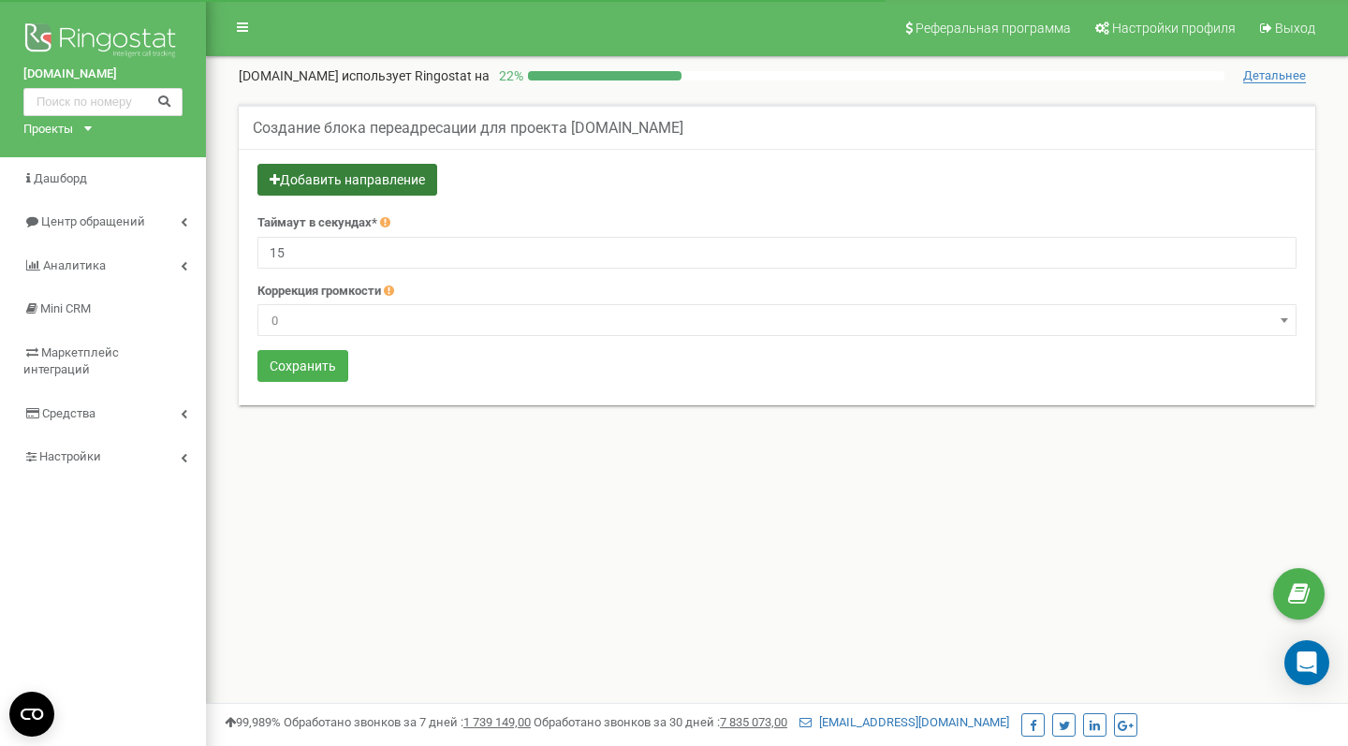
click at [373, 187] on button "Добавить направление" at bounding box center [347, 180] width 180 height 32
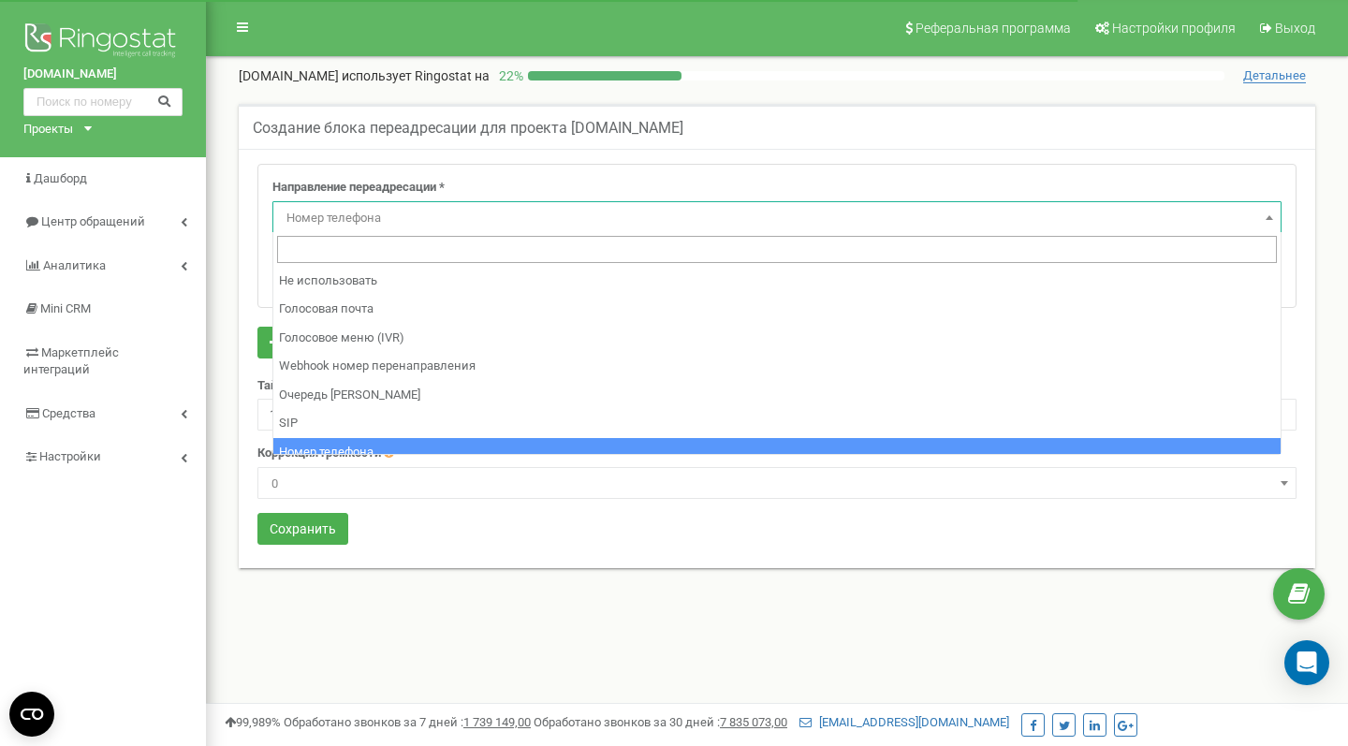
click at [359, 210] on span "Номер телефона" at bounding box center [777, 218] width 996 height 26
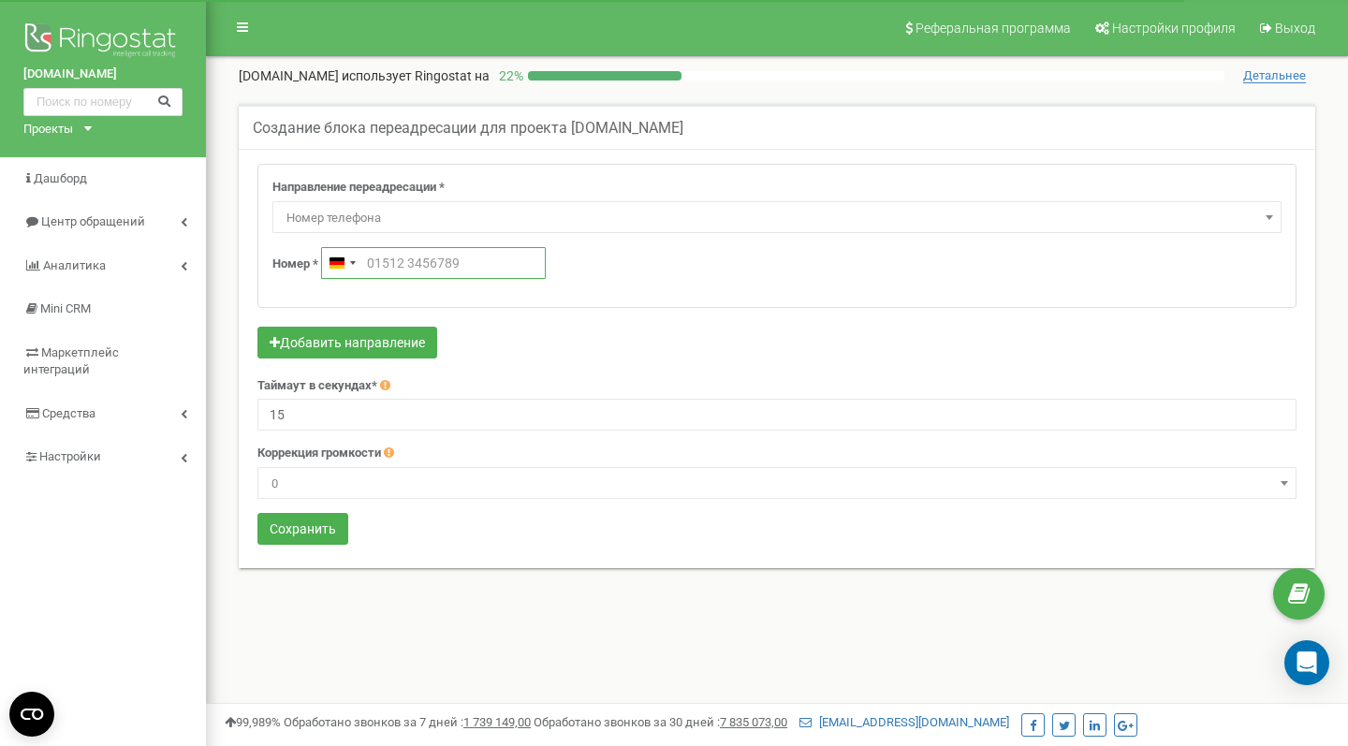
click at [366, 265] on input "text" at bounding box center [433, 263] width 225 height 32
click at [349, 265] on div "Germany +49" at bounding box center [341, 263] width 39 height 30
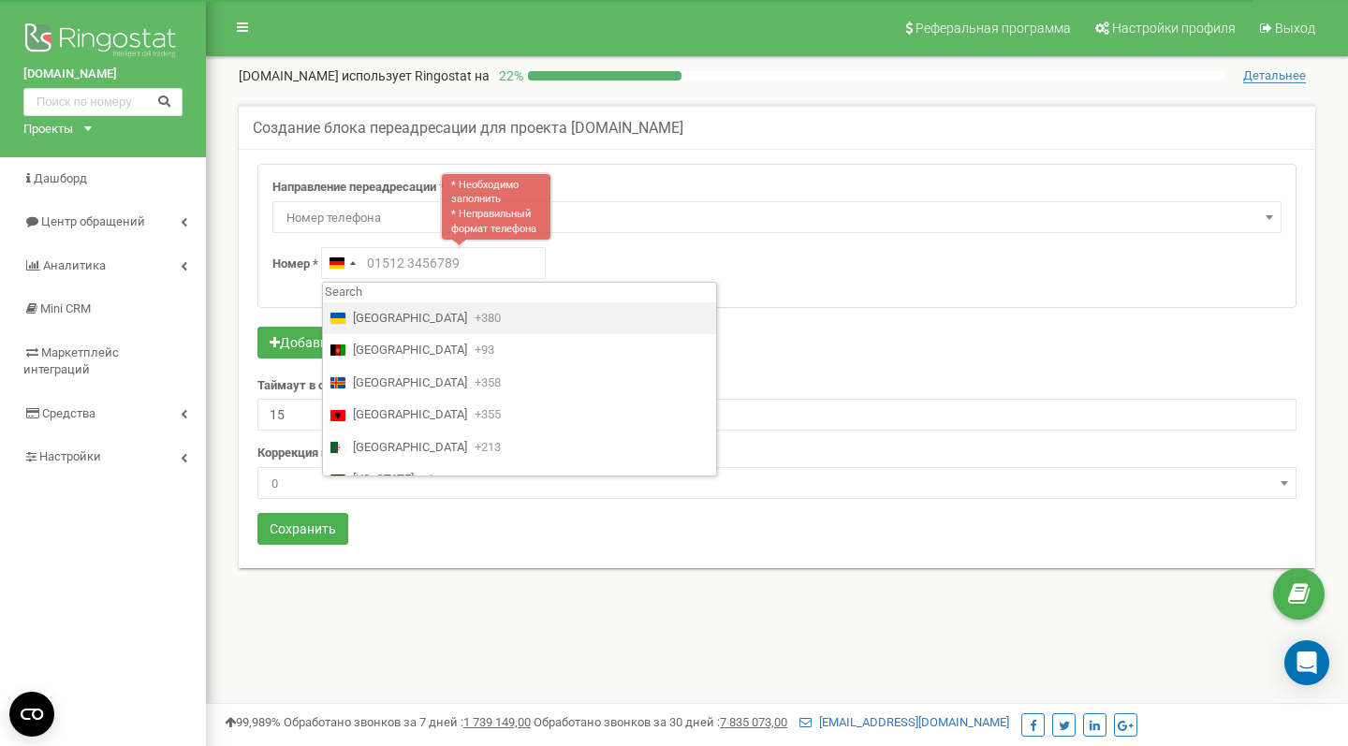
click at [353, 315] on span "Ukraine" at bounding box center [410, 319] width 114 height 18
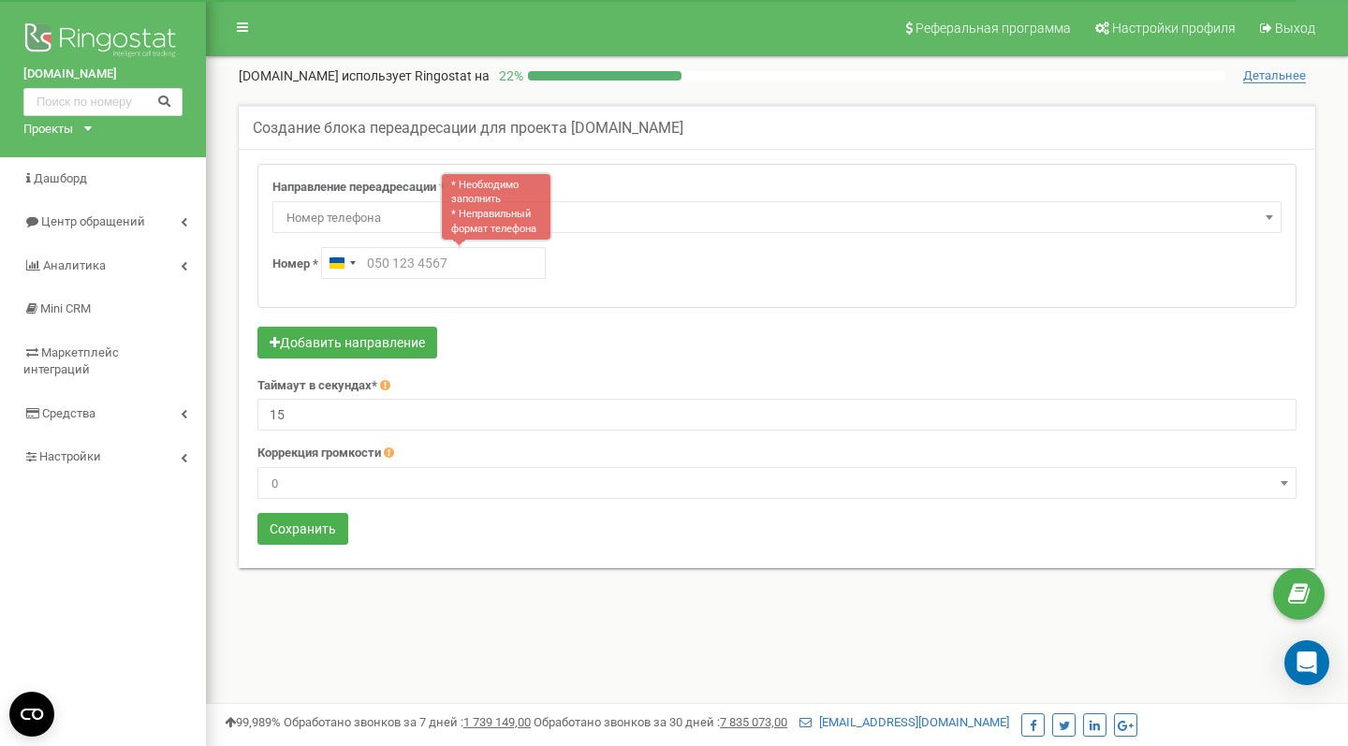
click at [549, 280] on div "Направление переадресации * Не использовать Голосовая почта Голосовое меню (IVR…" at bounding box center [776, 236] width 1037 height 142
click at [394, 243] on div "Направление переадресации * Не использовать Голосовая почта Голосовое меню (IVR…" at bounding box center [776, 236] width 1037 height 142
click at [393, 256] on input "text" at bounding box center [433, 263] width 225 height 32
paste input "380963511722"
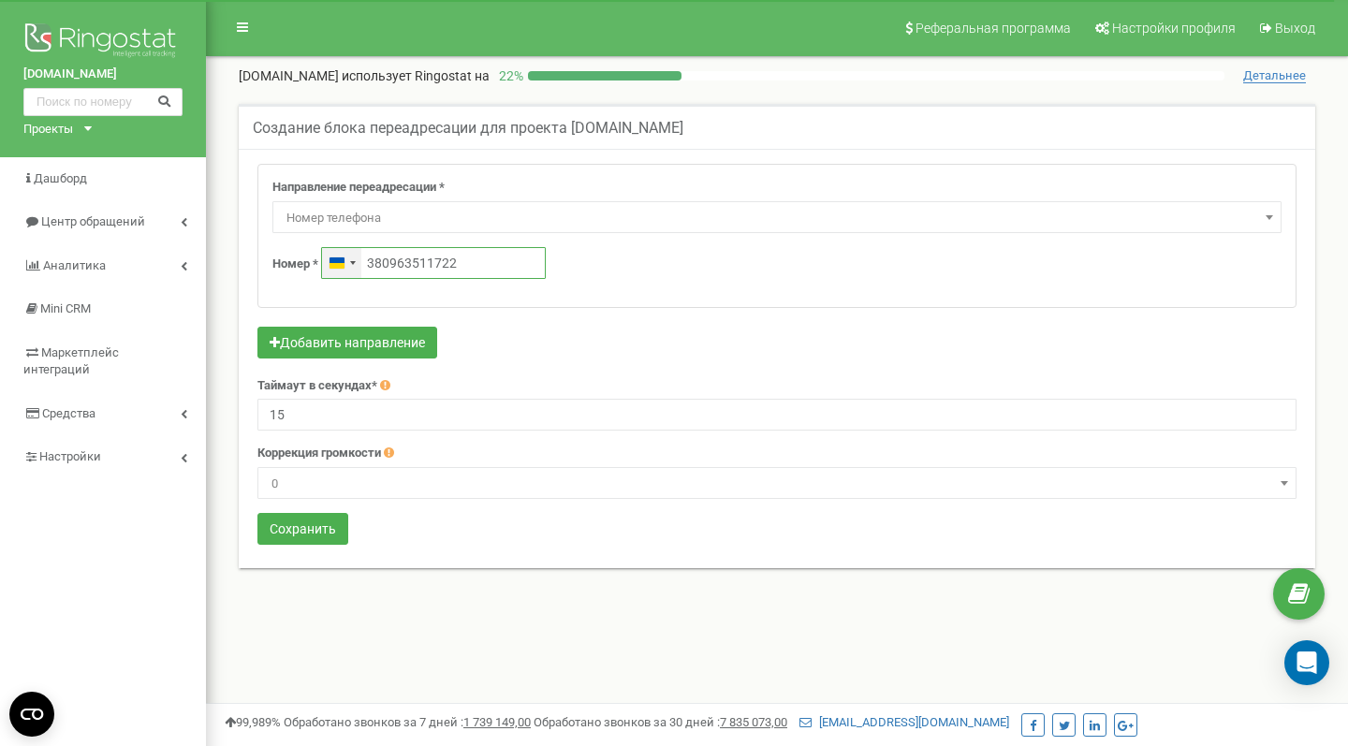
drag, startPoint x: 382, startPoint y: 260, endPoint x: 350, endPoint y: 259, distance: 31.8
click at [350, 260] on div "Ukraine +380 380963511722" at bounding box center [433, 263] width 225 height 32
type input "096 351 1722"
click button at bounding box center [0, 0] width 0 height 0
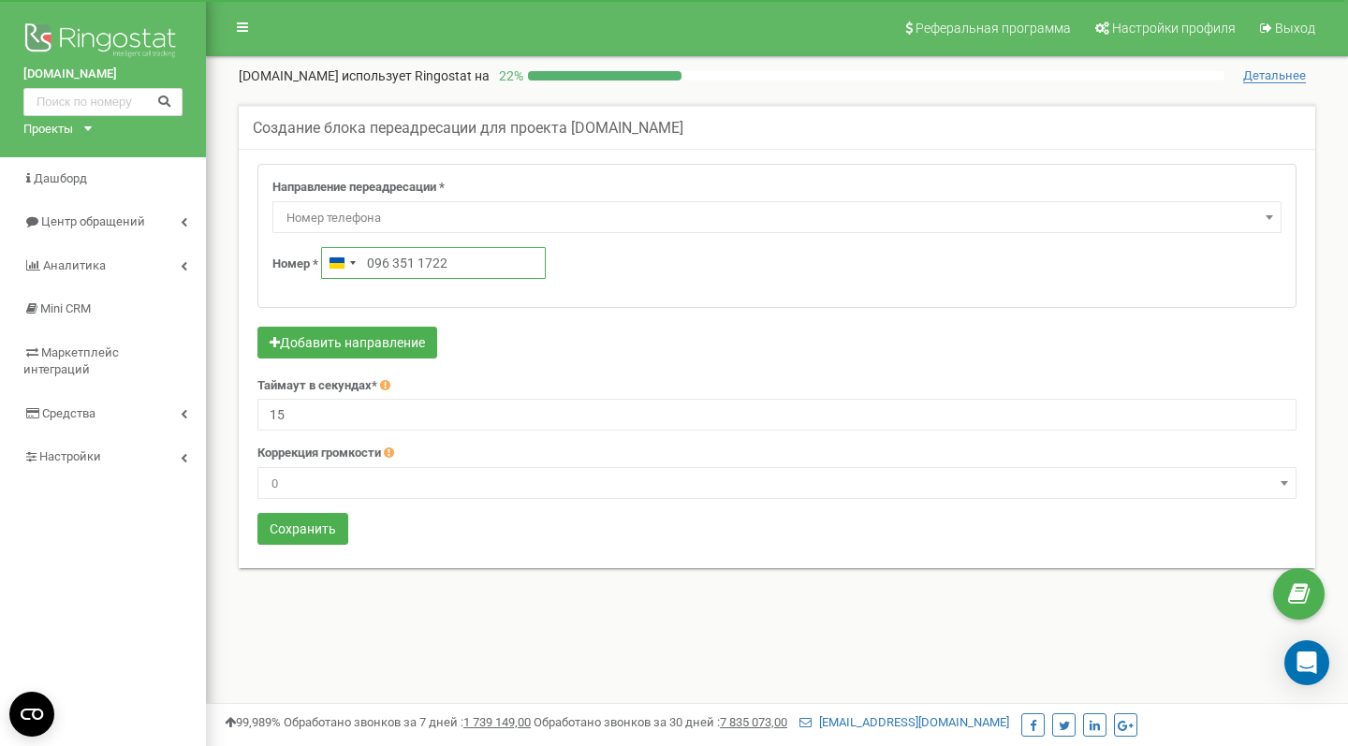
click button at bounding box center [0, 0] width 0 height 0
click at [606, 299] on div "Направление переадресации * Не использовать Голосовая почта Голосовое меню (IVR…" at bounding box center [776, 236] width 1037 height 142
click at [328, 517] on button "Сохранить" at bounding box center [302, 529] width 91 height 32
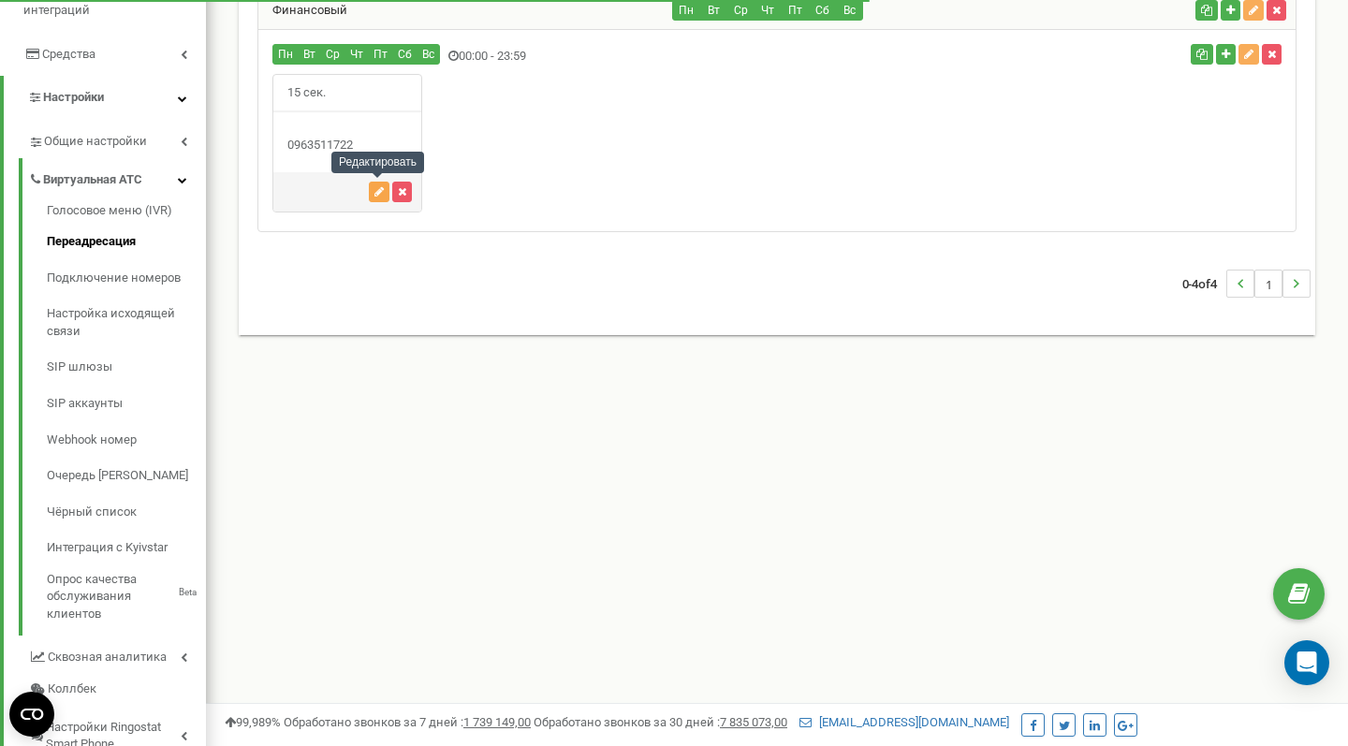
scroll to position [359, 0]
click at [377, 188] on icon "button" at bounding box center [378, 191] width 9 height 11
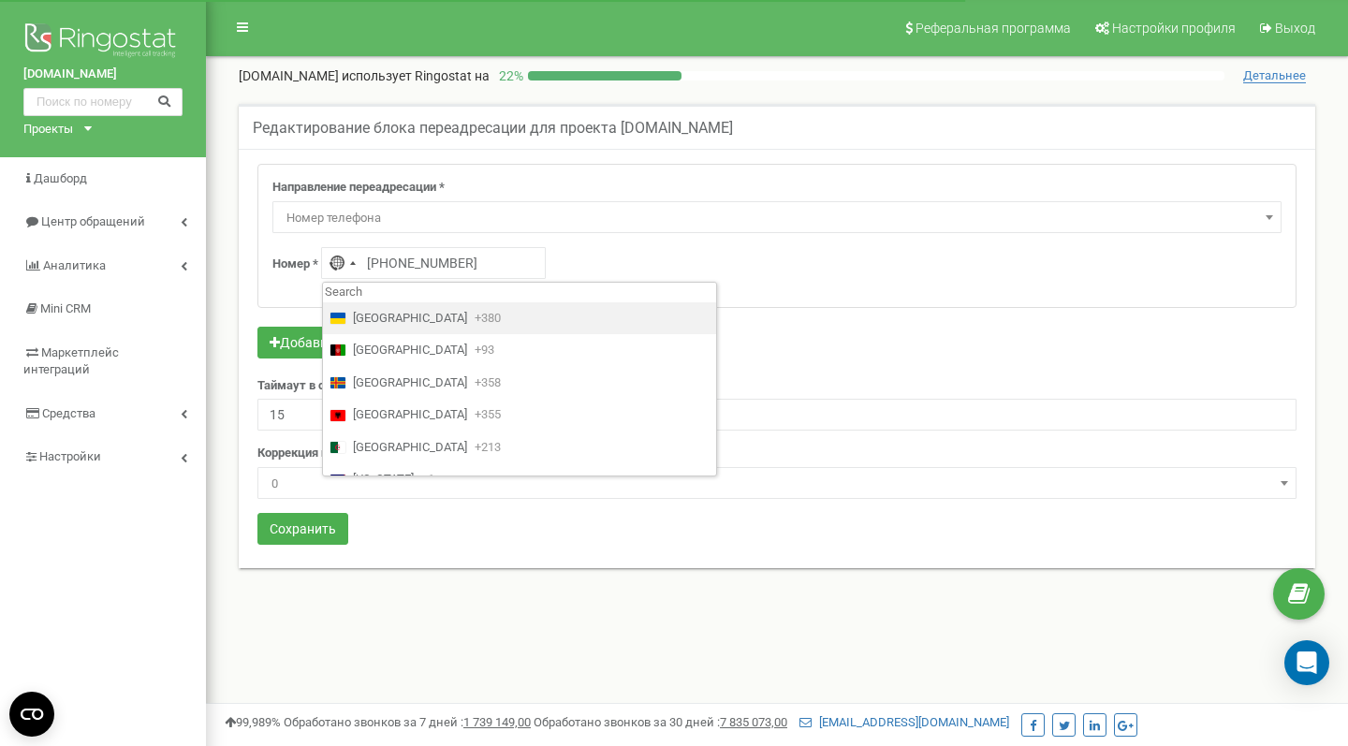
click at [362, 312] on span "[GEOGRAPHIC_DATA]" at bounding box center [410, 319] width 114 height 18
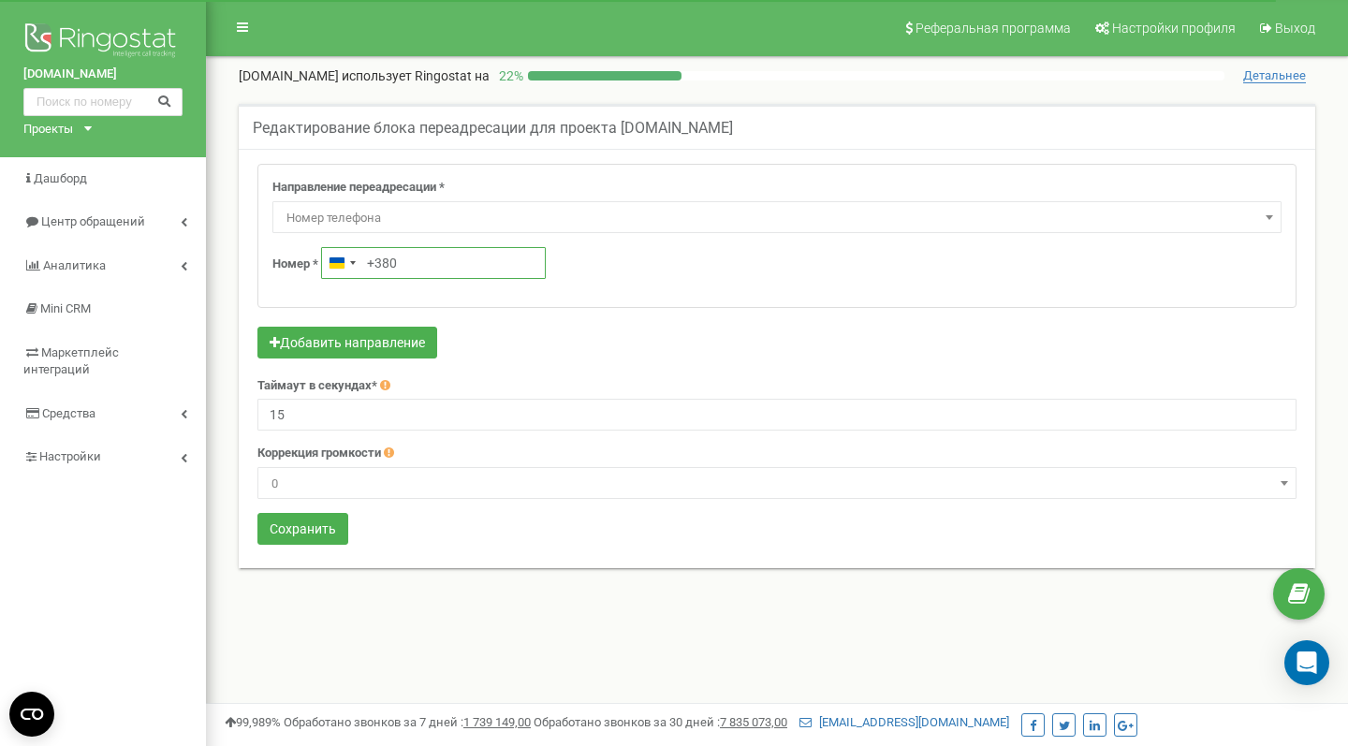
paste input "380963511722"
drag, startPoint x: 399, startPoint y: 262, endPoint x: 420, endPoint y: 264, distance: 21.6
click at [420, 264] on input "[PHONE_NUMBER]" at bounding box center [433, 263] width 225 height 32
type input "[PHONE_NUMBER]"
click at [322, 527] on button "Сохранить" at bounding box center [302, 529] width 91 height 32
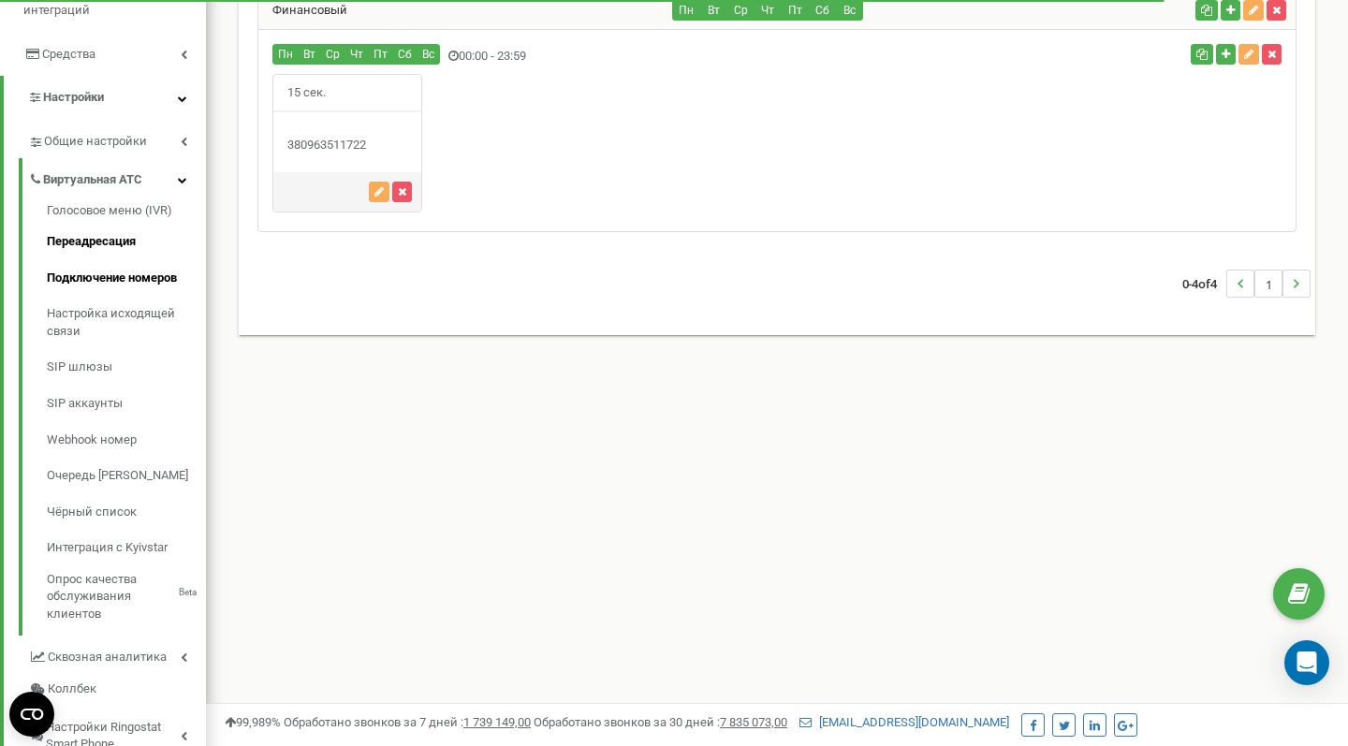
click at [110, 260] on link "Подключение номеров" at bounding box center [126, 278] width 159 height 37
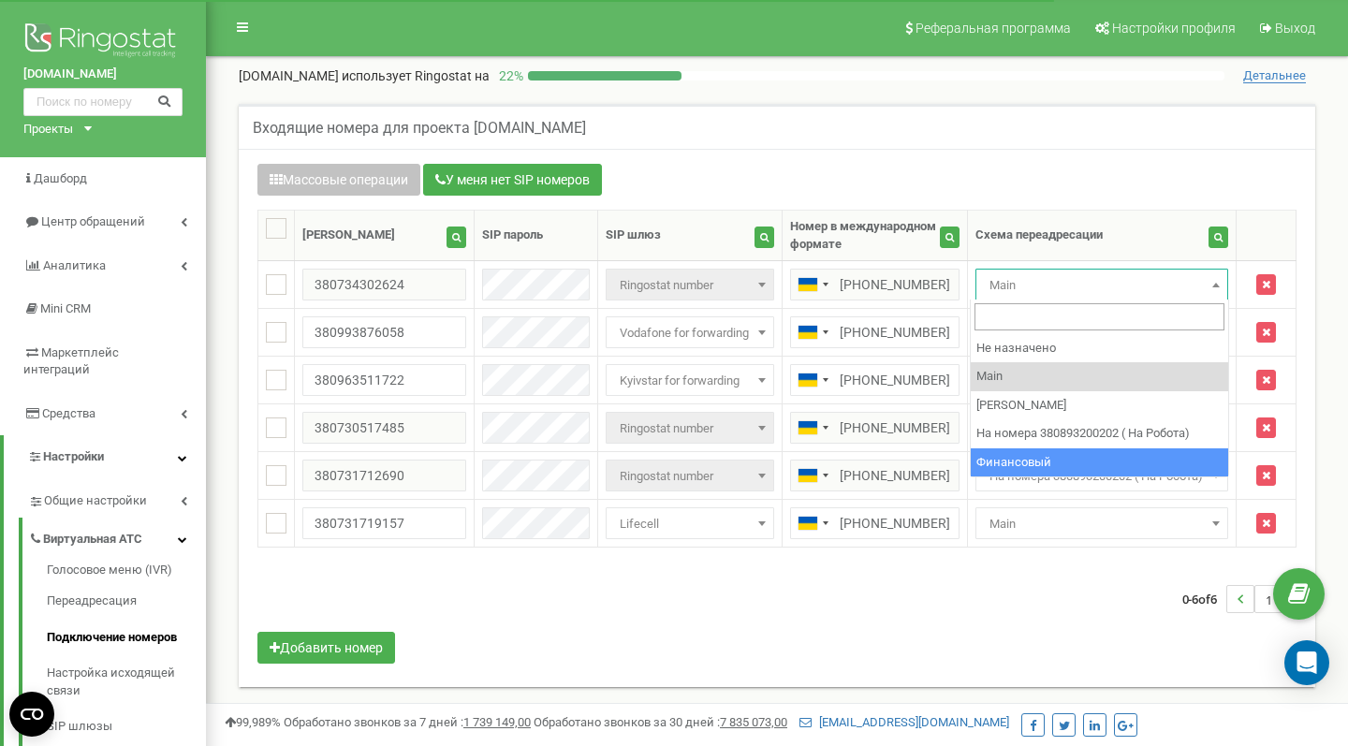
select select "269437"
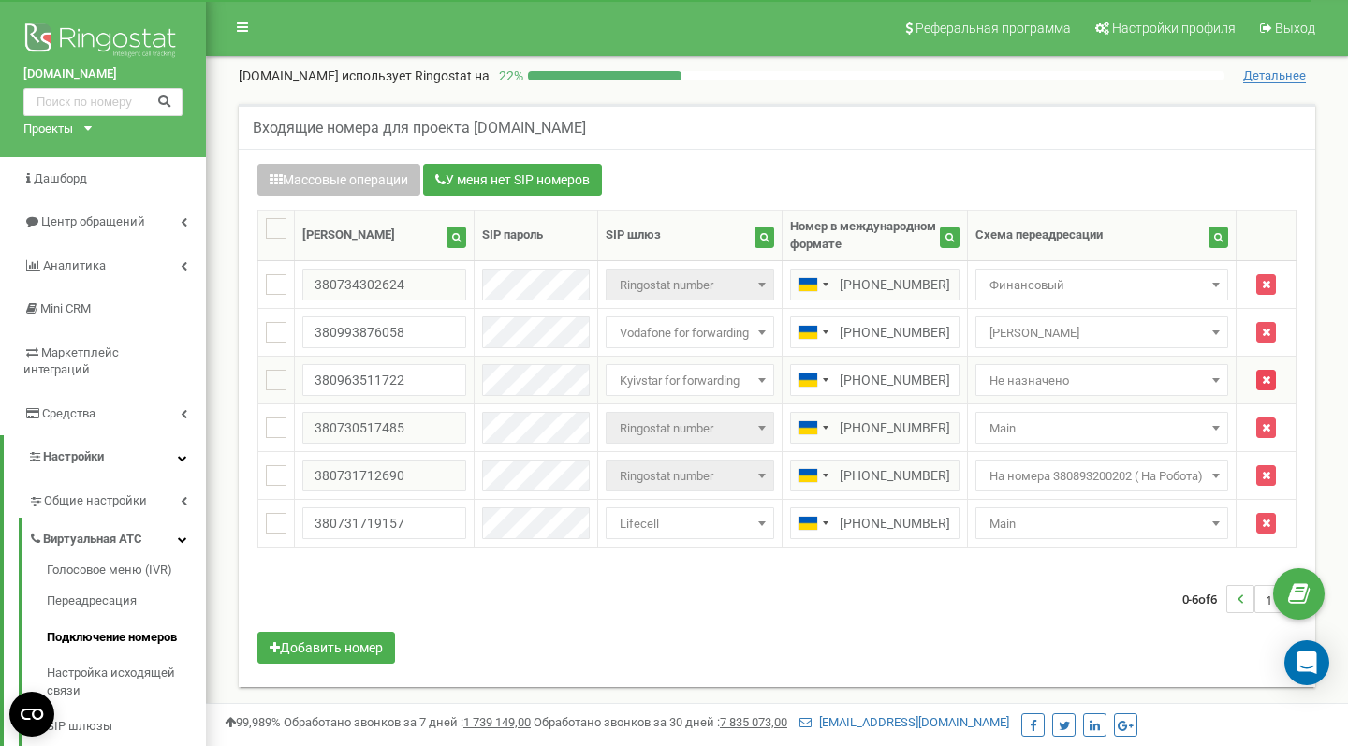
click at [1269, 381] on icon "button" at bounding box center [1266, 379] width 8 height 11
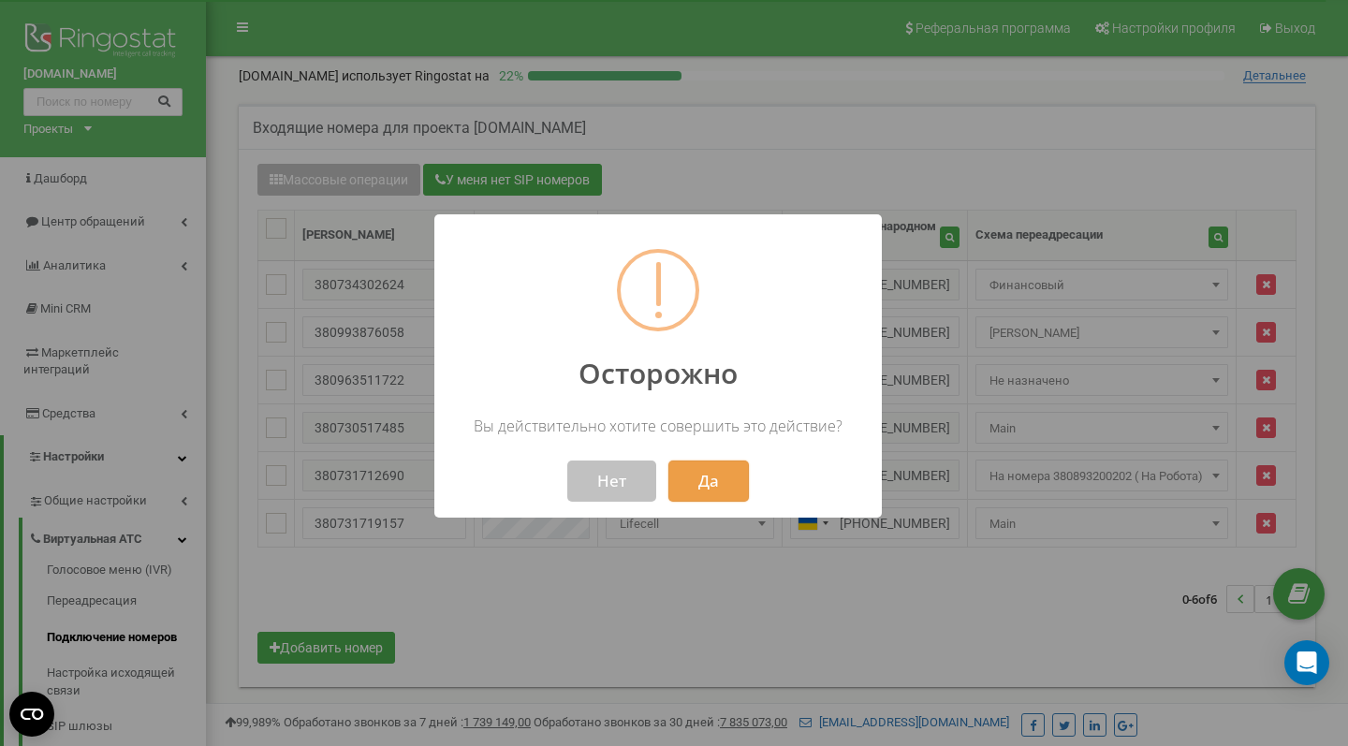
click at [705, 481] on button "Да" at bounding box center [708, 481] width 80 height 41
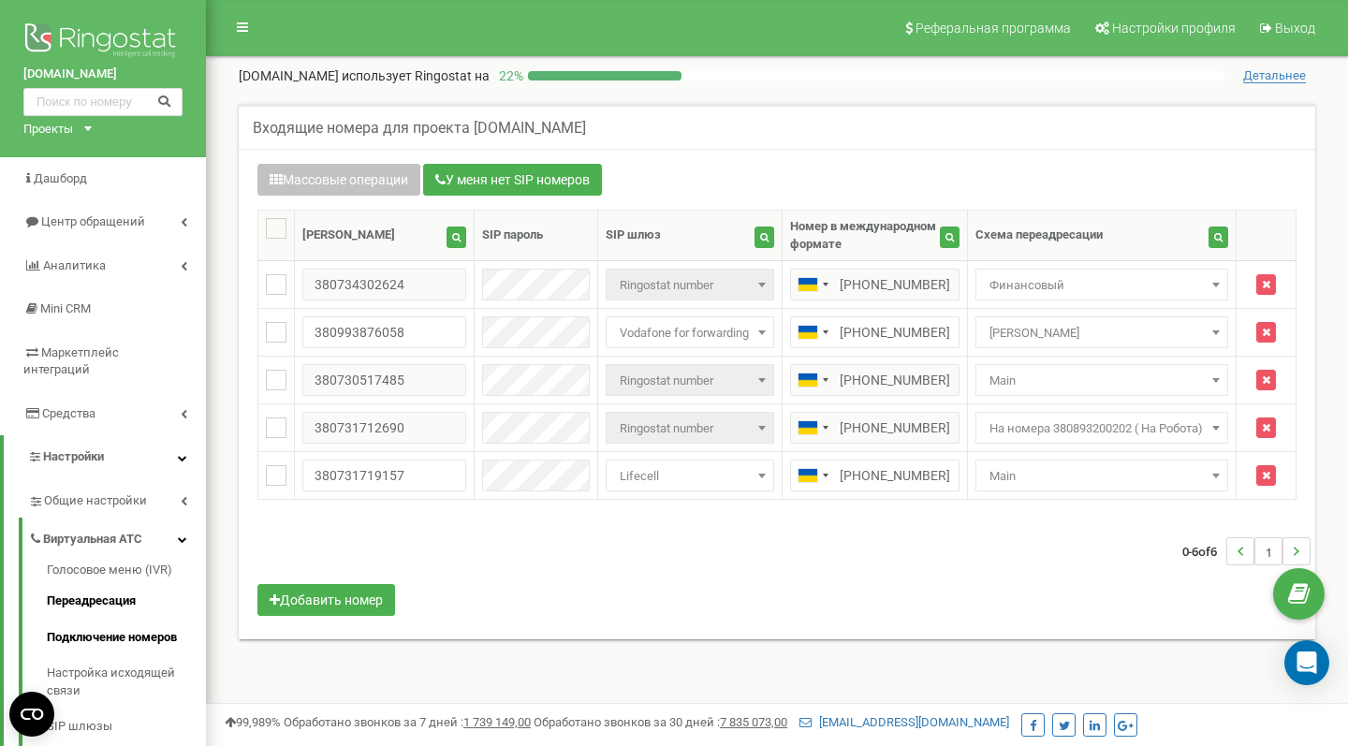
click at [100, 583] on link "Переадресация" at bounding box center [126, 601] width 159 height 37
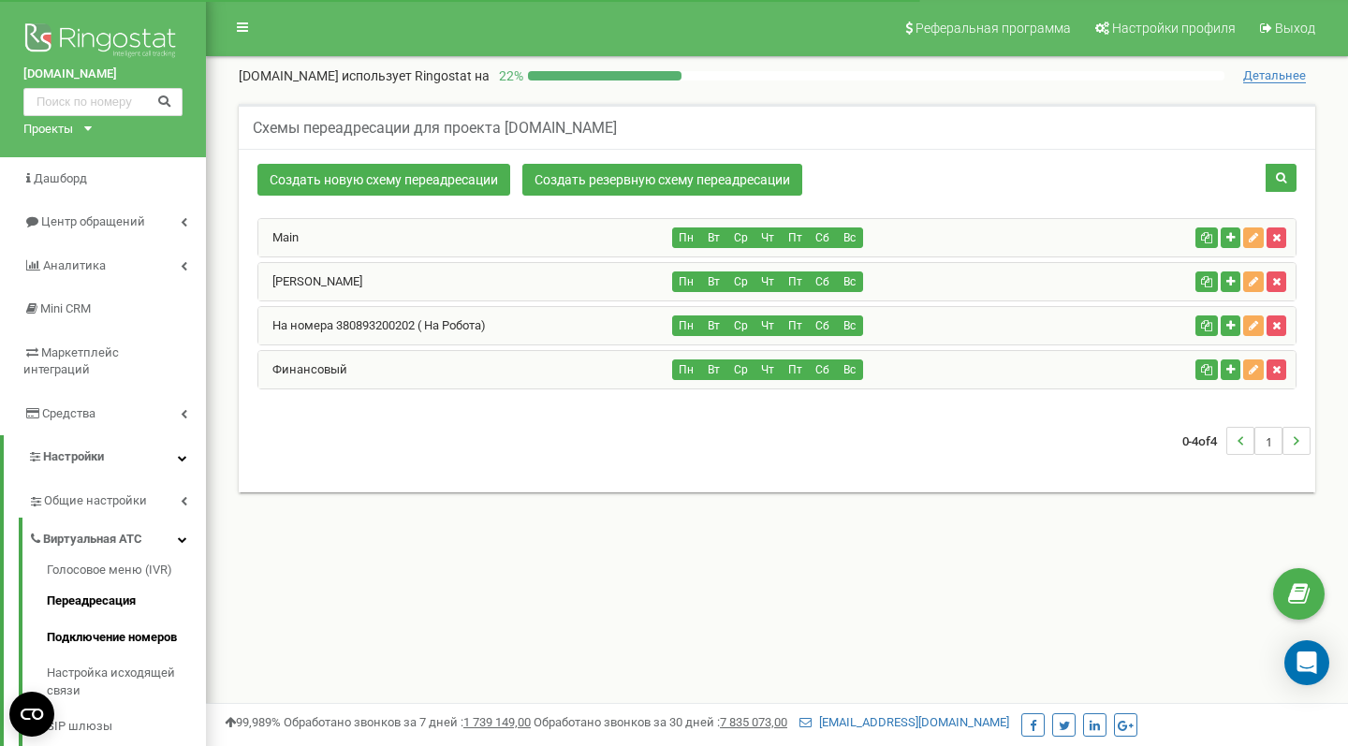
click at [88, 620] on link "Подключение номеров" at bounding box center [126, 638] width 159 height 37
click at [100, 583] on link "Переадресация" at bounding box center [126, 601] width 159 height 37
click at [379, 373] on div "Финансовый" at bounding box center [465, 369] width 415 height 37
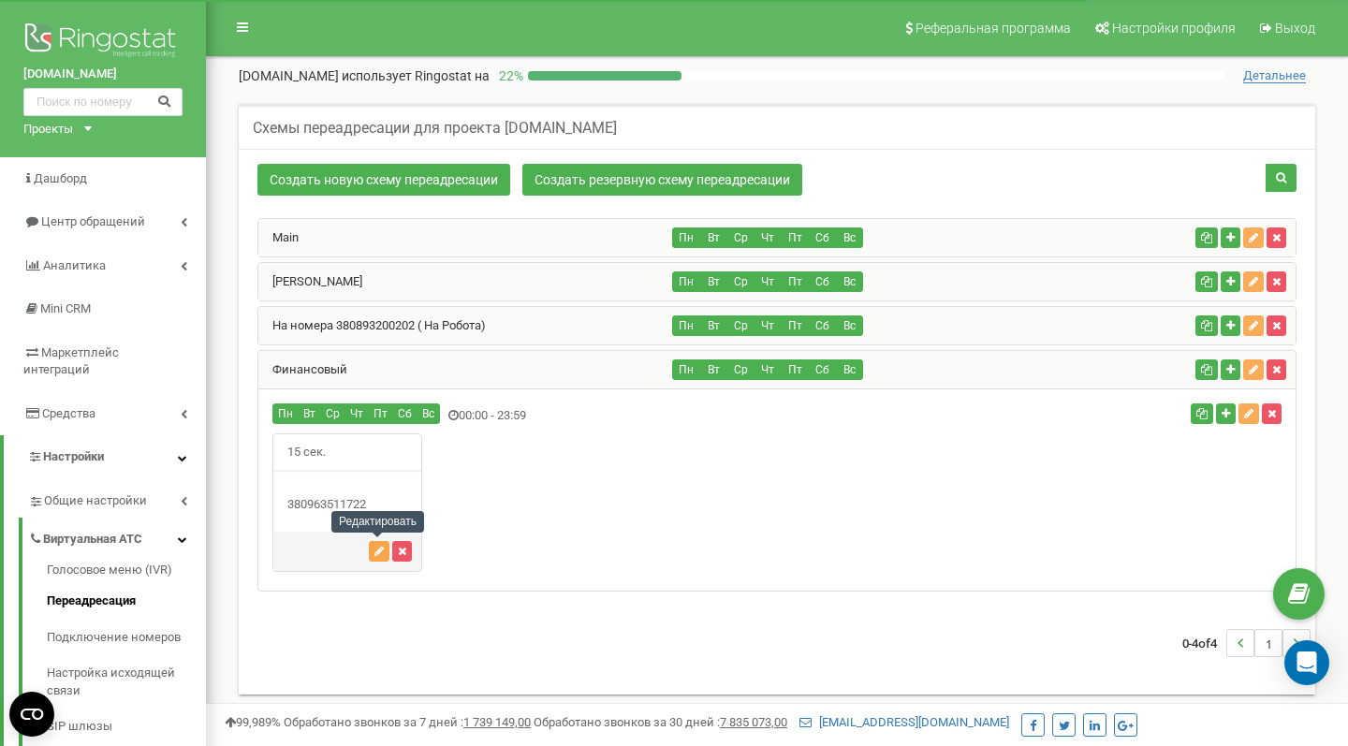
click at [379, 554] on icon "button" at bounding box center [378, 551] width 9 height 11
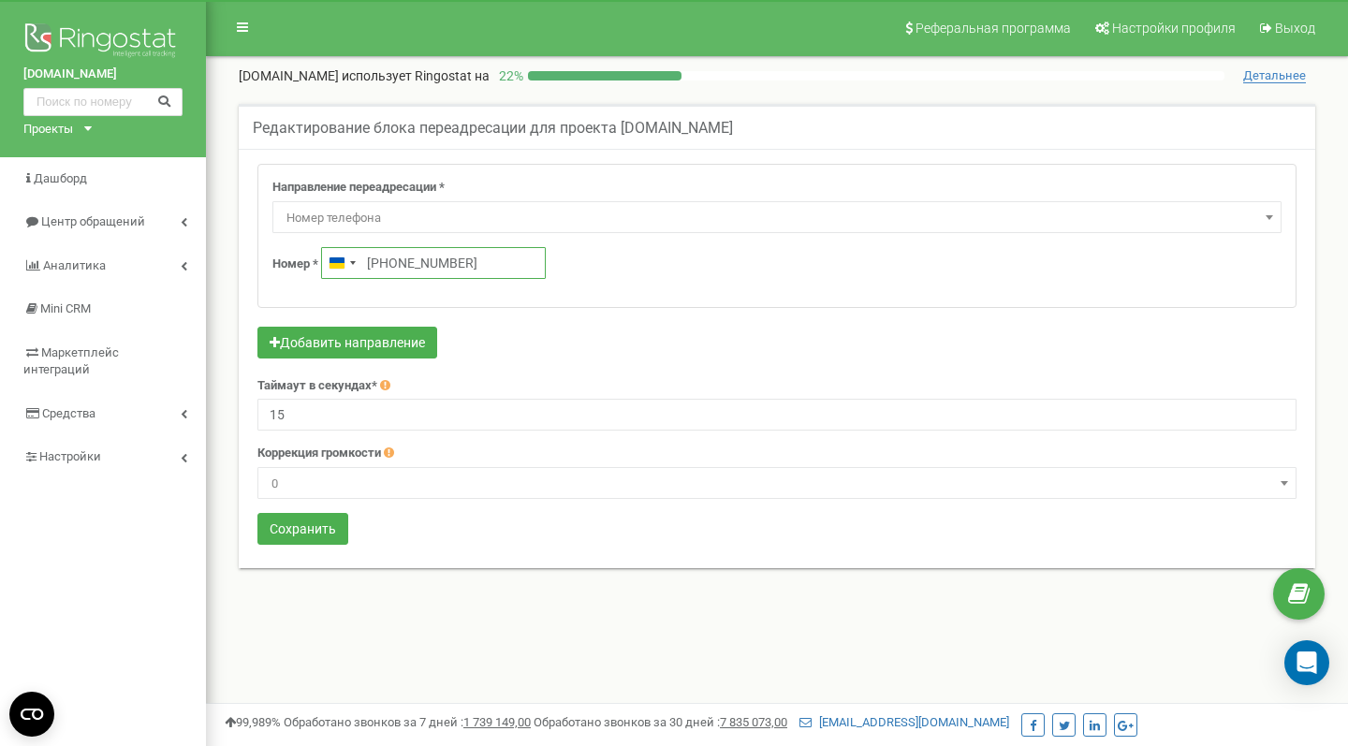
click at [401, 269] on input "[PHONE_NUMBER]" at bounding box center [433, 263] width 225 height 32
drag, startPoint x: 398, startPoint y: 263, endPoint x: 561, endPoint y: 264, distance: 162.9
click at [561, 264] on div "Номер * [GEOGRAPHIC_DATA] +380 [PHONE_NUMBER]" at bounding box center [776, 263] width 1009 height 32
type input "[PHONE_NUMBER]"
click at [315, 531] on button "Сохранить" at bounding box center [302, 529] width 91 height 32
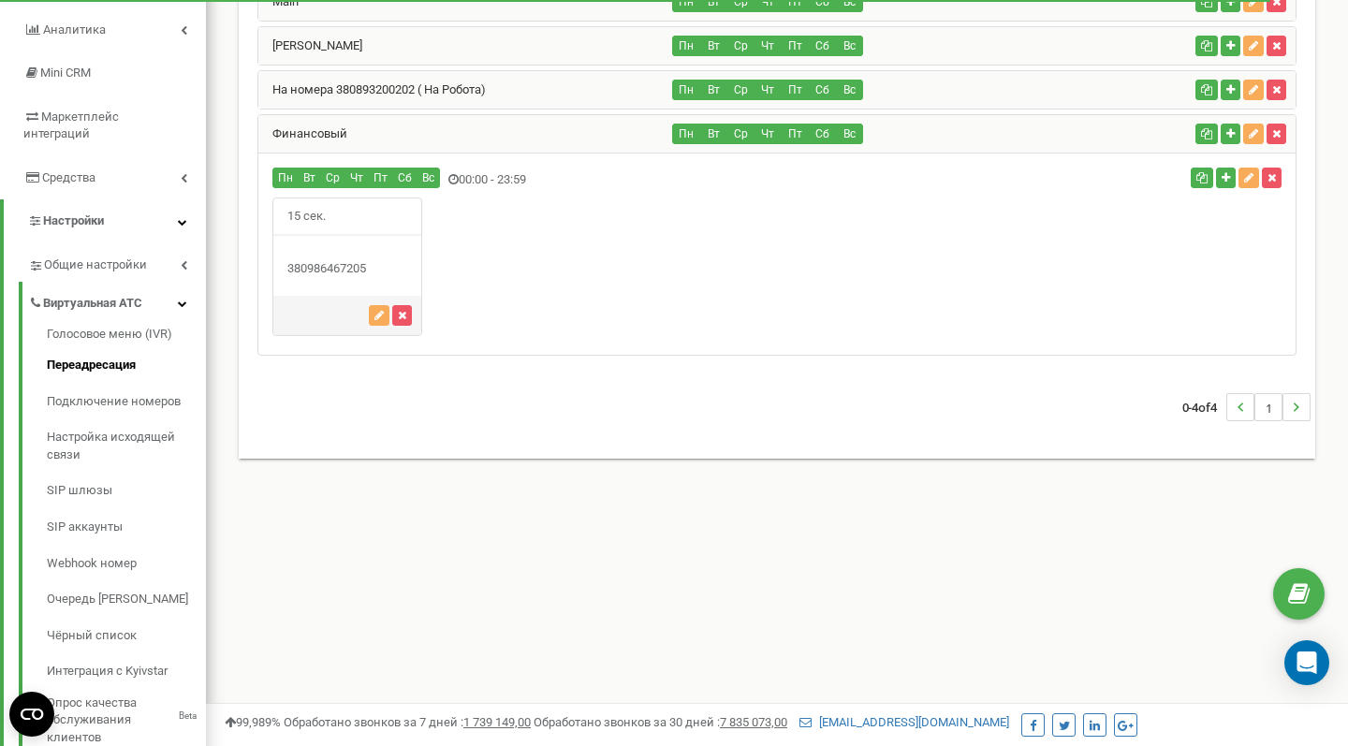
scroll to position [232, 0]
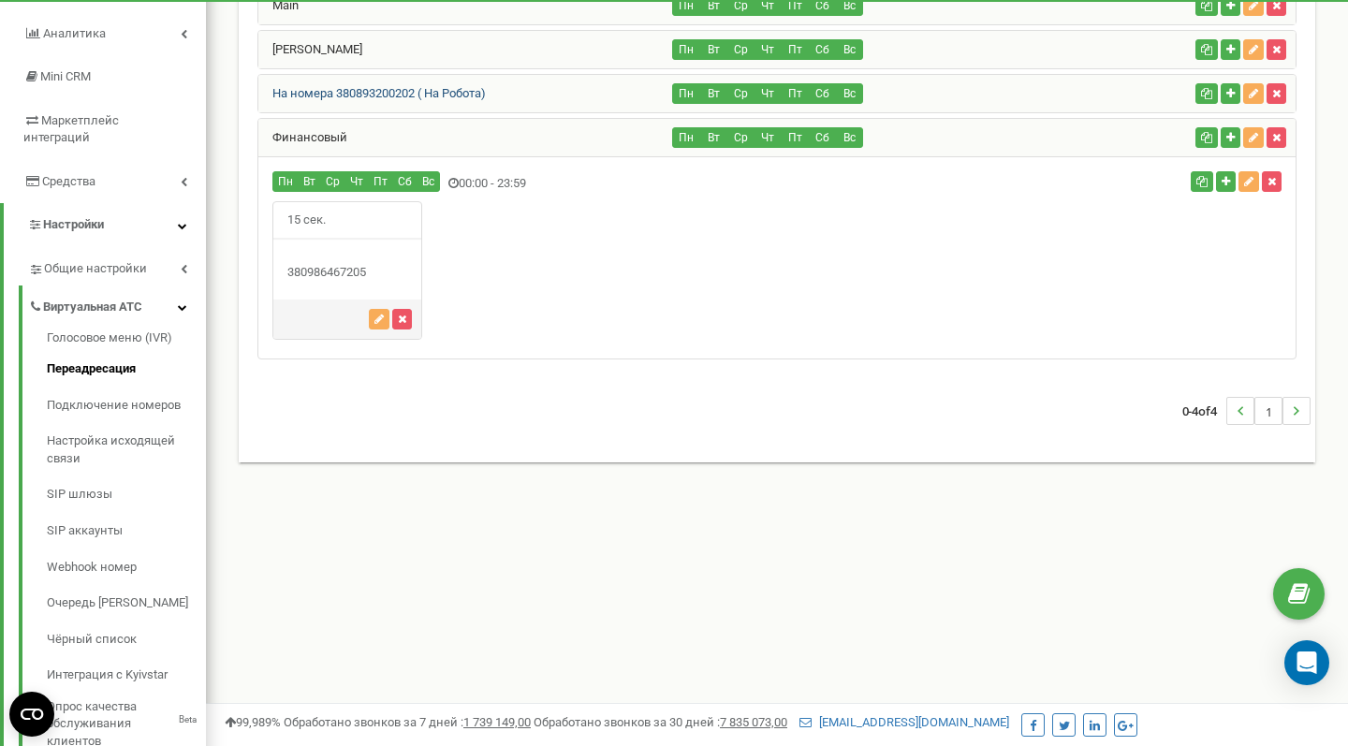
click at [459, 95] on link "На номера 380893200202 ( На Робота)" at bounding box center [371, 93] width 227 height 14
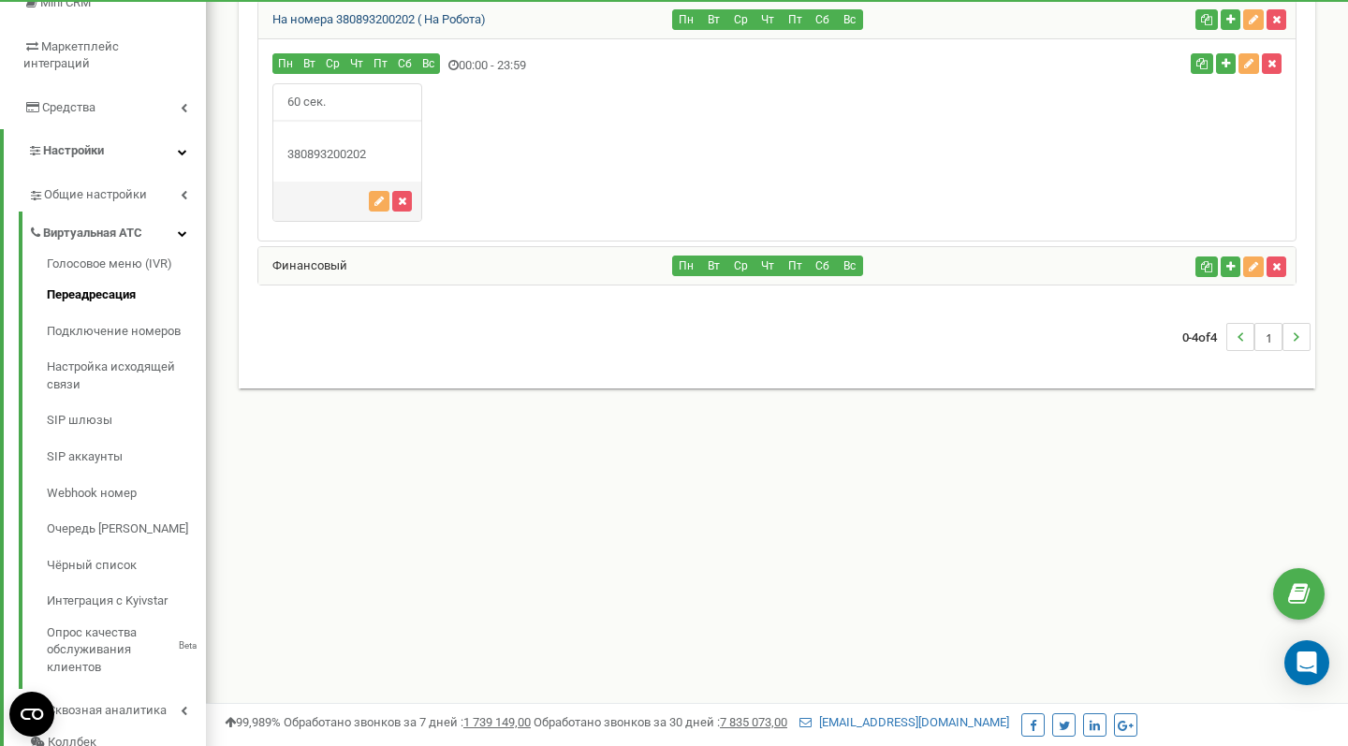
scroll to position [307, 0]
click at [404, 256] on div "Финансовый" at bounding box center [465, 264] width 415 height 37
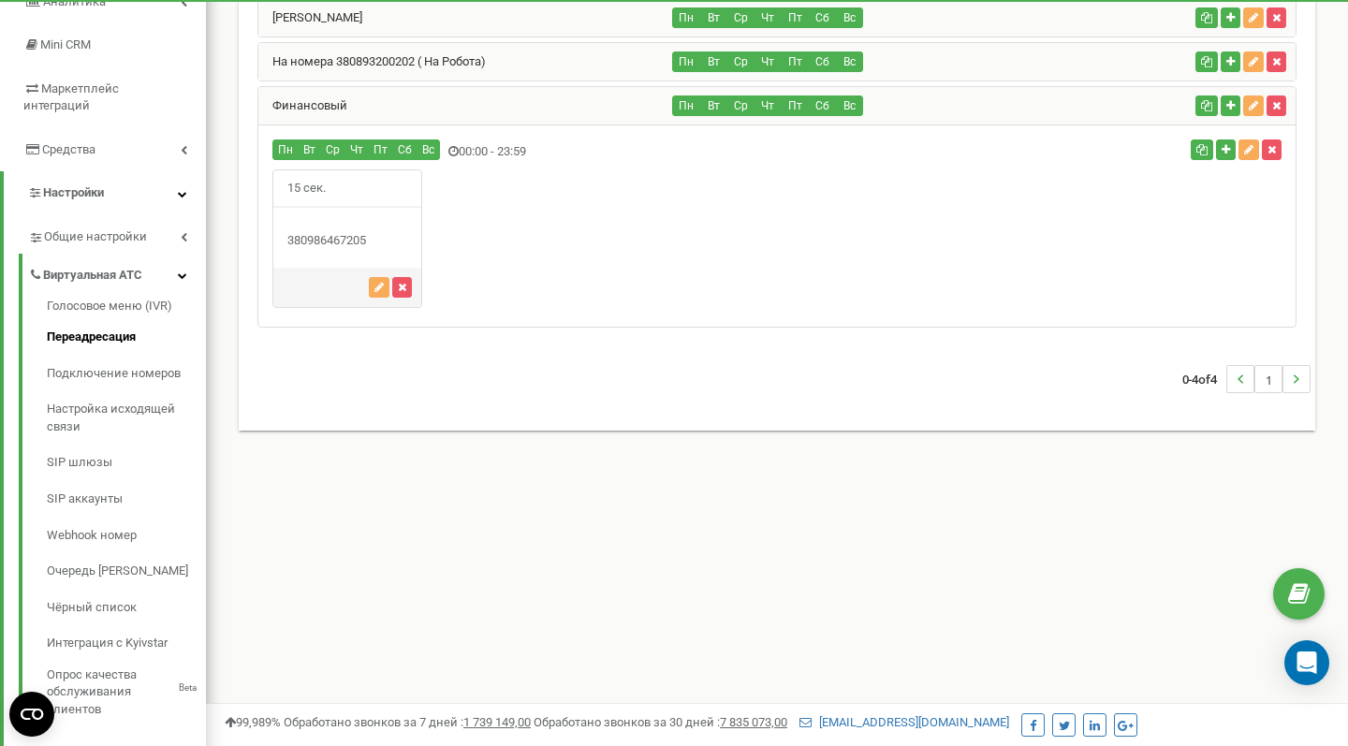
scroll to position [262, 0]
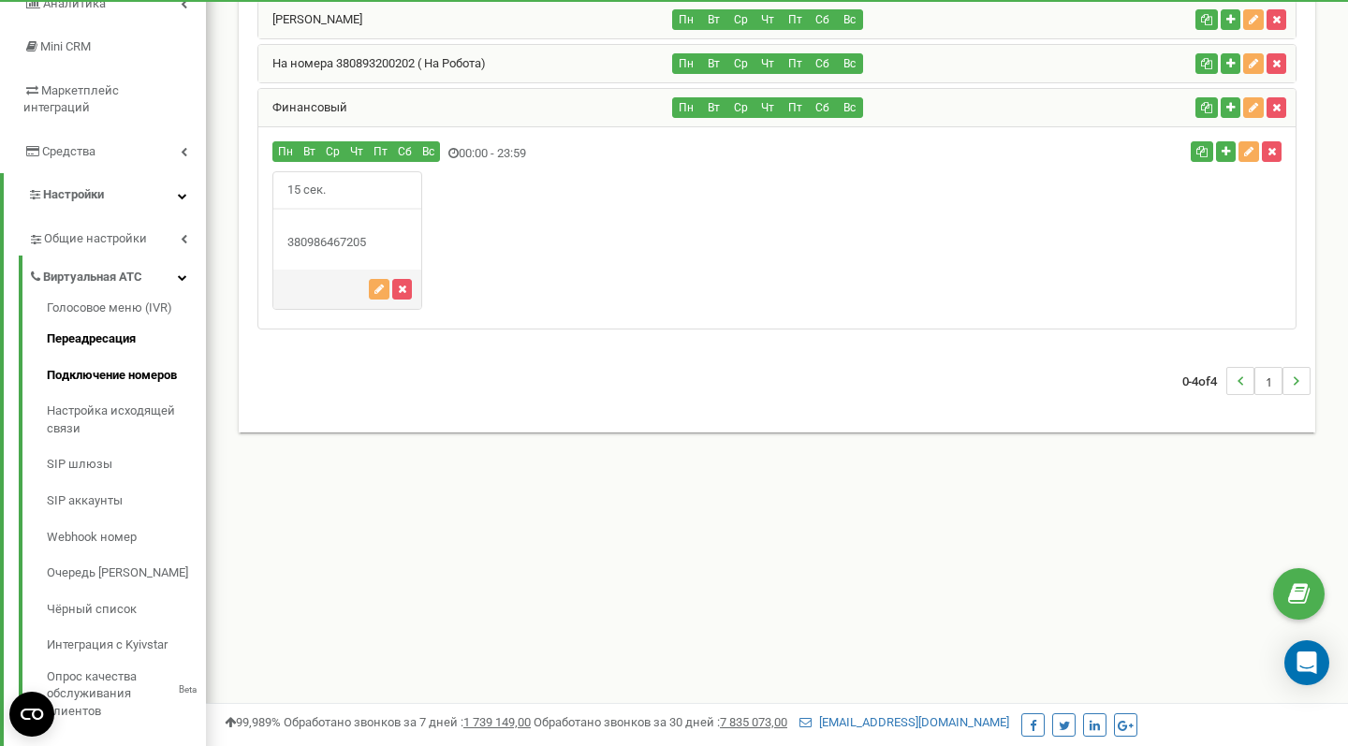
click at [105, 358] on link "Подключение номеров" at bounding box center [126, 376] width 159 height 37
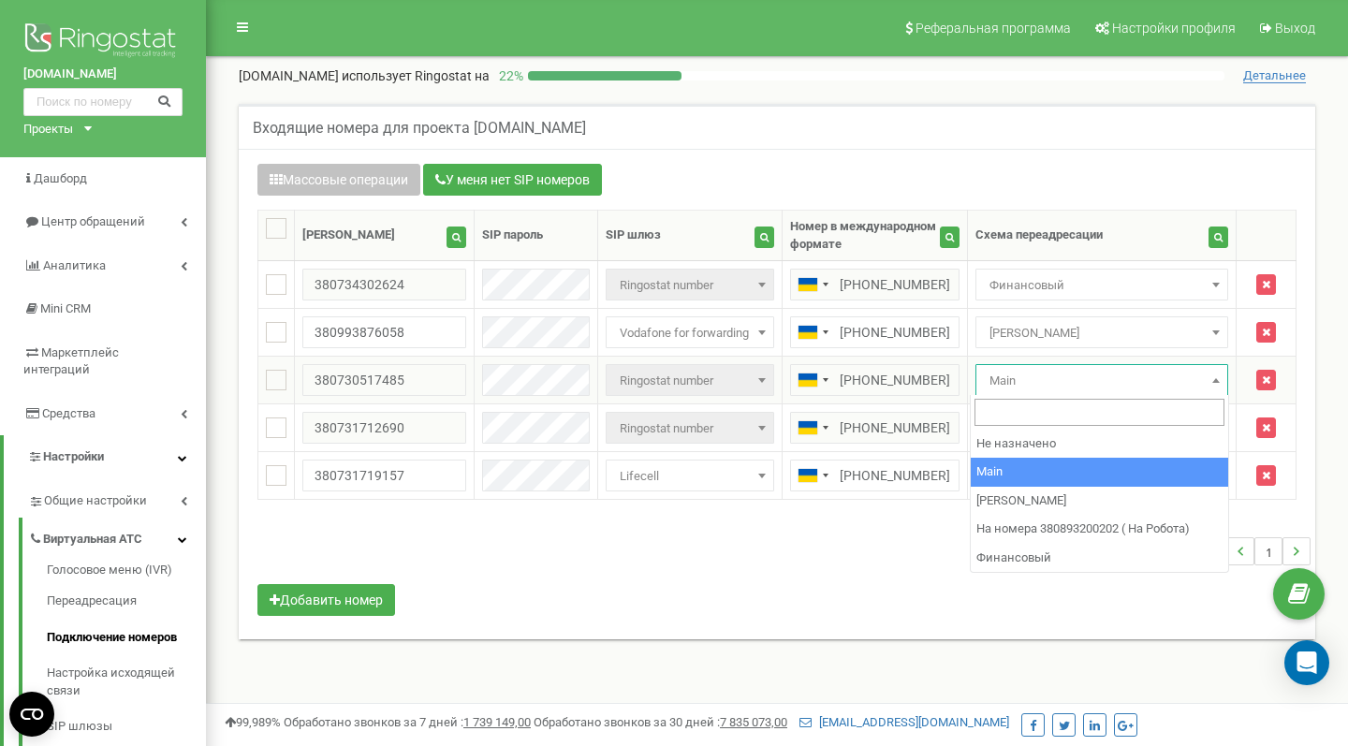
click at [988, 369] on span "Main" at bounding box center [1102, 381] width 240 height 26
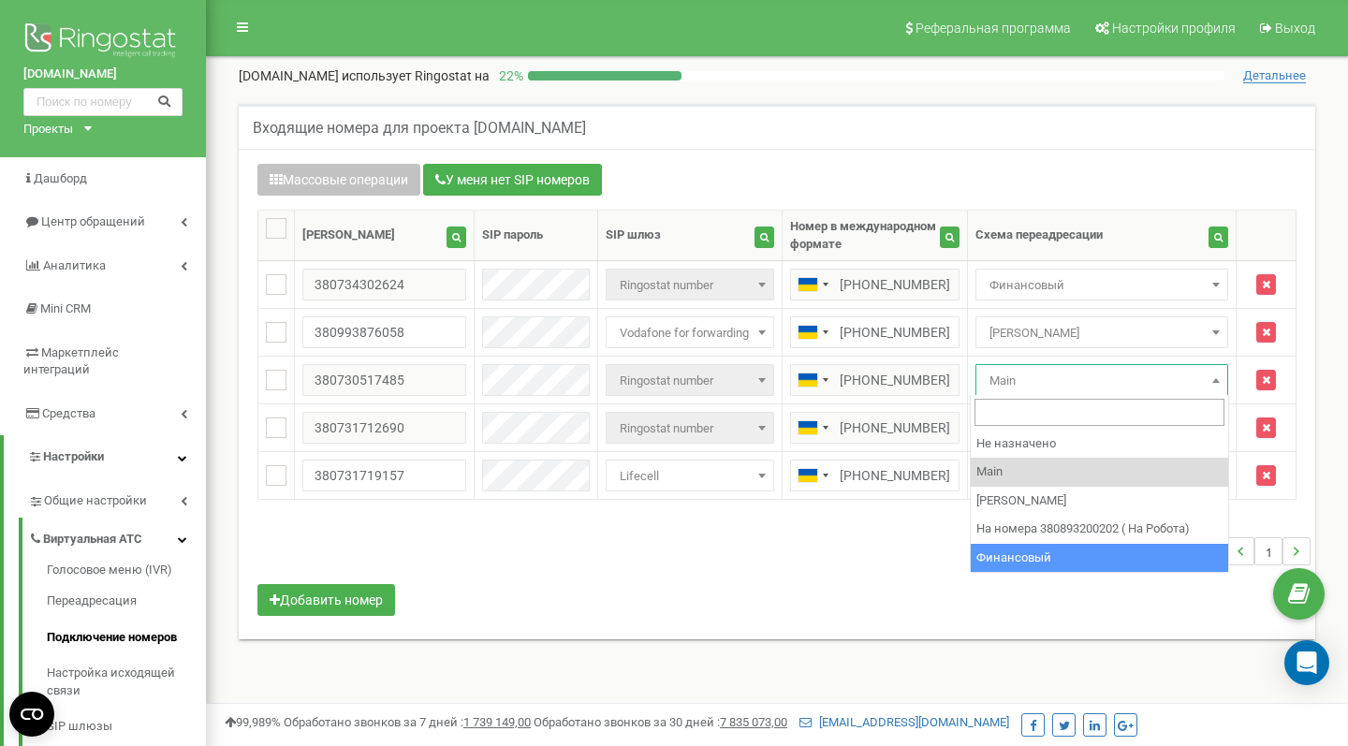
select select "269437"
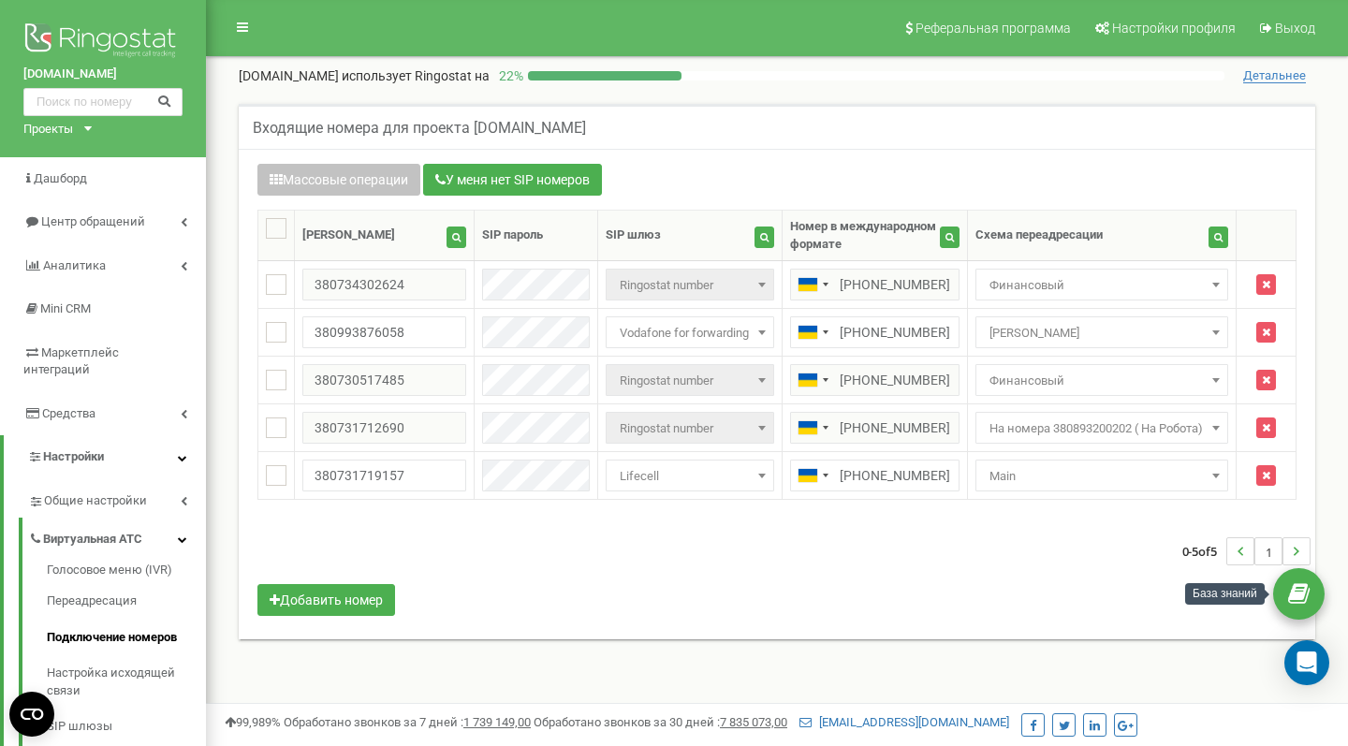
click at [1294, 586] on icon at bounding box center [1299, 594] width 22 height 28
click at [99, 583] on link "Переадресация" at bounding box center [126, 601] width 159 height 37
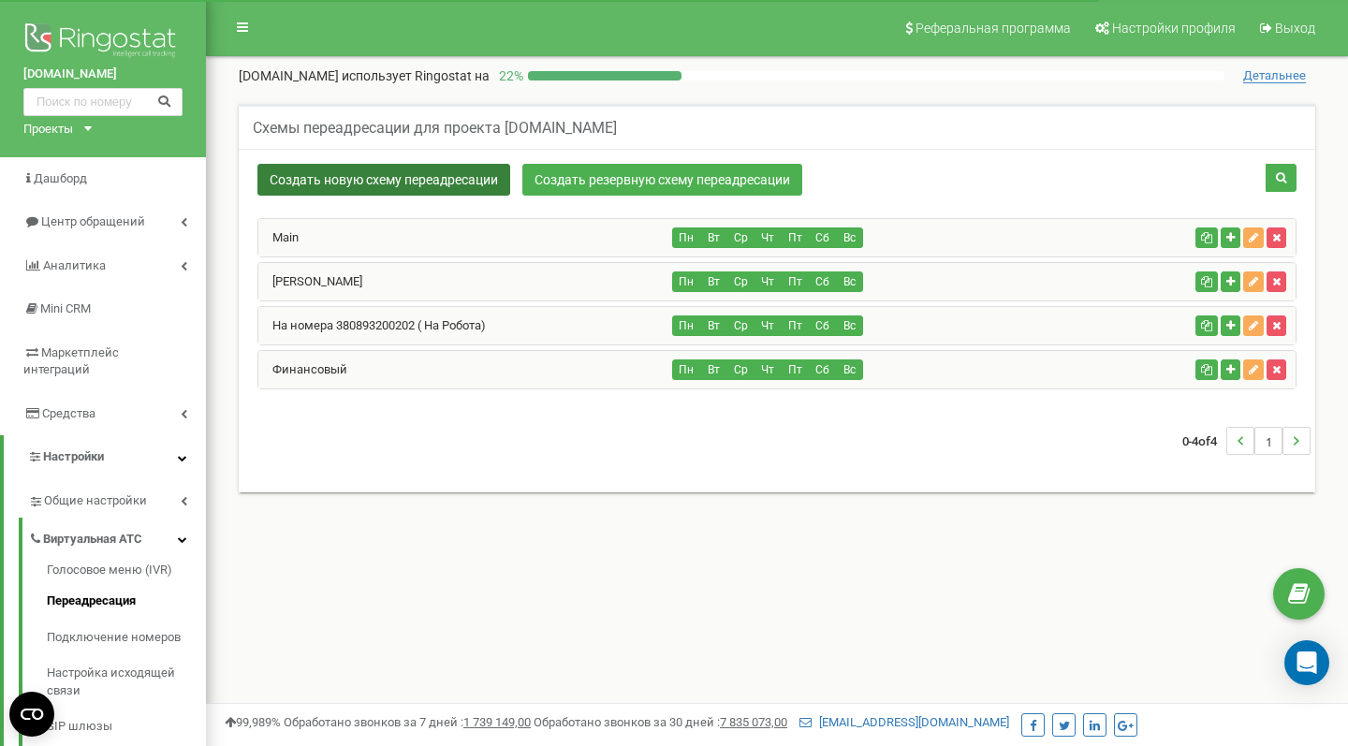
click at [424, 183] on link "Создать новую схему переадресации" at bounding box center [383, 180] width 253 height 32
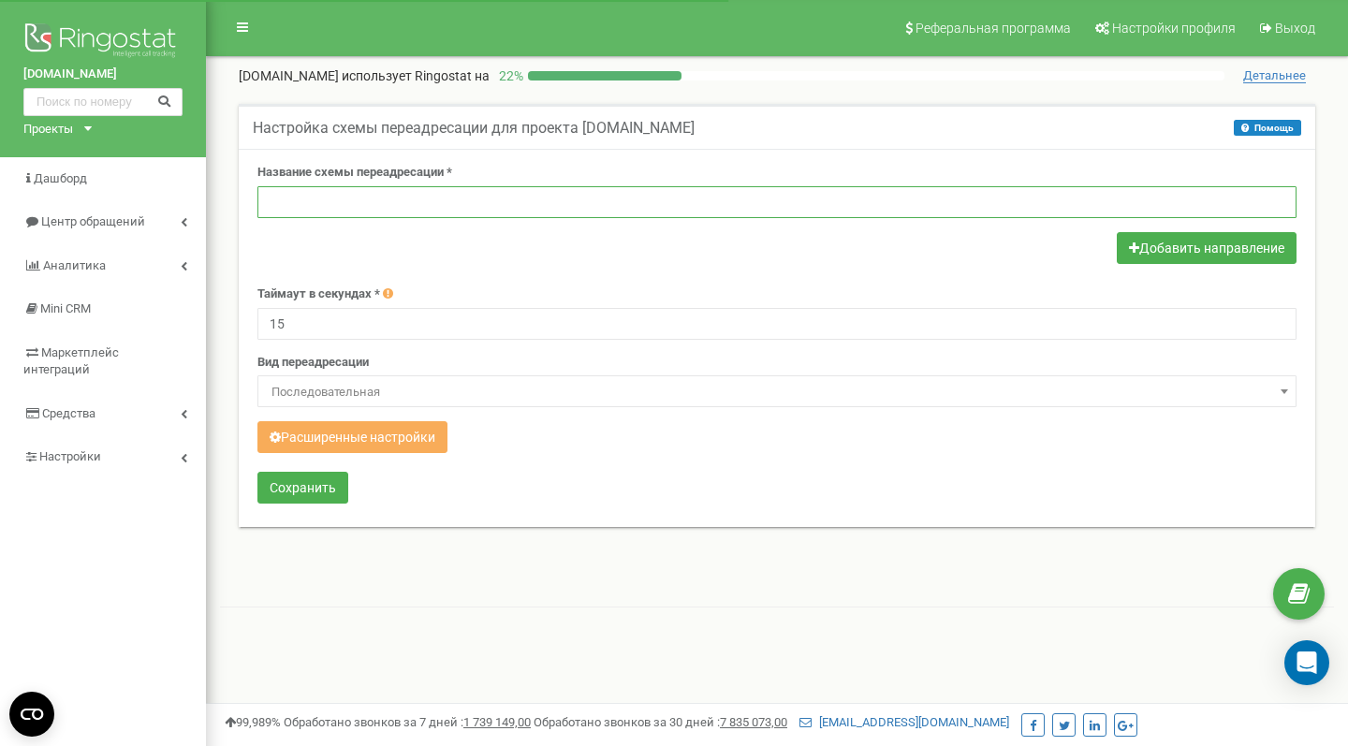
click at [383, 202] on input "text" at bounding box center [776, 202] width 1039 height 32
type input ";"
type input "Бух"
click at [398, 383] on span "Последовательная" at bounding box center [777, 392] width 1026 height 26
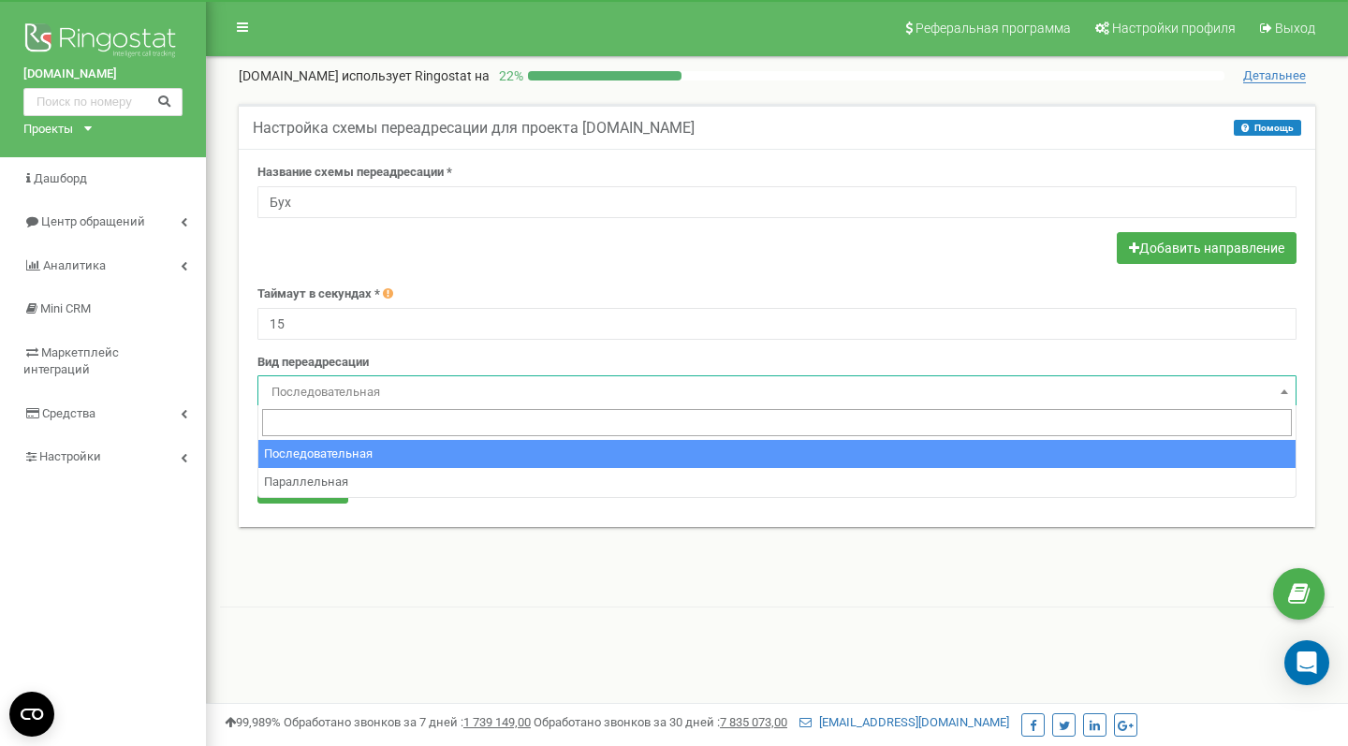
click at [395, 383] on span "Последовательная" at bounding box center [777, 392] width 1026 height 26
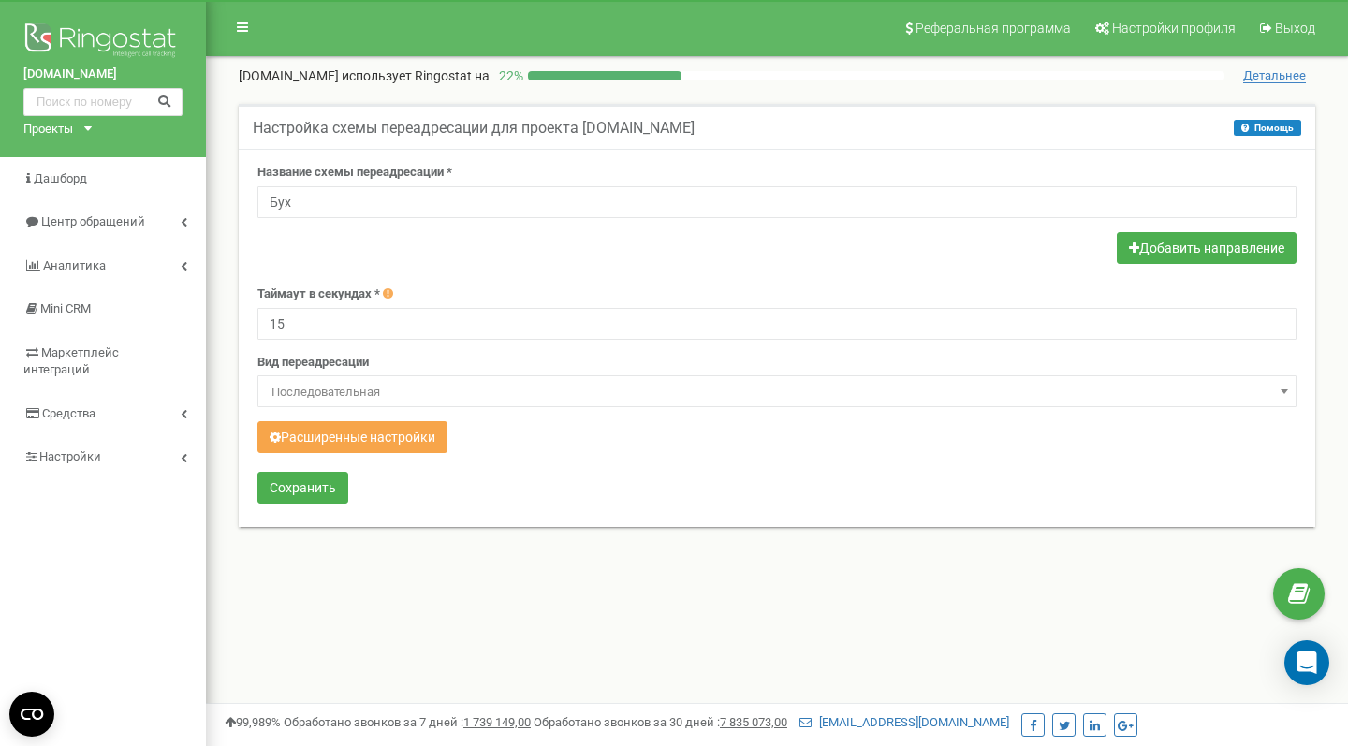
click at [377, 430] on button "Расширенные настройки" at bounding box center [352, 437] width 190 height 32
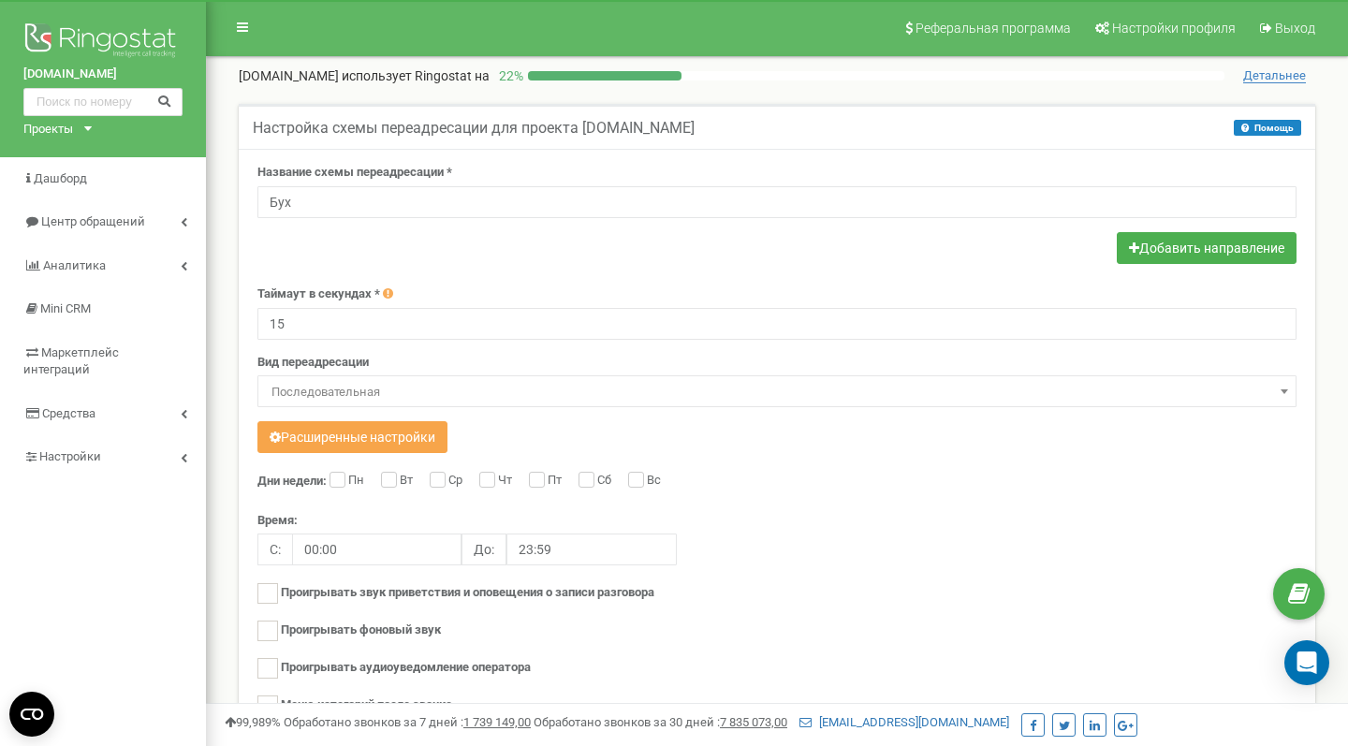
click at [340, 443] on button "Расширенные настройки" at bounding box center [352, 437] width 190 height 32
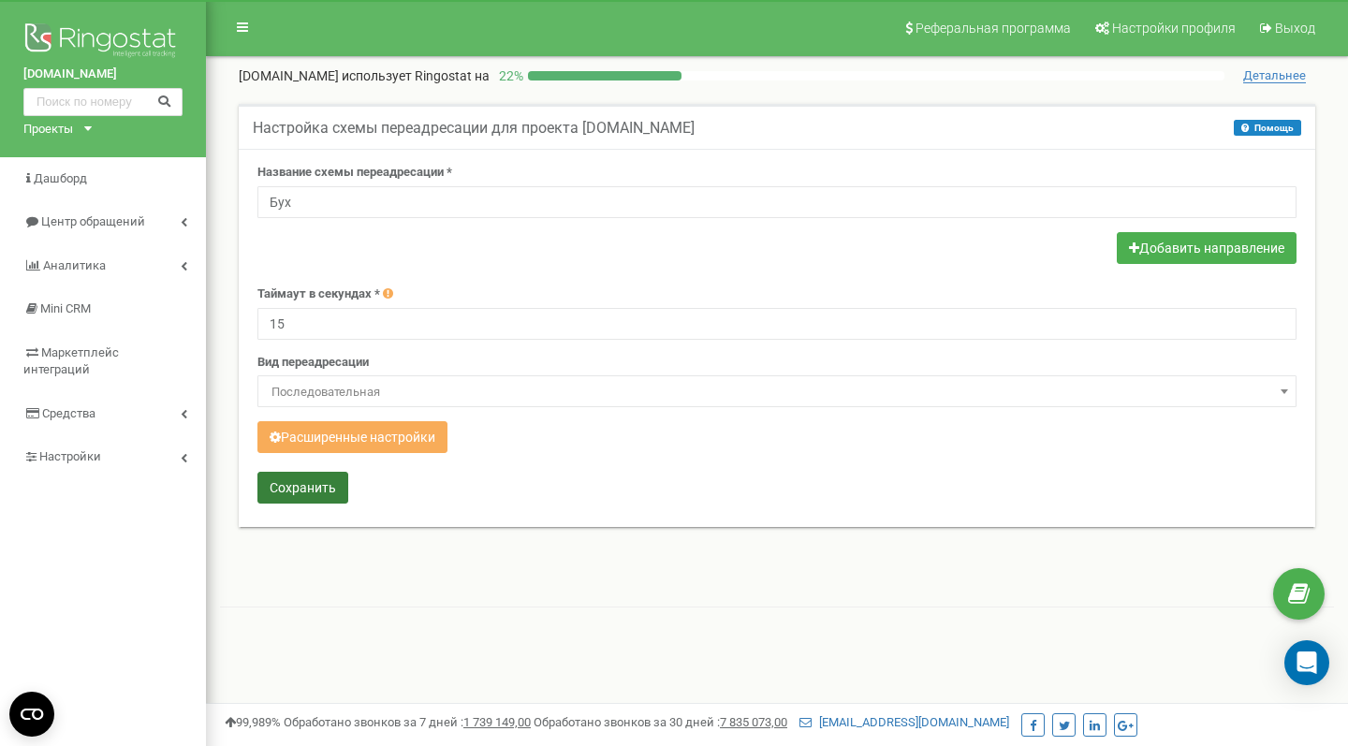
click at [313, 480] on button "Сохранить" at bounding box center [302, 488] width 91 height 32
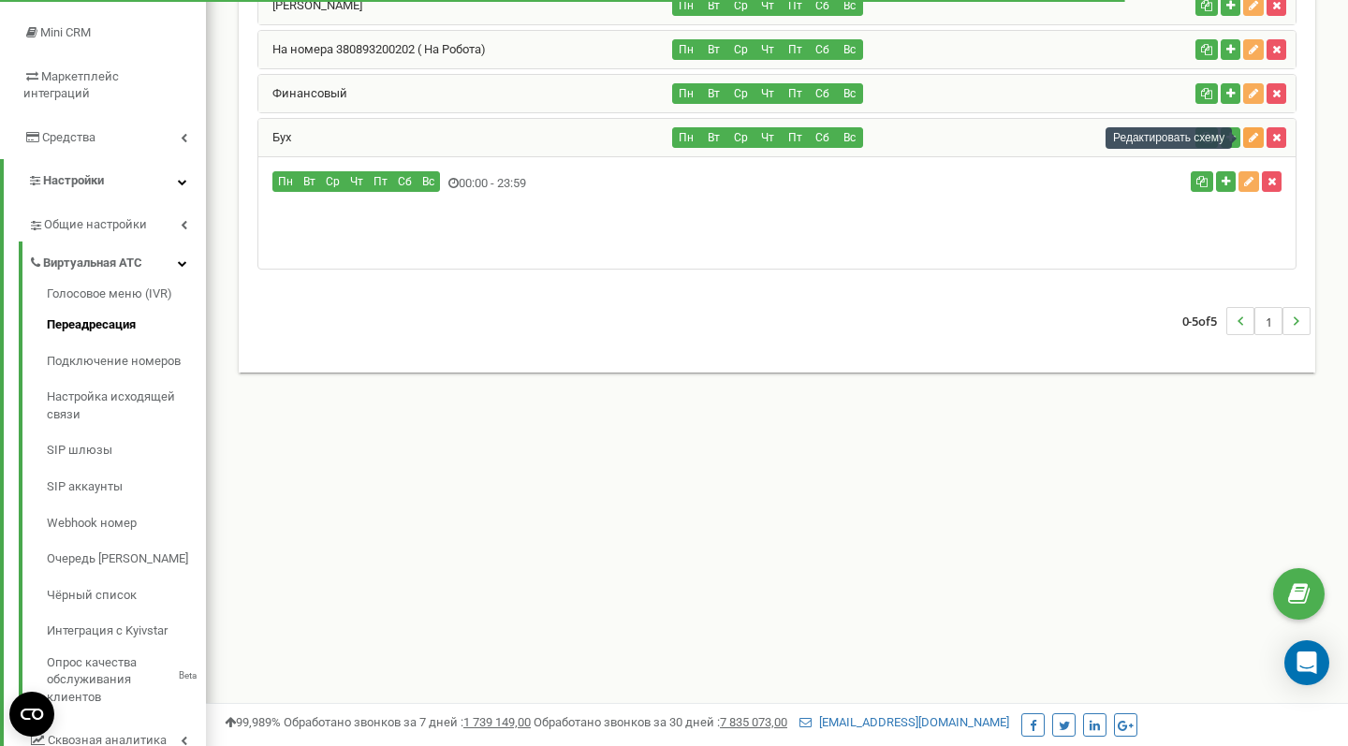
click at [1254, 144] on button "button" at bounding box center [1253, 137] width 21 height 21
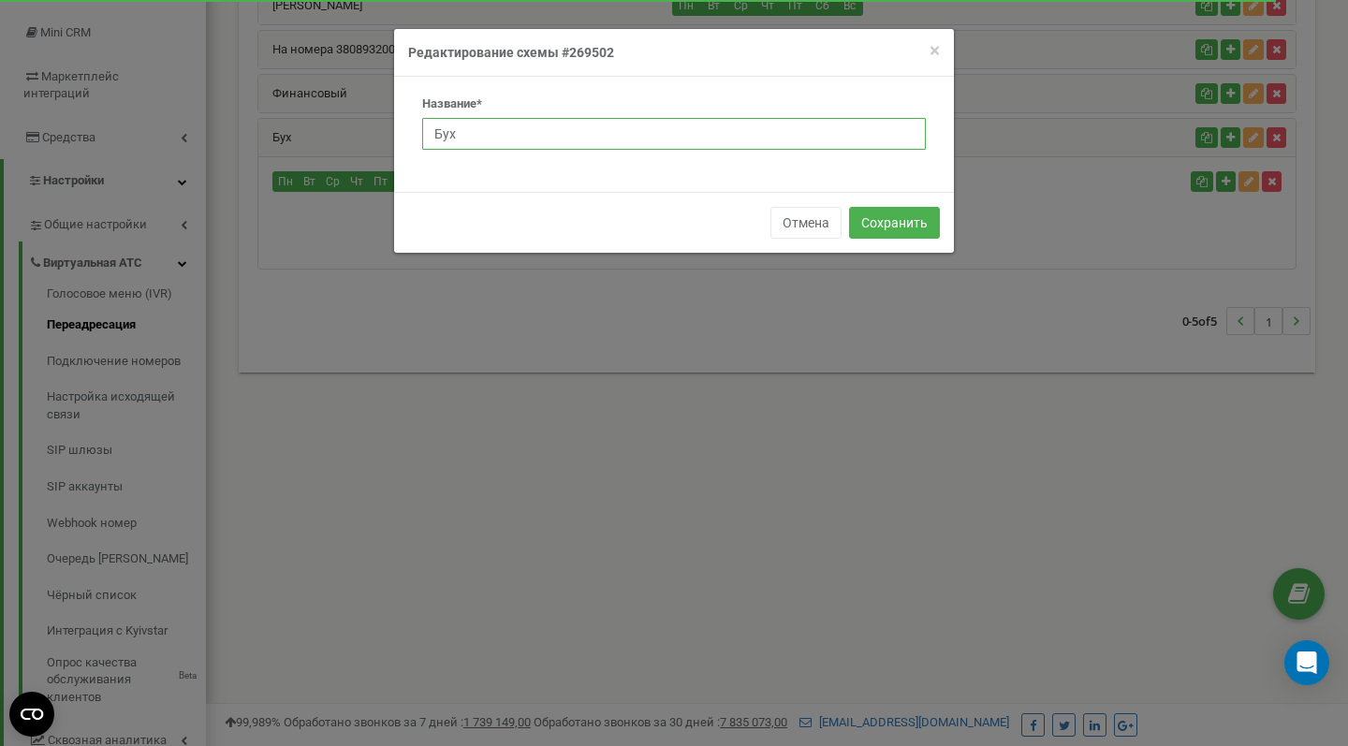
click at [812, 129] on input "Бух" at bounding box center [674, 134] width 504 height 32
click at [932, 50] on span "×" at bounding box center [934, 50] width 10 height 22
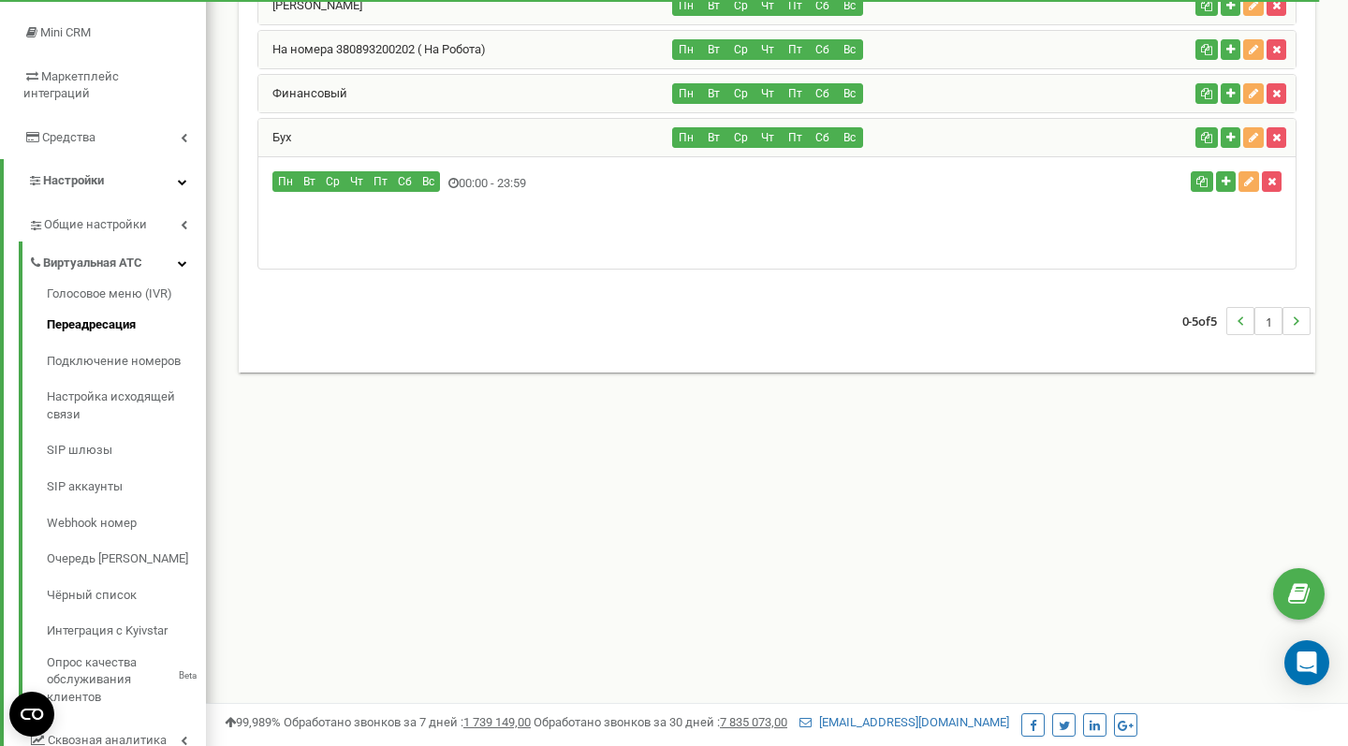
click at [490, 183] on div "Пн Вт Ср" at bounding box center [604, 183] width 692 height 25
click at [498, 229] on div "Пн Вт" at bounding box center [776, 212] width 1037 height 112
click at [1224, 177] on icon "button" at bounding box center [1226, 181] width 8 height 11
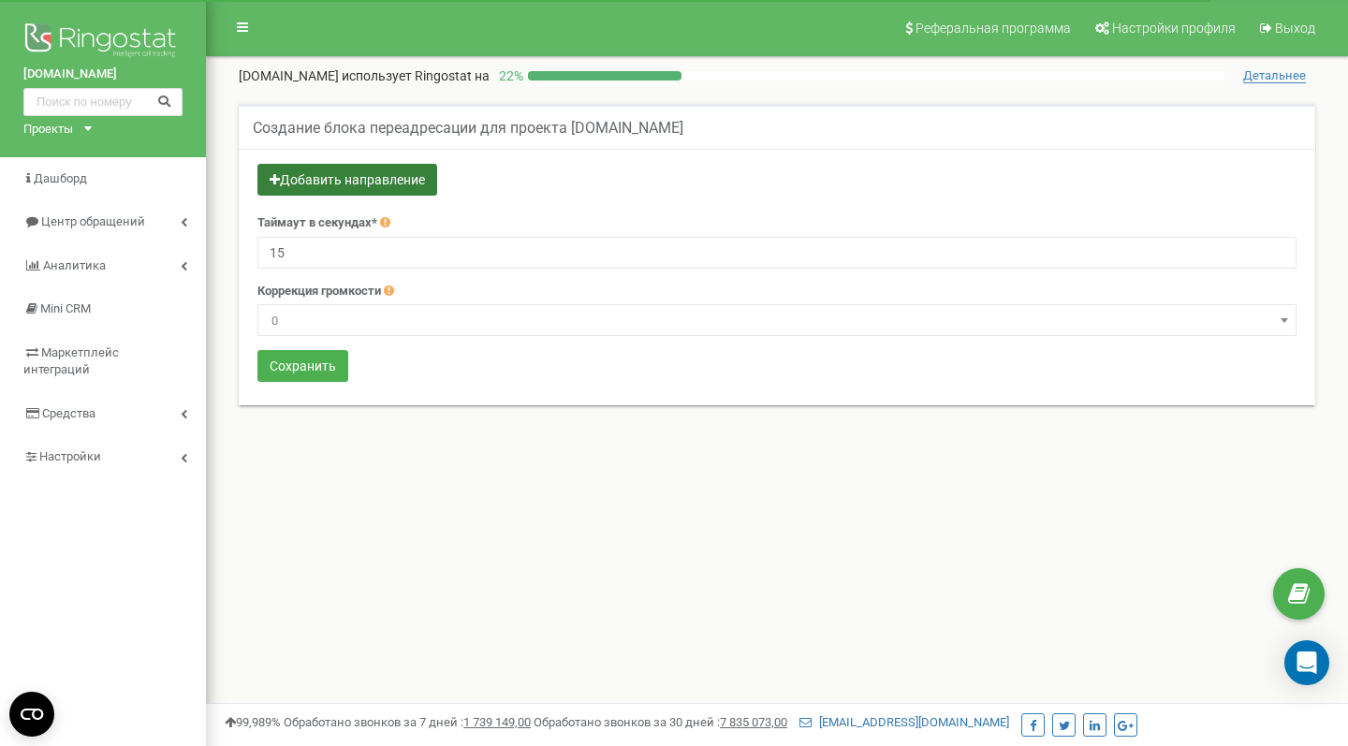
click at [332, 183] on button "Добавить направление" at bounding box center [347, 180] width 180 height 32
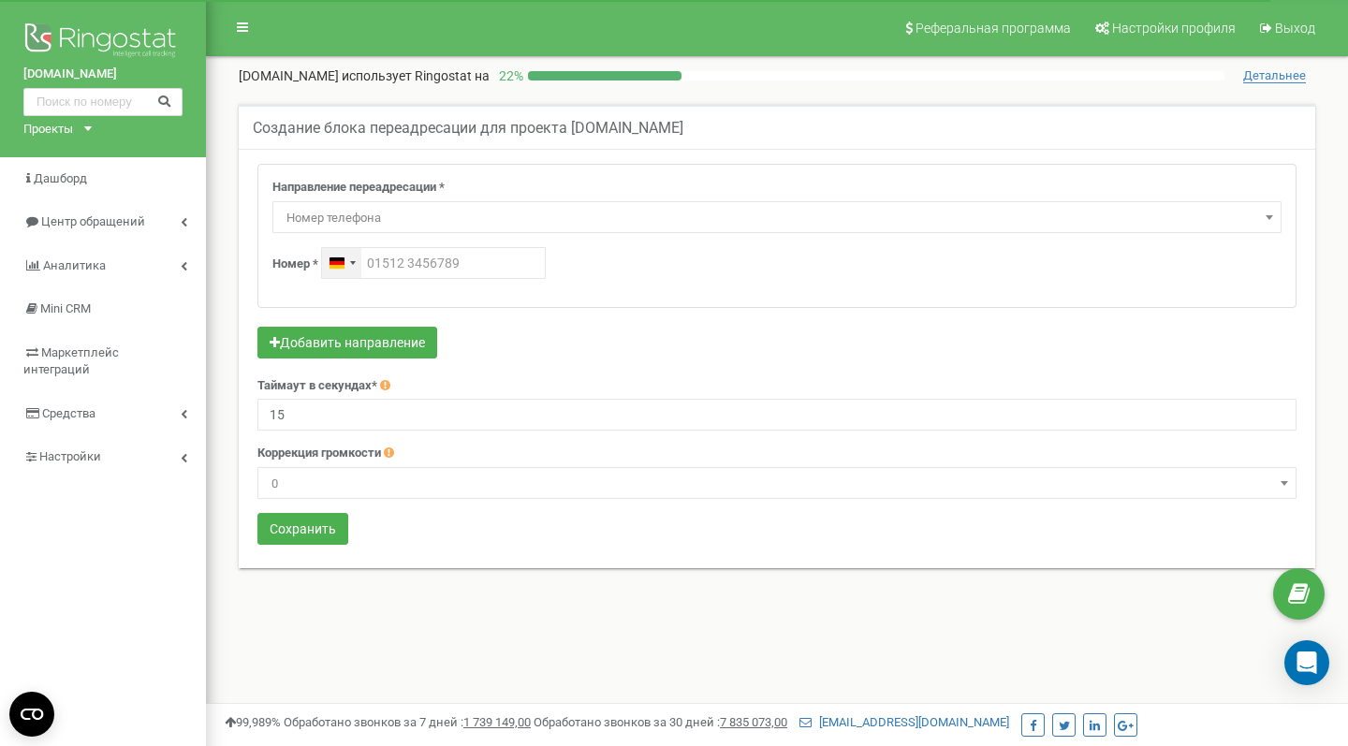
click at [337, 262] on div "[GEOGRAPHIC_DATA] +49" at bounding box center [336, 262] width 15 height 11
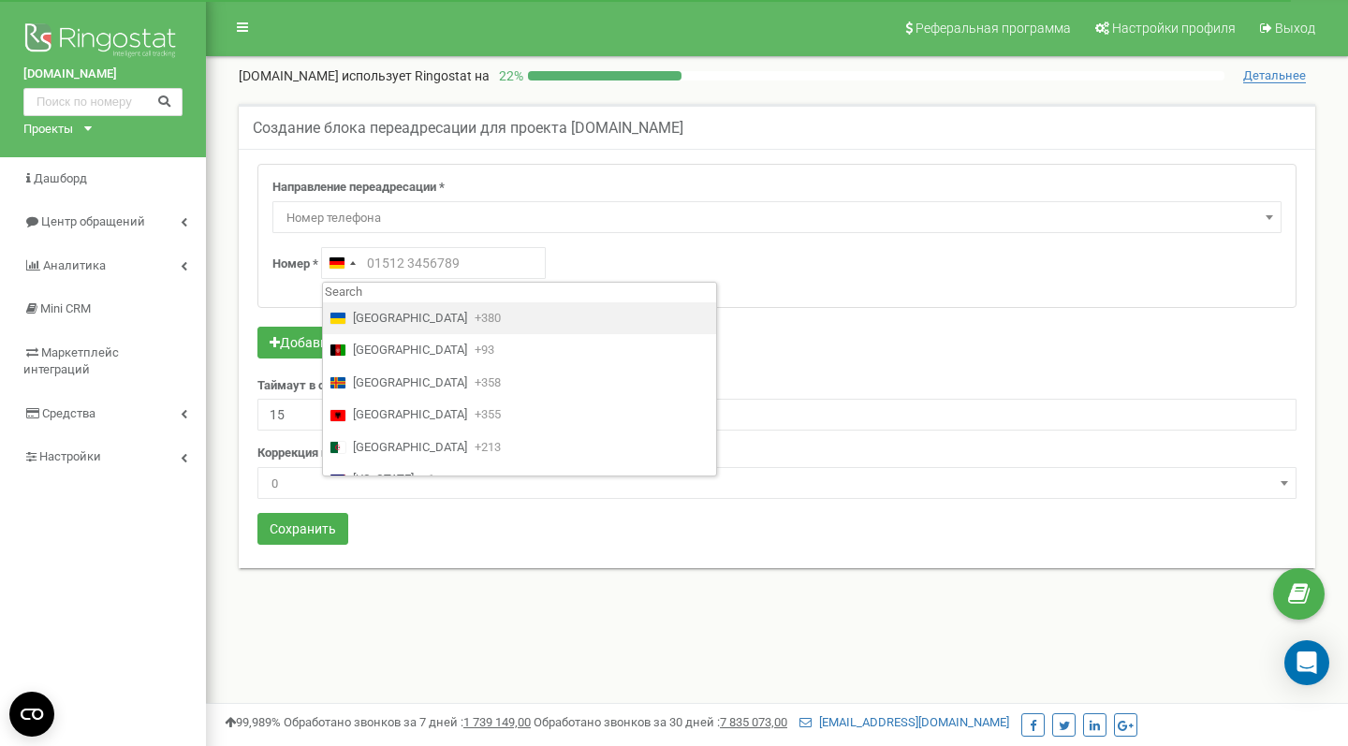
click at [374, 317] on span "[GEOGRAPHIC_DATA]" at bounding box center [410, 319] width 114 height 18
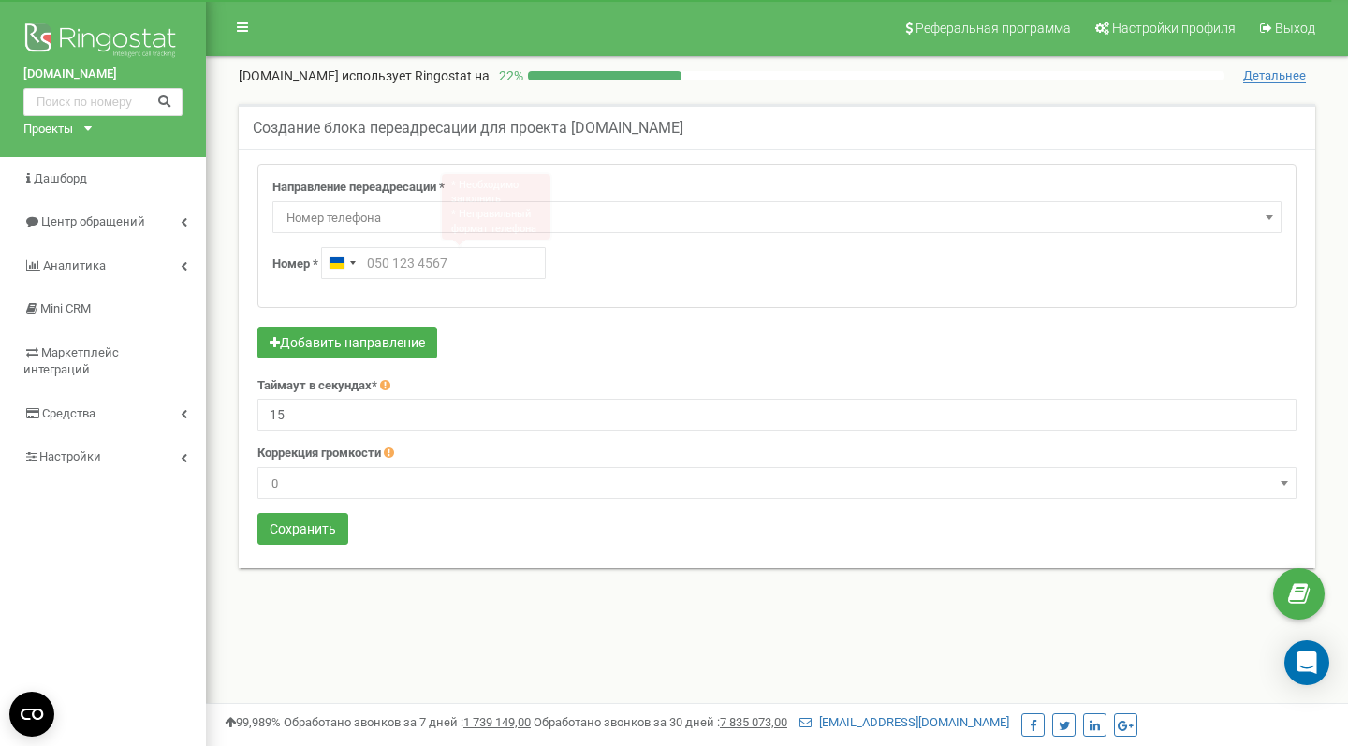
click at [446, 300] on div "Направление переадресации * Не использовать Голосовая почта Голосовое меню (IVR…" at bounding box center [776, 236] width 1037 height 142
click at [447, 300] on div "Направление переадресации * Не использовать Голосовая почта Голосовое меню (IVR…" at bounding box center [776, 236] width 1037 height 142
click at [413, 270] on input "text" at bounding box center [433, 263] width 225 height 32
click at [344, 227] on span "Номер телефона" at bounding box center [777, 218] width 996 height 26
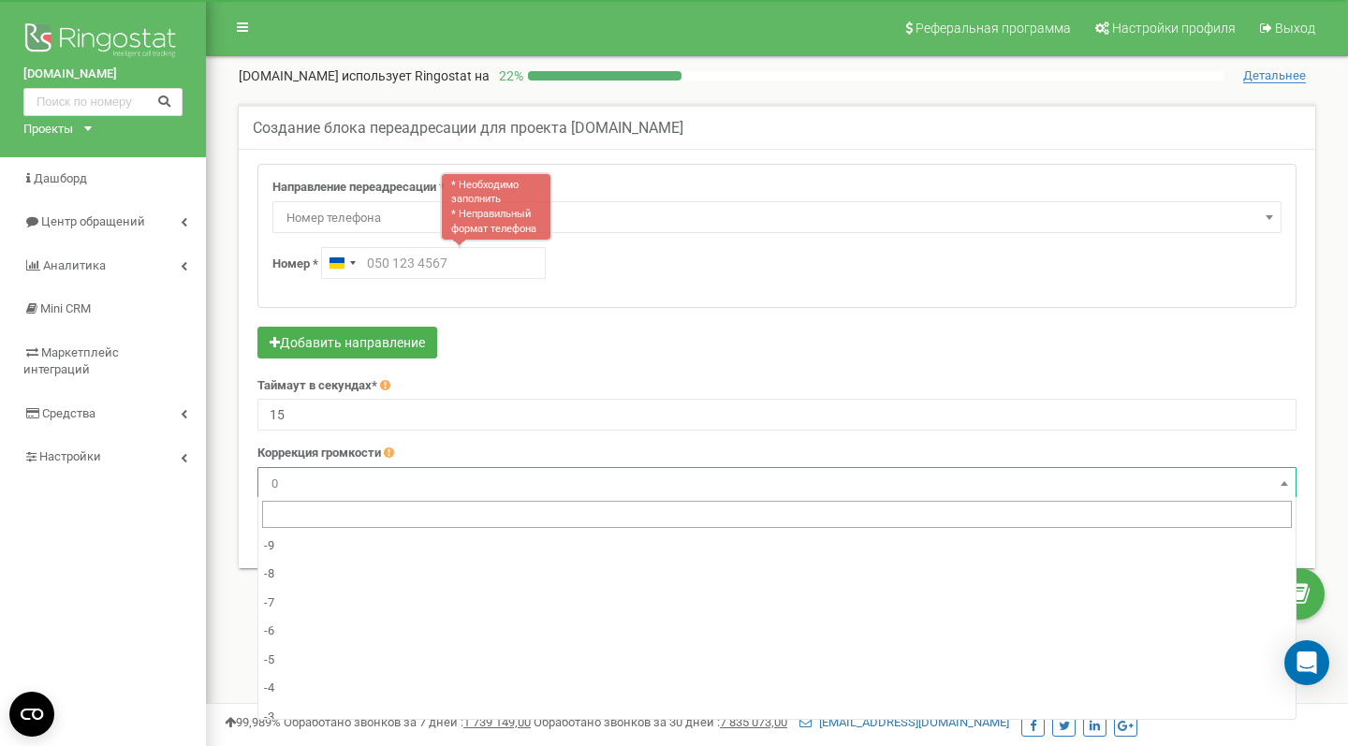
click at [446, 480] on span "0" at bounding box center [777, 484] width 1026 height 26
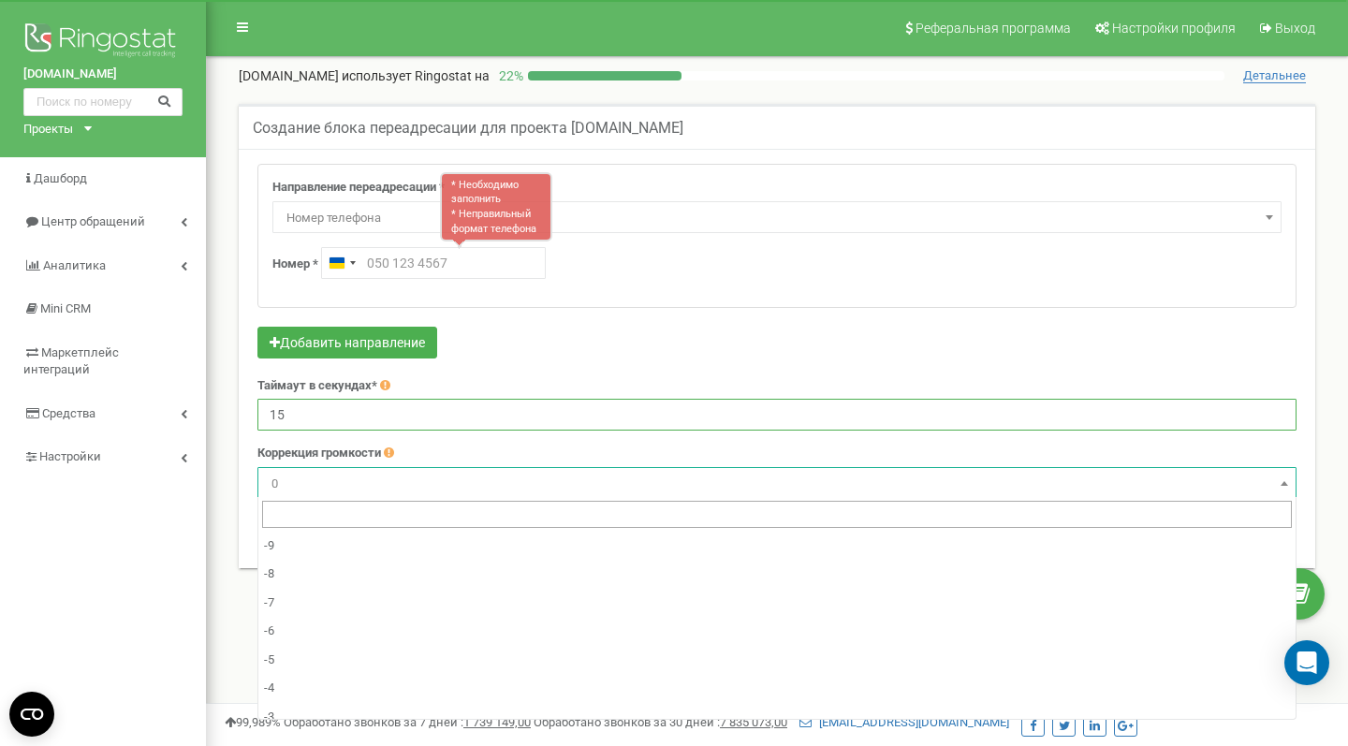
click at [547, 399] on input "15" at bounding box center [776, 415] width 1039 height 32
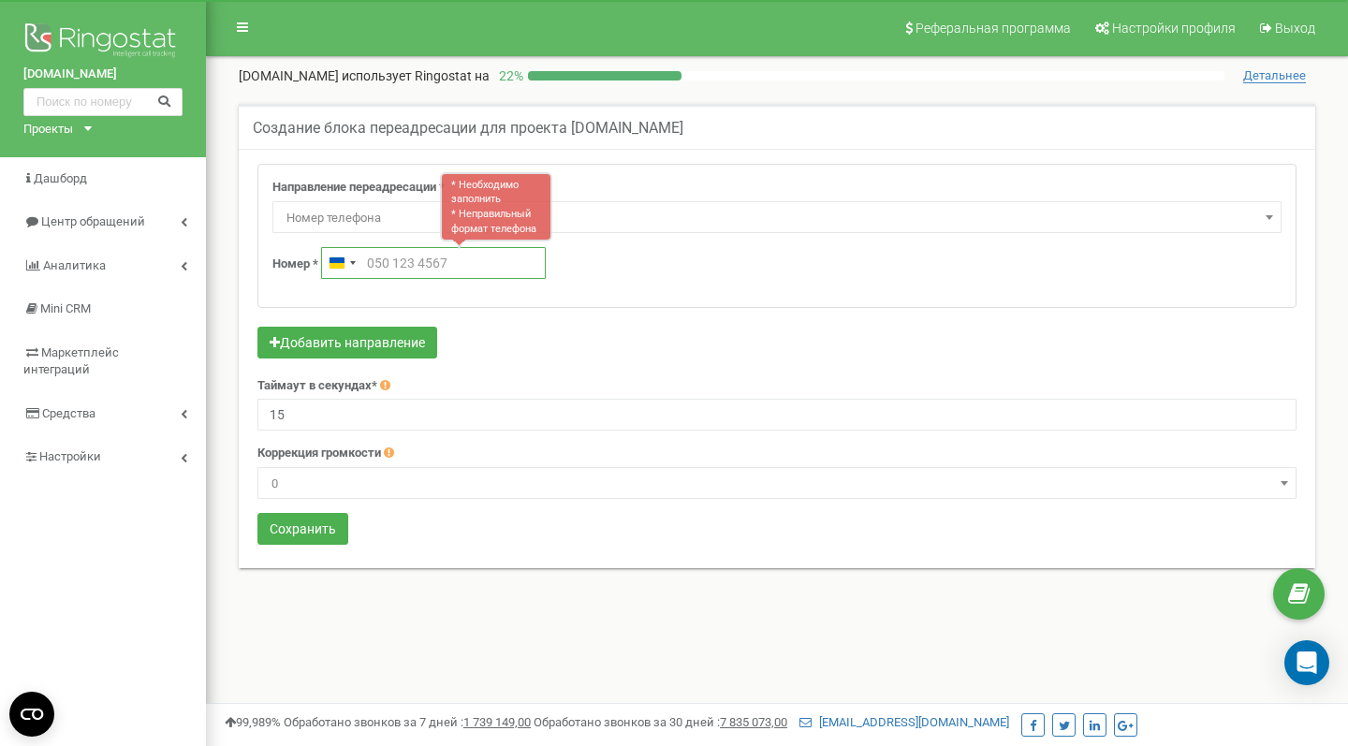
click at [430, 264] on input "text" at bounding box center [433, 263] width 225 height 32
type input "3"
type input "986467205"
click at [604, 331] on div "Добавить направление" at bounding box center [776, 345] width 1039 height 37
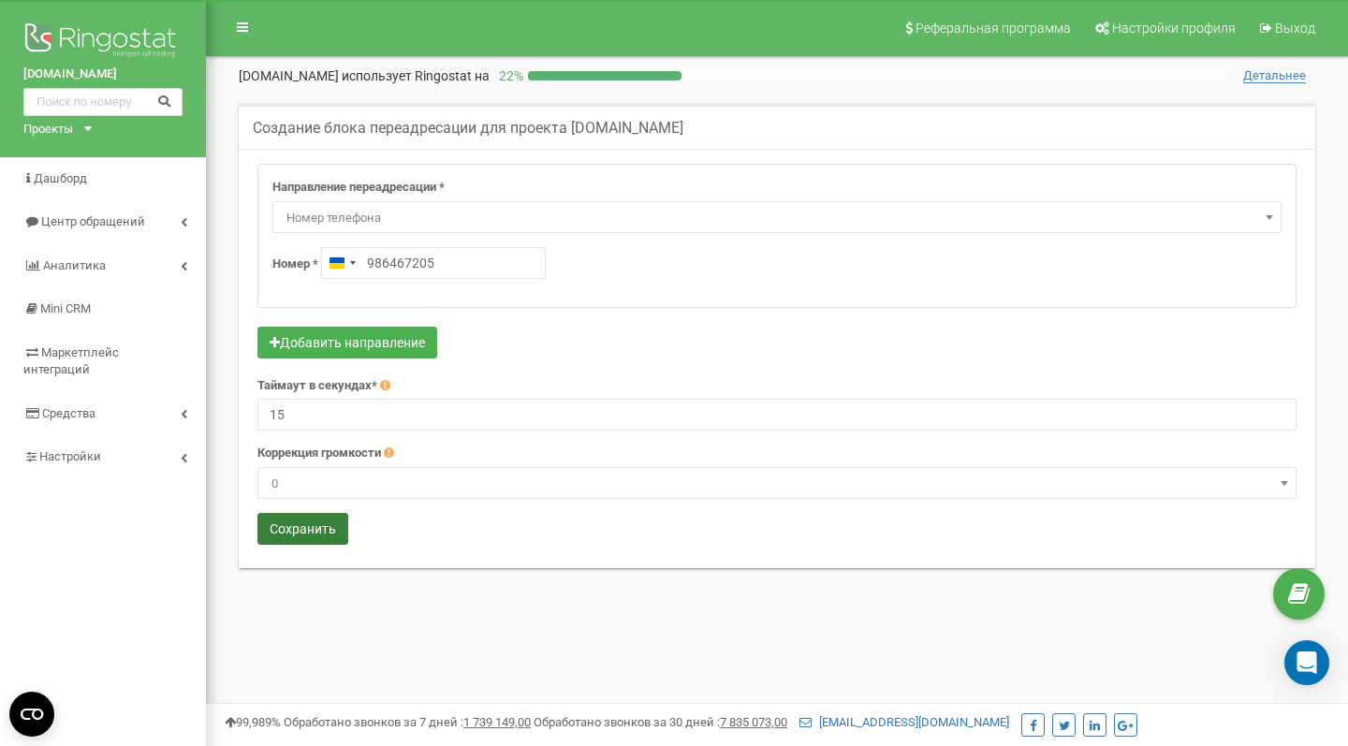
click at [311, 523] on button "Сохранить" at bounding box center [302, 529] width 91 height 32
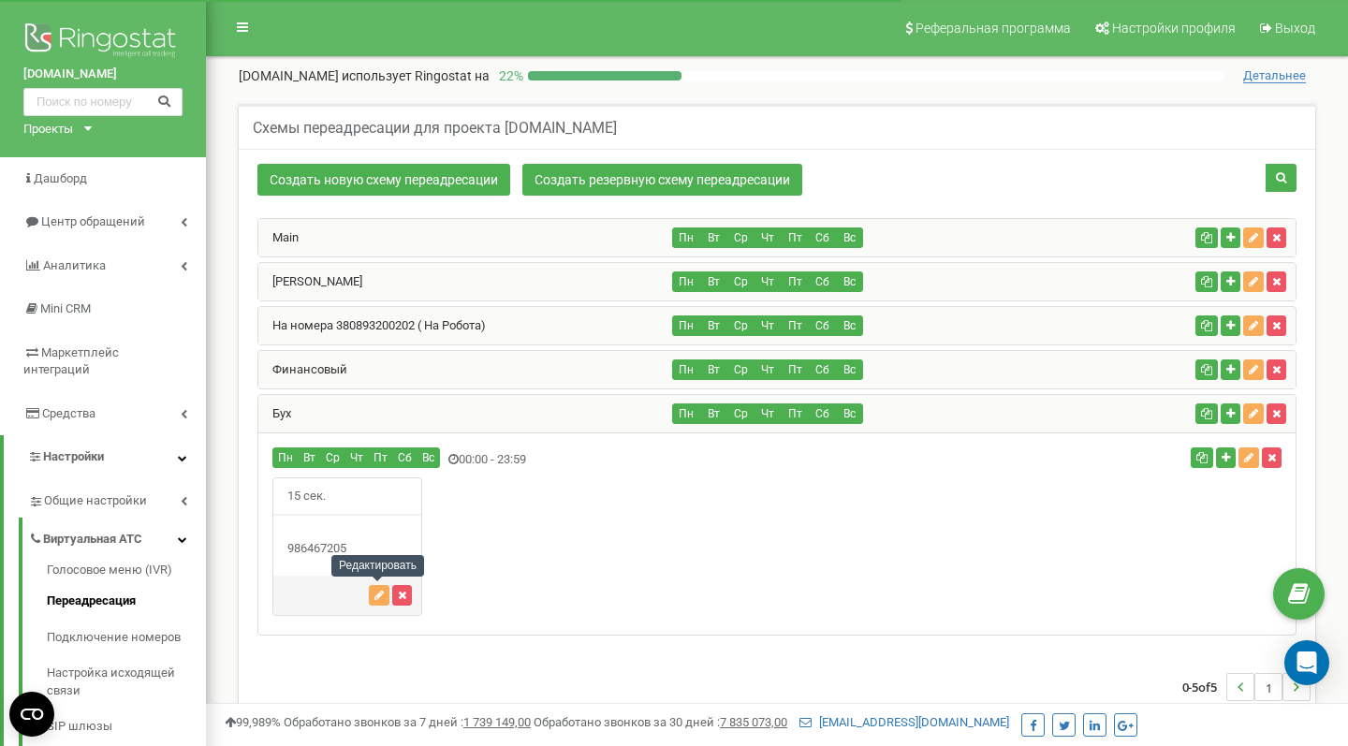
scroll to position [403, 0]
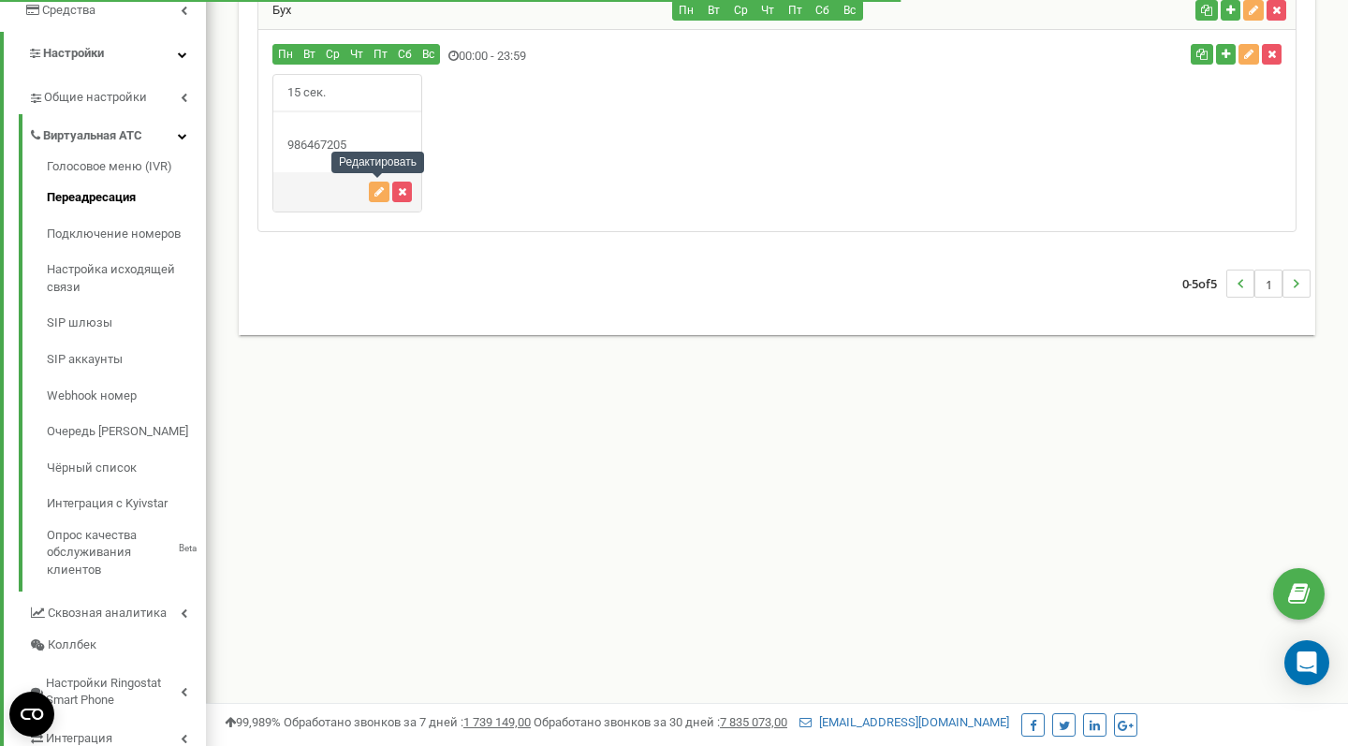
click at [377, 194] on icon "button" at bounding box center [378, 191] width 9 height 11
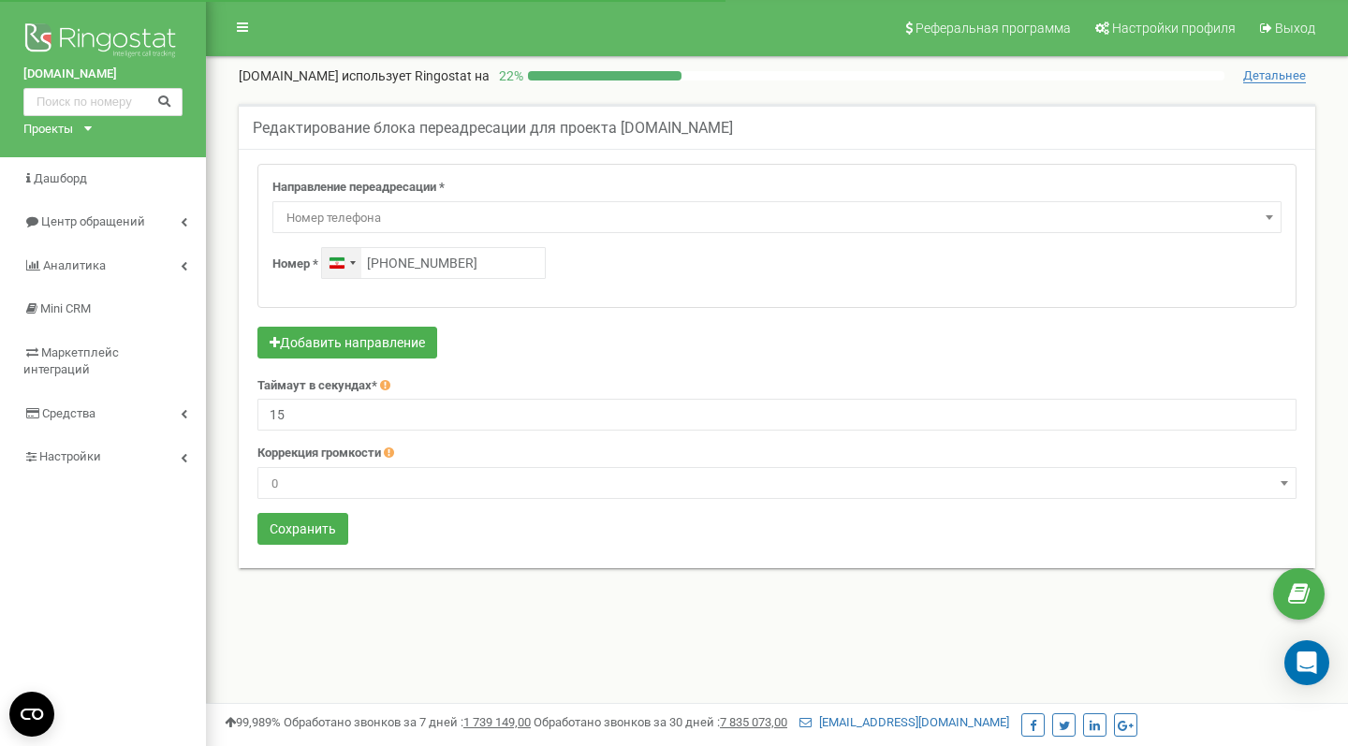
click at [344, 265] on div "Iran +98" at bounding box center [336, 262] width 15 height 11
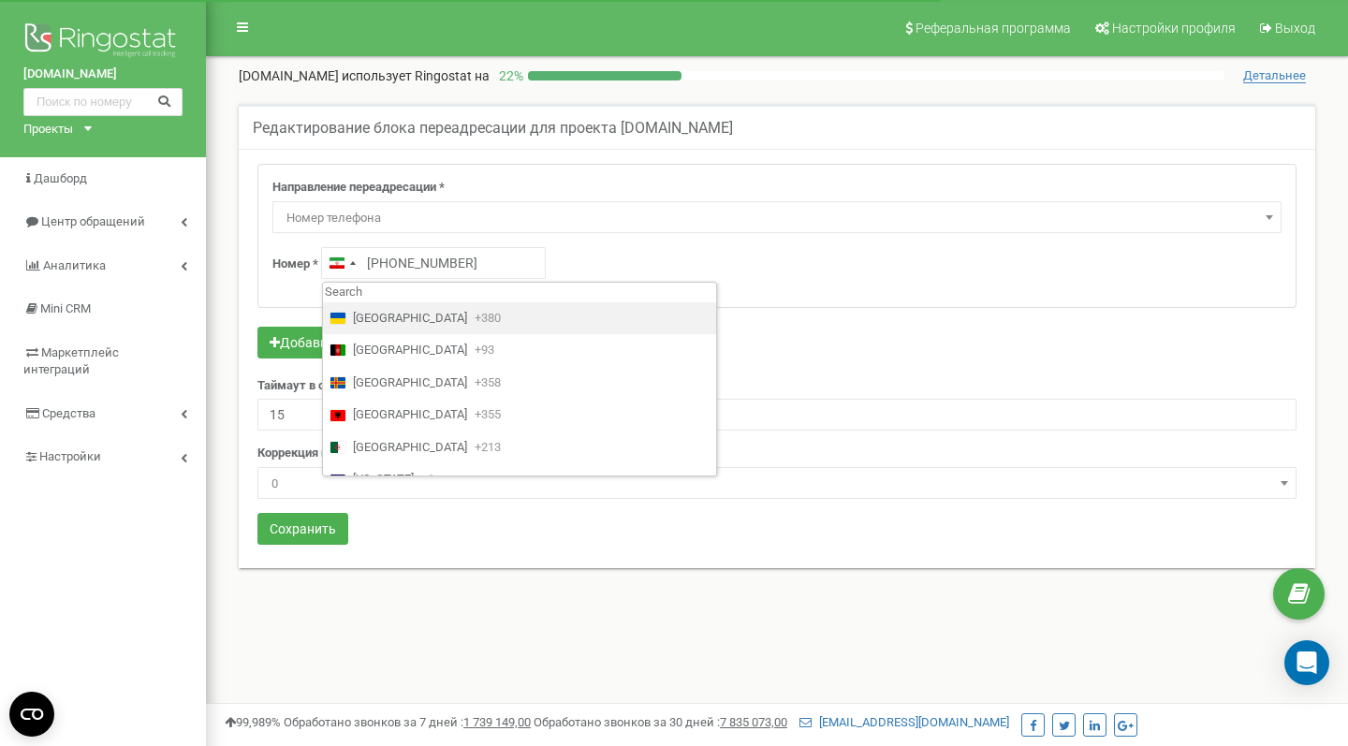
click at [365, 316] on span "[GEOGRAPHIC_DATA]" at bounding box center [410, 319] width 114 height 18
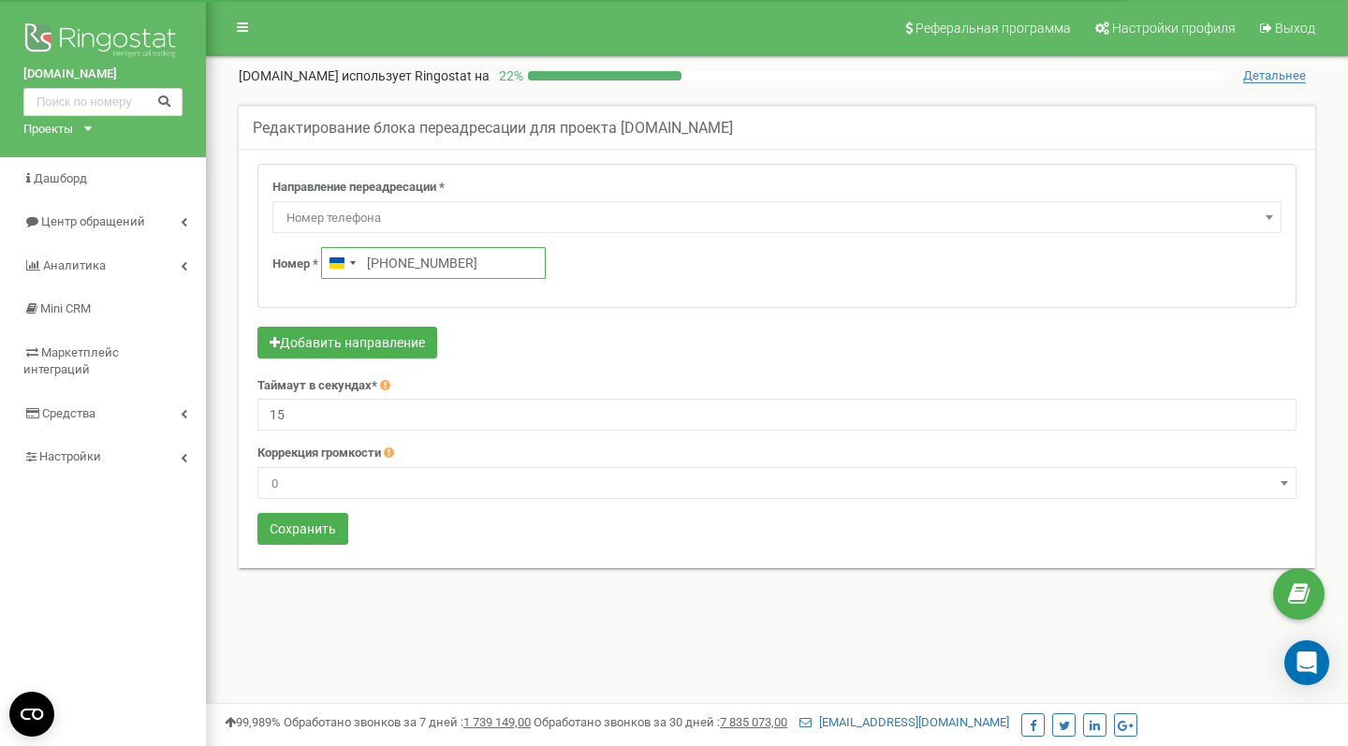
click at [391, 263] on input "[PHONE_NUMBER]" at bounding box center [433, 263] width 225 height 32
type input "[PHONE_NUMBER]"
click at [318, 520] on button "Сохранить" at bounding box center [302, 529] width 91 height 32
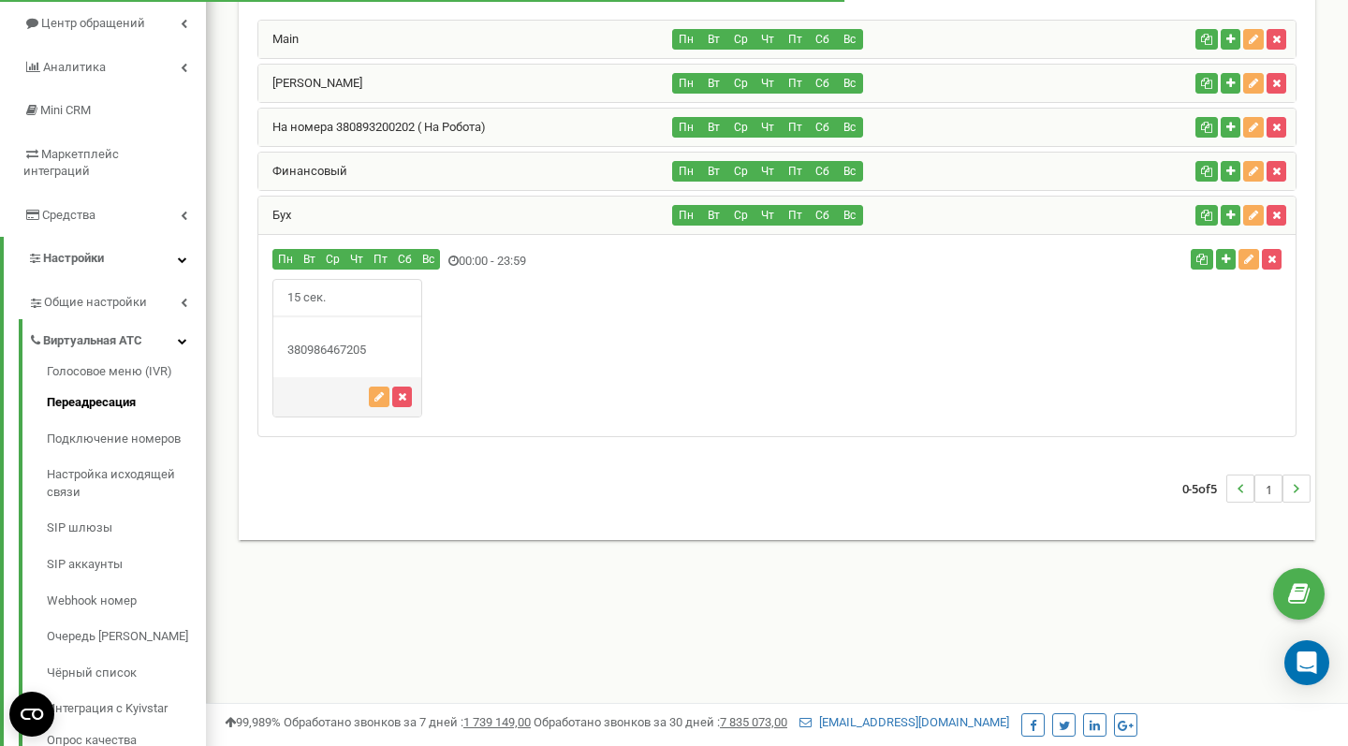
scroll to position [198, 0]
click at [332, 123] on link "На номера 380893200202 ( На Робота)" at bounding box center [371, 127] width 227 height 14
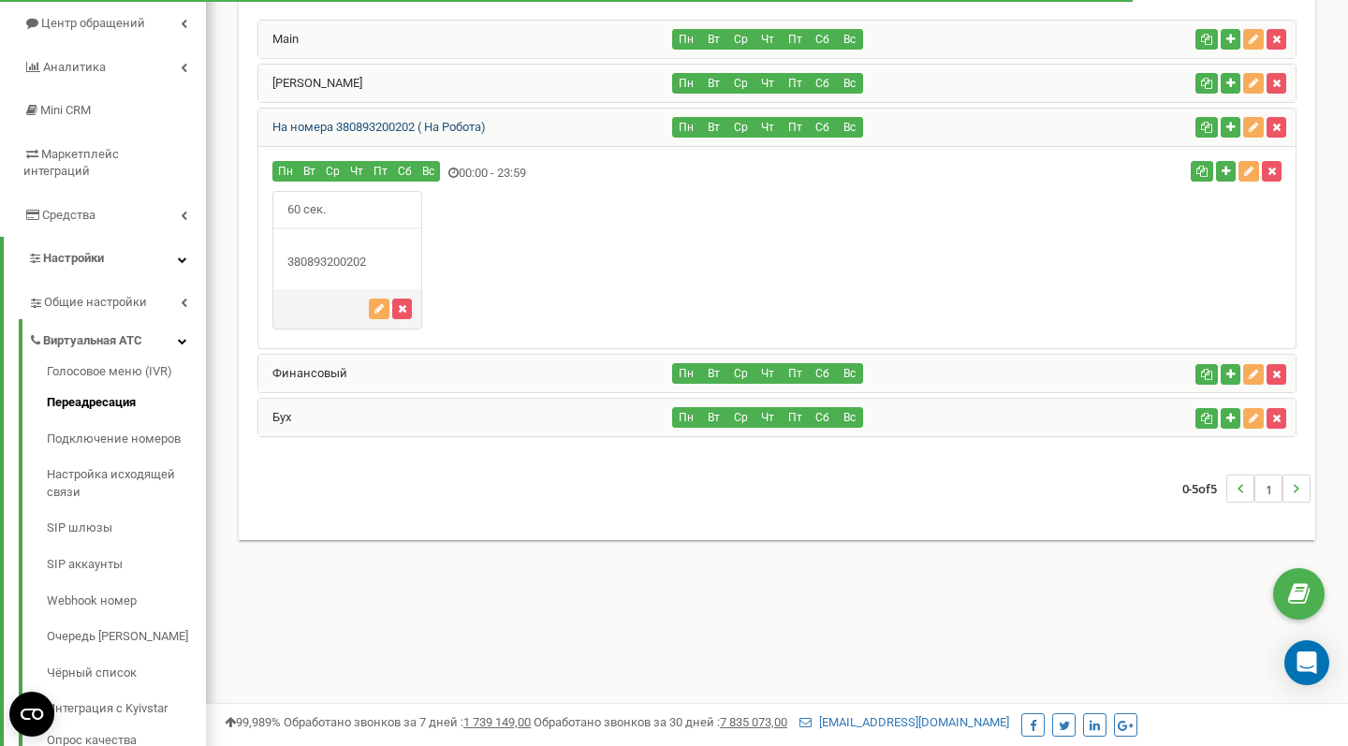
click at [332, 123] on link "На номера 380893200202 ( На Робота)" at bounding box center [371, 127] width 227 height 14
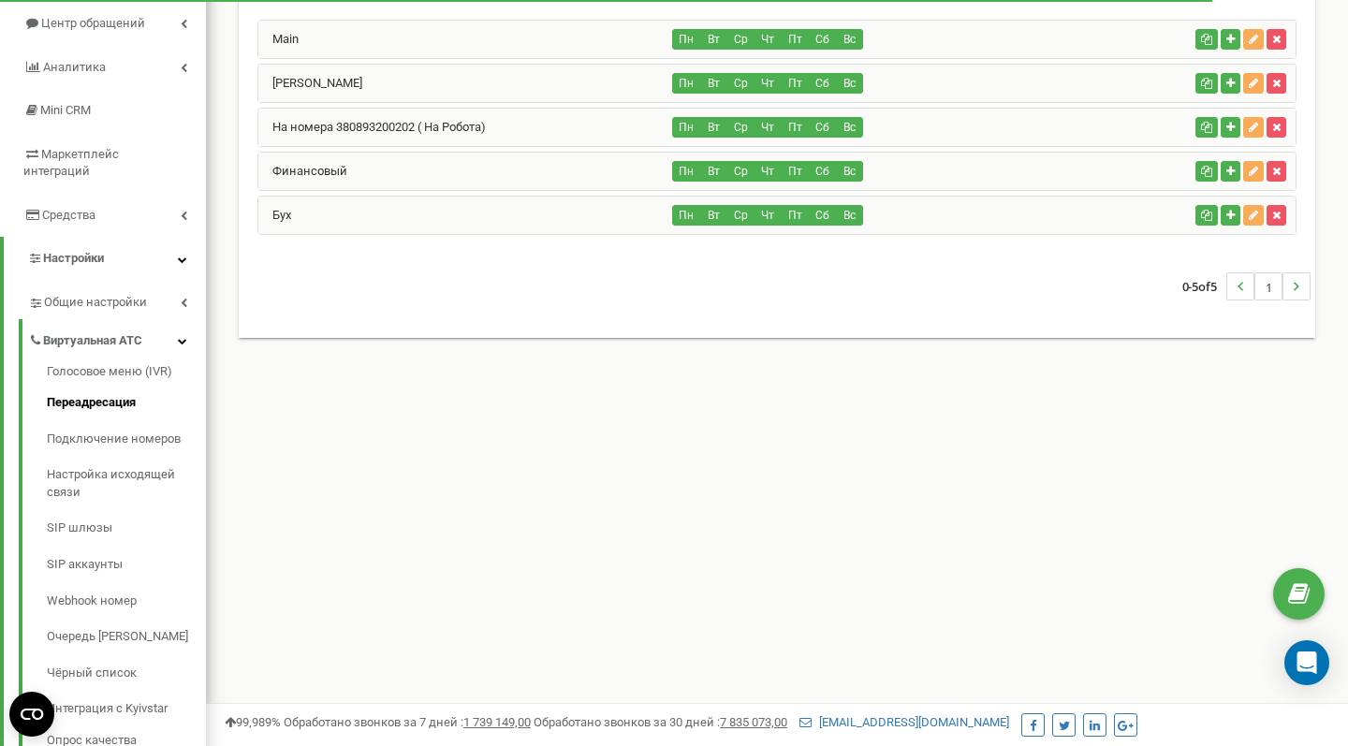
click at [293, 219] on div "Бух" at bounding box center [465, 215] width 415 height 37
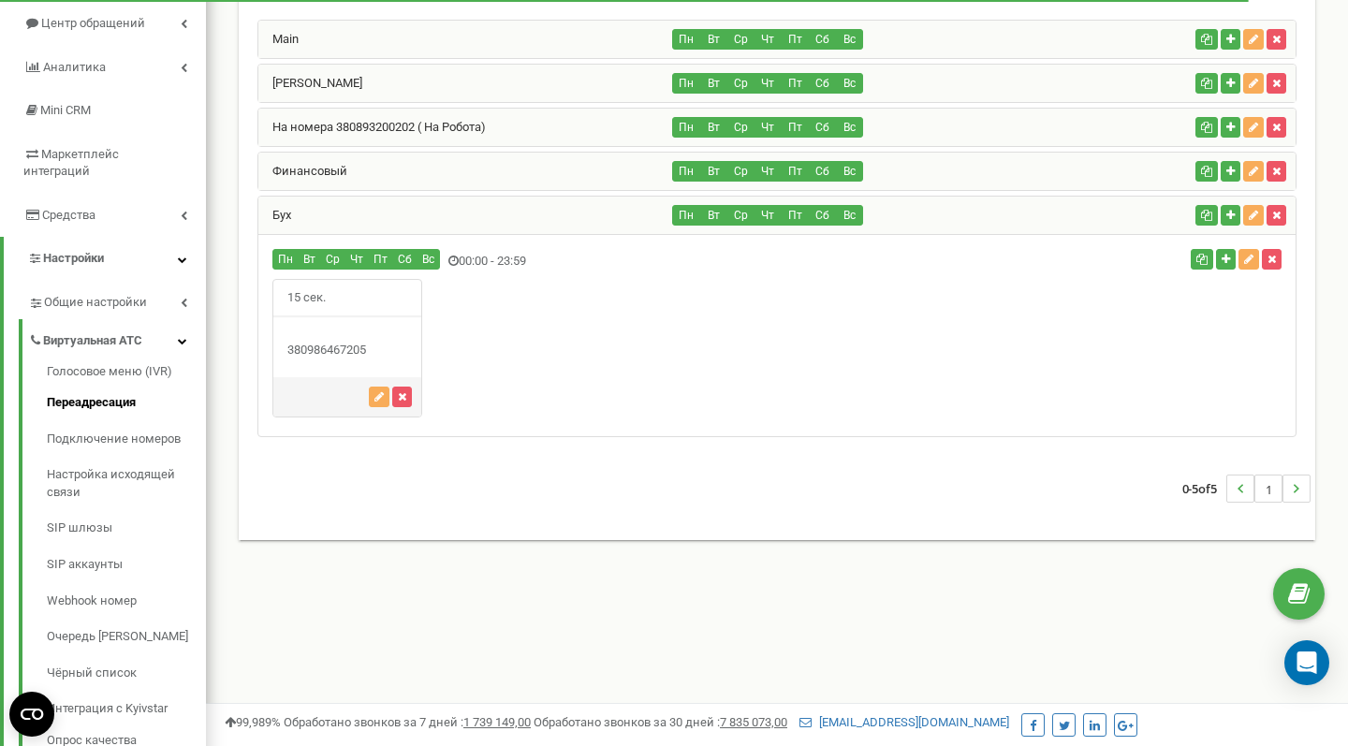
click at [309, 289] on span "15 сек." at bounding box center [306, 298] width 66 height 37
click at [377, 391] on icon "button" at bounding box center [378, 396] width 9 height 11
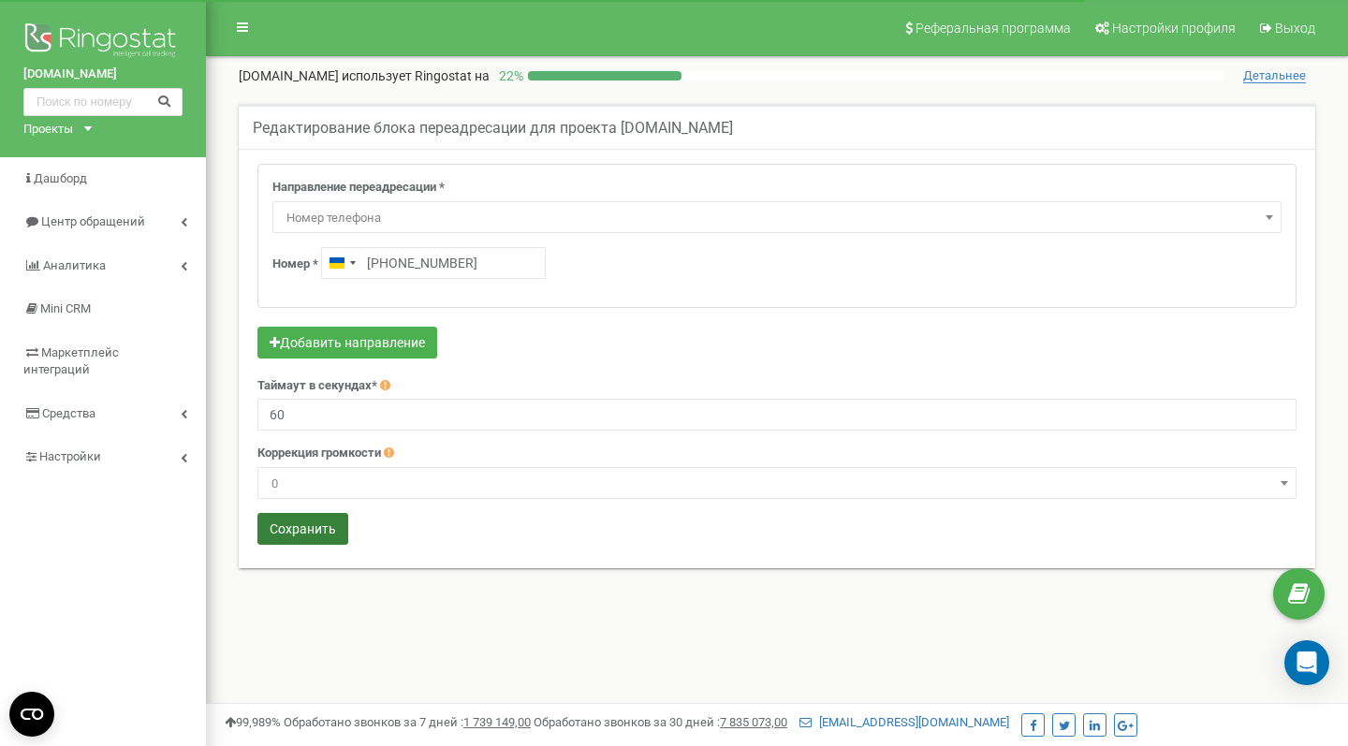
type input "60"
click at [304, 533] on button "Сохранить" at bounding box center [302, 529] width 91 height 32
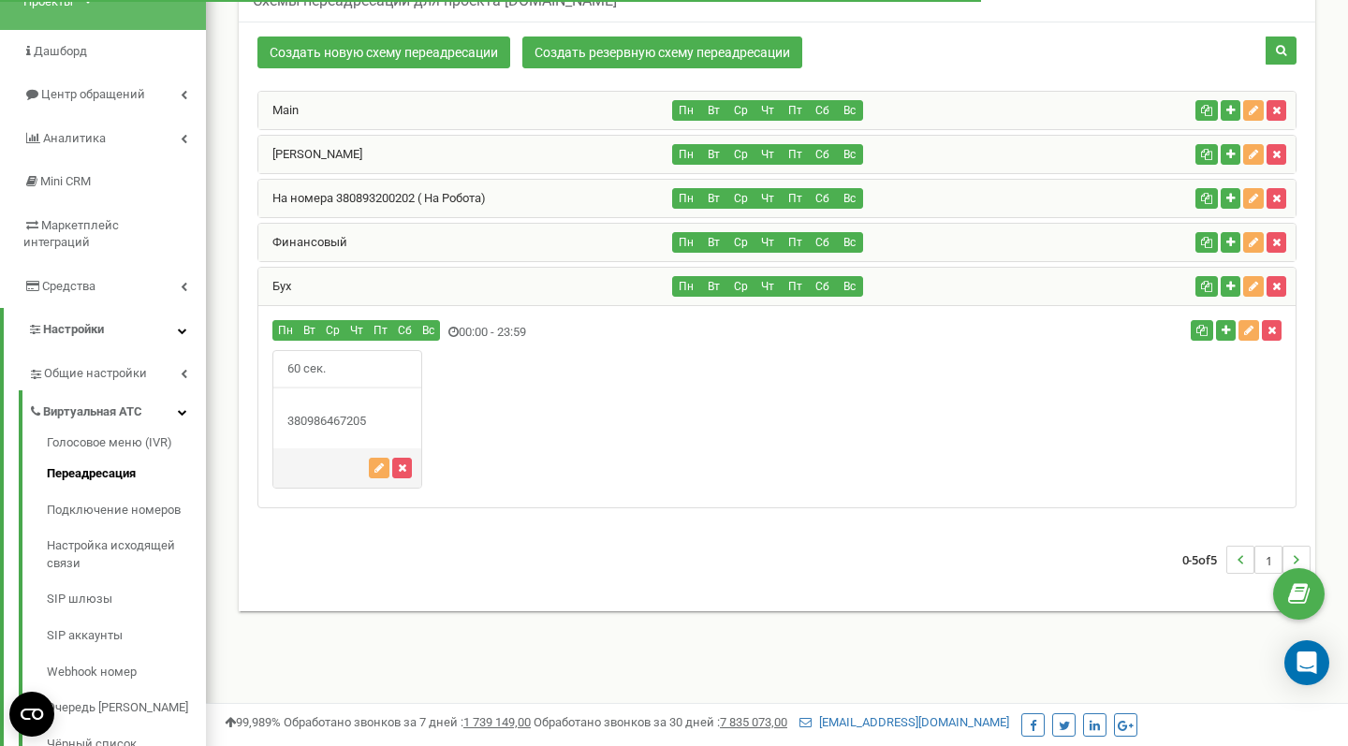
scroll to position [124, 0]
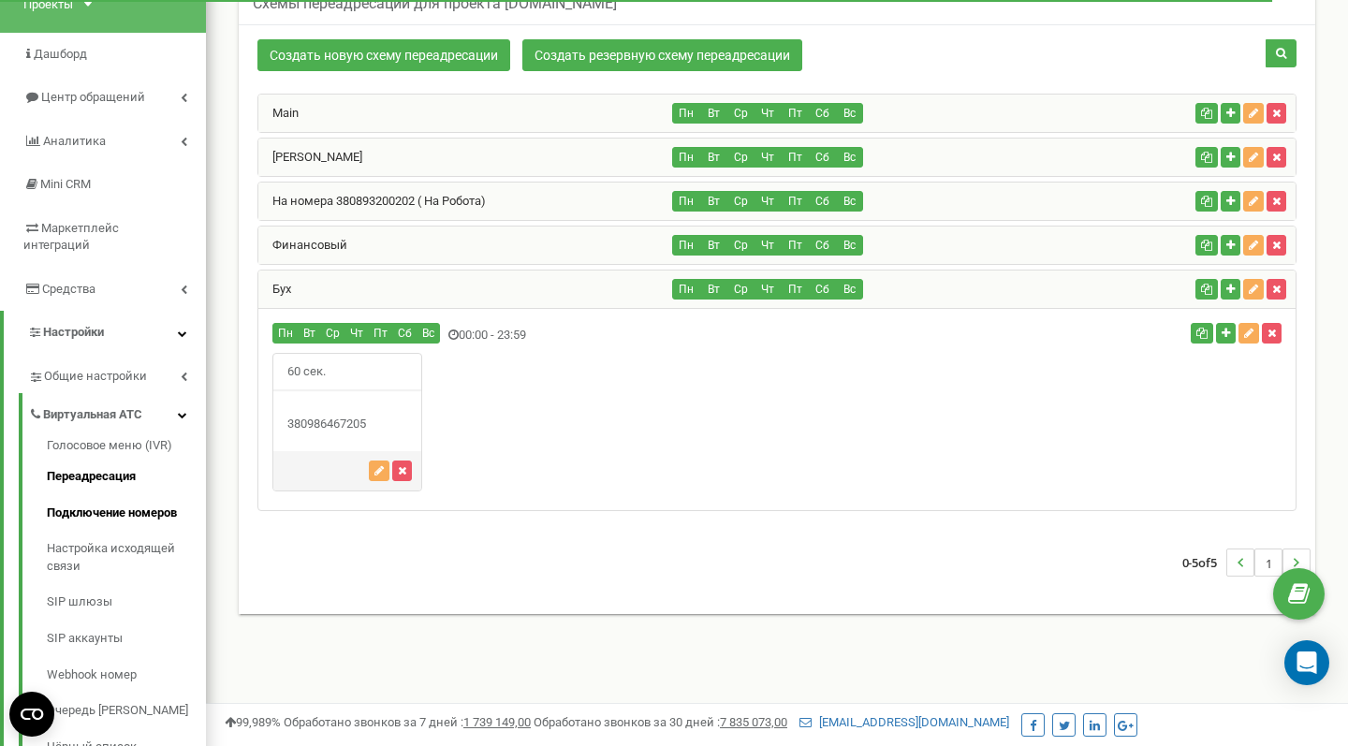
click at [108, 495] on link "Подключение номеров" at bounding box center [126, 513] width 159 height 37
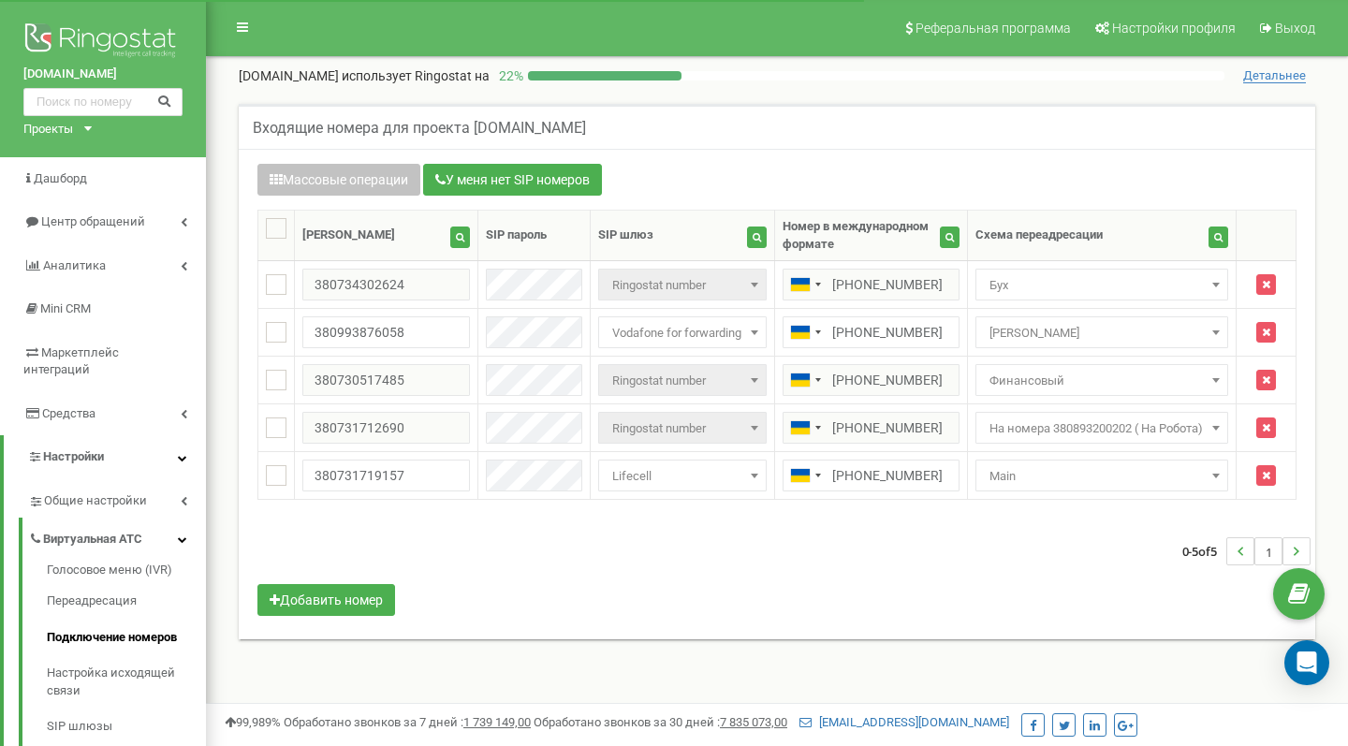
click at [1009, 386] on span "Финансовый" at bounding box center [1102, 381] width 240 height 26
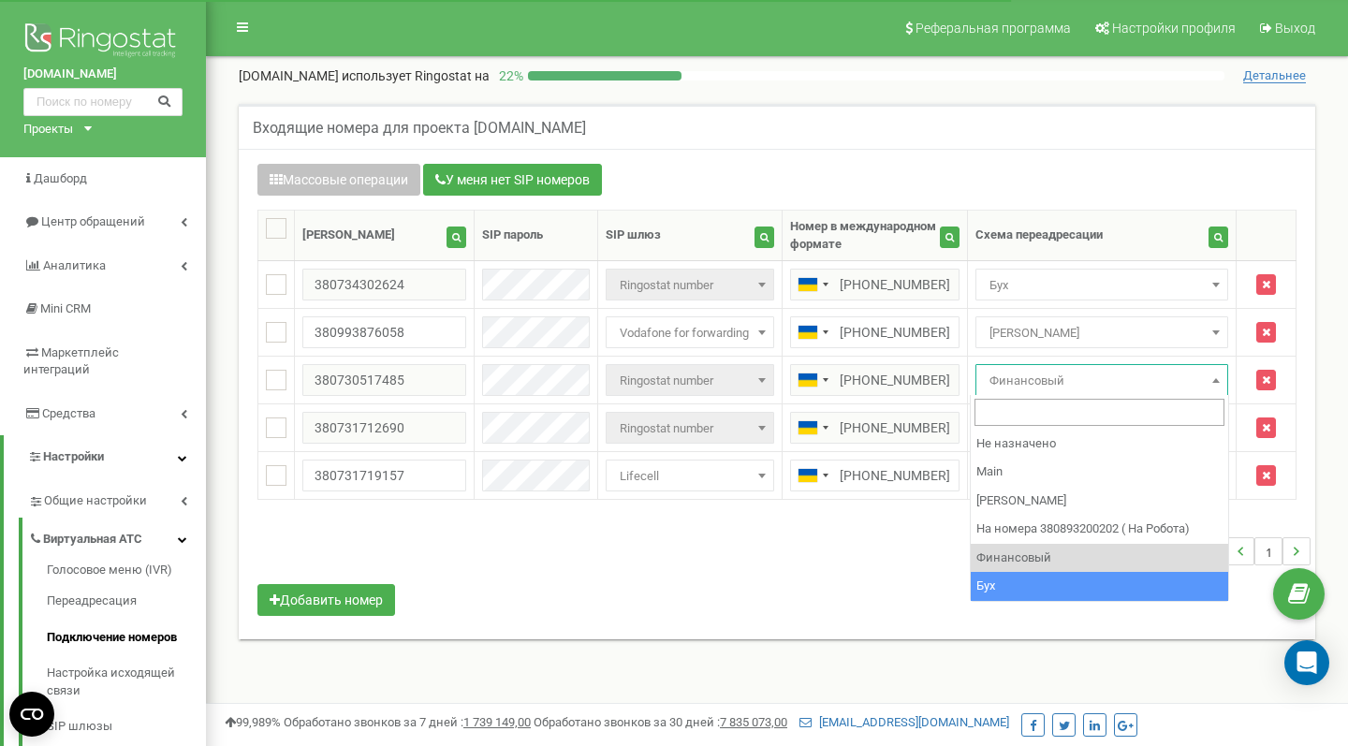
select select "269502"
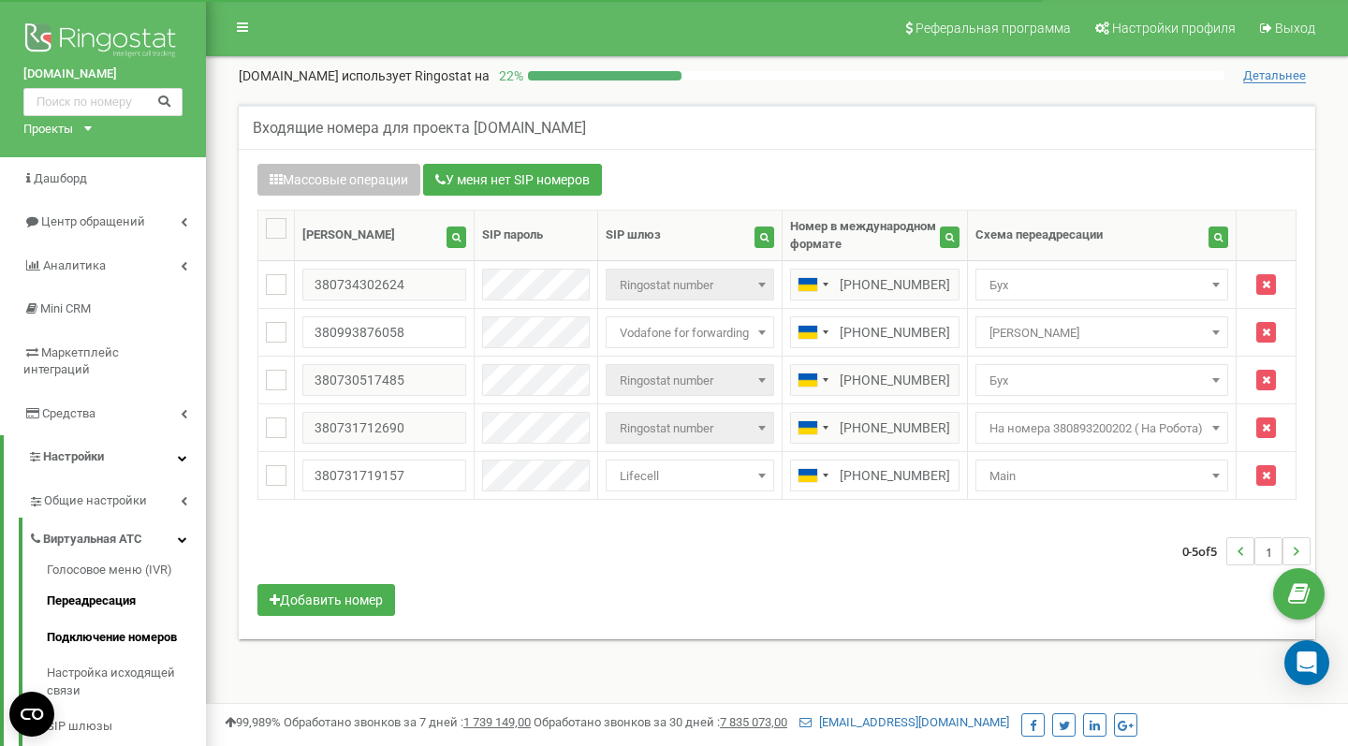
click at [87, 583] on link "Переадресация" at bounding box center [126, 601] width 159 height 37
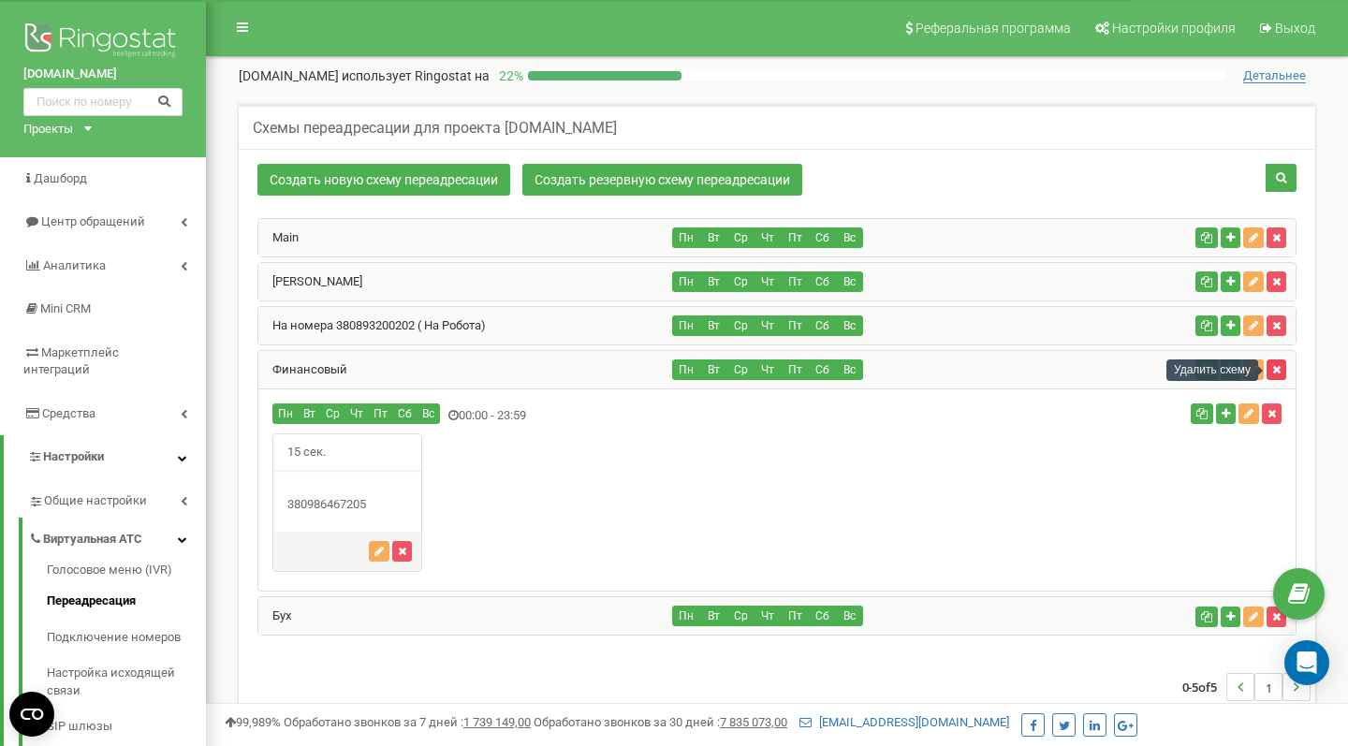
click at [1279, 369] on icon "button" at bounding box center [1276, 369] width 8 height 11
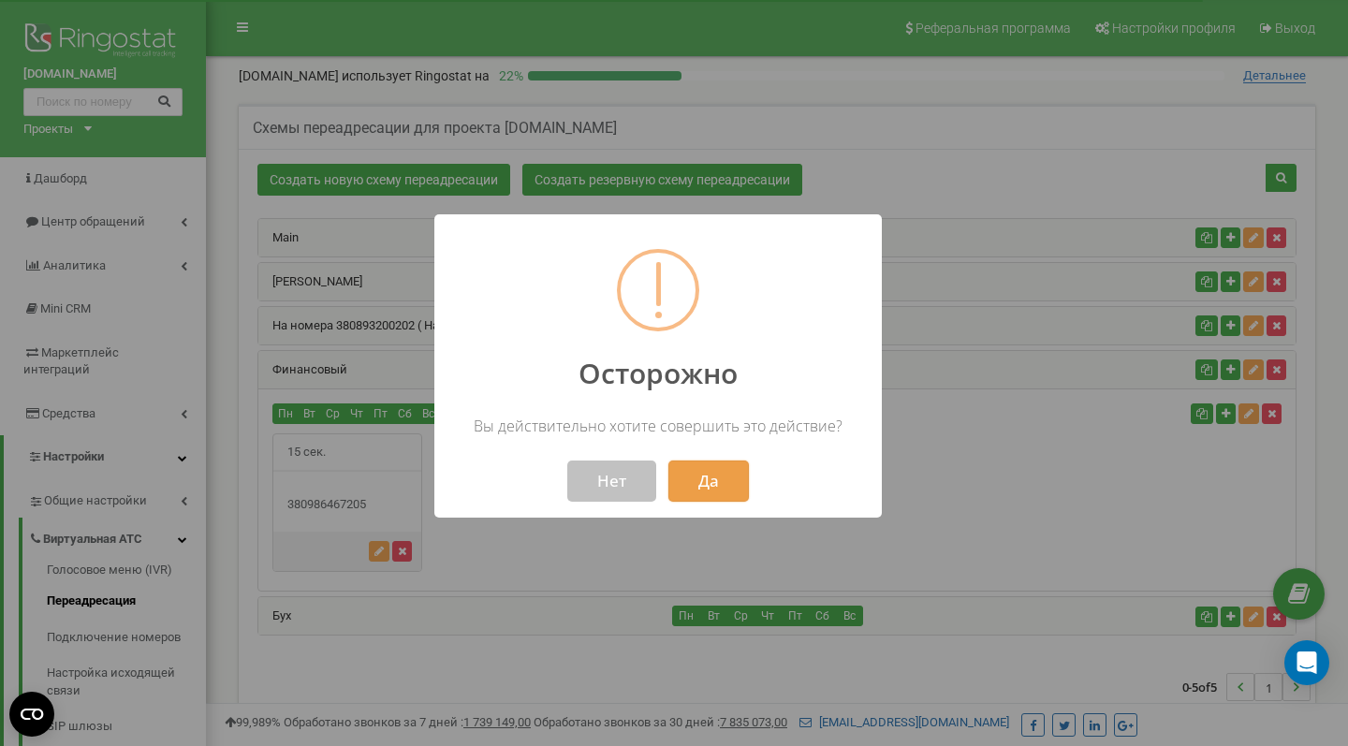
click at [710, 471] on button "Да" at bounding box center [708, 481] width 80 height 41
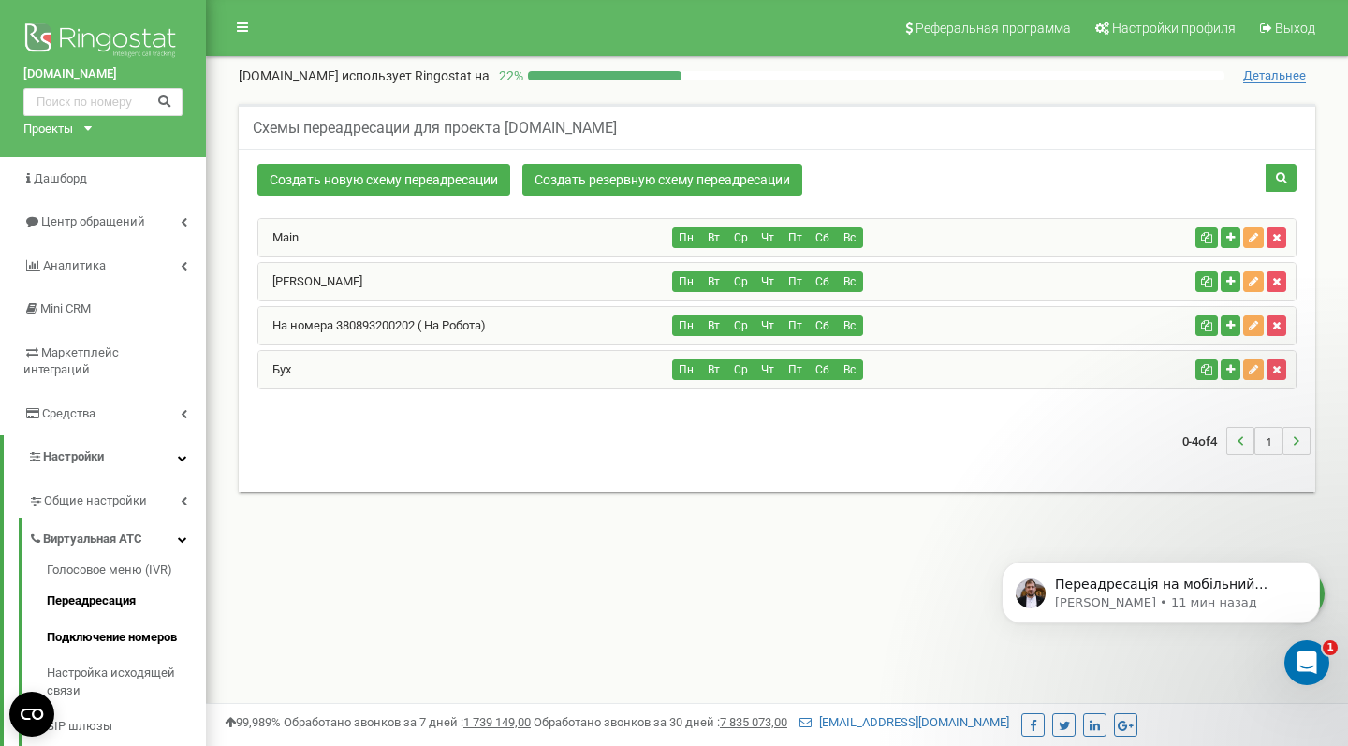
click at [79, 620] on link "Подключение номеров" at bounding box center [126, 638] width 159 height 37
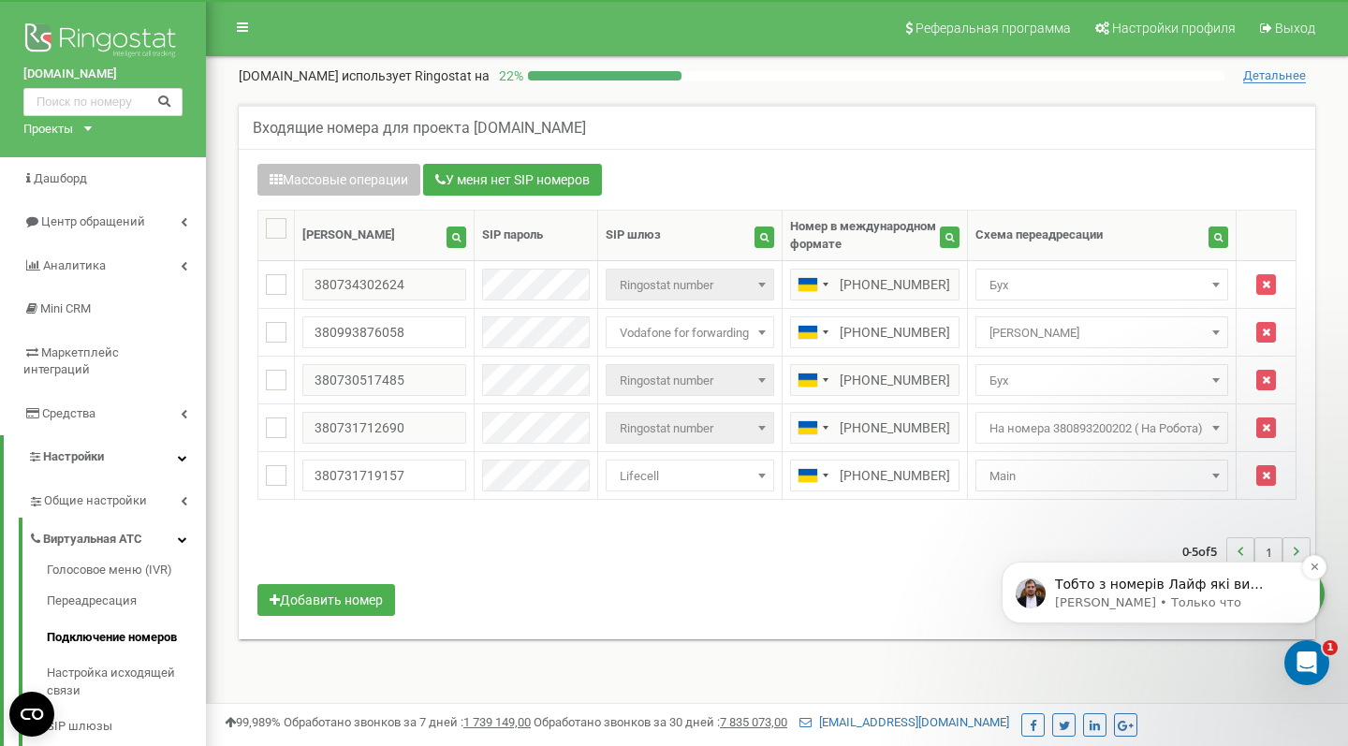
click at [1093, 590] on p "Тобто з номерів Лайф які ви орендуєте у оператора не коректно пропускати дзвінк…" at bounding box center [1175, 585] width 241 height 19
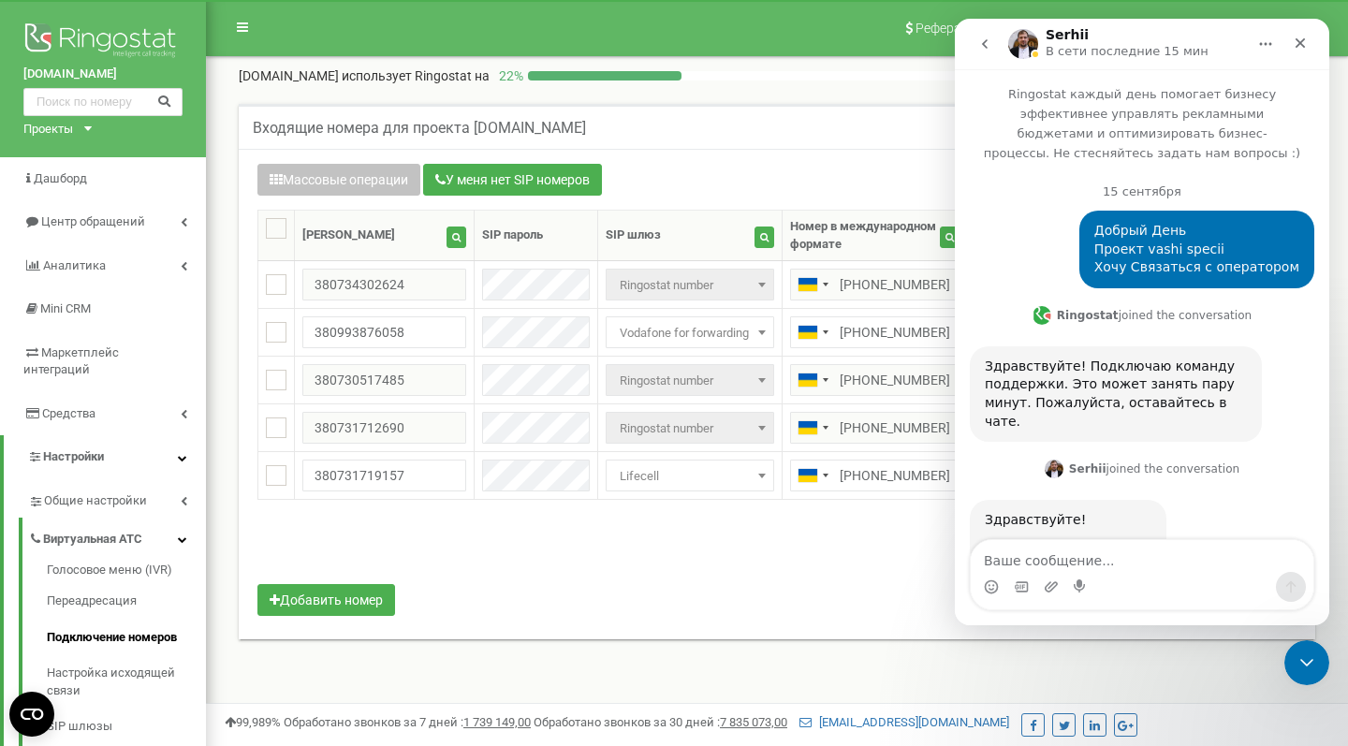
scroll to position [19459, 0]
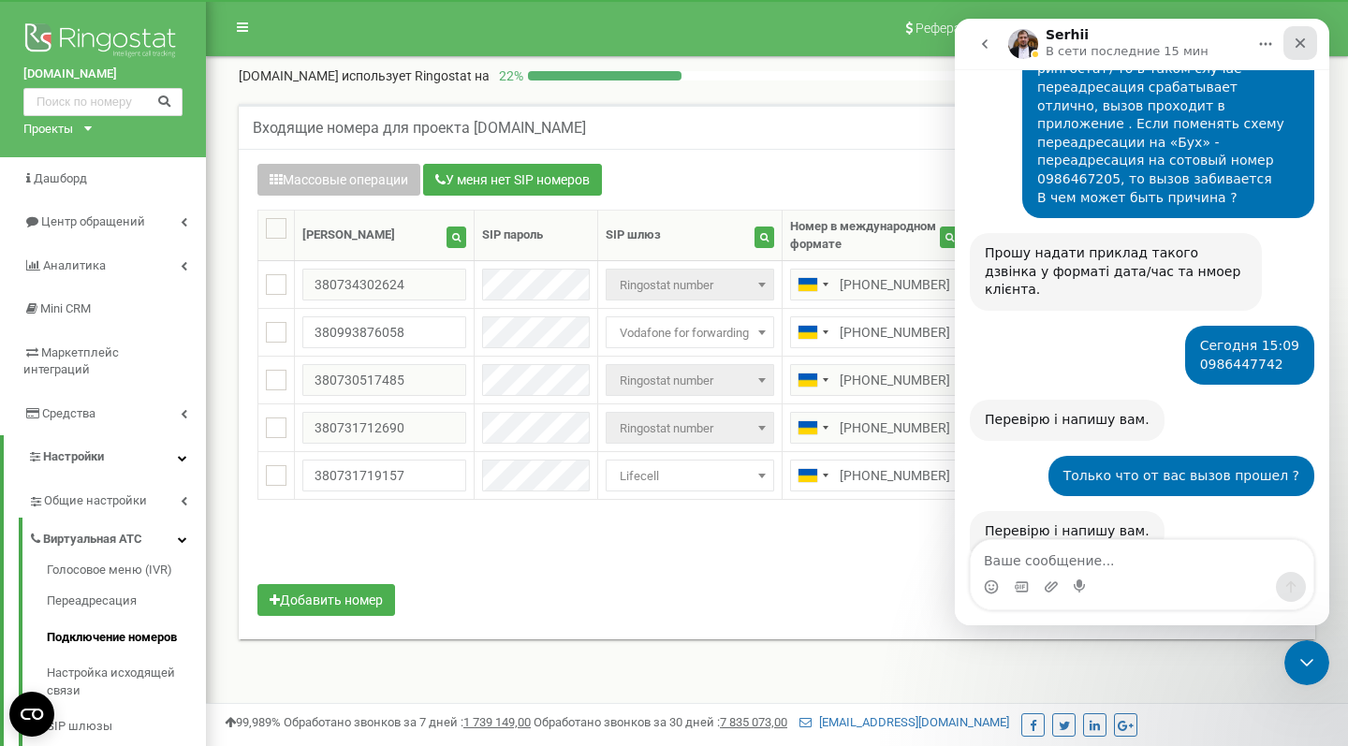
click at [1302, 45] on icon "Закрыть" at bounding box center [1300, 43] width 10 height 10
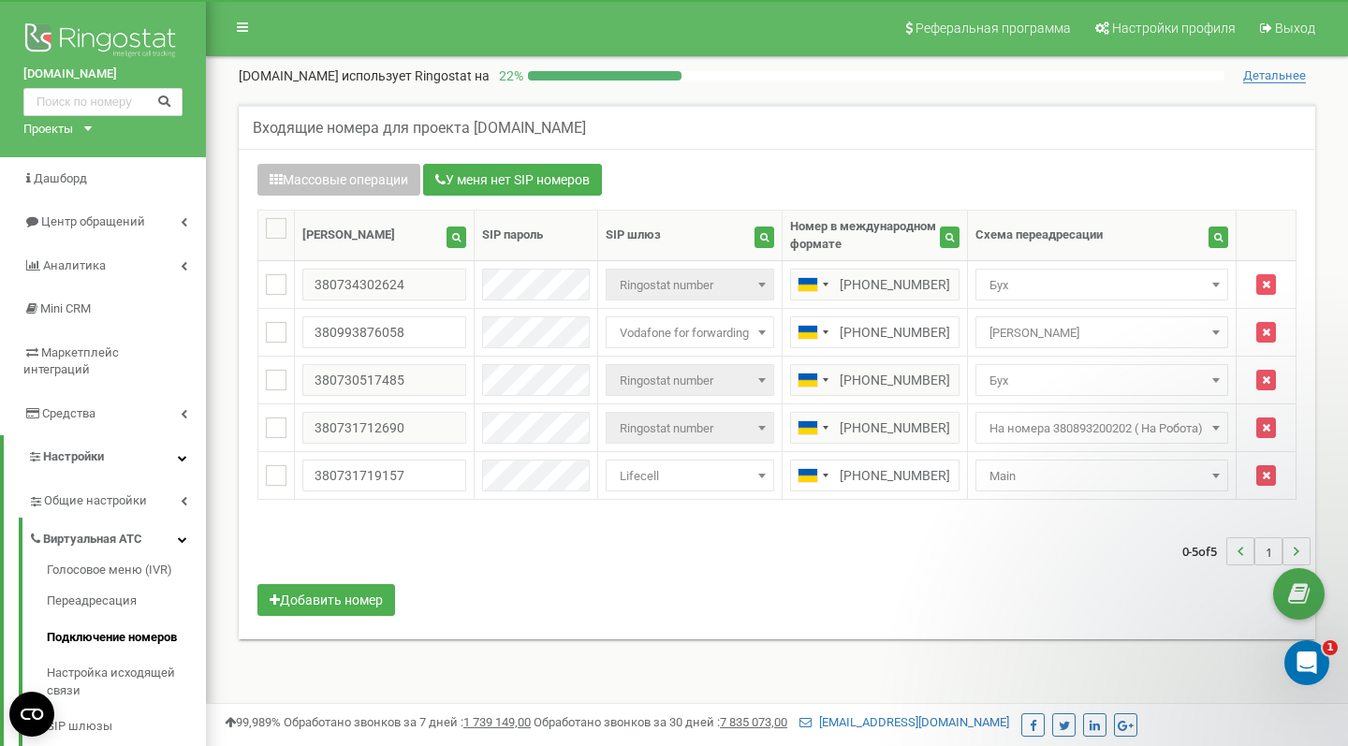
scroll to position [0, 0]
